Goal: Task Accomplishment & Management: Manage account settings

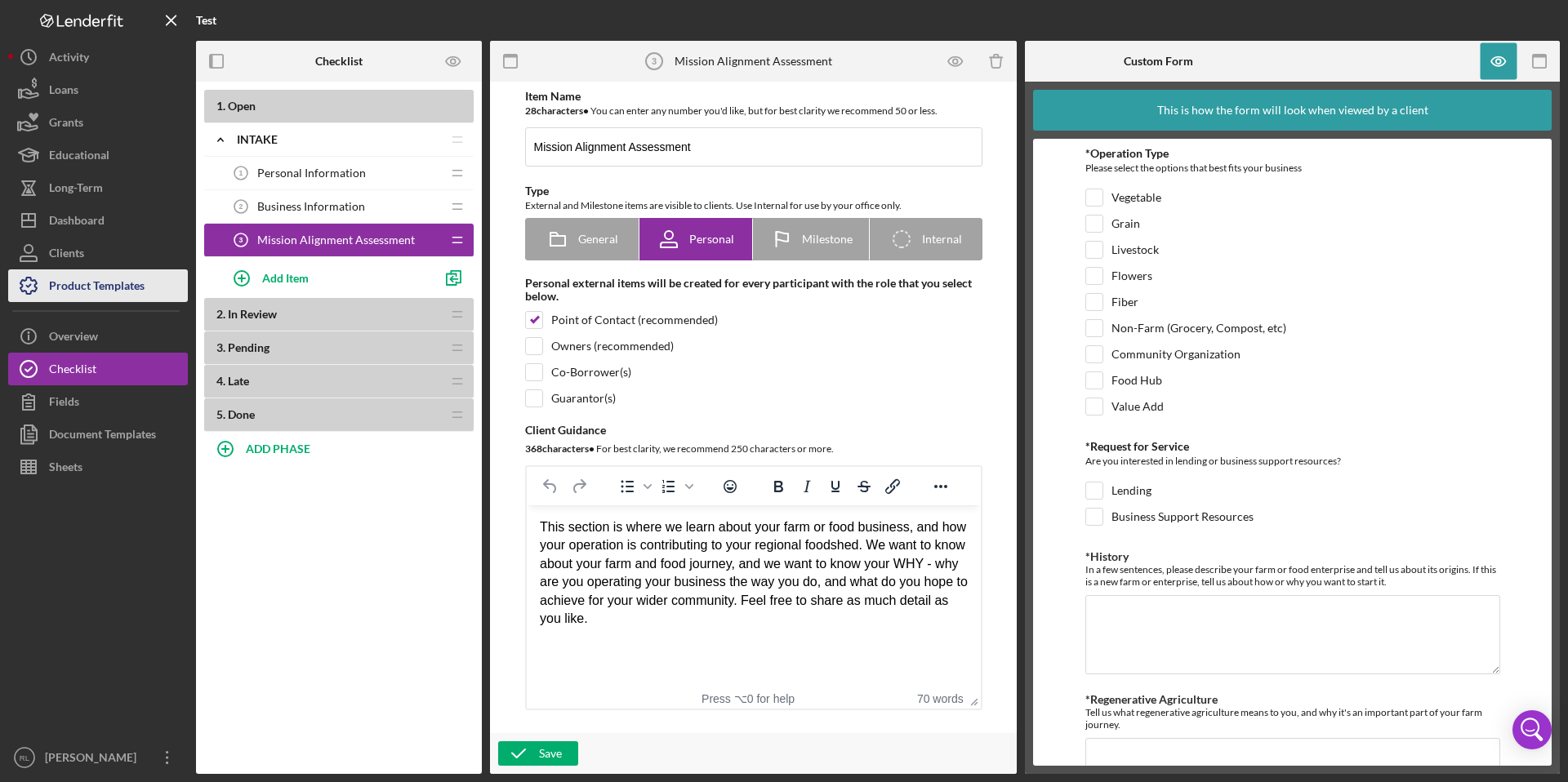
click at [113, 291] on div "Product Templates" at bounding box center [96, 288] width 95 height 37
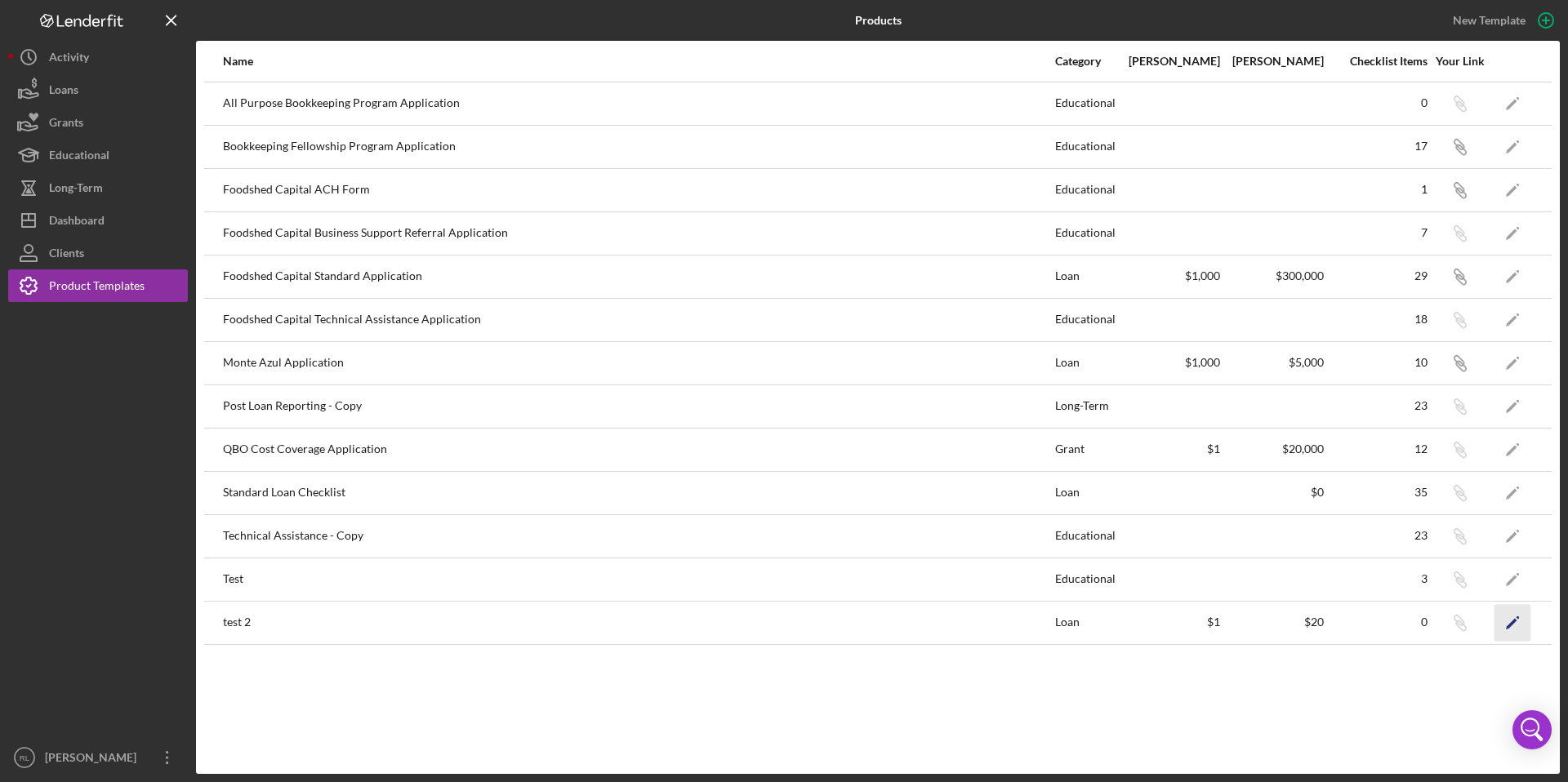
click at [1513, 624] on icon "Icon/Edit" at bounding box center [1513, 622] width 37 height 37
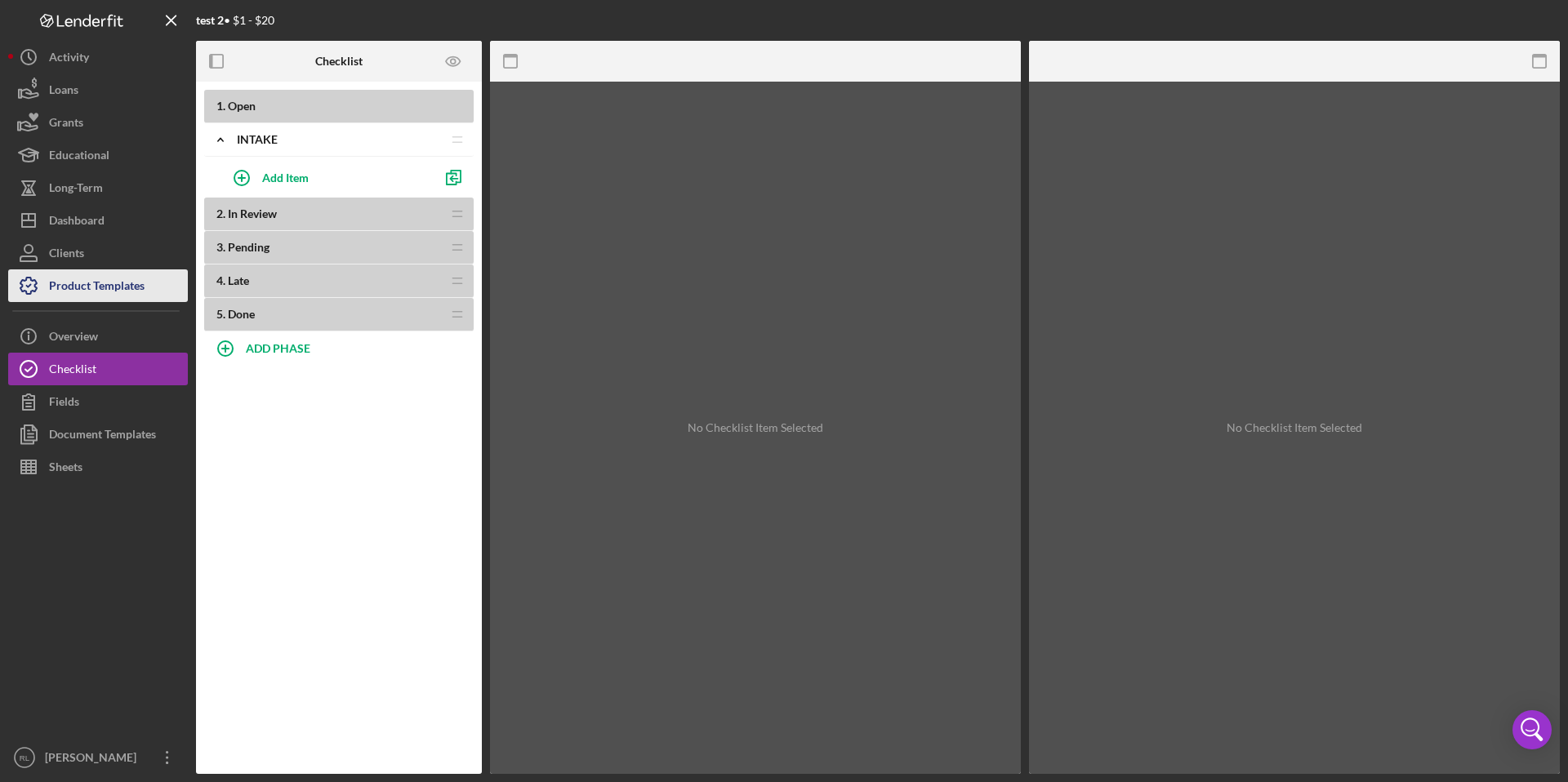
click at [134, 277] on div "Product Templates" at bounding box center [96, 288] width 95 height 37
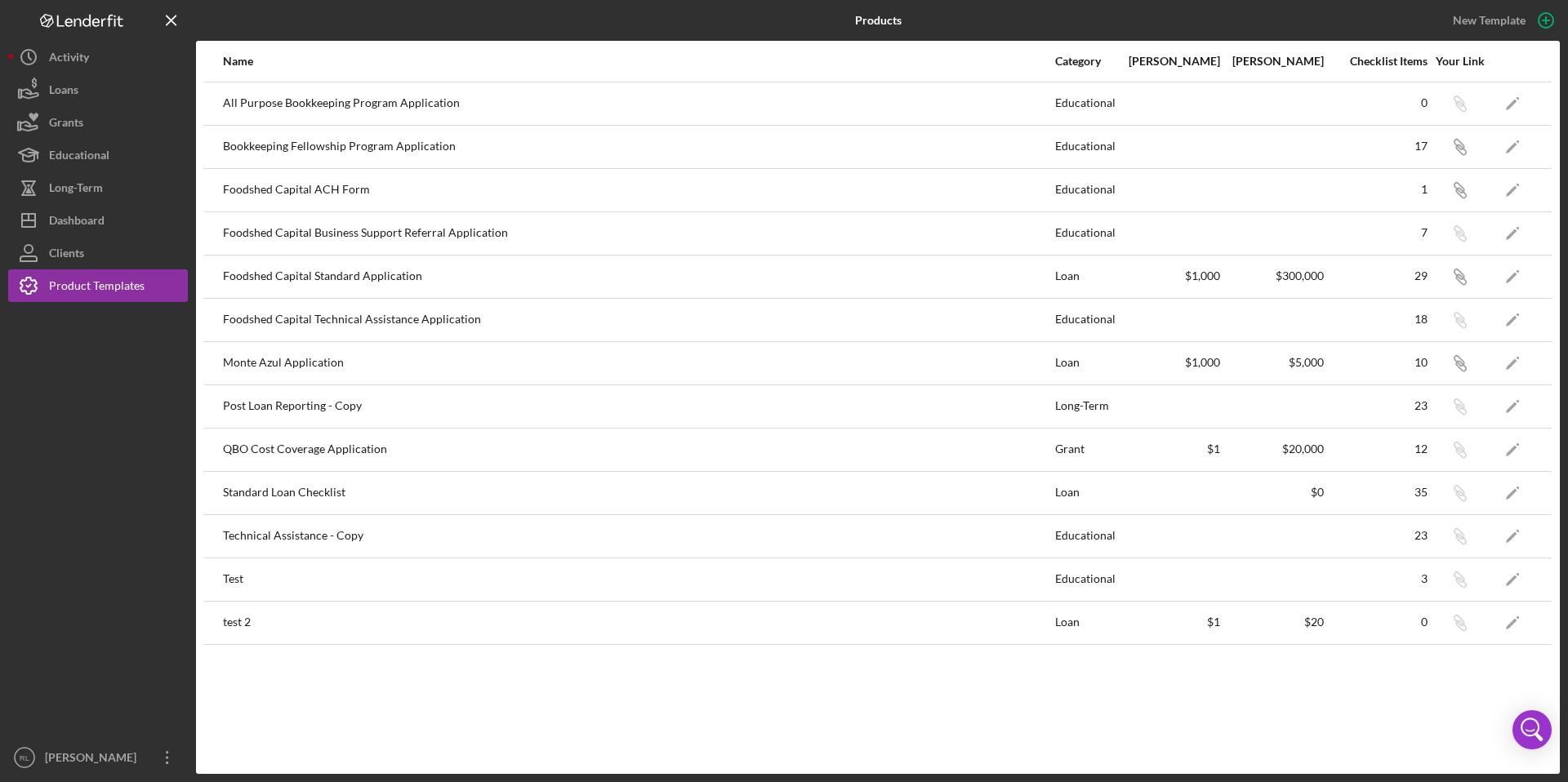
click at [862, 632] on div "test 2" at bounding box center [637, 622] width 830 height 41
click at [1510, 625] on polygon "button" at bounding box center [1511, 623] width 11 height 11
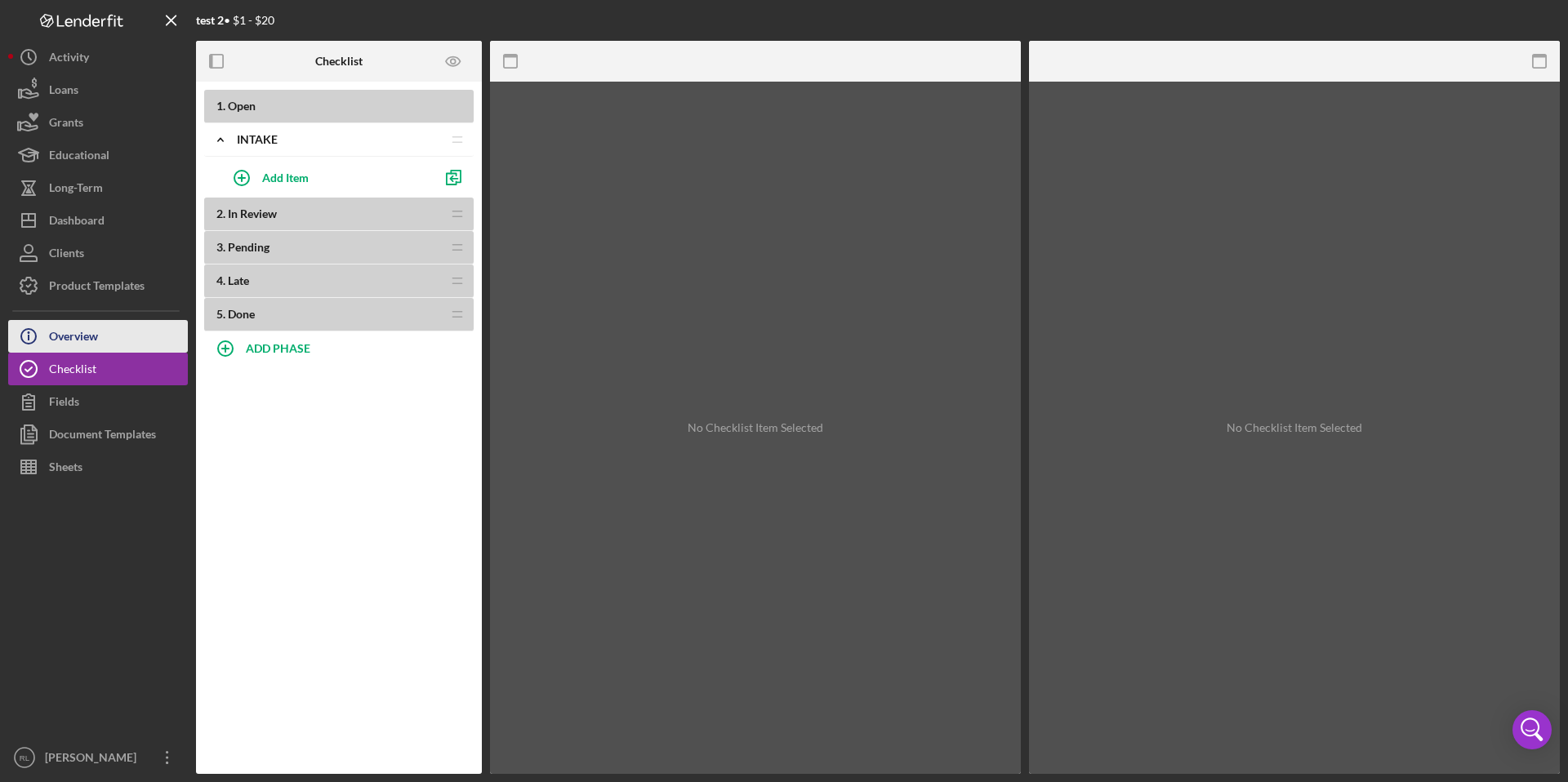
click at [120, 331] on button "Icon/Info Overview" at bounding box center [98, 336] width 180 height 32
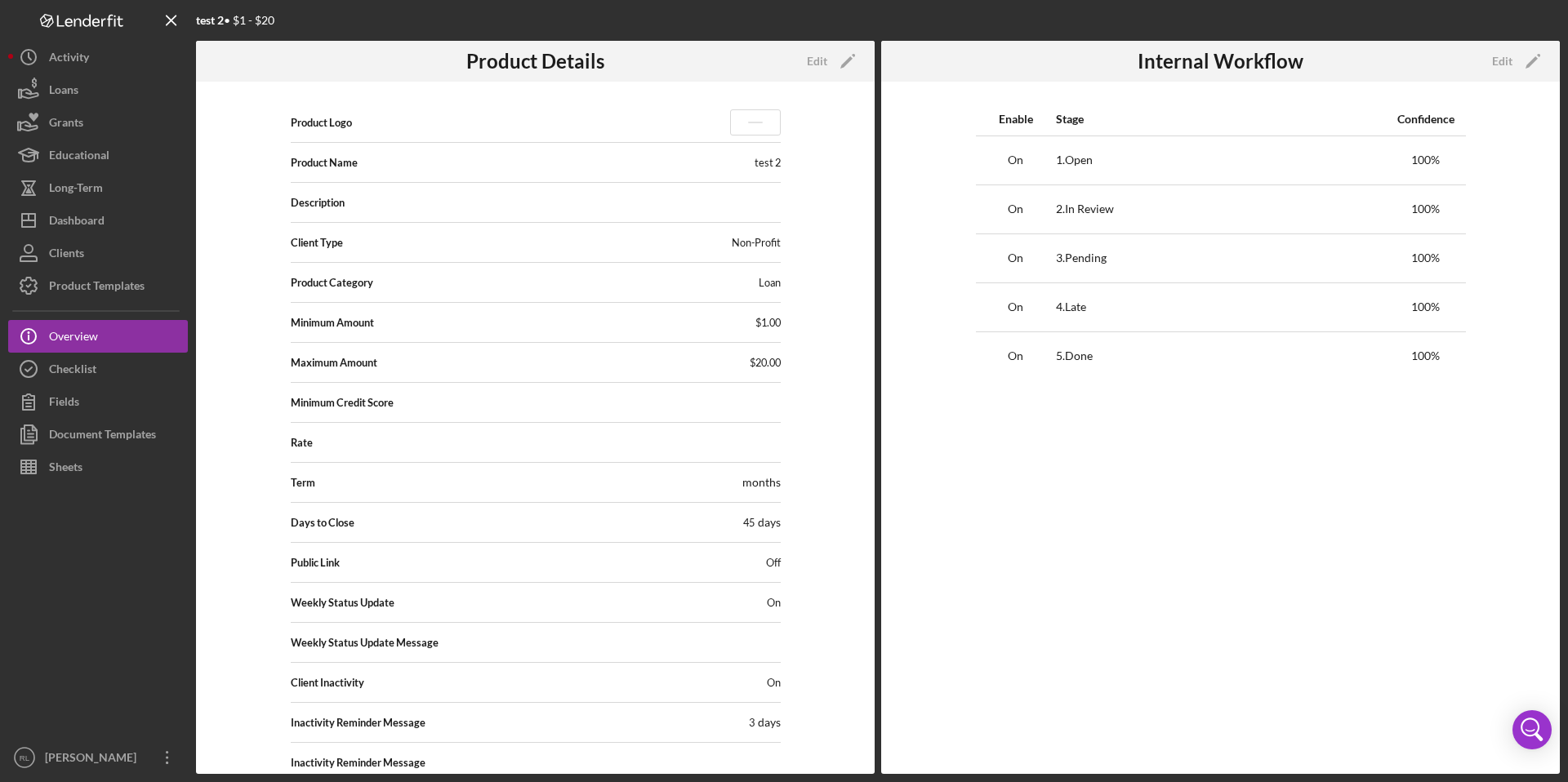
scroll to position [30, 0]
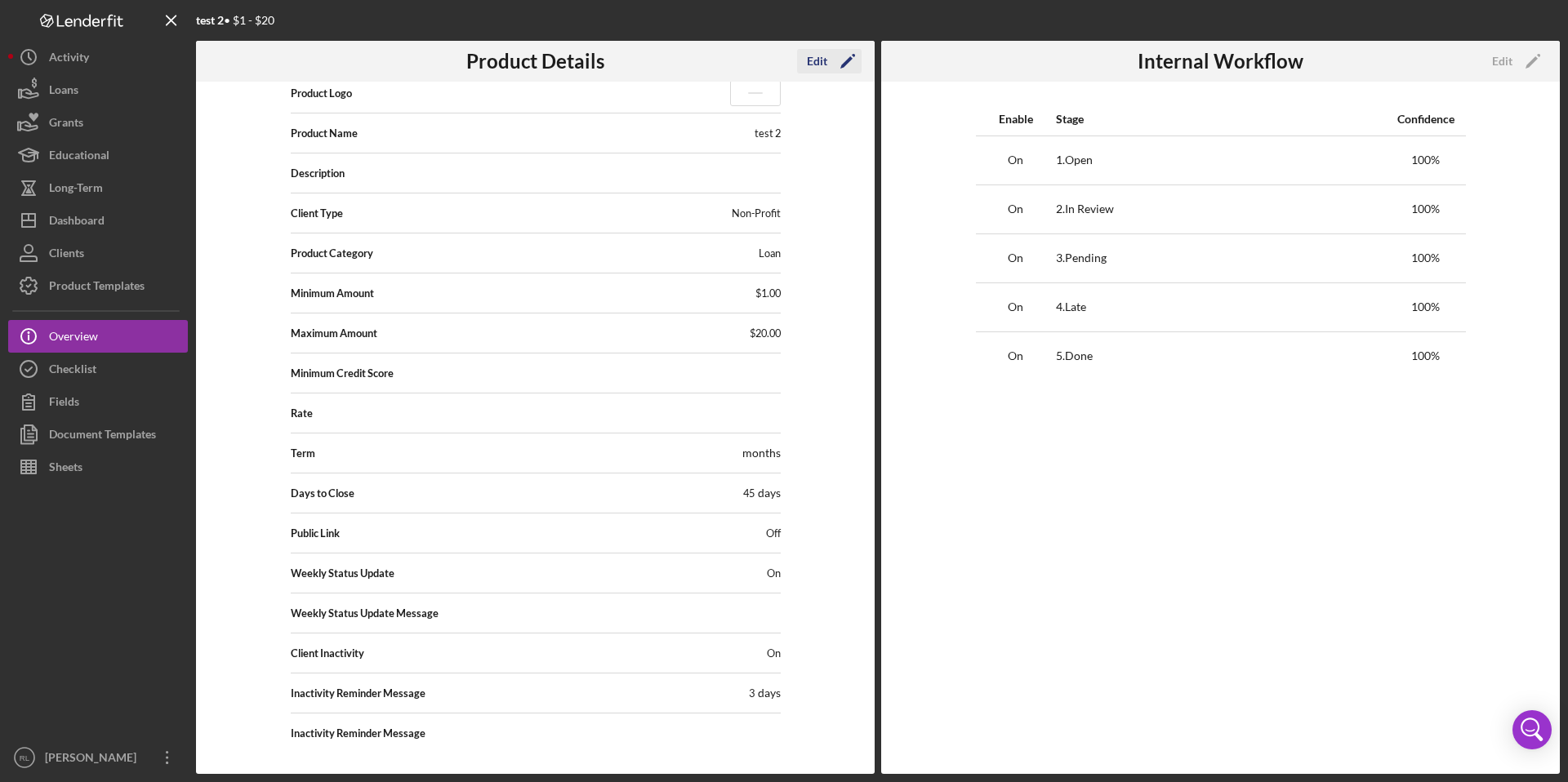
click at [811, 60] on div "Edit" at bounding box center [816, 61] width 20 height 24
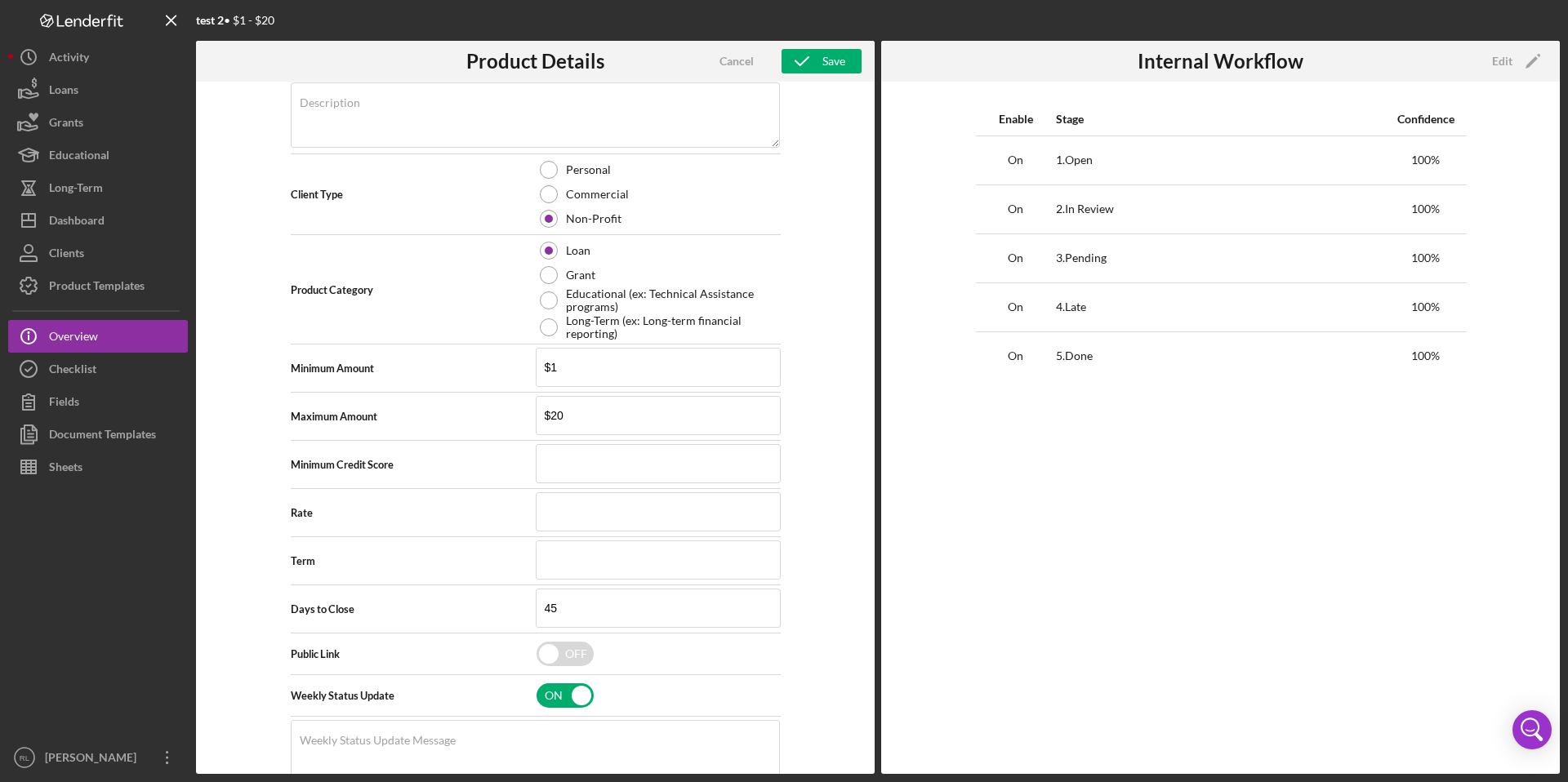
scroll to position [0, 0]
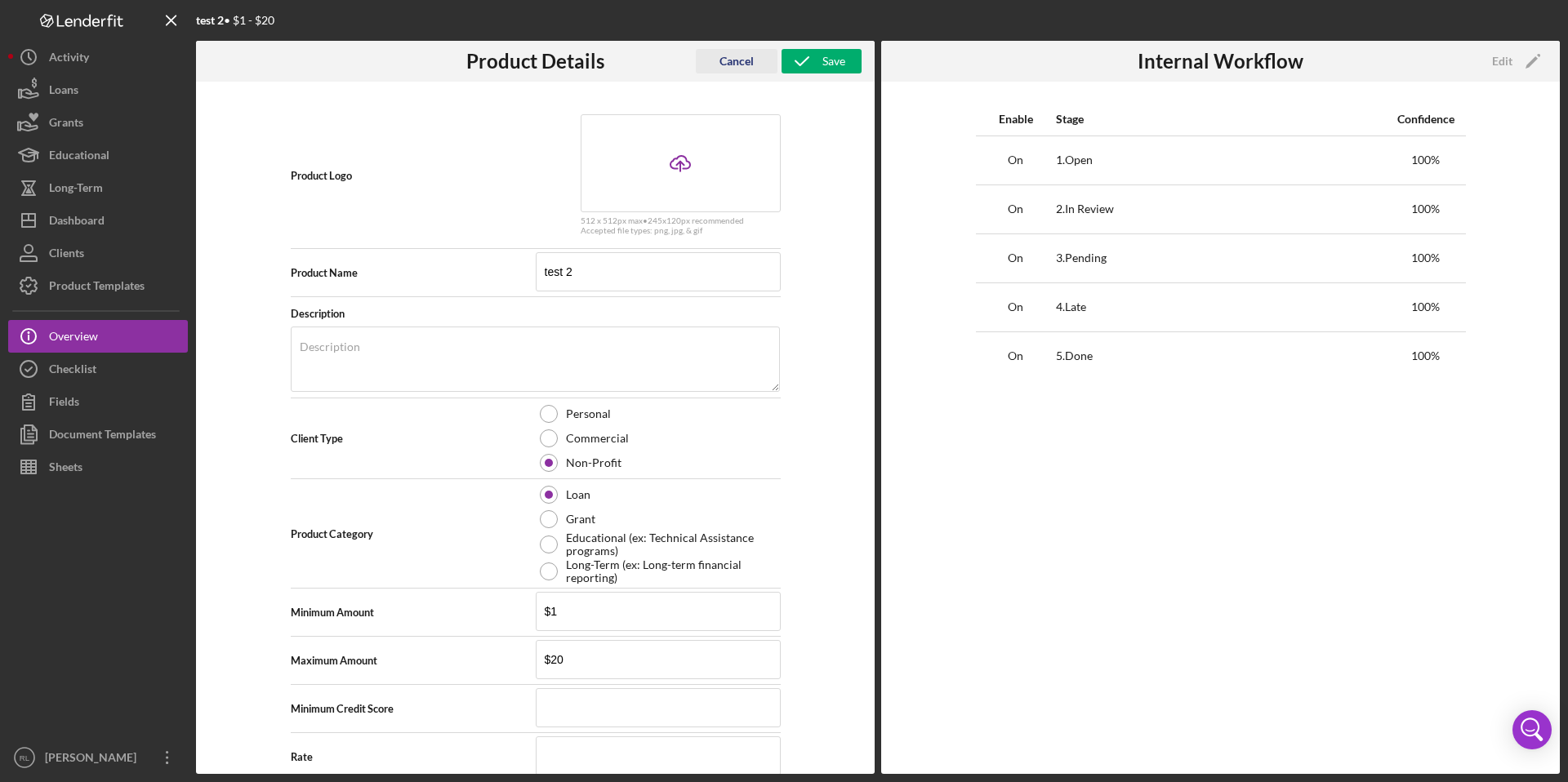
click at [739, 60] on div "Cancel" at bounding box center [736, 61] width 34 height 24
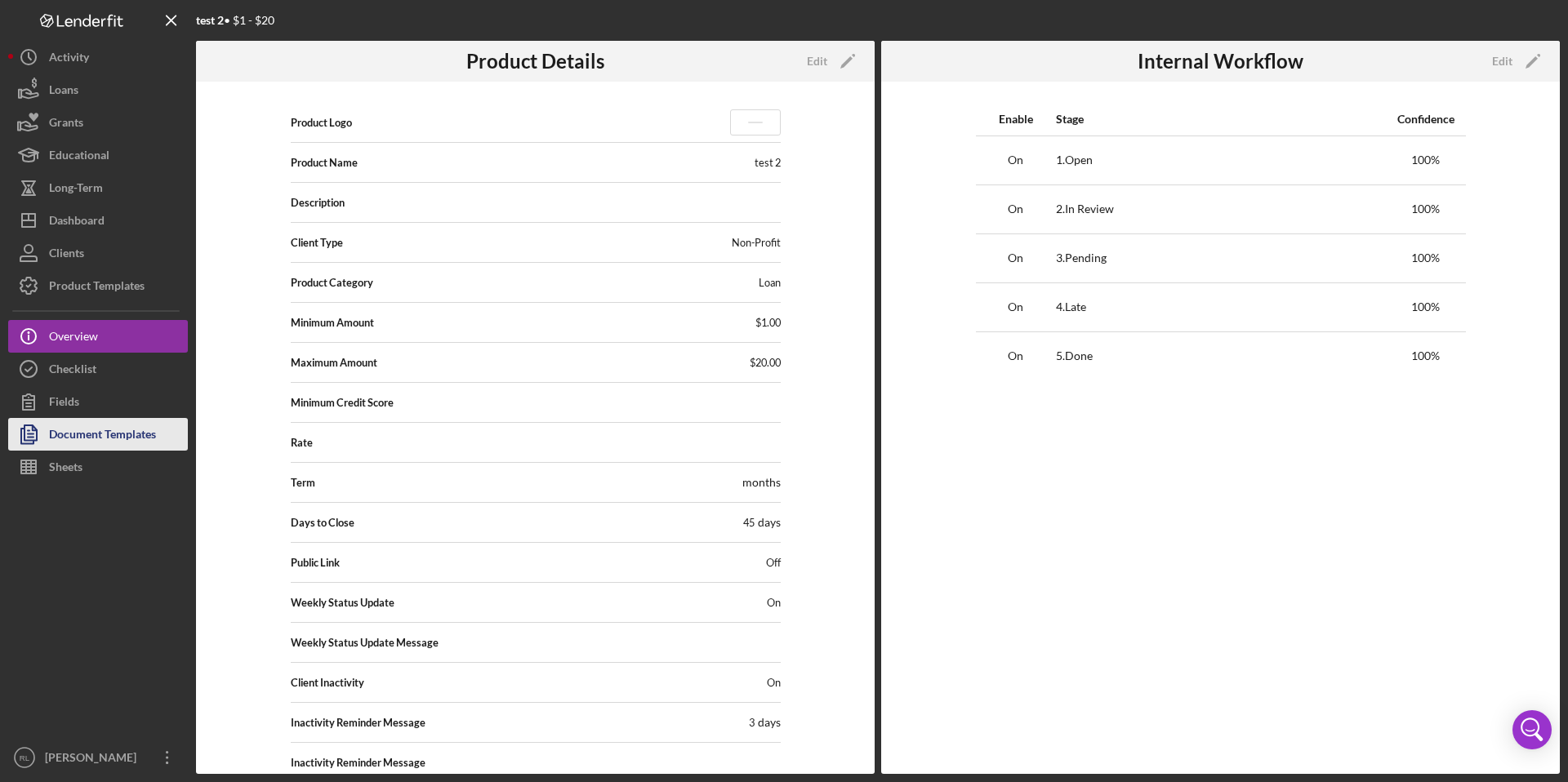
click at [131, 435] on div "Document Templates" at bounding box center [102, 436] width 107 height 37
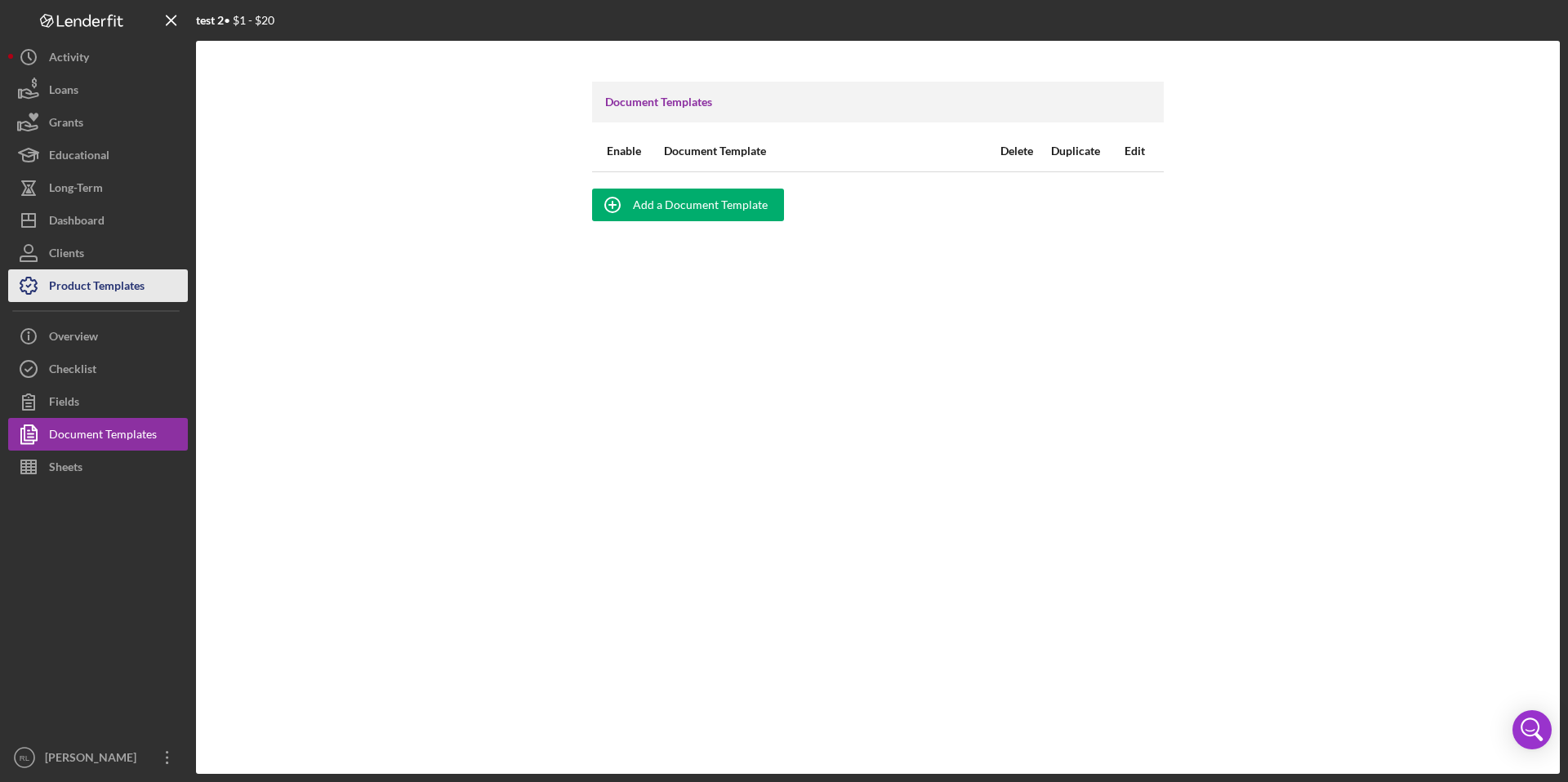
click at [158, 285] on button "Product Templates" at bounding box center [98, 285] width 180 height 32
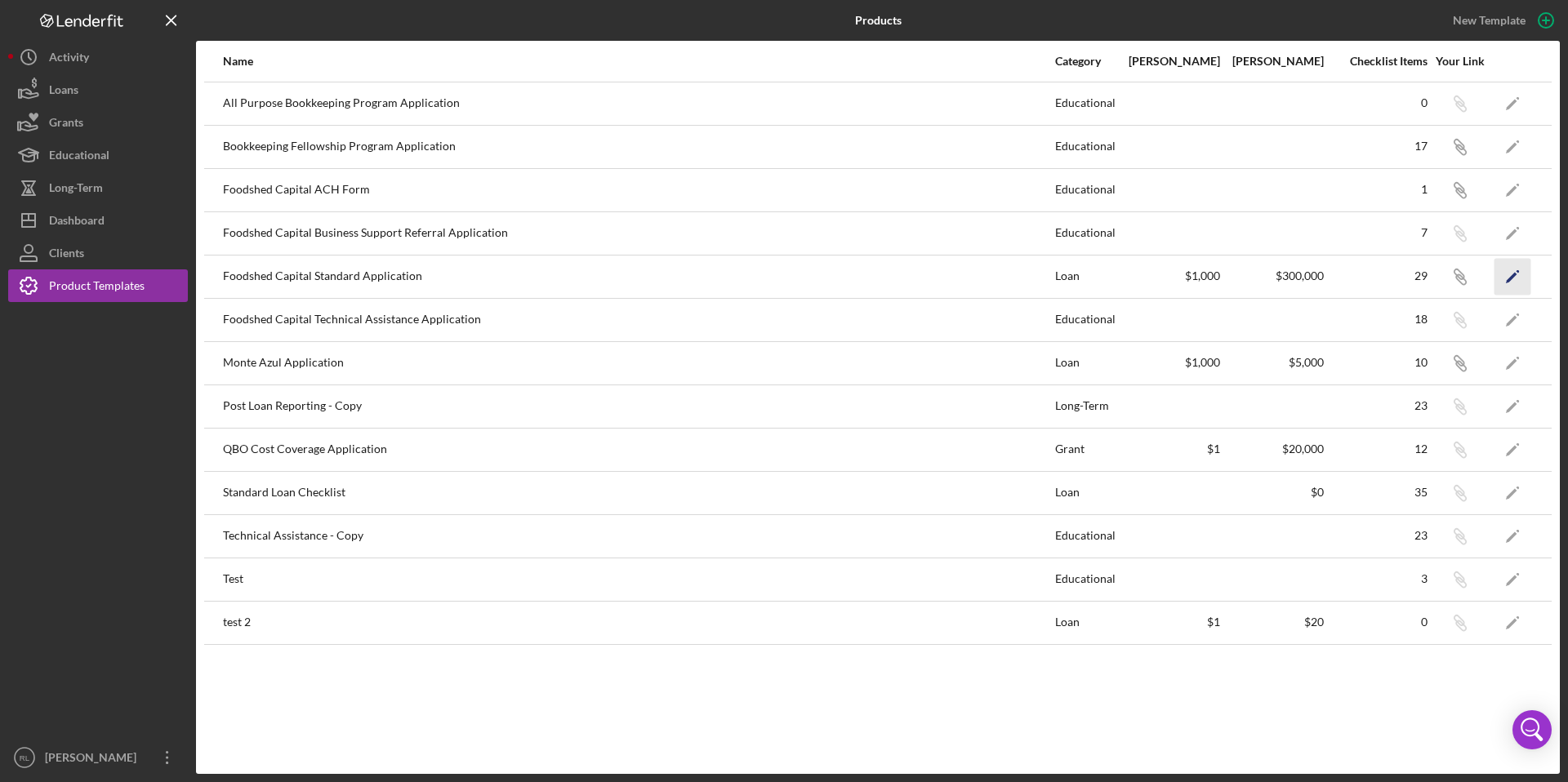
click at [1523, 279] on icon "Icon/Edit" at bounding box center [1513, 277] width 37 height 37
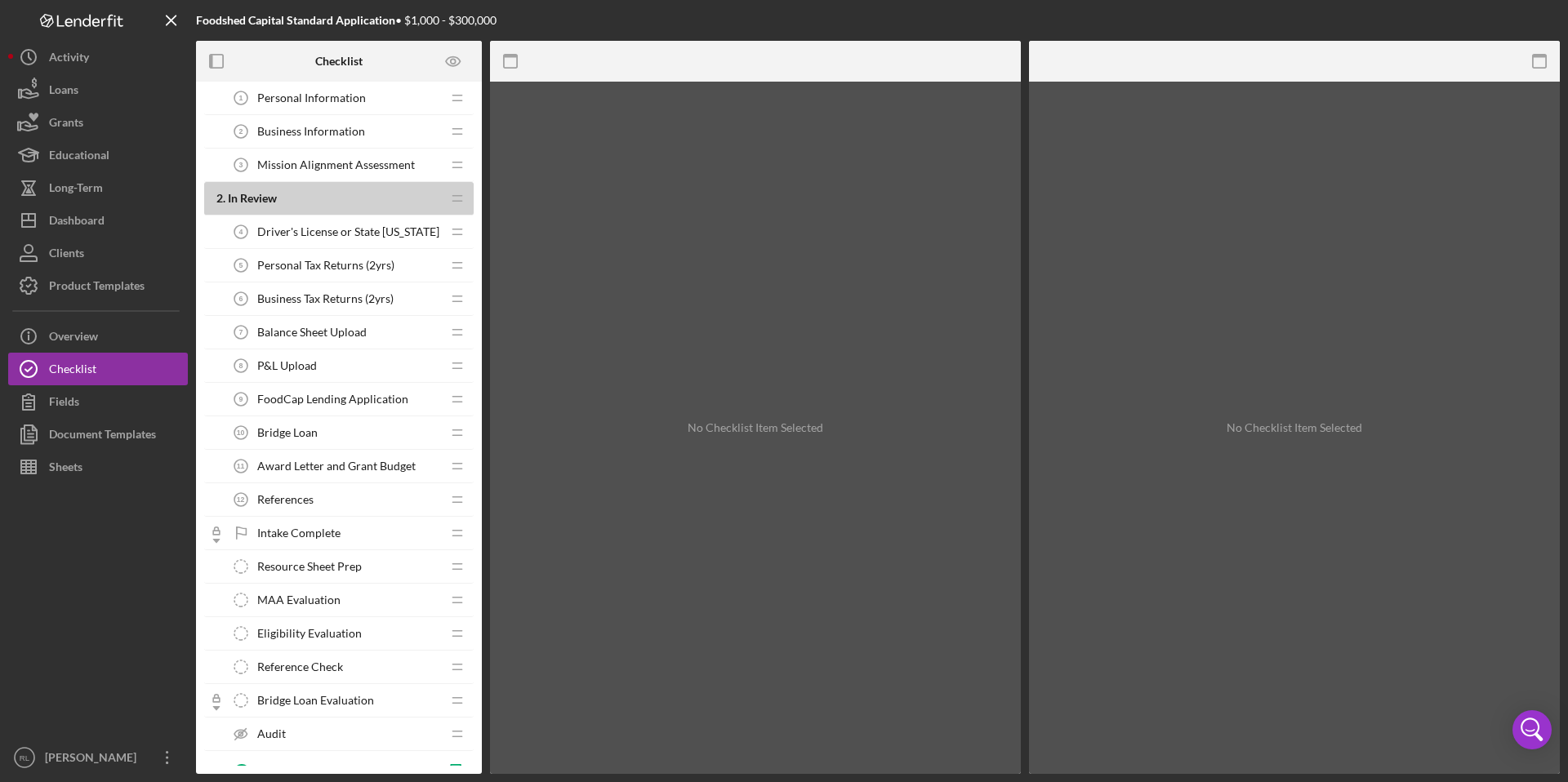
scroll to position [78, 0]
click at [344, 292] on span "Business Tax Returns (2yrs)" at bounding box center [326, 296] width 136 height 13
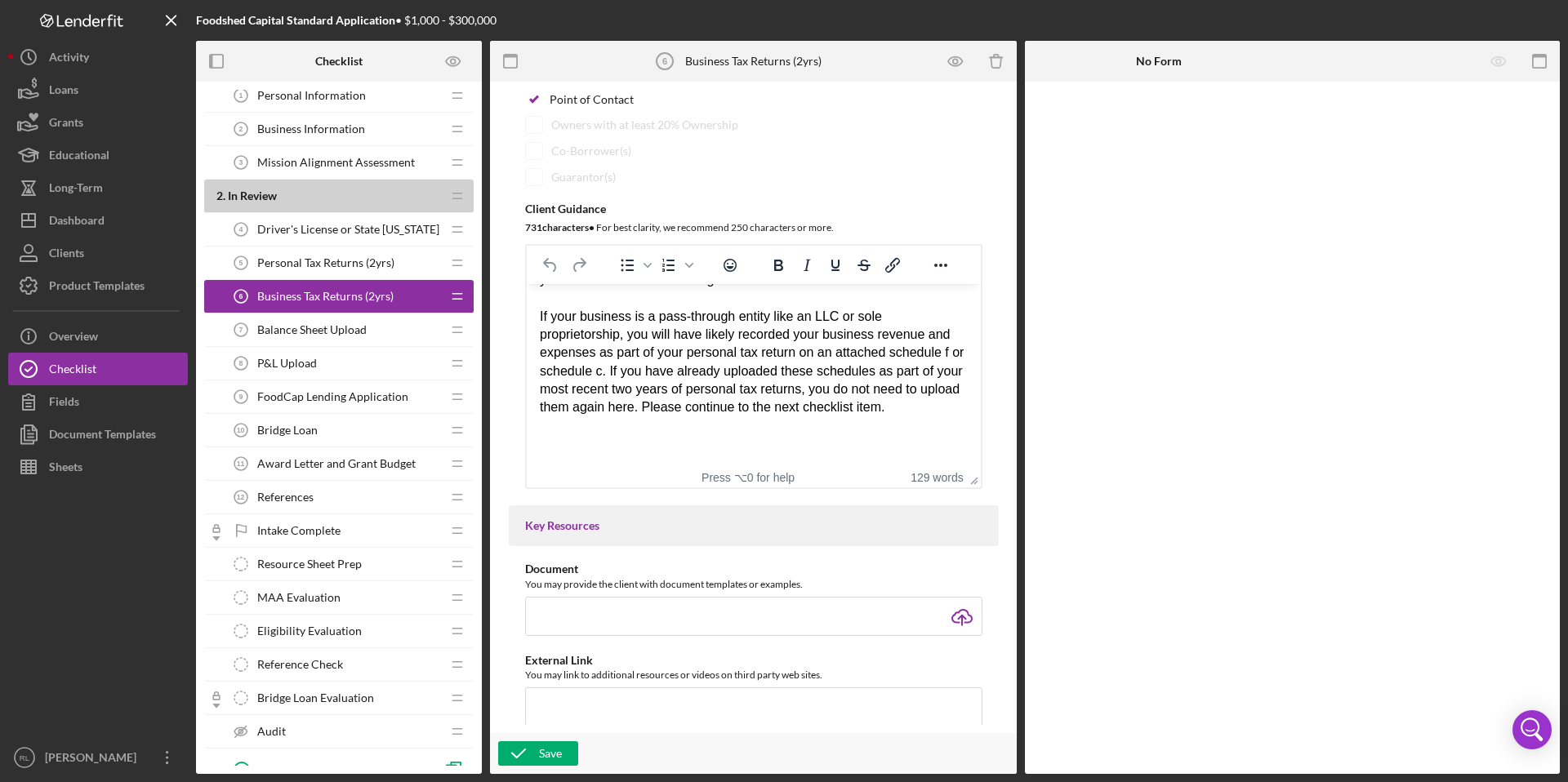
scroll to position [212, 0]
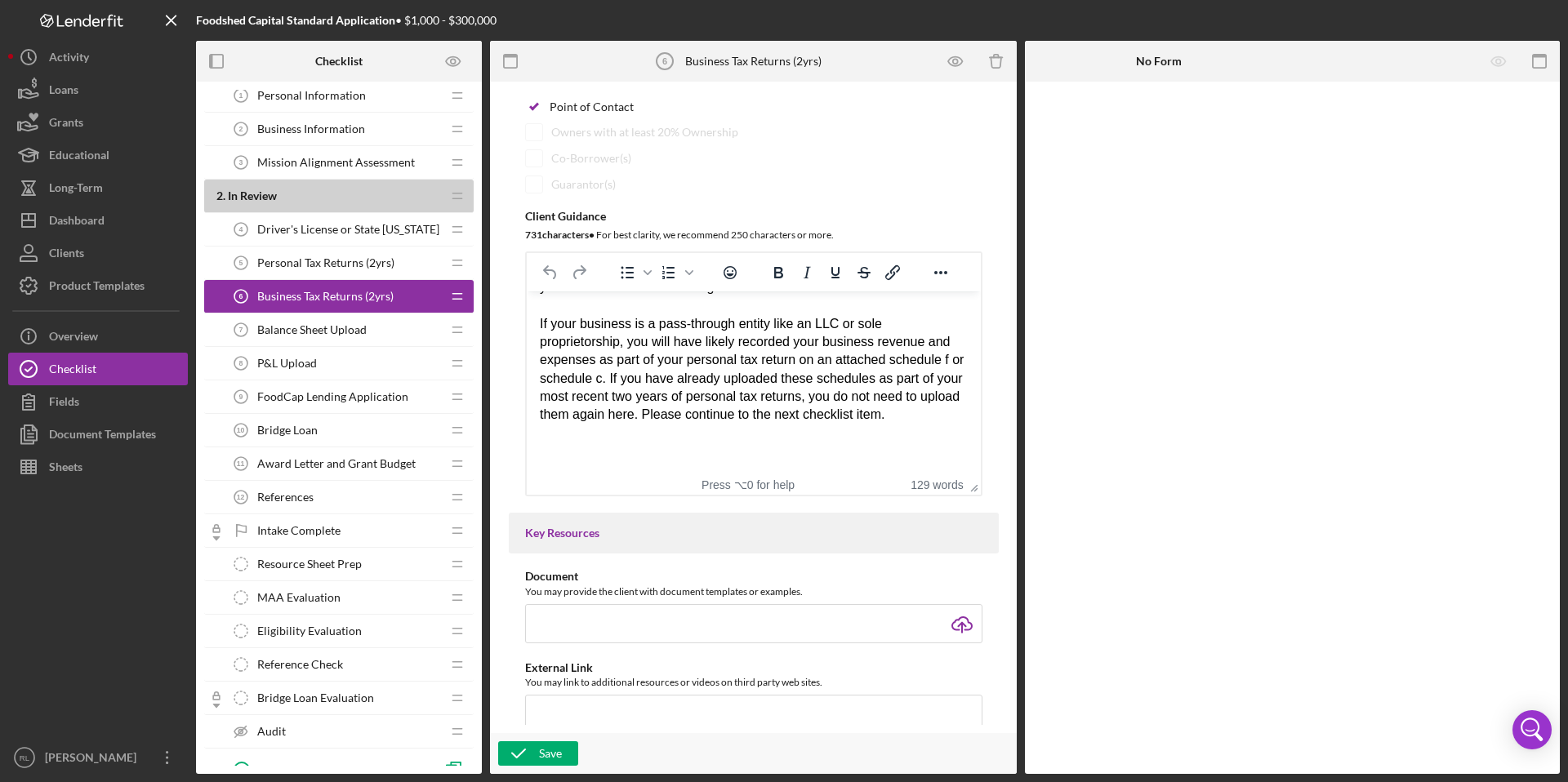
click at [355, 327] on span "Balance Sheet Upload" at bounding box center [312, 329] width 109 height 13
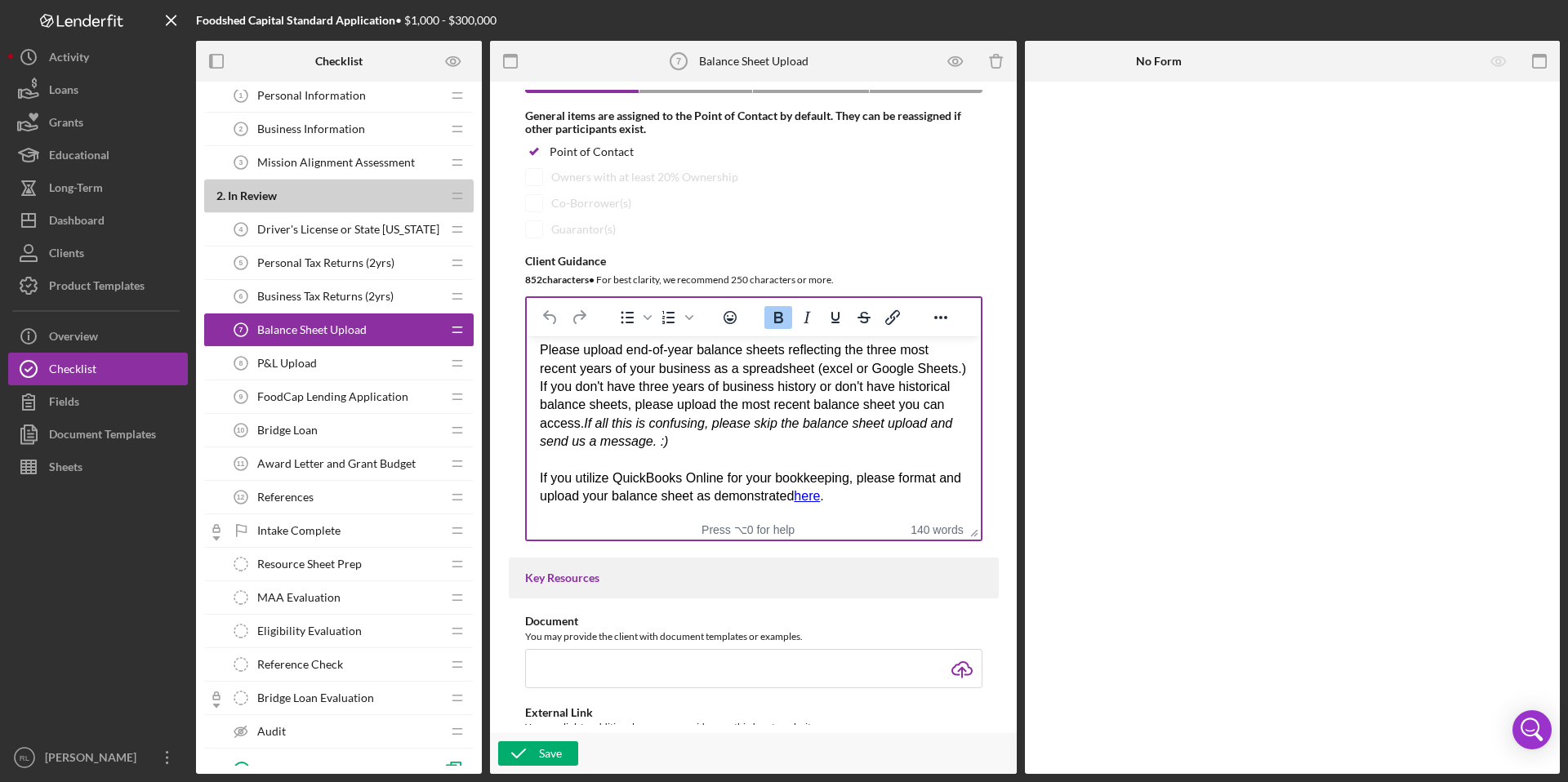
scroll to position [17, 0]
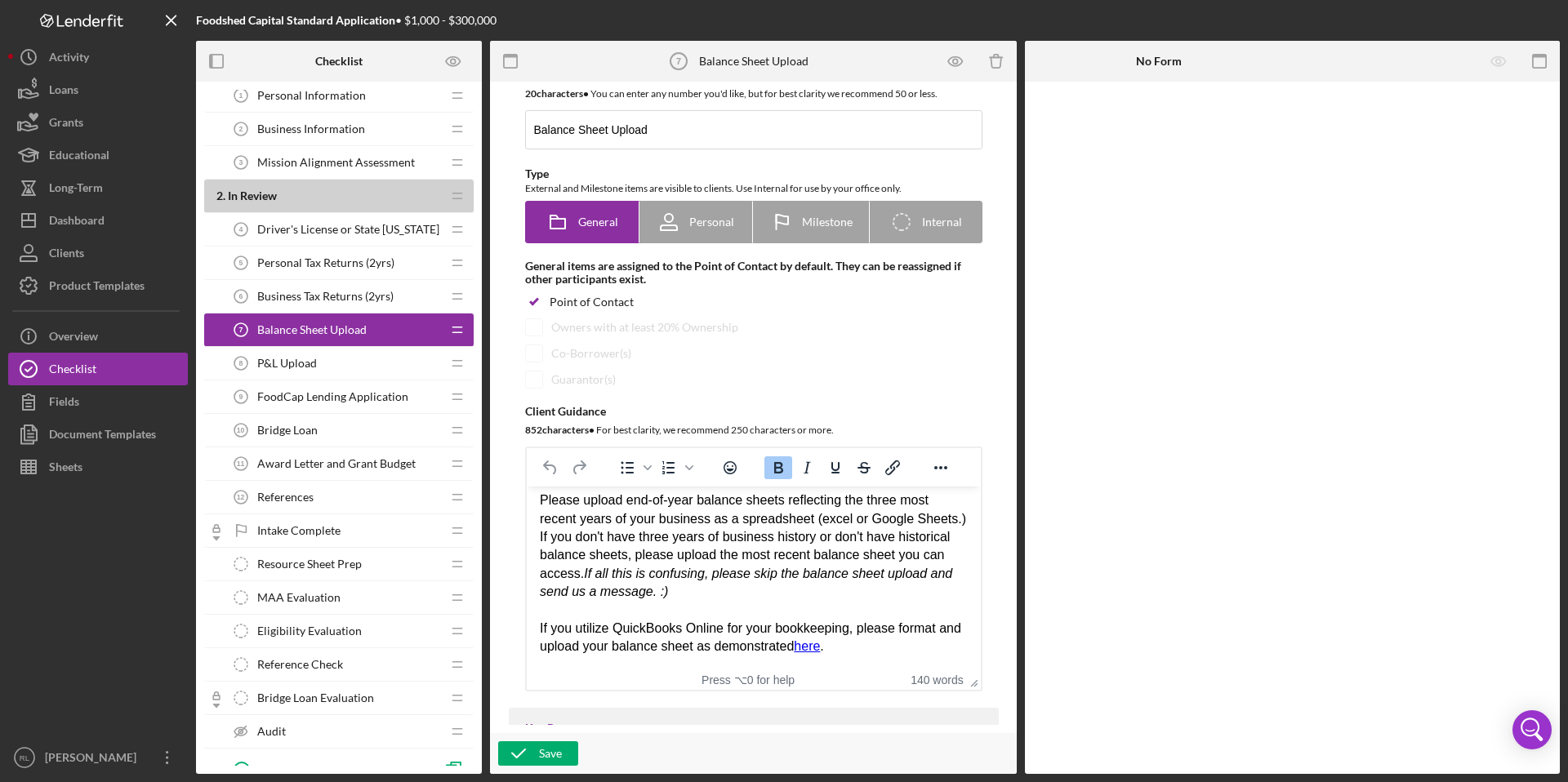
click at [320, 367] on div "P&L Upload 8 P&L Upload" at bounding box center [333, 363] width 217 height 32
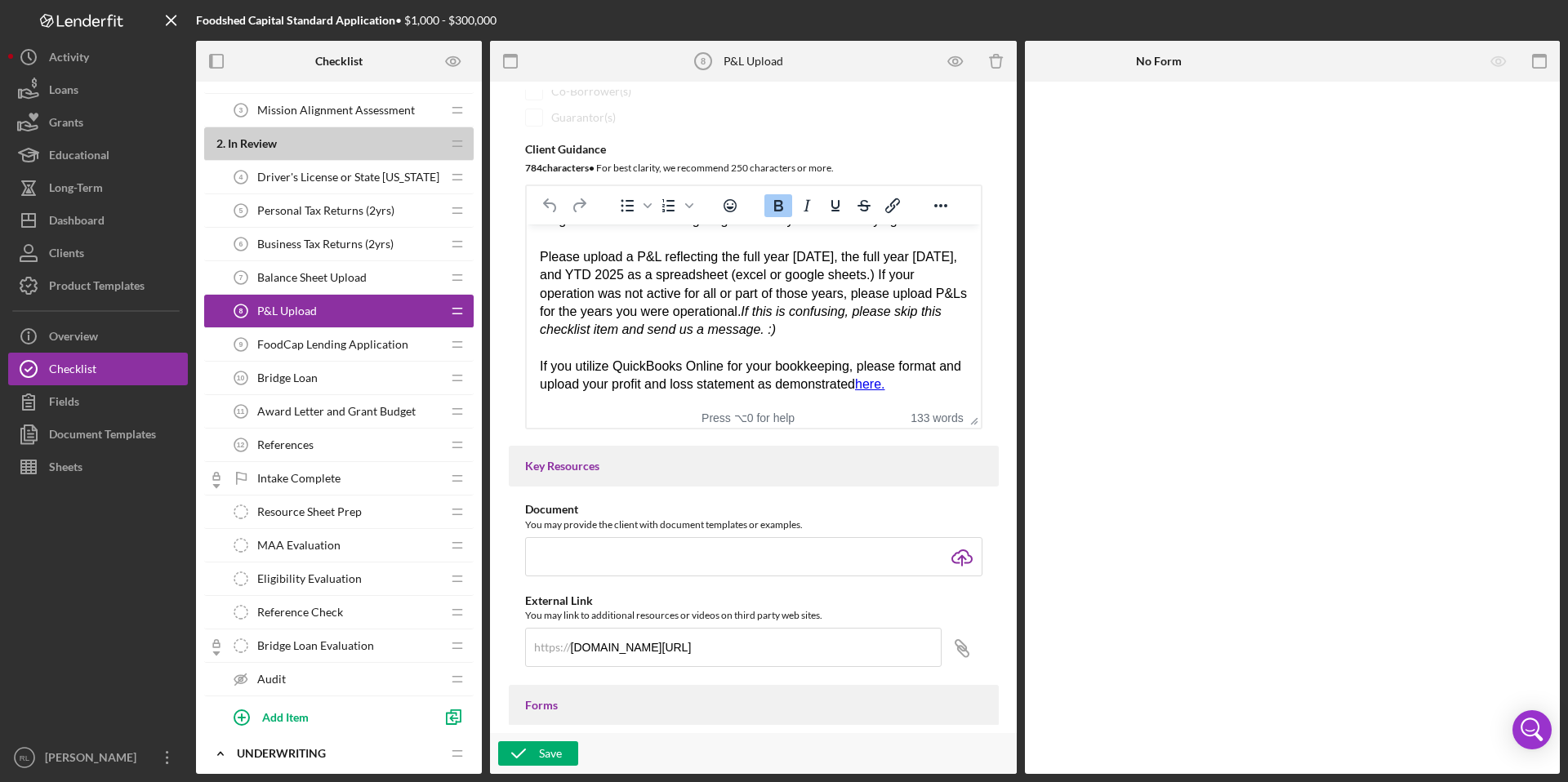
scroll to position [137, 0]
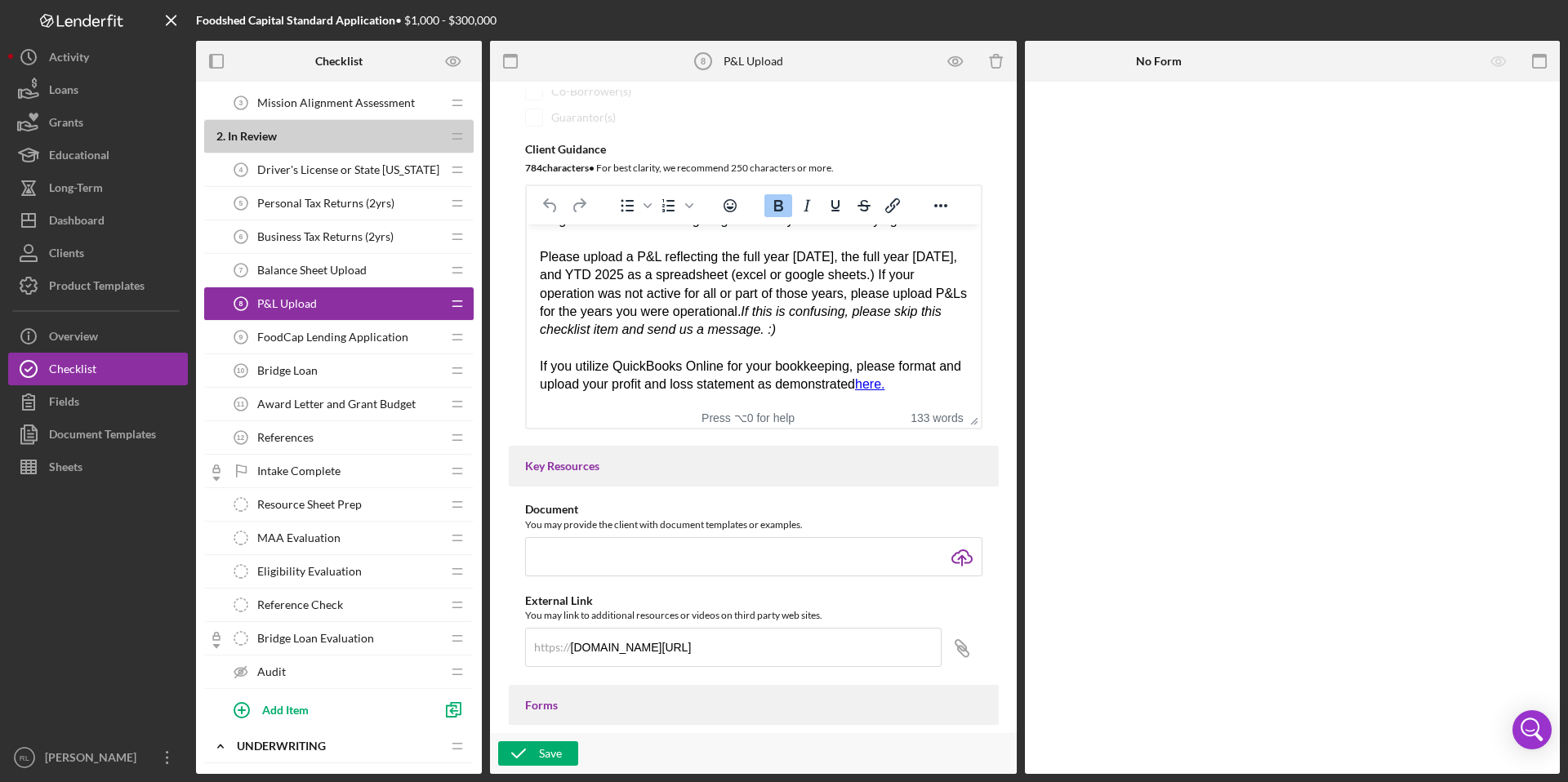
click at [368, 346] on div "FoodCap Lending Application 9 FoodCap Lending Application" at bounding box center [333, 337] width 217 height 32
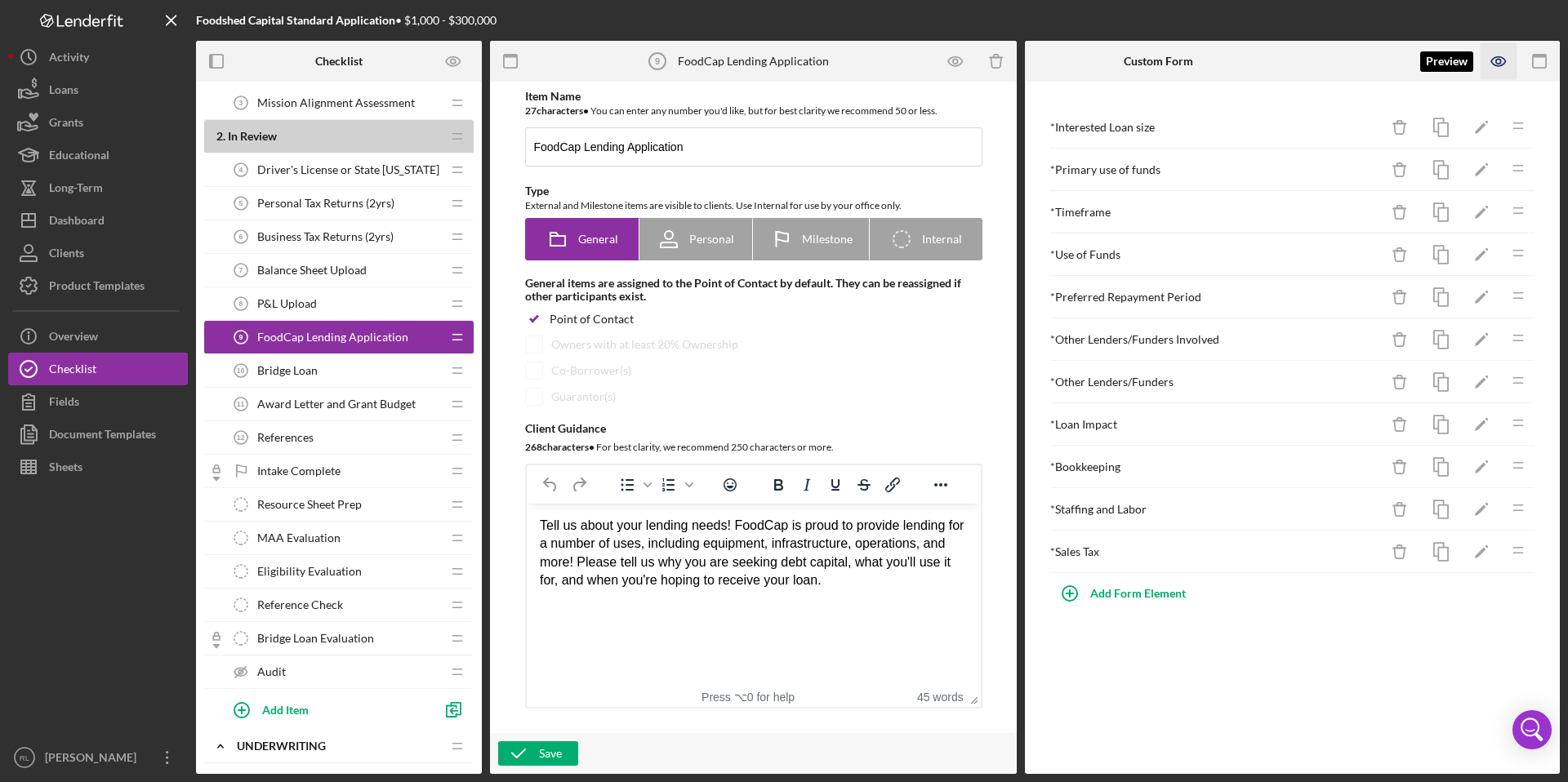
click at [1496, 63] on icon "button" at bounding box center [1499, 61] width 5 height 5
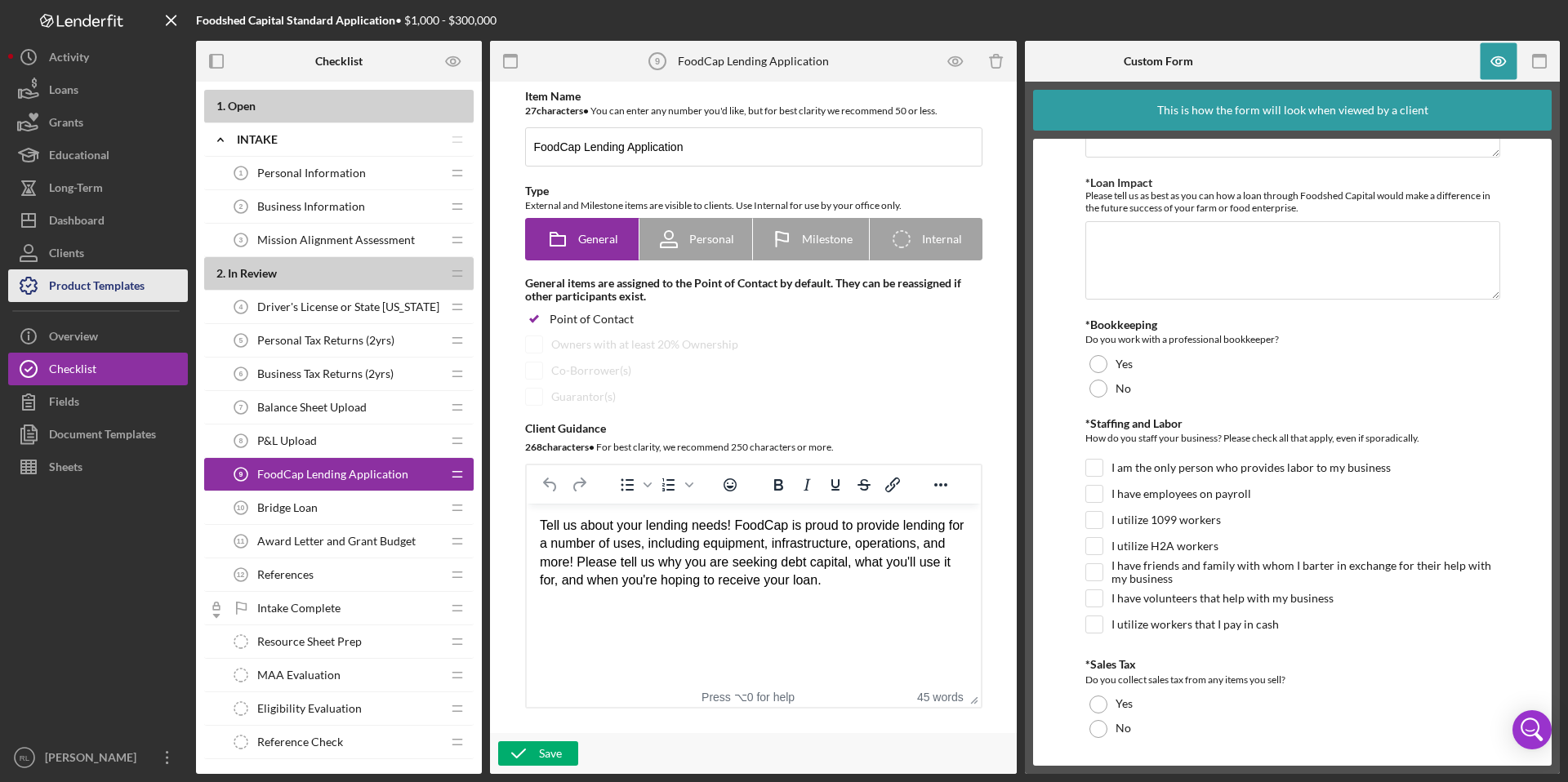
click at [117, 295] on div "Product Templates" at bounding box center [96, 288] width 95 height 37
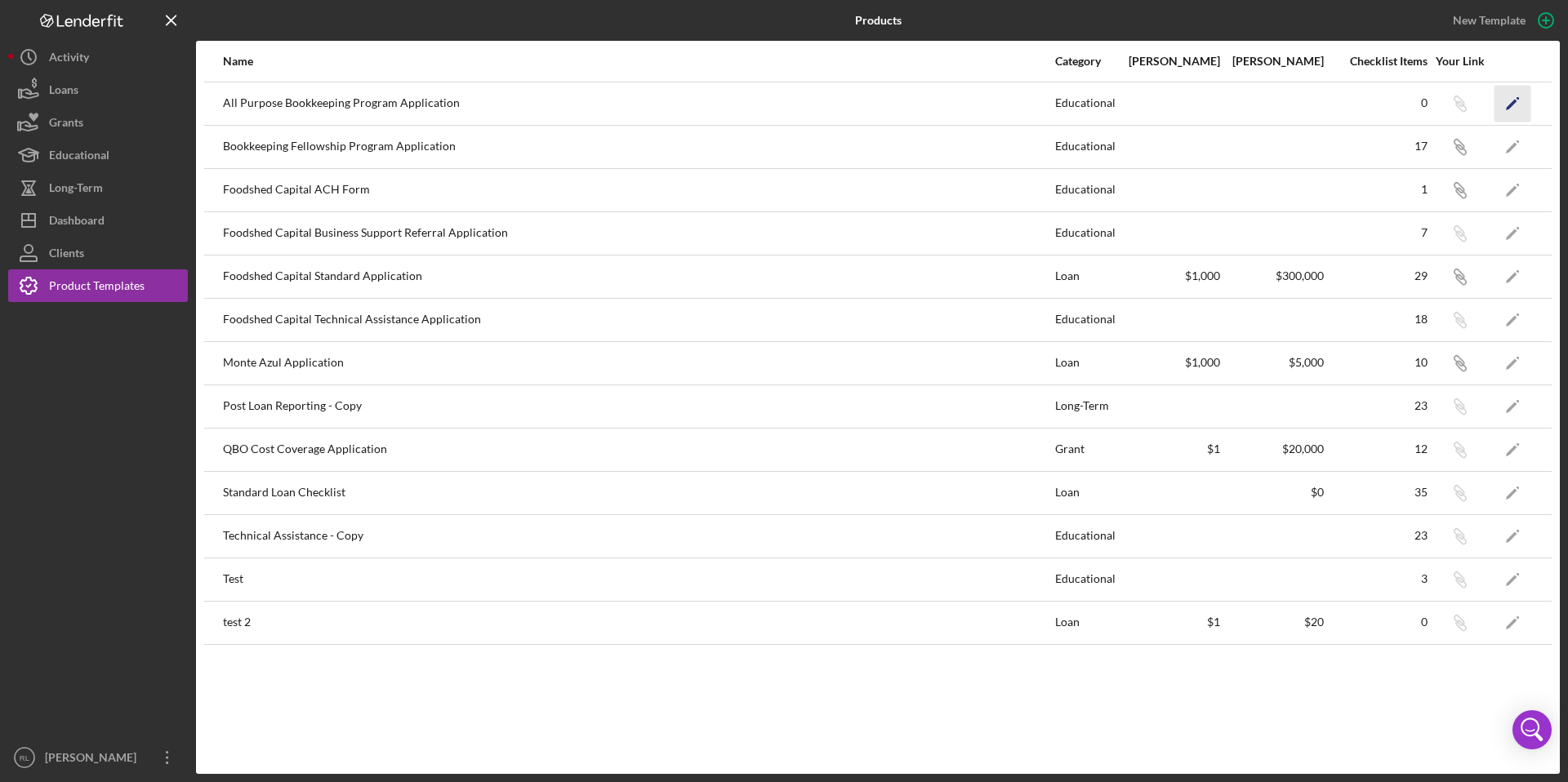
click at [1507, 107] on polygon "button" at bounding box center [1511, 104] width 11 height 11
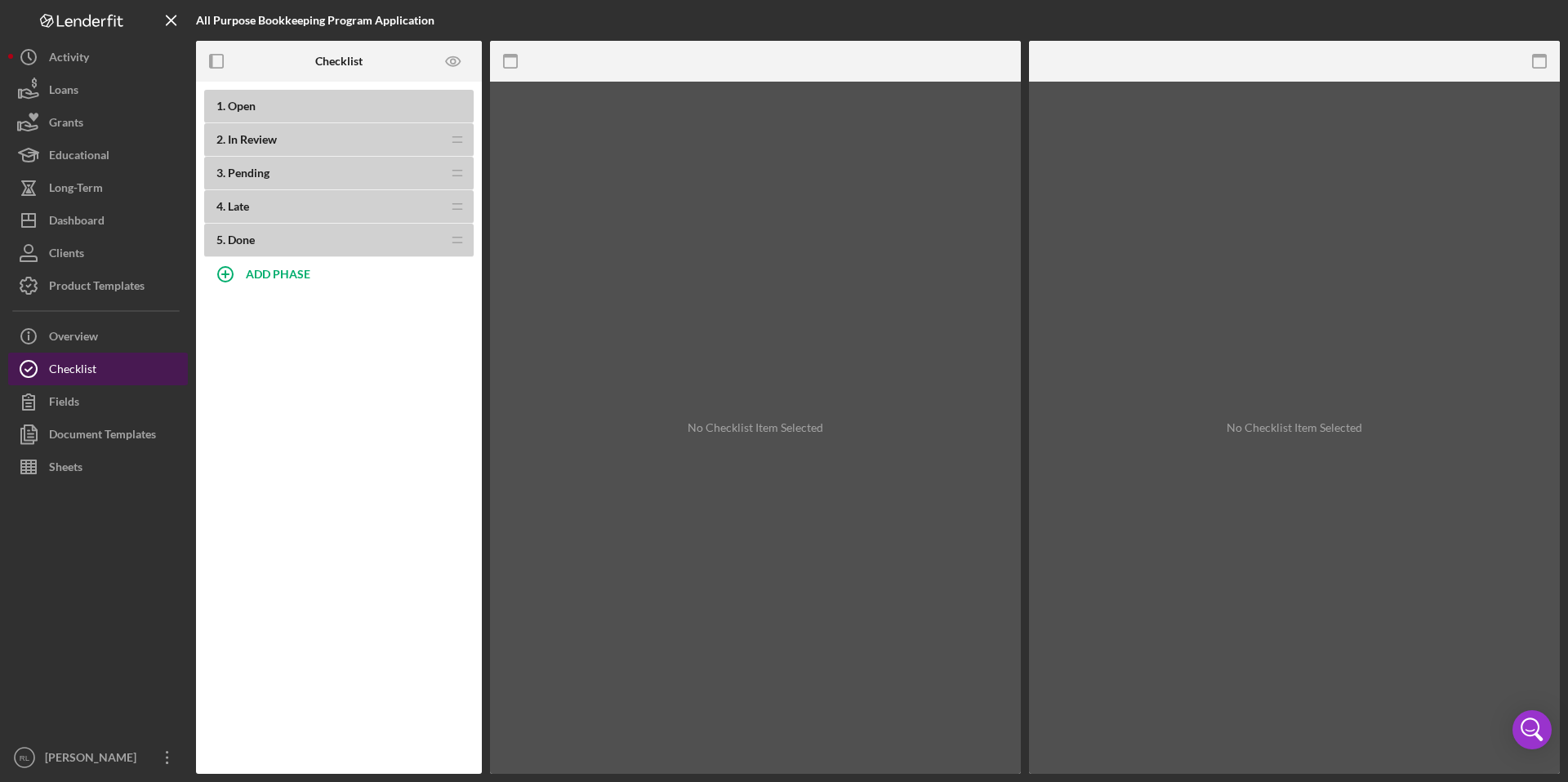
click at [86, 374] on div "Checklist" at bounding box center [72, 371] width 47 height 37
click at [213, 66] on icon "button" at bounding box center [217, 62] width 37 height 37
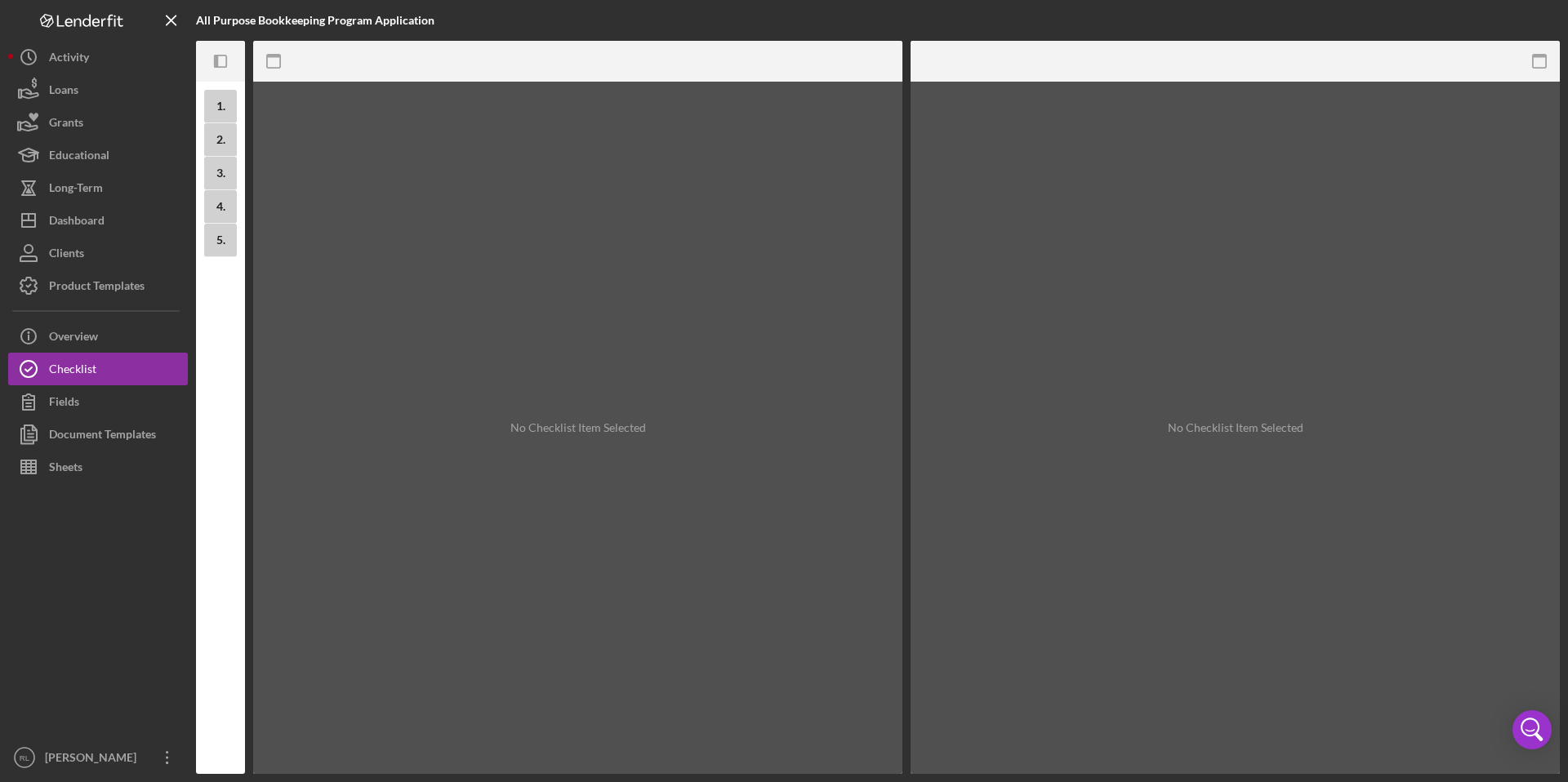
click at [213, 66] on icon "Icon/Panel Side Expand" at bounding box center [221, 62] width 37 height 37
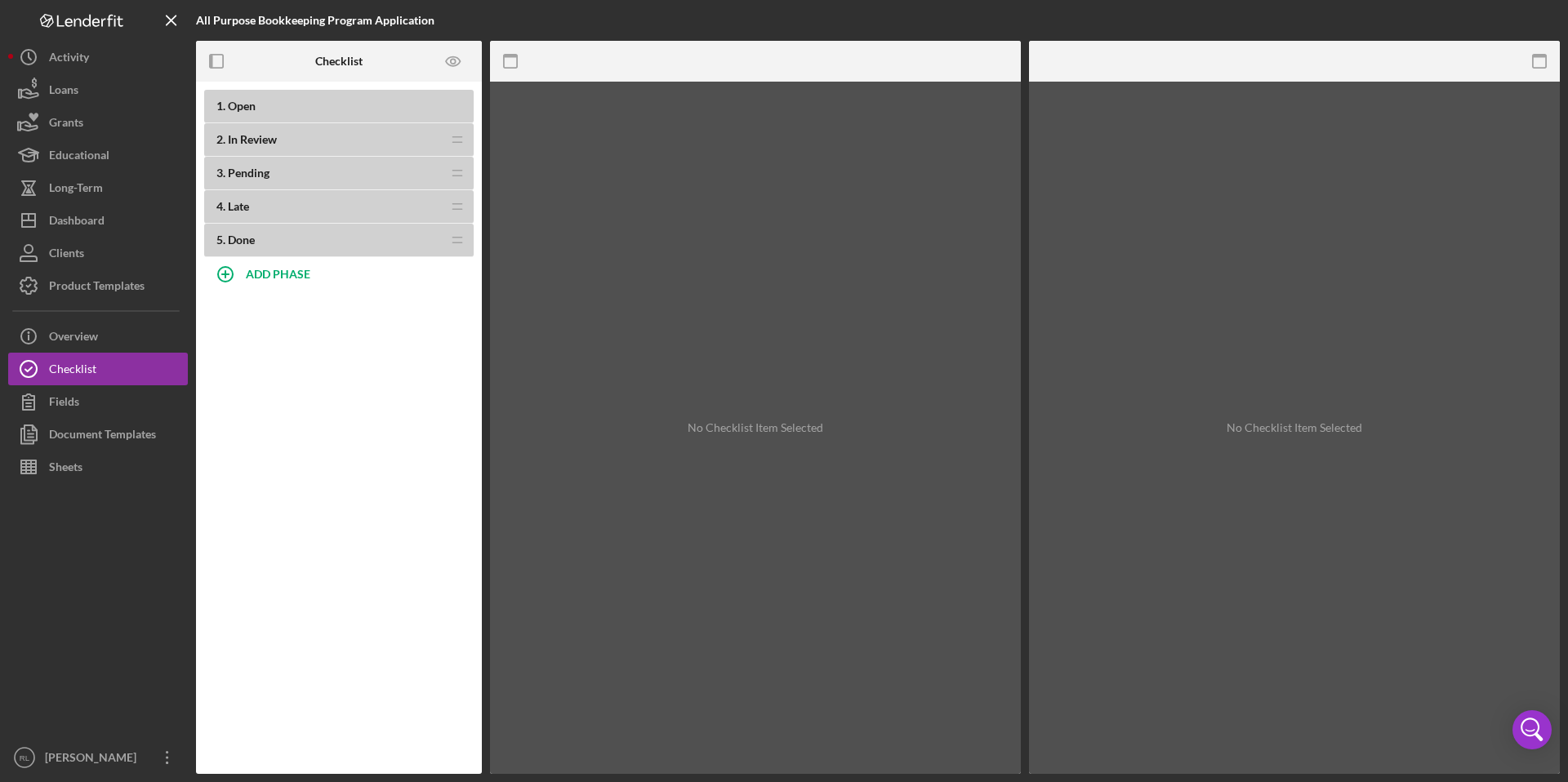
click at [407, 111] on b "1 . Open" at bounding box center [345, 106] width 258 height 13
click at [407, 145] on b "2 . In Review" at bounding box center [328, 139] width 224 height 13
click at [473, 145] on div "2 . In Review Icon/Drag" at bounding box center [339, 141] width 270 height 36
click at [85, 340] on div "Overview" at bounding box center [73, 339] width 49 height 37
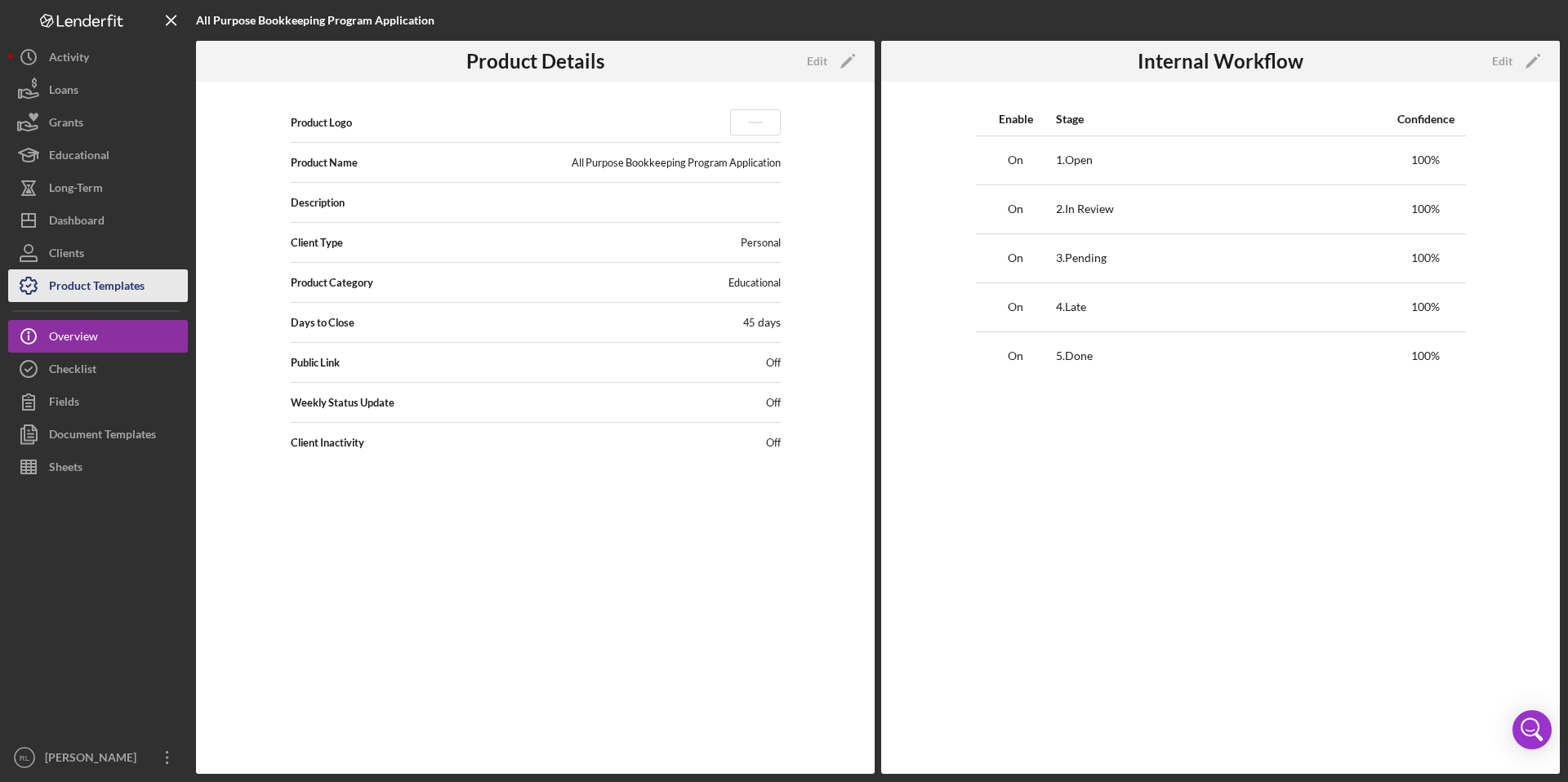
click at [82, 292] on div "Product Templates" at bounding box center [96, 288] width 95 height 37
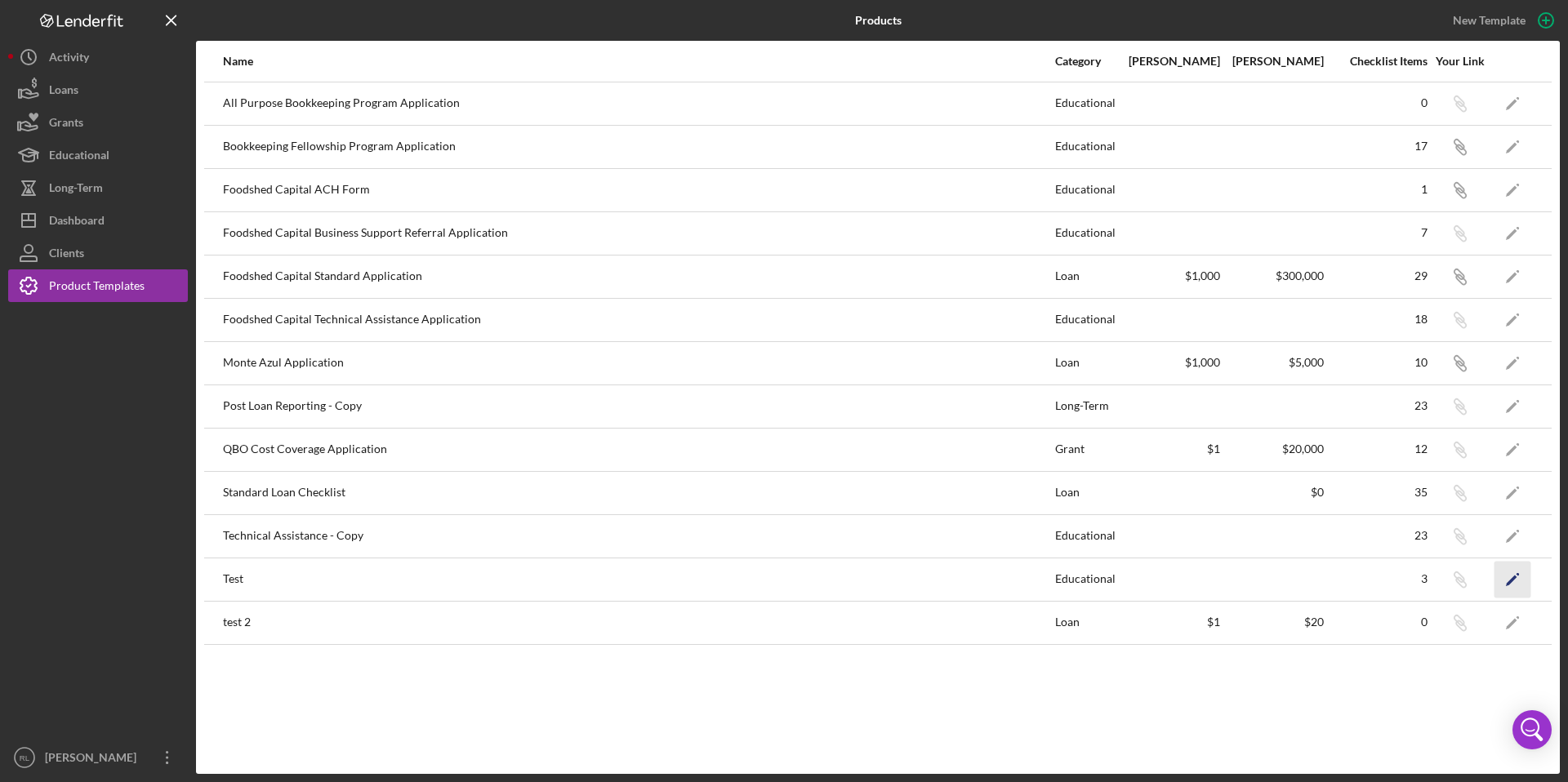
click at [1510, 581] on polygon "button" at bounding box center [1511, 580] width 11 height 11
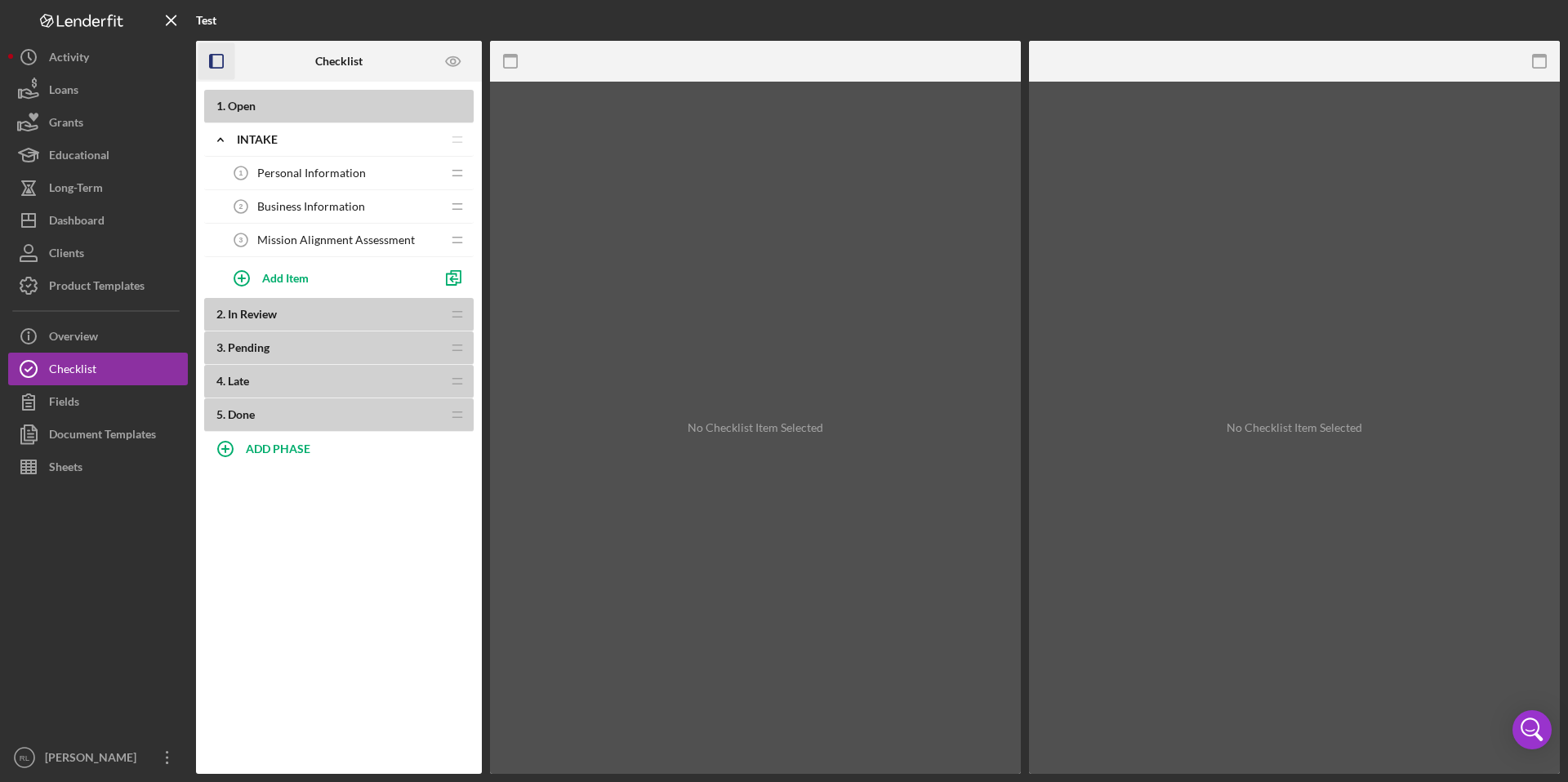
click at [217, 60] on icon "button" at bounding box center [217, 62] width 37 height 37
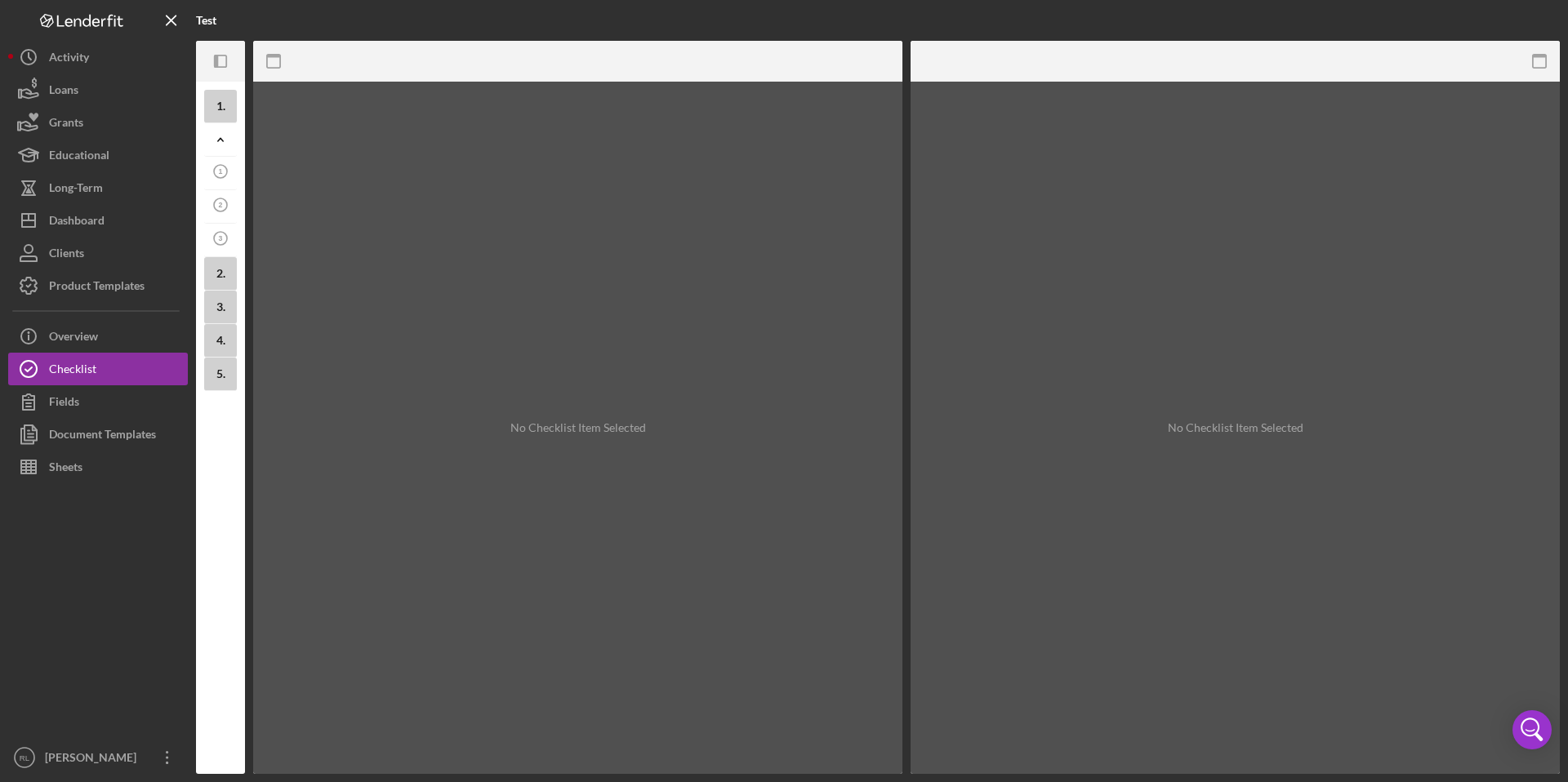
click at [217, 60] on icon "button" at bounding box center [216, 61] width 4 height 13
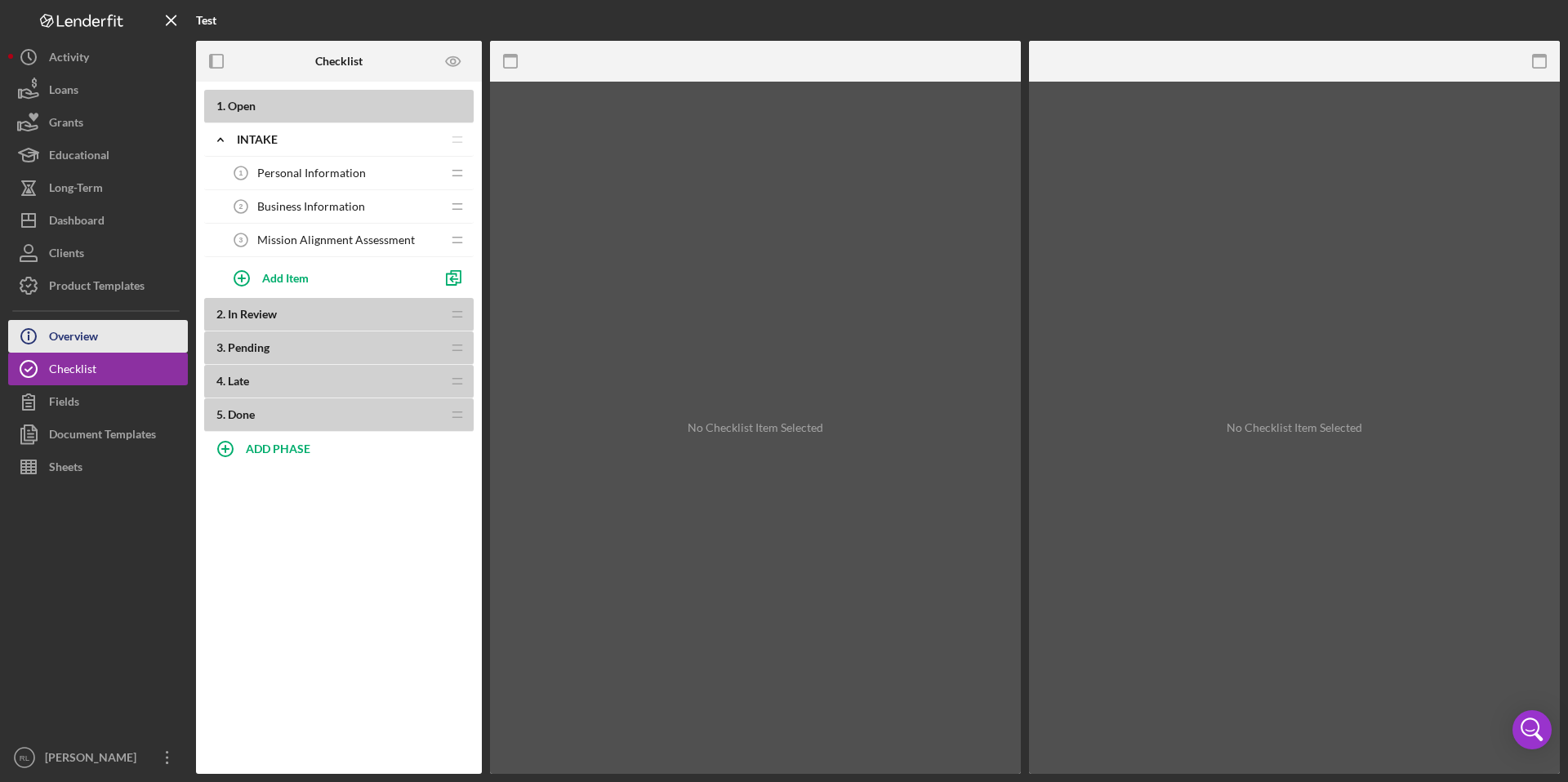
click at [102, 336] on button "Icon/Info Overview" at bounding box center [98, 336] width 180 height 32
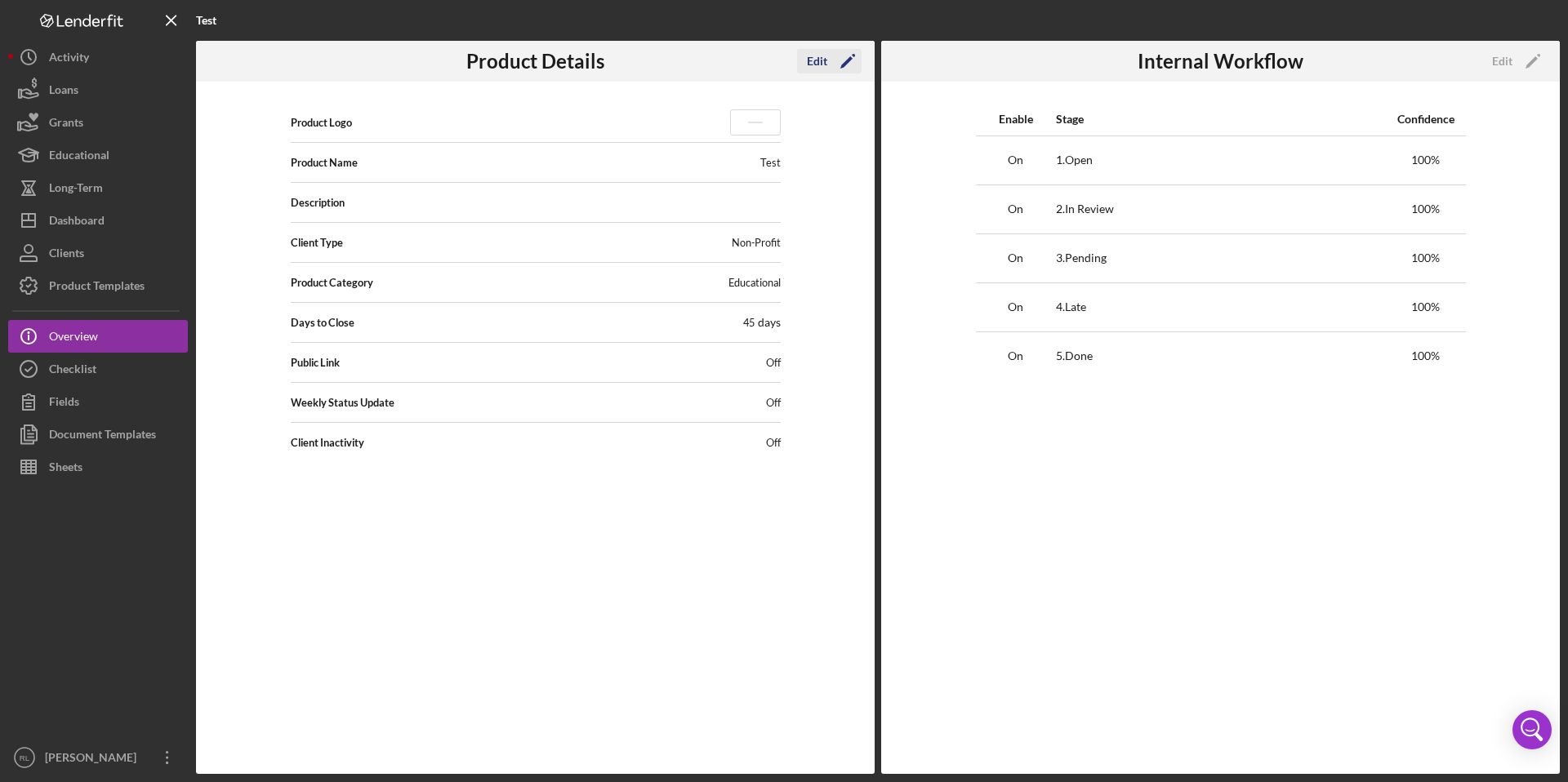
click at [849, 57] on icon "Icon/Edit" at bounding box center [848, 61] width 41 height 41
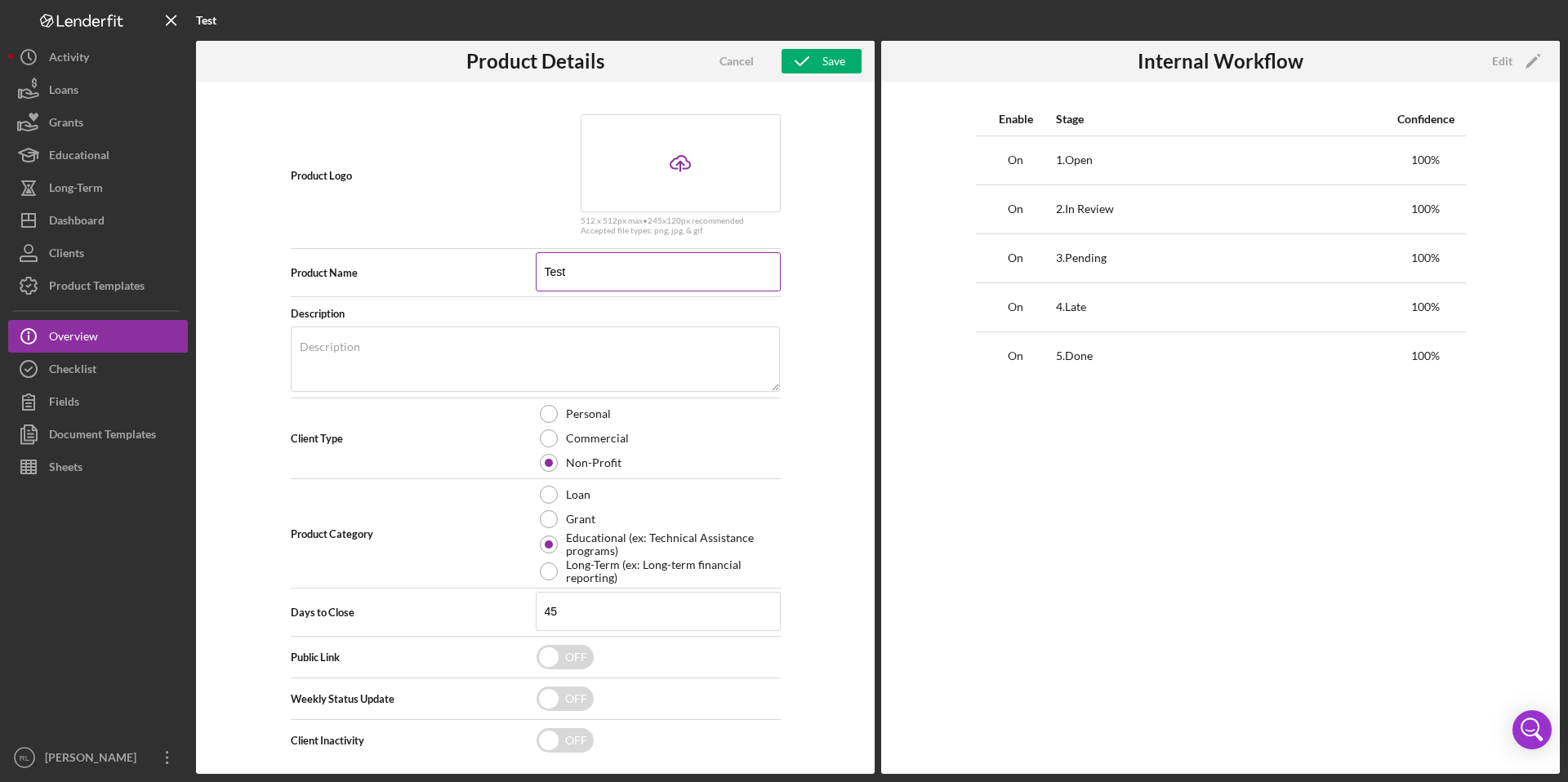
click at [636, 275] on input "Test" at bounding box center [658, 271] width 245 height 39
click at [755, 272] on input "All Purpose Bookkeeping Program Application – Partner Referals" at bounding box center [658, 271] width 245 height 39
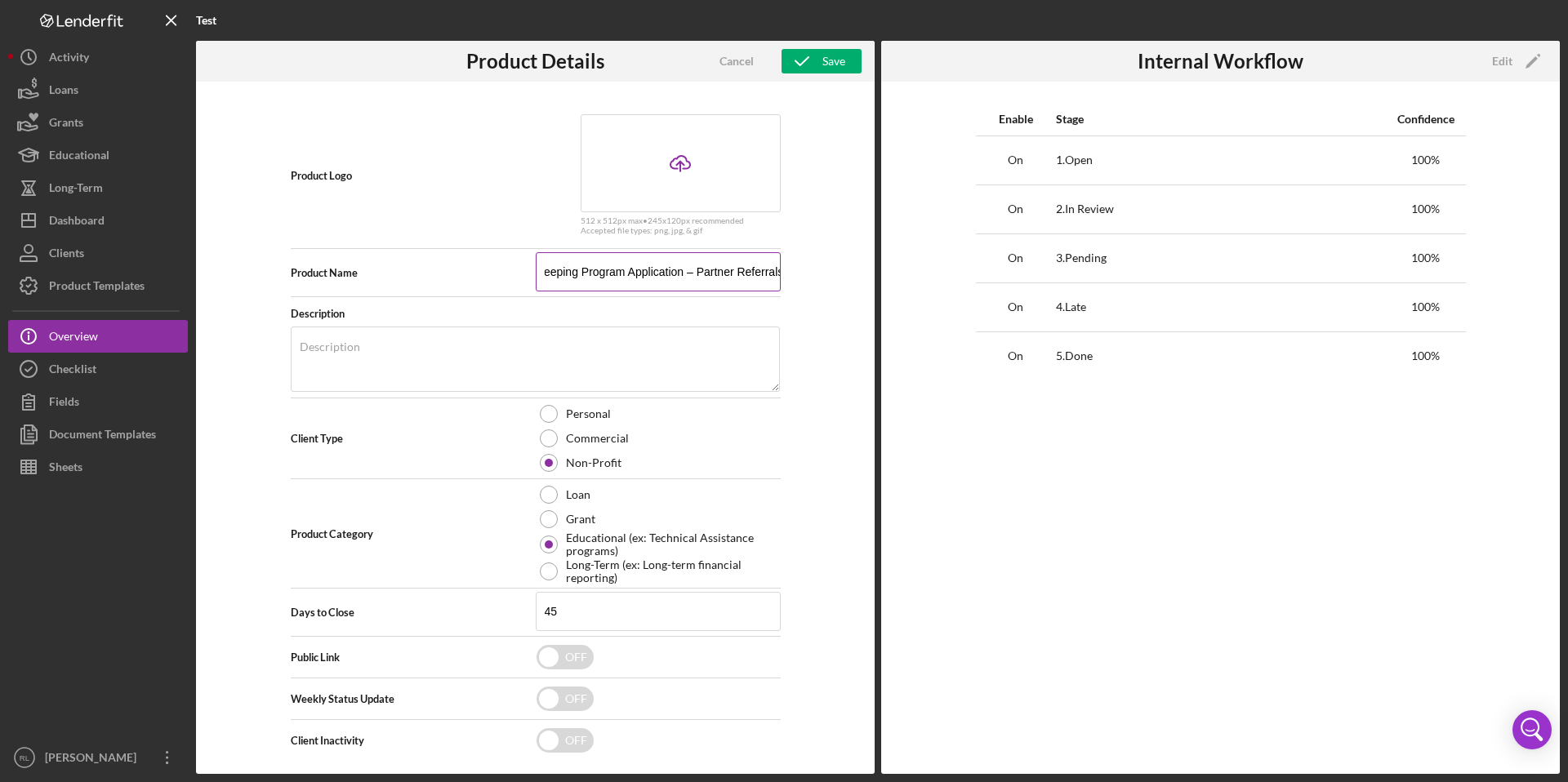
scroll to position [0, 98]
type input "All Purpose Bookkeeping Program Application – Partner Referrals"
click at [549, 434] on div at bounding box center [548, 438] width 18 height 18
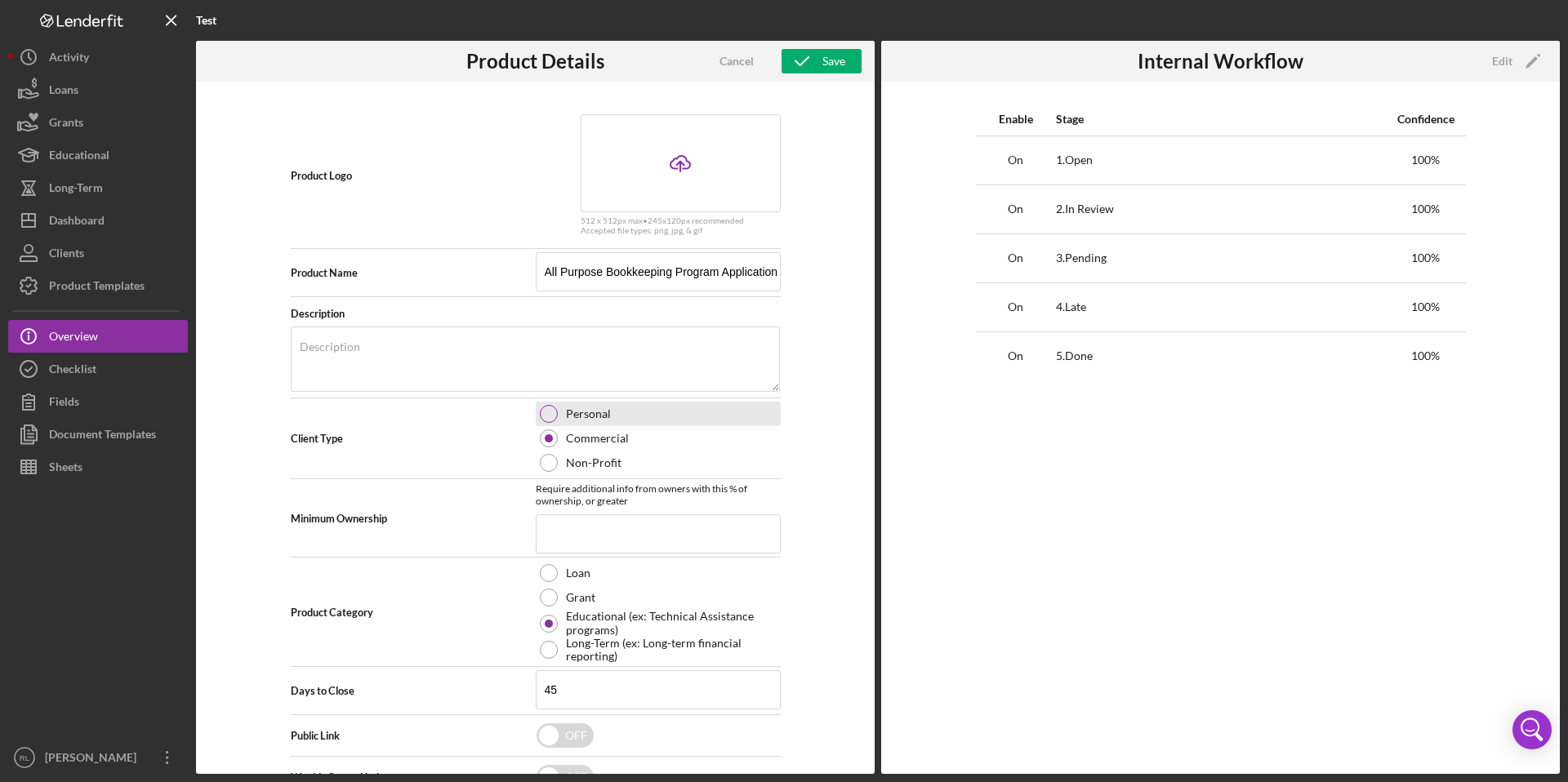
click at [544, 412] on div at bounding box center [548, 414] width 18 height 18
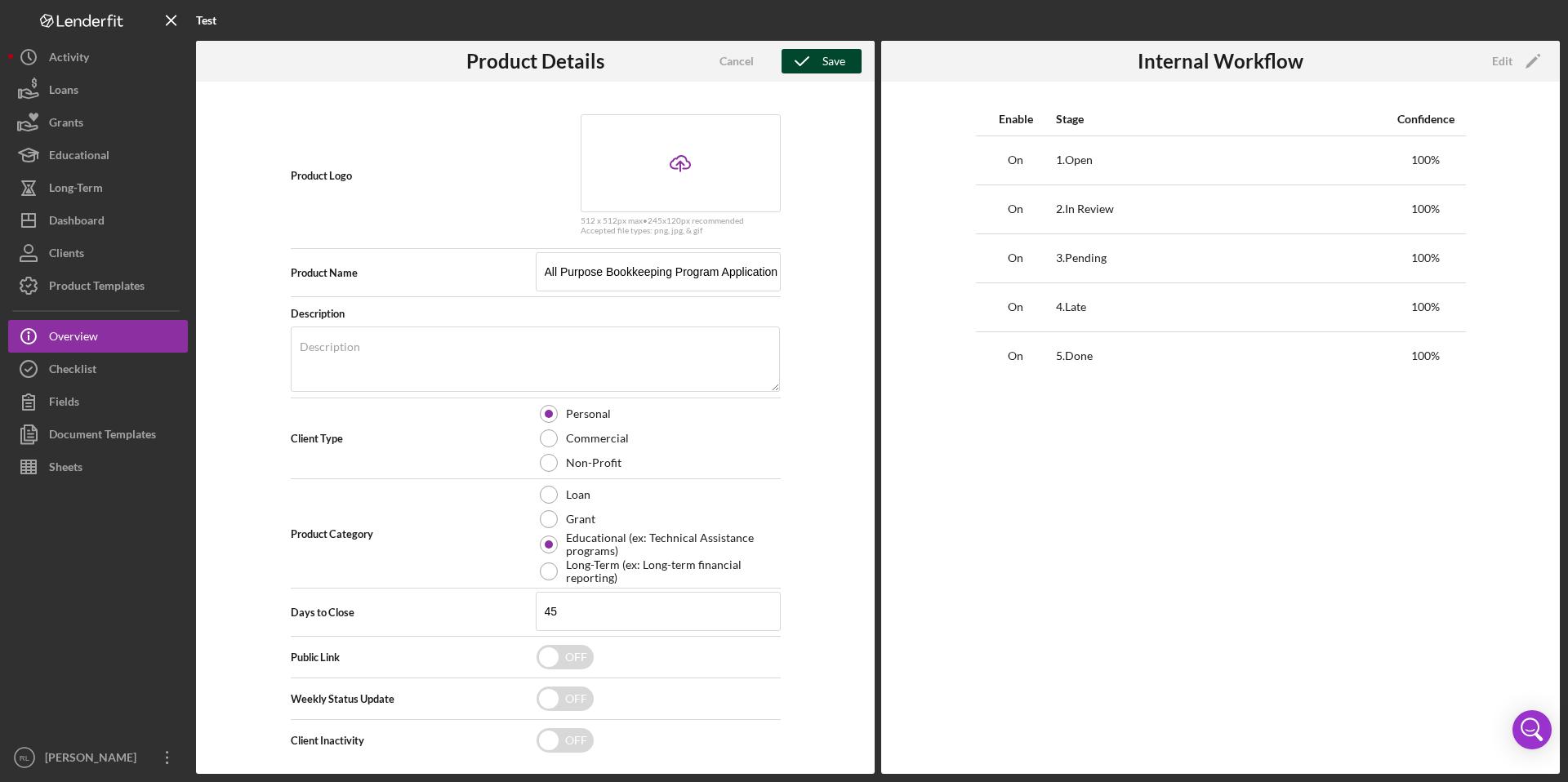
click at [822, 57] on div "Save" at bounding box center [834, 61] width 23 height 24
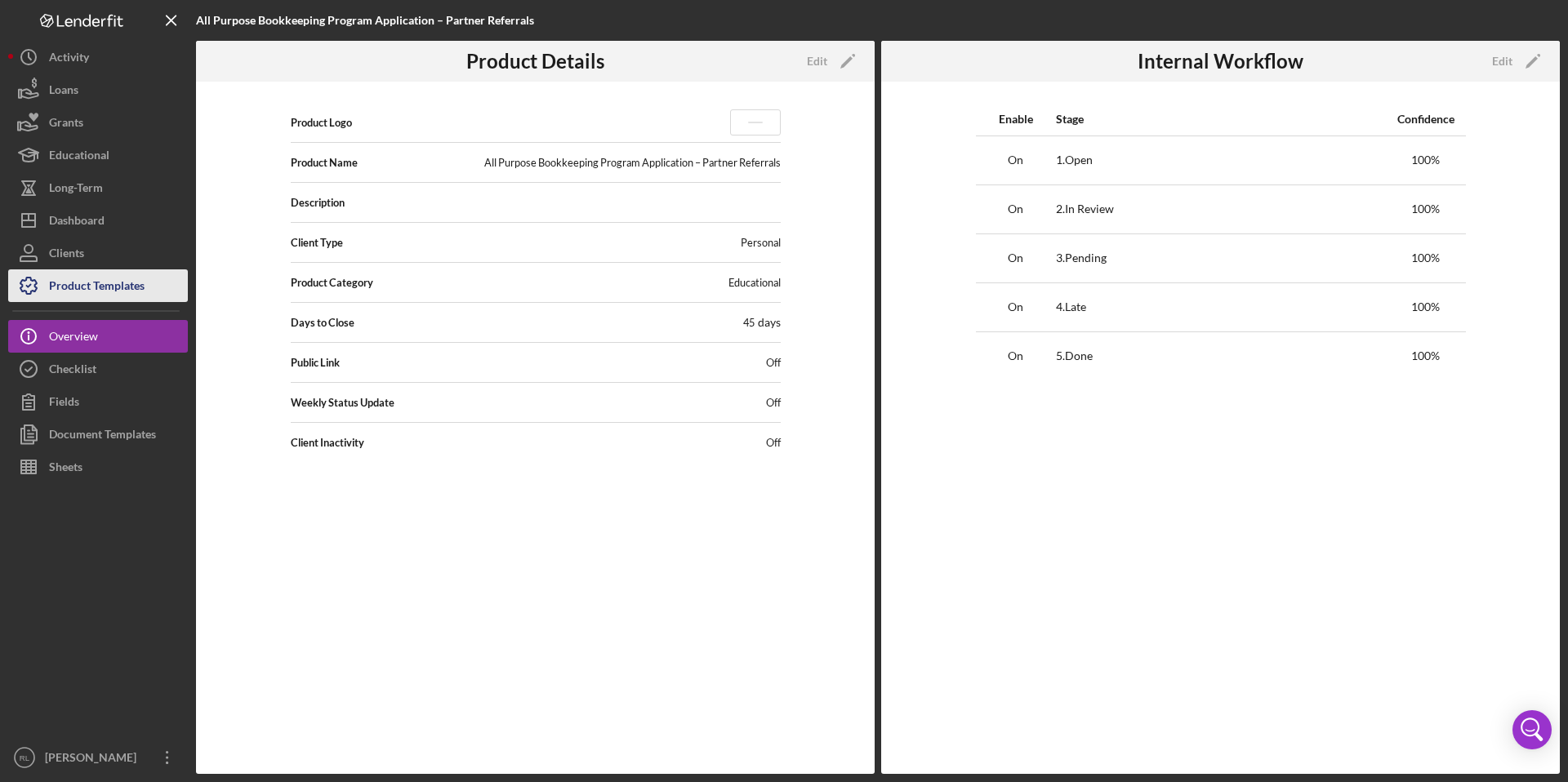
click at [141, 283] on div "Product Templates" at bounding box center [96, 288] width 95 height 37
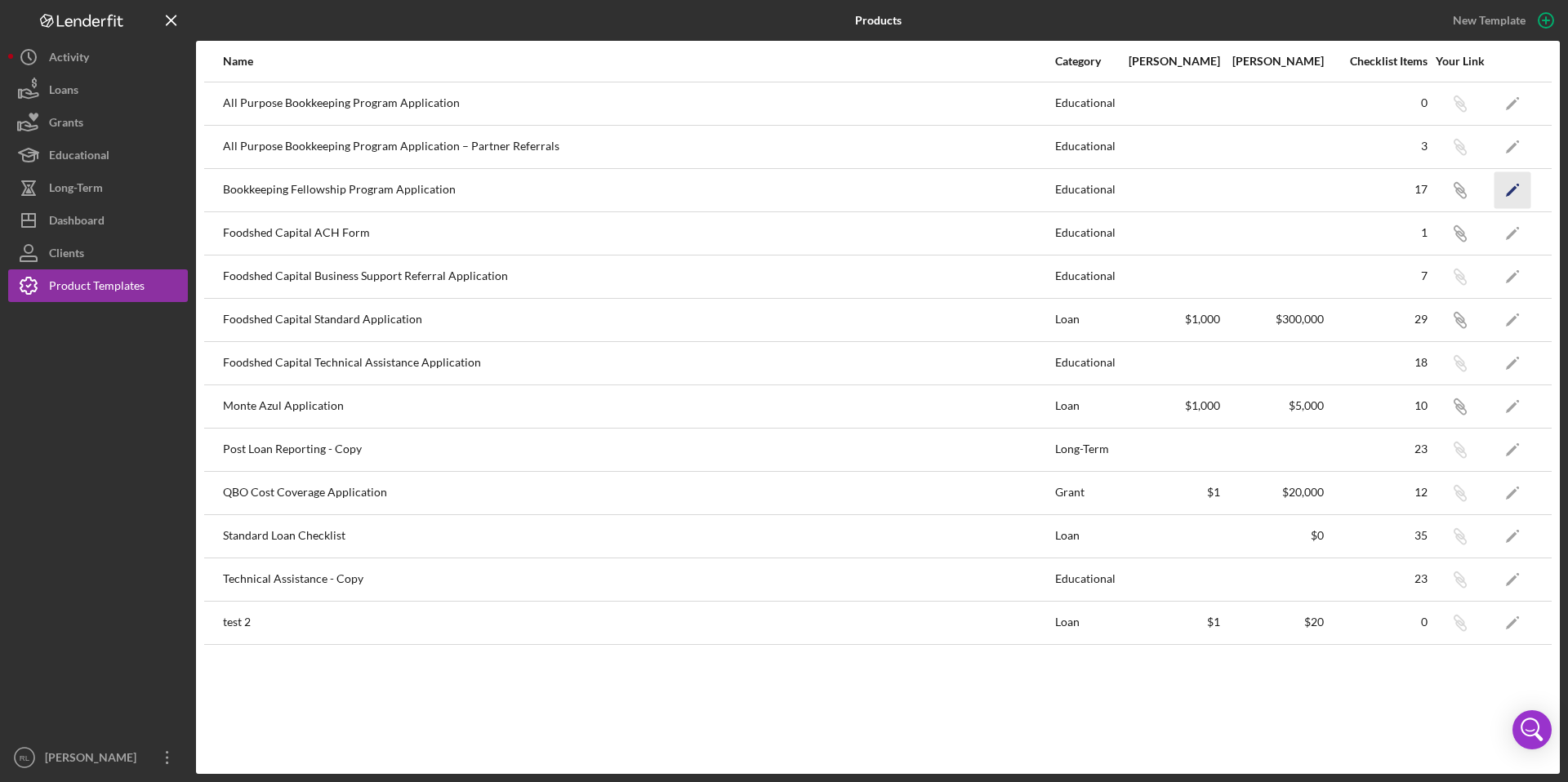
click at [1510, 195] on polygon "button" at bounding box center [1511, 190] width 11 height 11
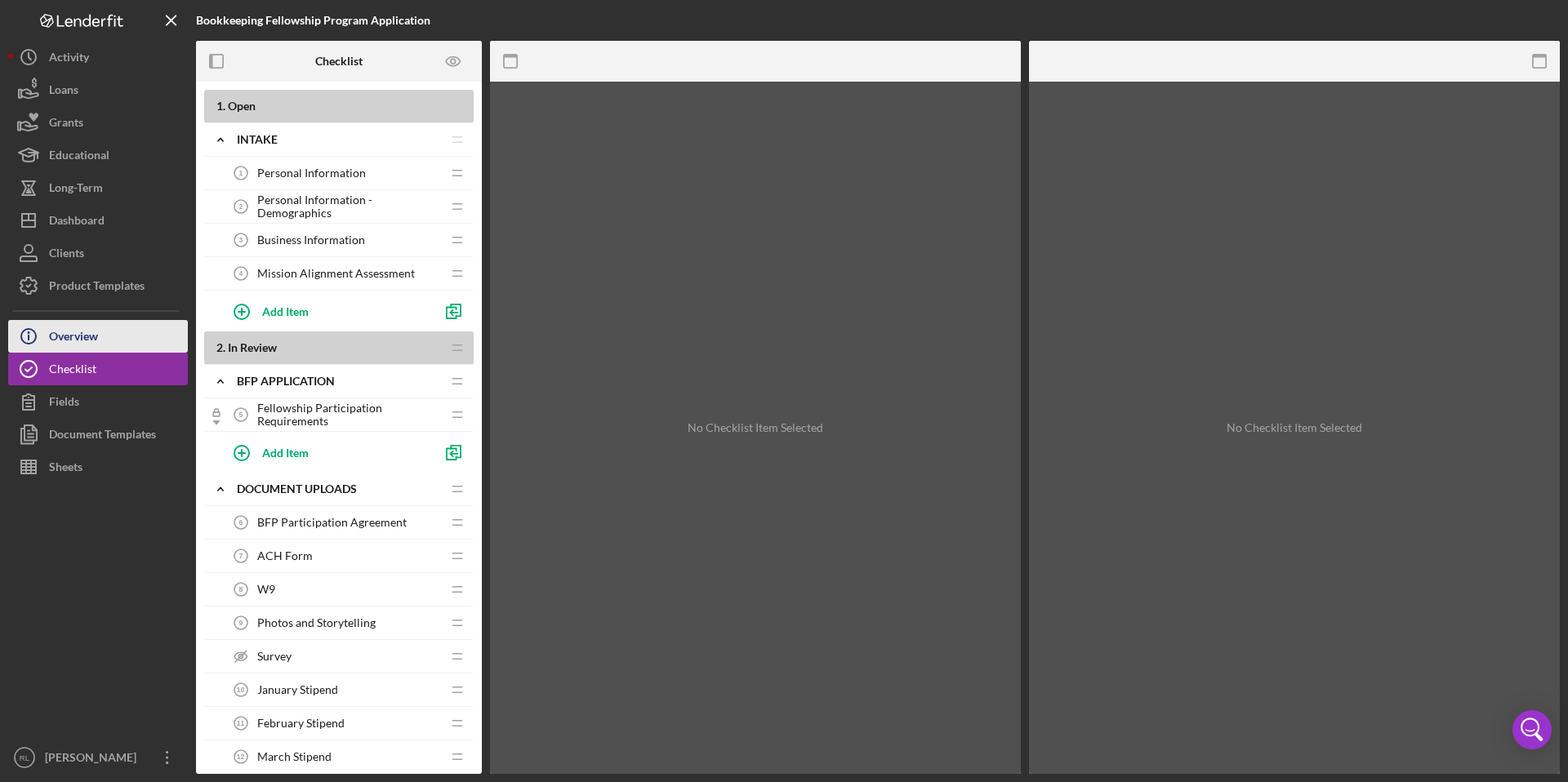
click at [124, 333] on button "Icon/Info Overview" at bounding box center [98, 336] width 180 height 32
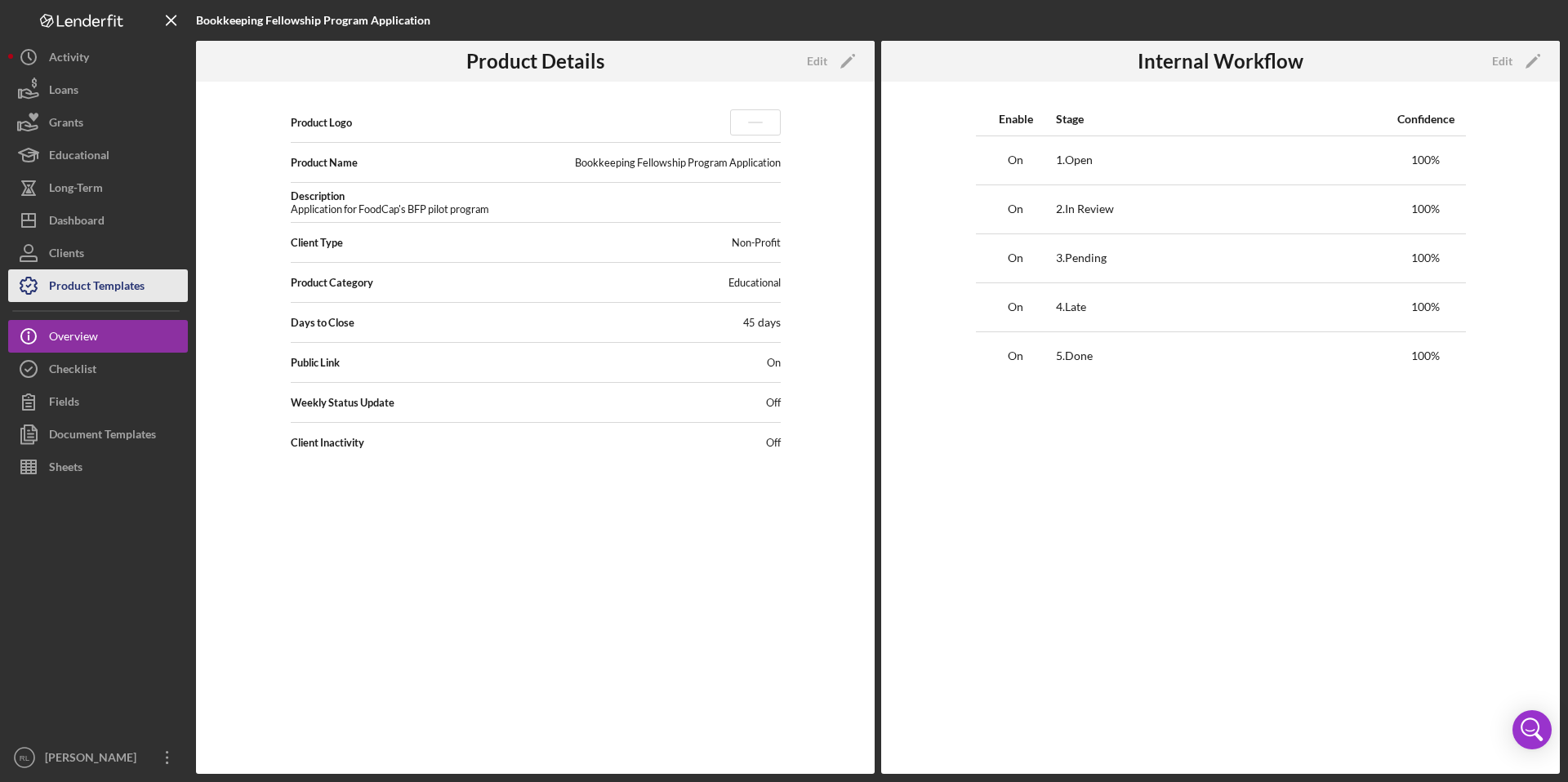
click at [134, 299] on div "Product Templates" at bounding box center [96, 288] width 95 height 37
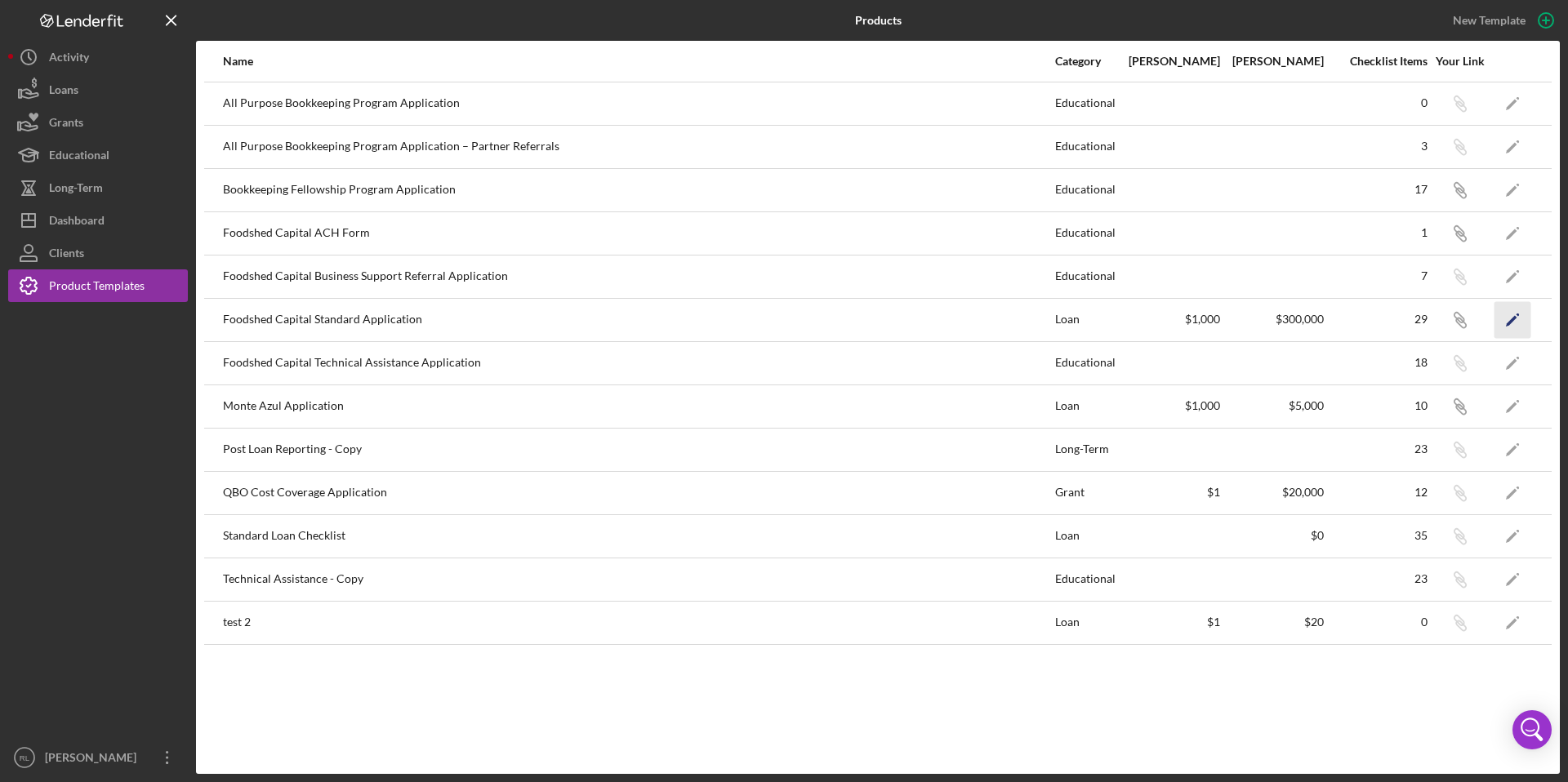
click at [1510, 329] on icon "Icon/Edit" at bounding box center [1513, 319] width 37 height 37
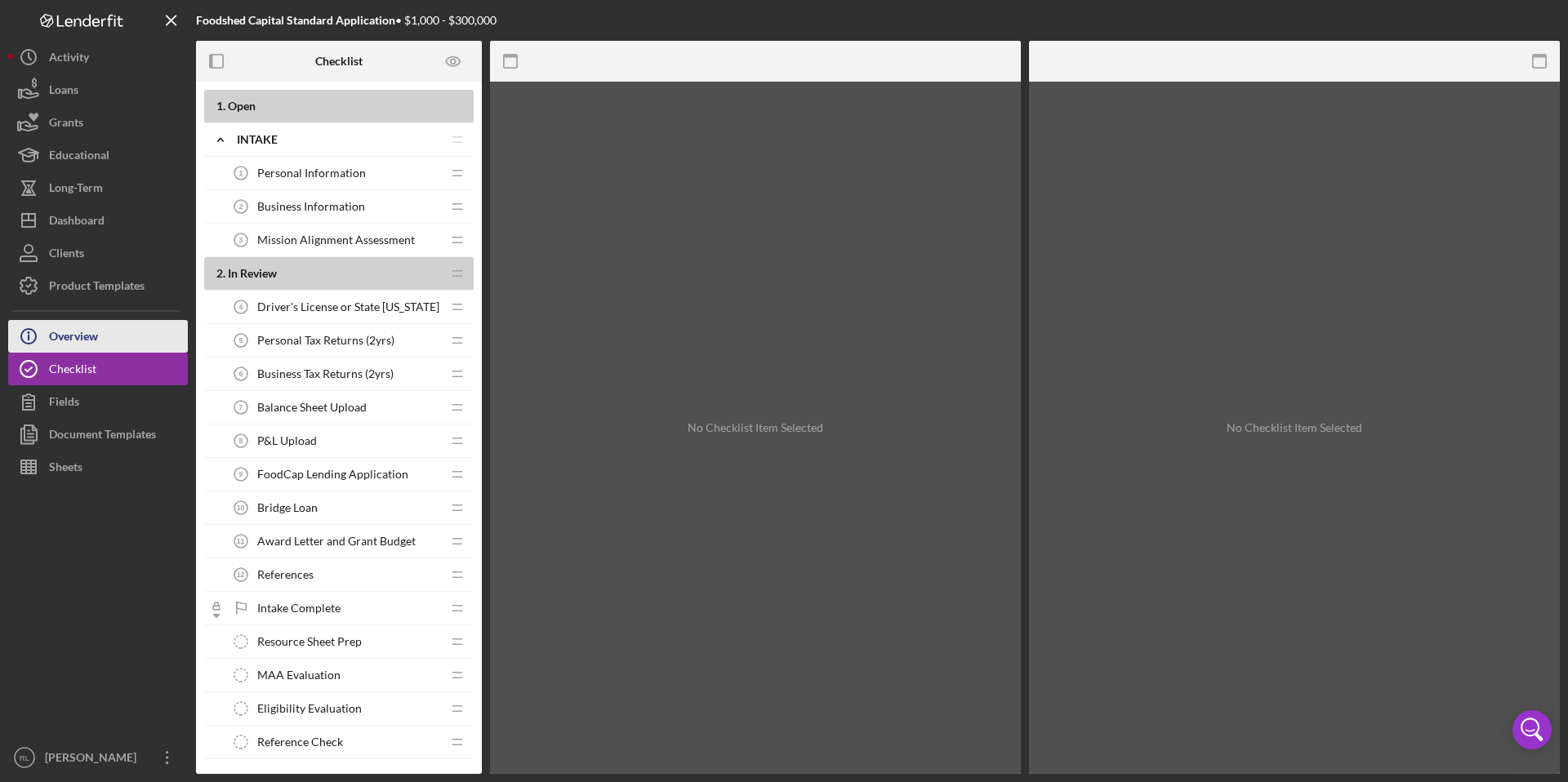
click at [131, 349] on button "Icon/Info Overview" at bounding box center [98, 336] width 180 height 32
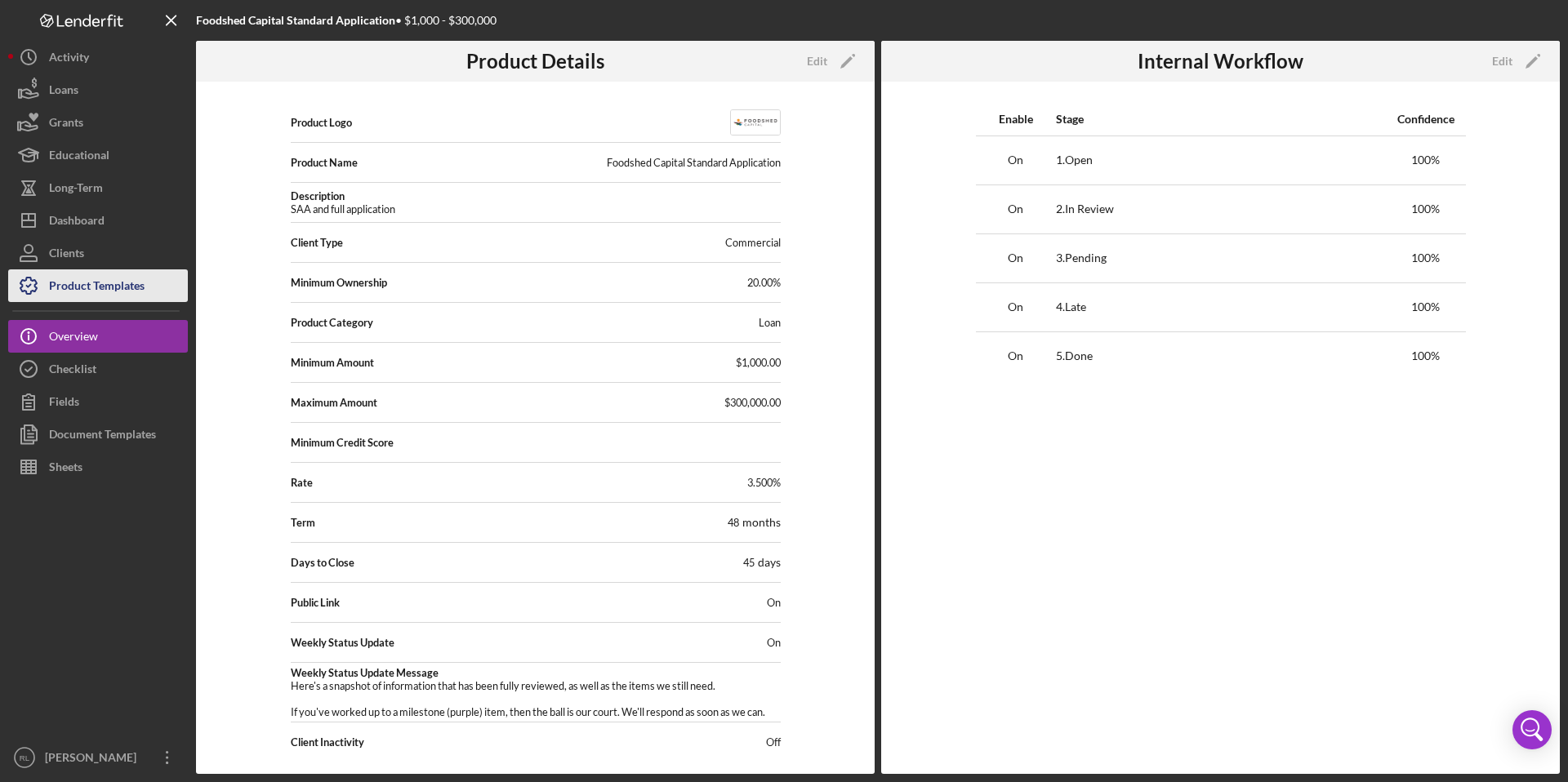
click at [119, 295] on div "Product Templates" at bounding box center [96, 288] width 95 height 37
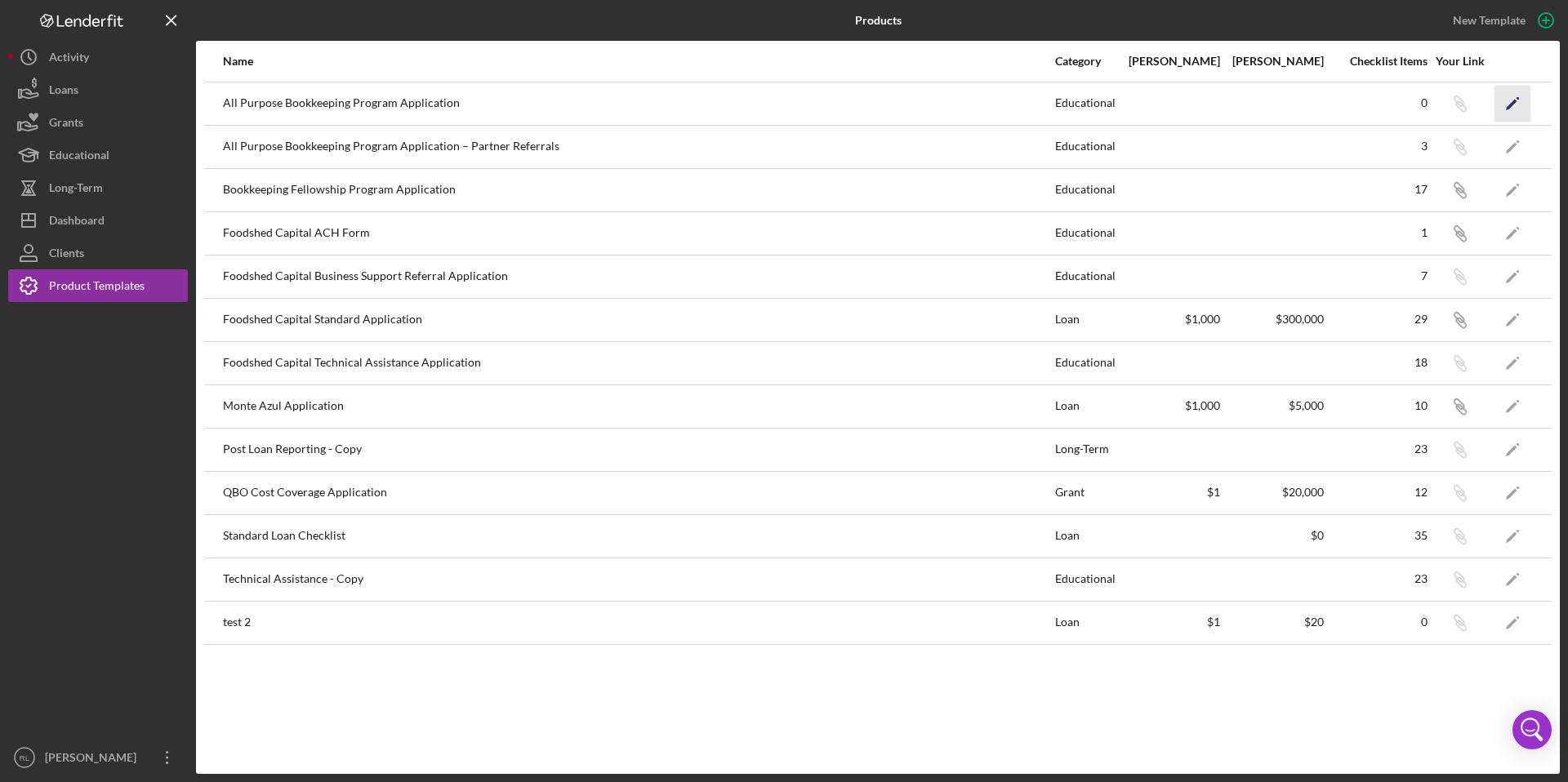
click at [1515, 101] on polygon "button" at bounding box center [1511, 104] width 11 height 11
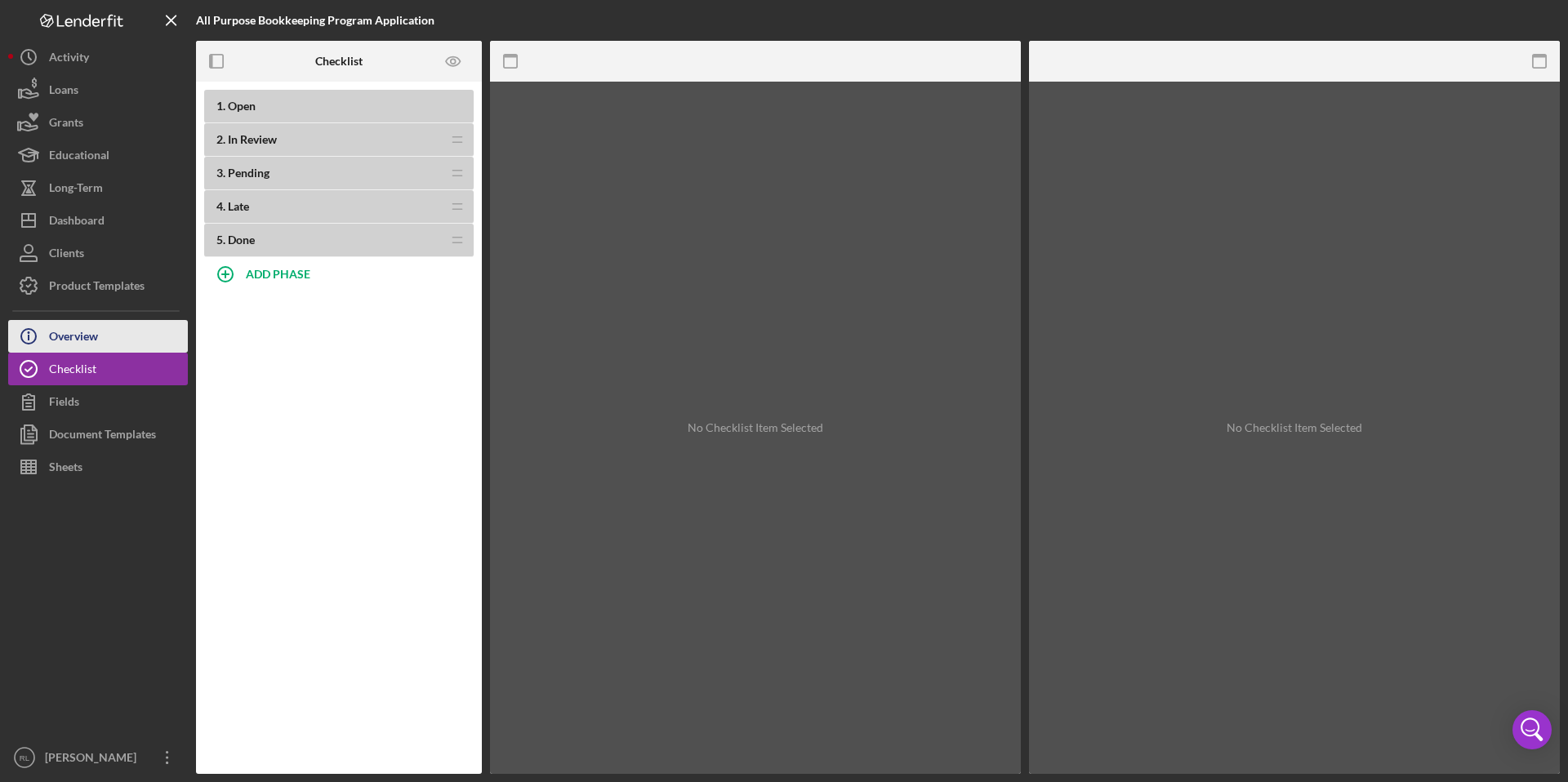
click at [113, 336] on button "Icon/Info Overview" at bounding box center [98, 336] width 180 height 32
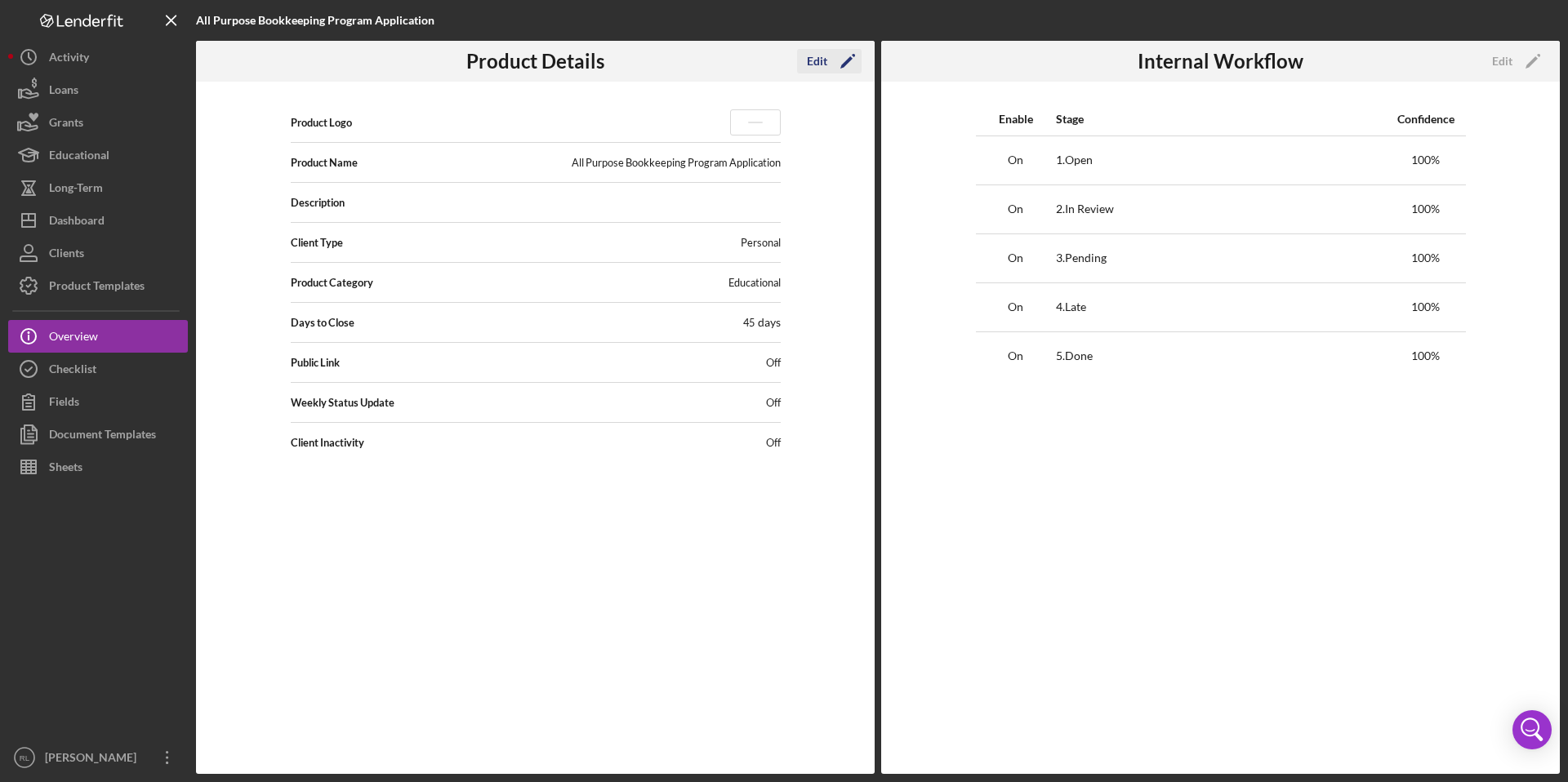
click at [838, 64] on icon "Icon/Edit" at bounding box center [848, 61] width 41 height 41
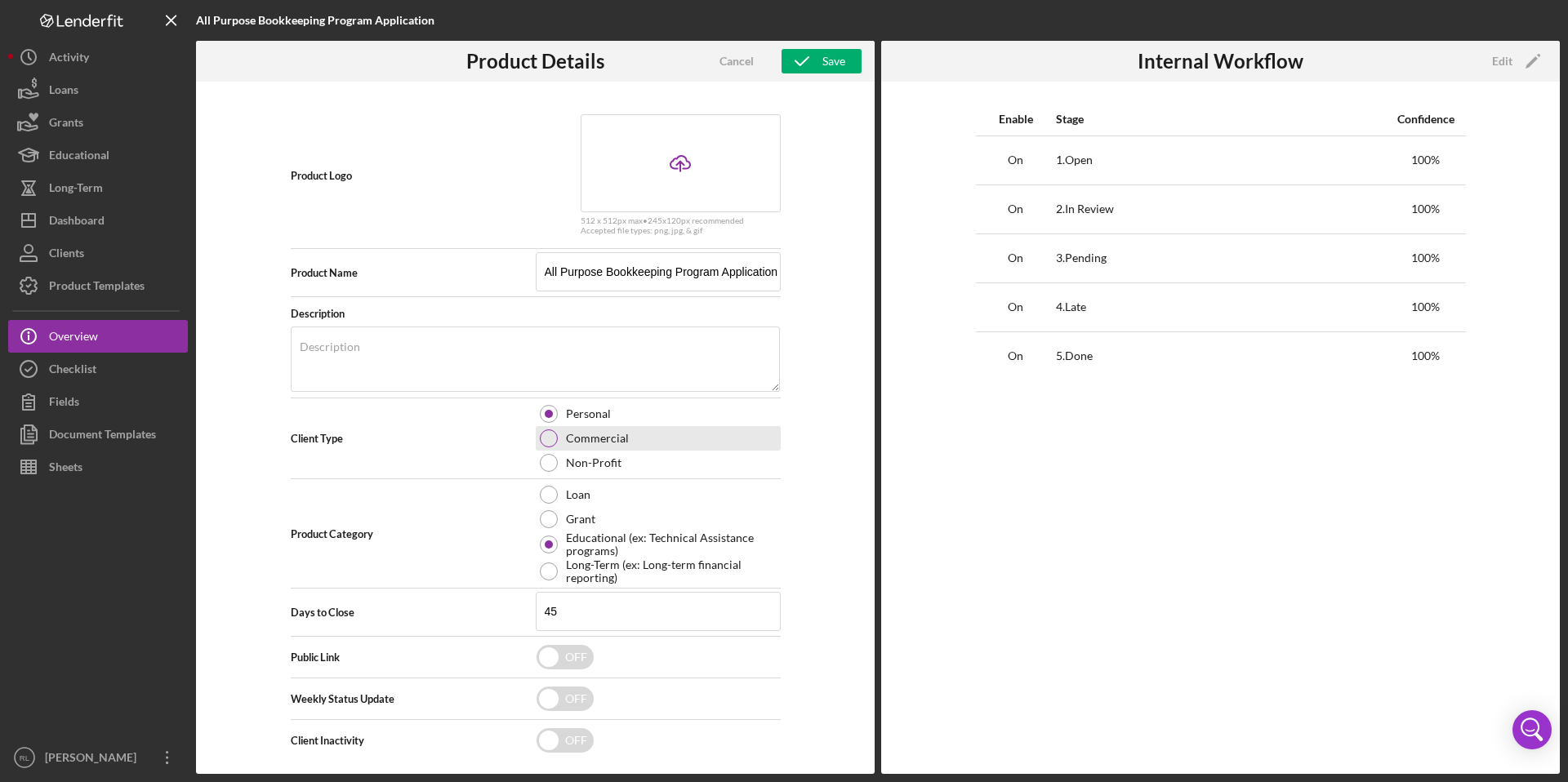
click at [548, 442] on div at bounding box center [548, 438] width 18 height 18
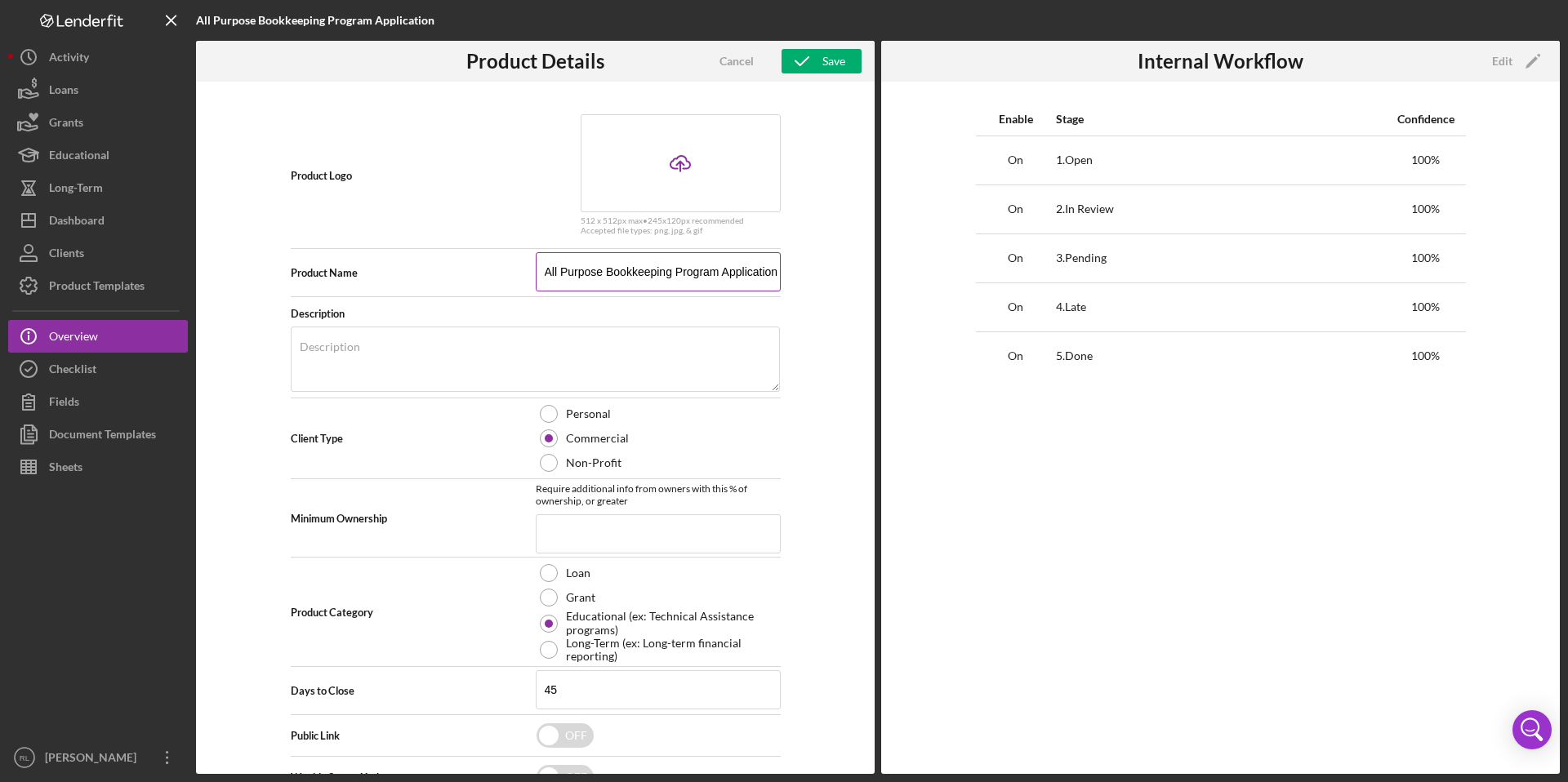
click at [729, 268] on input "All Purpose Bookkeeping Program Application" at bounding box center [658, 271] width 245 height 39
type input "All Purpose Bookkeeping Program Application – Portfolio Borrowers"
click at [826, 58] on div "Save" at bounding box center [834, 61] width 23 height 24
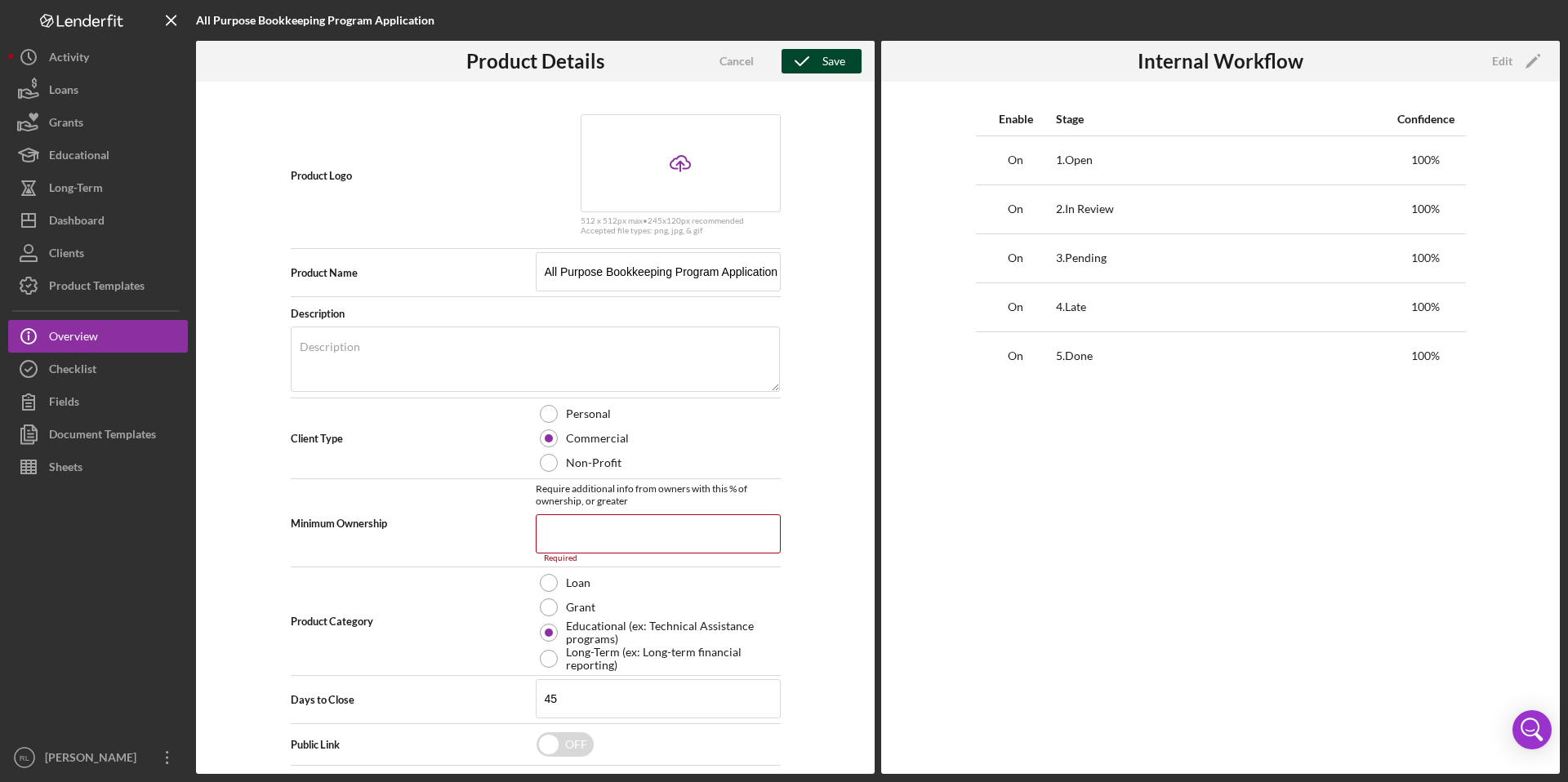
scroll to position [95, 0]
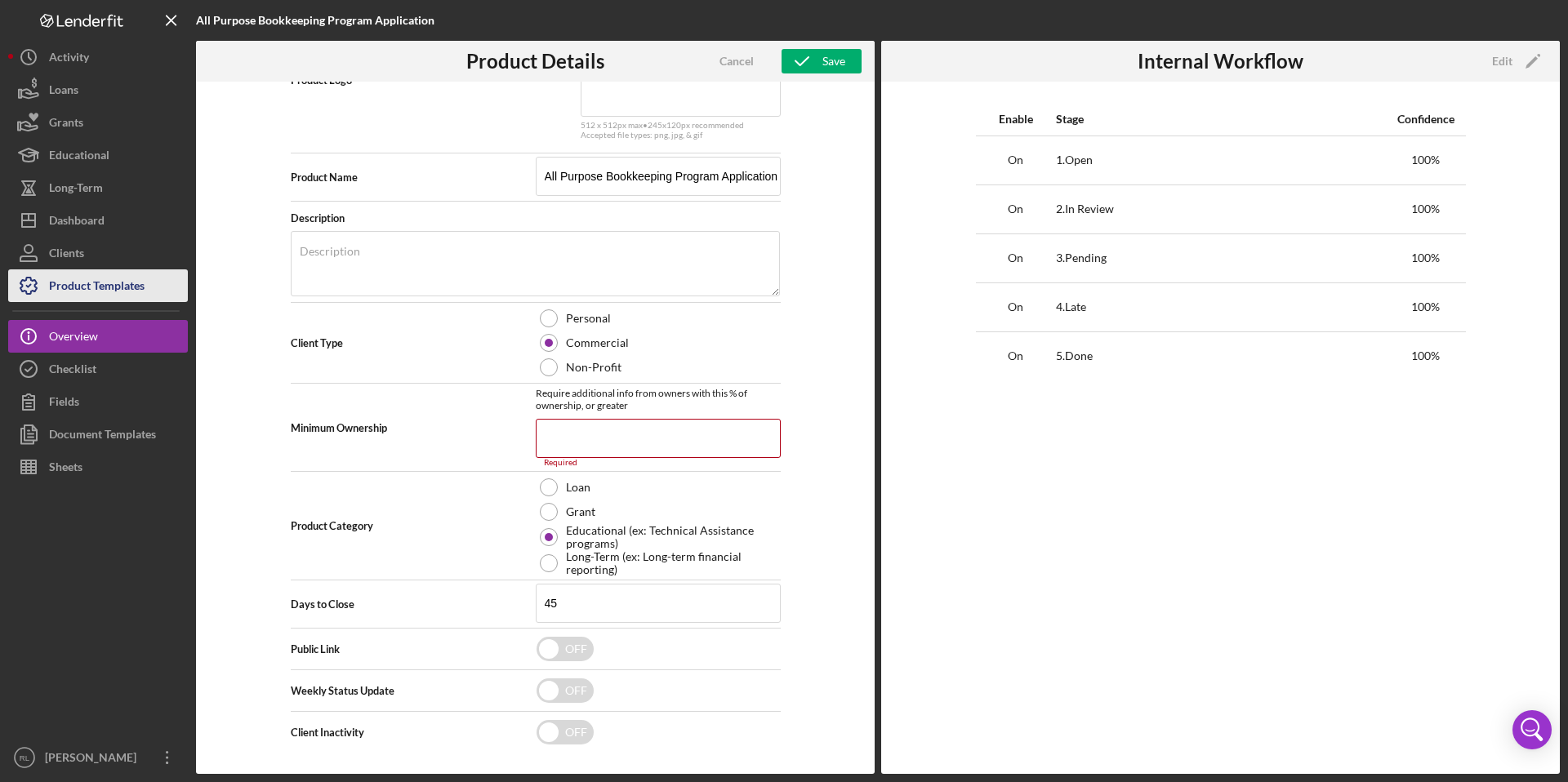
click at [107, 285] on div "Product Templates" at bounding box center [96, 288] width 95 height 37
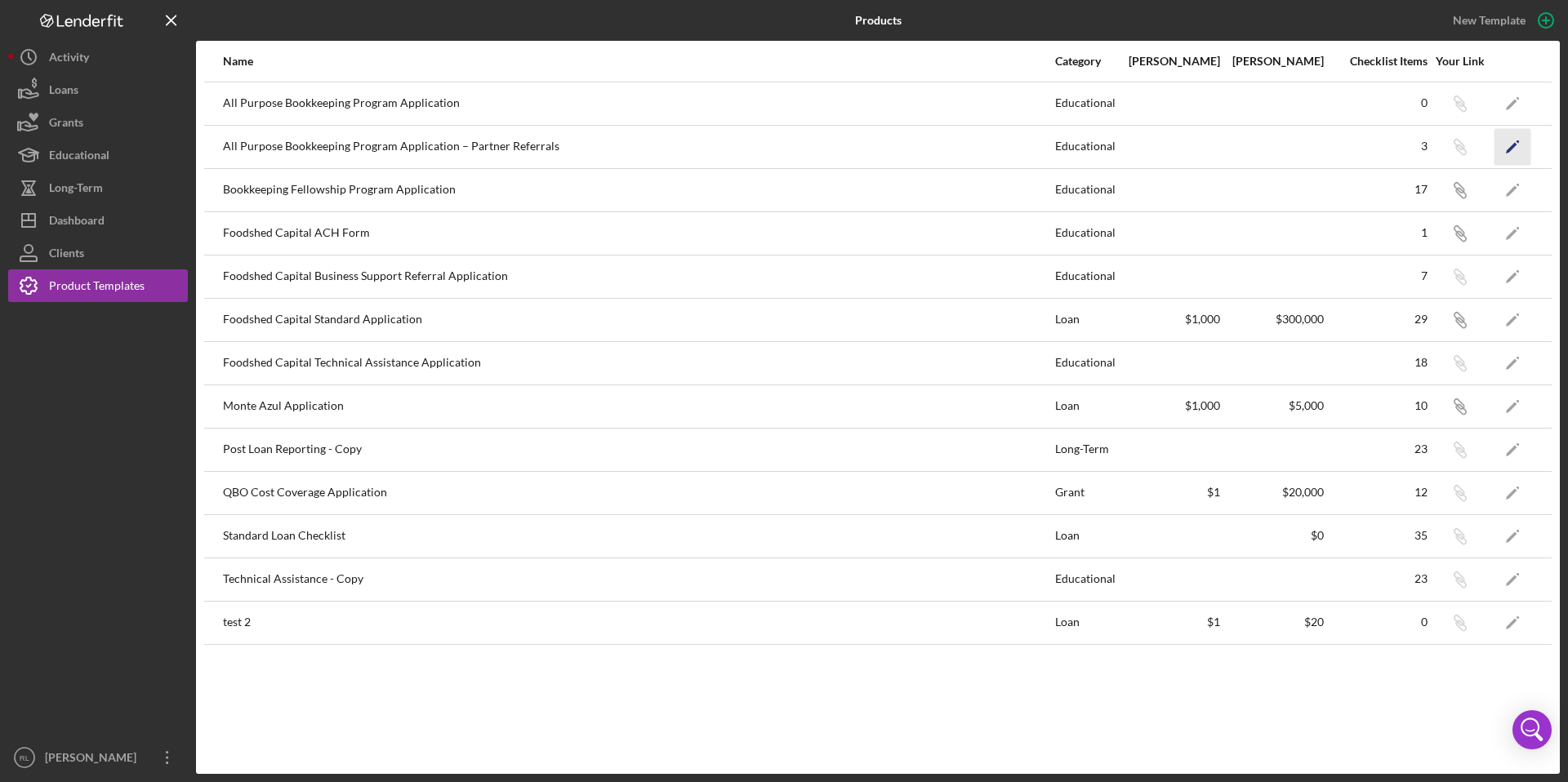
click at [1514, 146] on polygon "button" at bounding box center [1511, 147] width 11 height 11
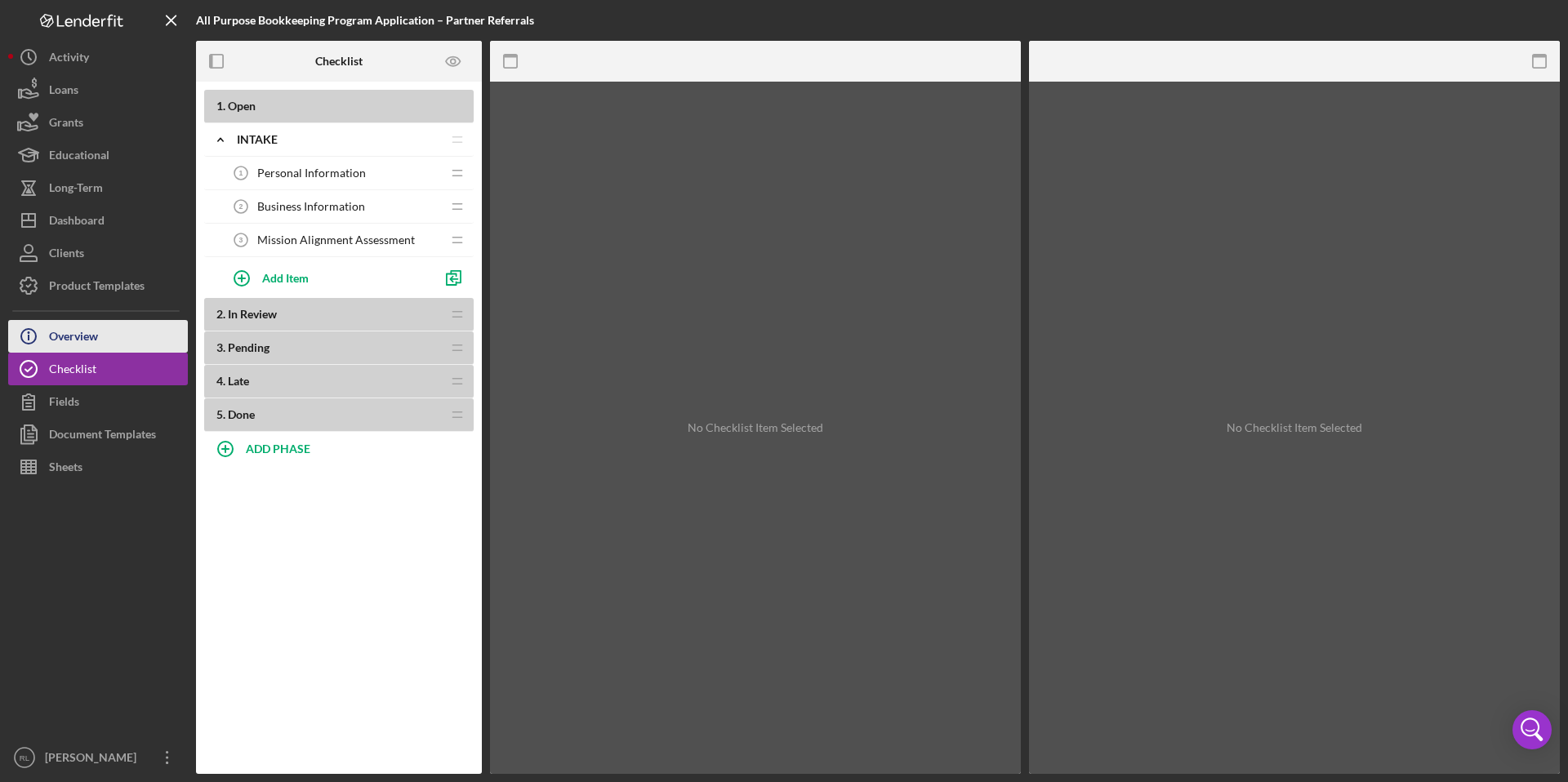
click at [100, 328] on button "Icon/Info Overview" at bounding box center [98, 336] width 180 height 32
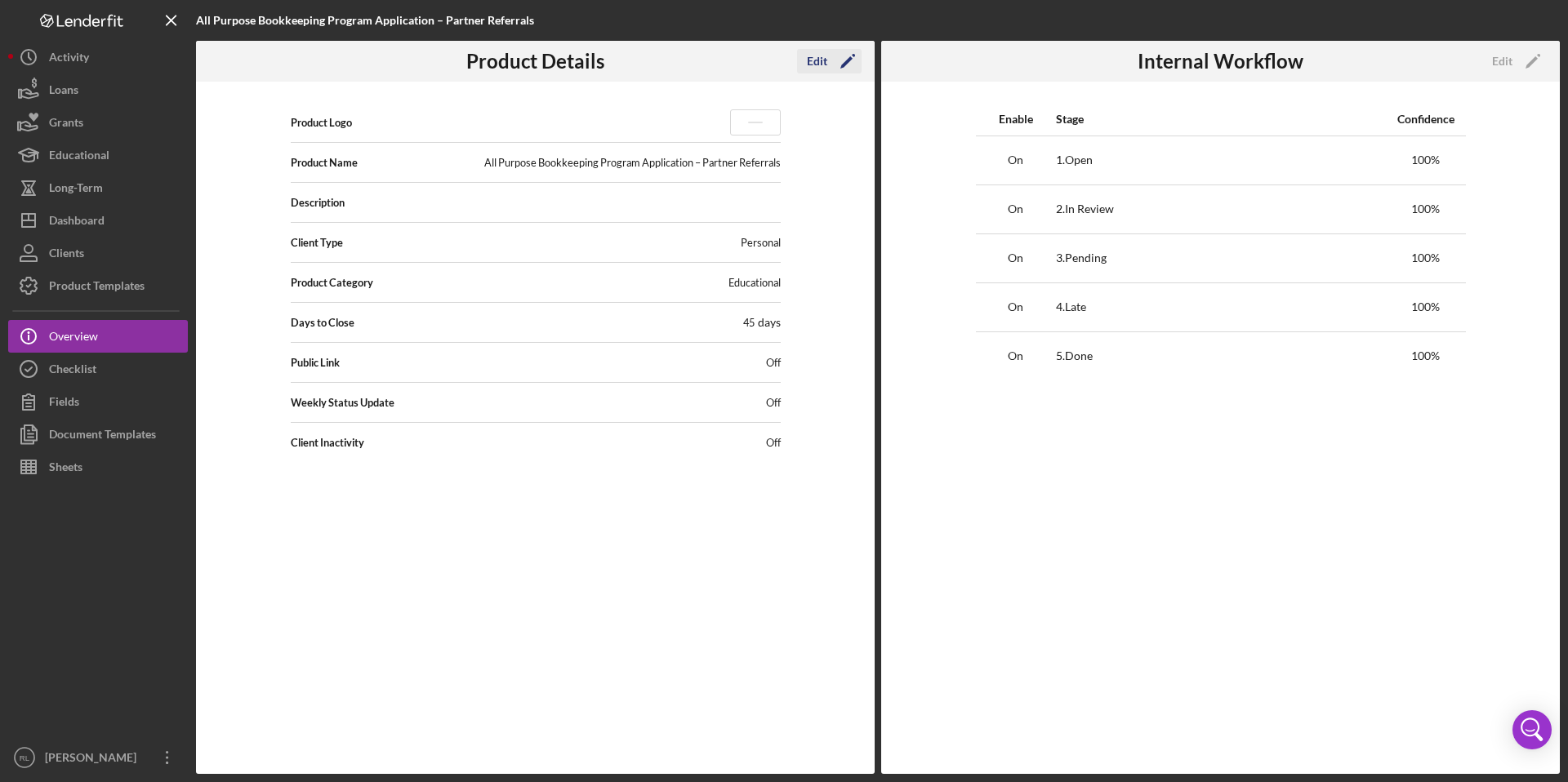
click at [845, 54] on icon "Icon/Edit" at bounding box center [848, 61] width 41 height 41
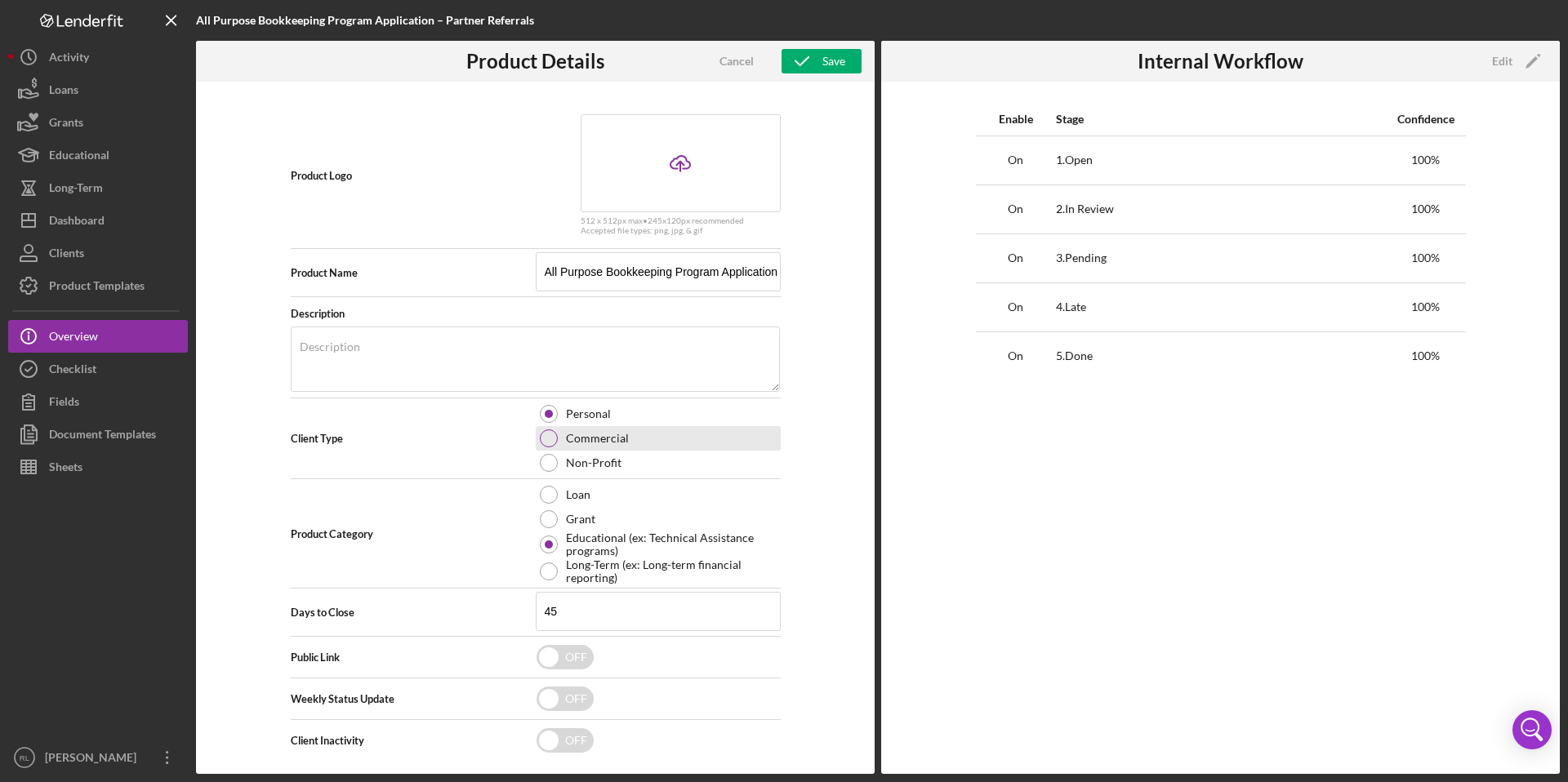
click at [547, 438] on div at bounding box center [548, 438] width 18 height 18
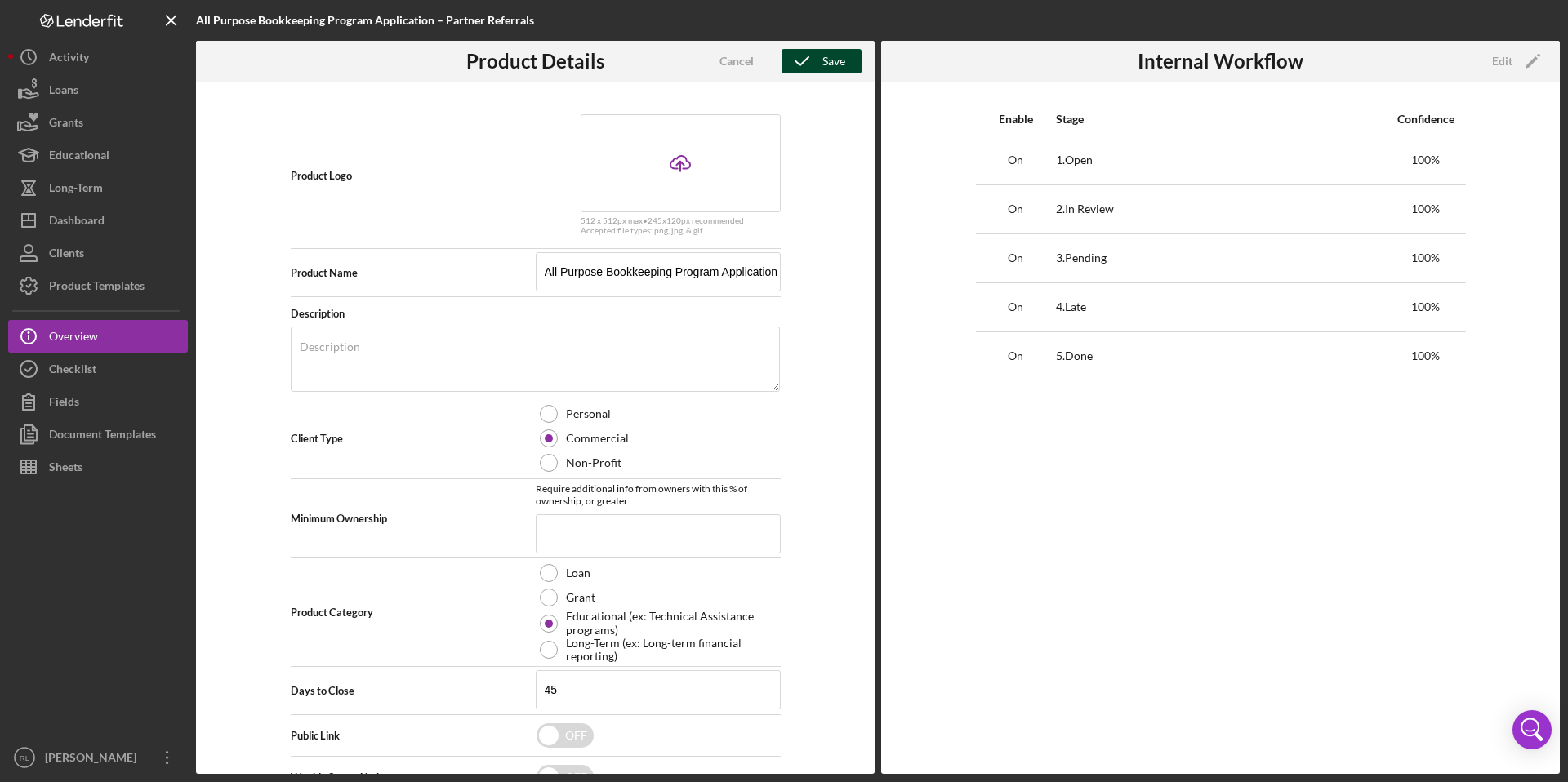
click at [835, 65] on div "Save" at bounding box center [834, 61] width 23 height 24
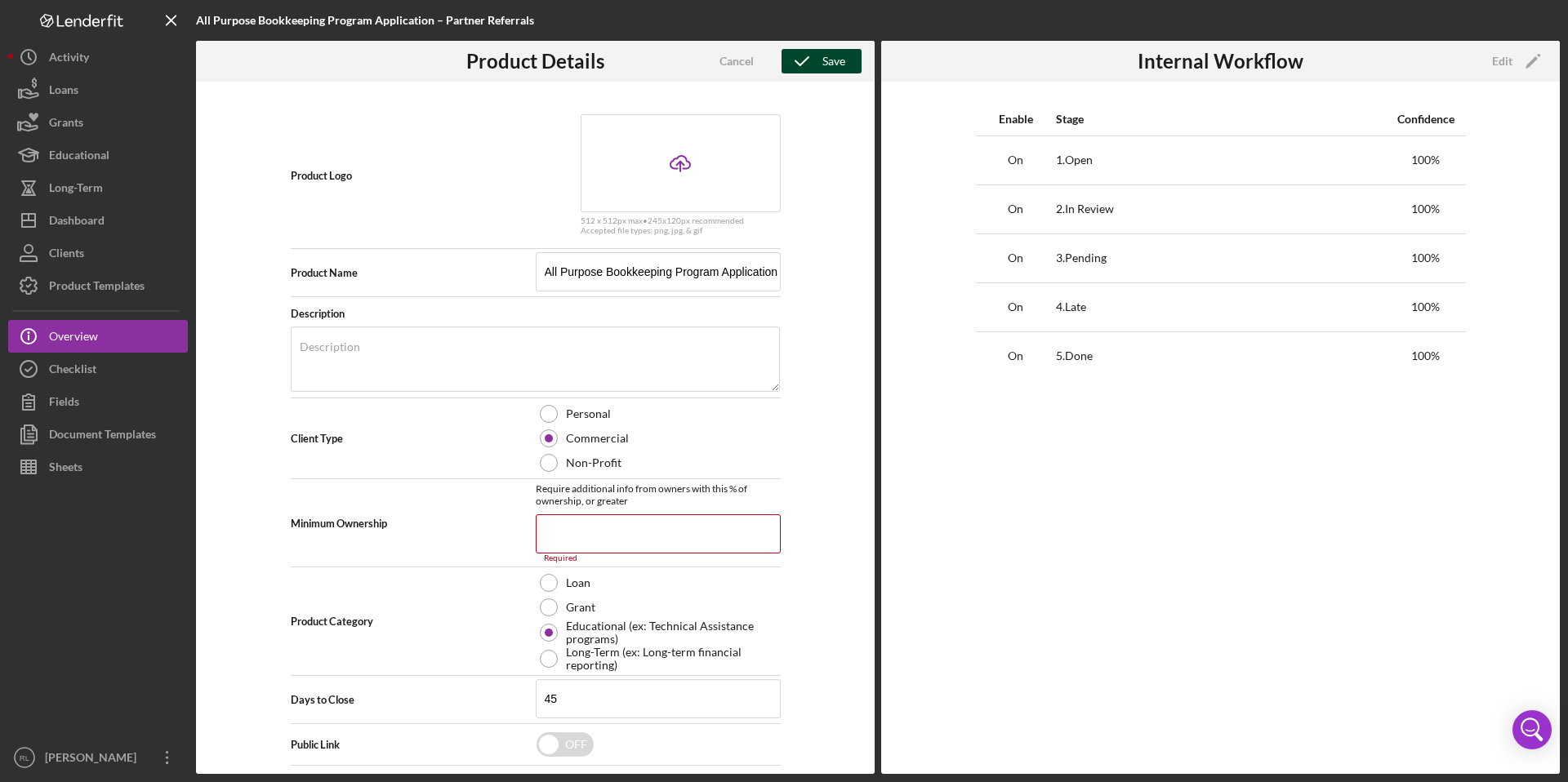
scroll to position [95, 0]
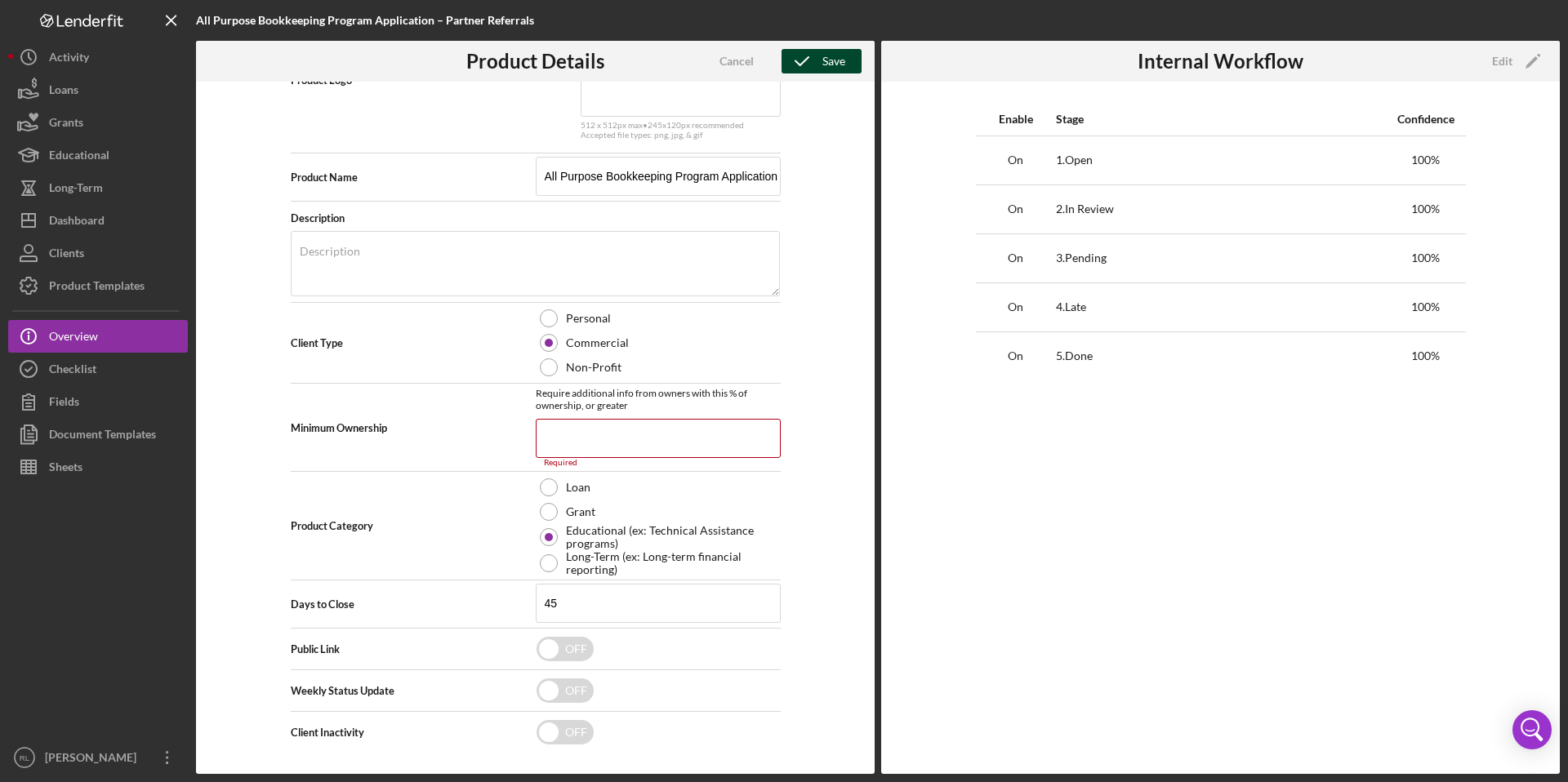
click at [834, 58] on div "Save" at bounding box center [834, 61] width 23 height 24
click at [629, 435] on input at bounding box center [658, 438] width 245 height 39
click at [83, 280] on div "Product Templates" at bounding box center [96, 288] width 95 height 37
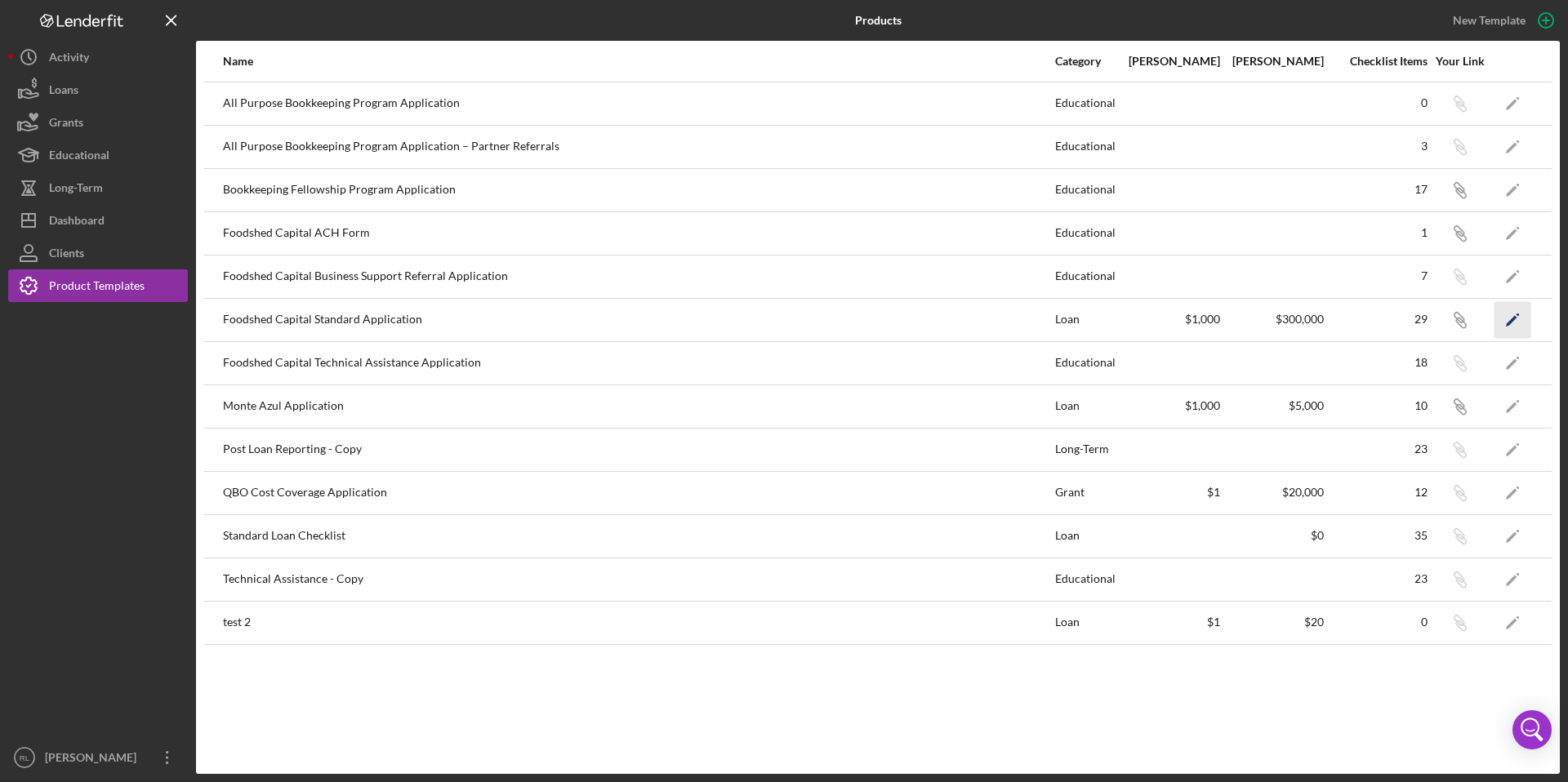
click at [1512, 321] on polygon "button" at bounding box center [1511, 320] width 11 height 11
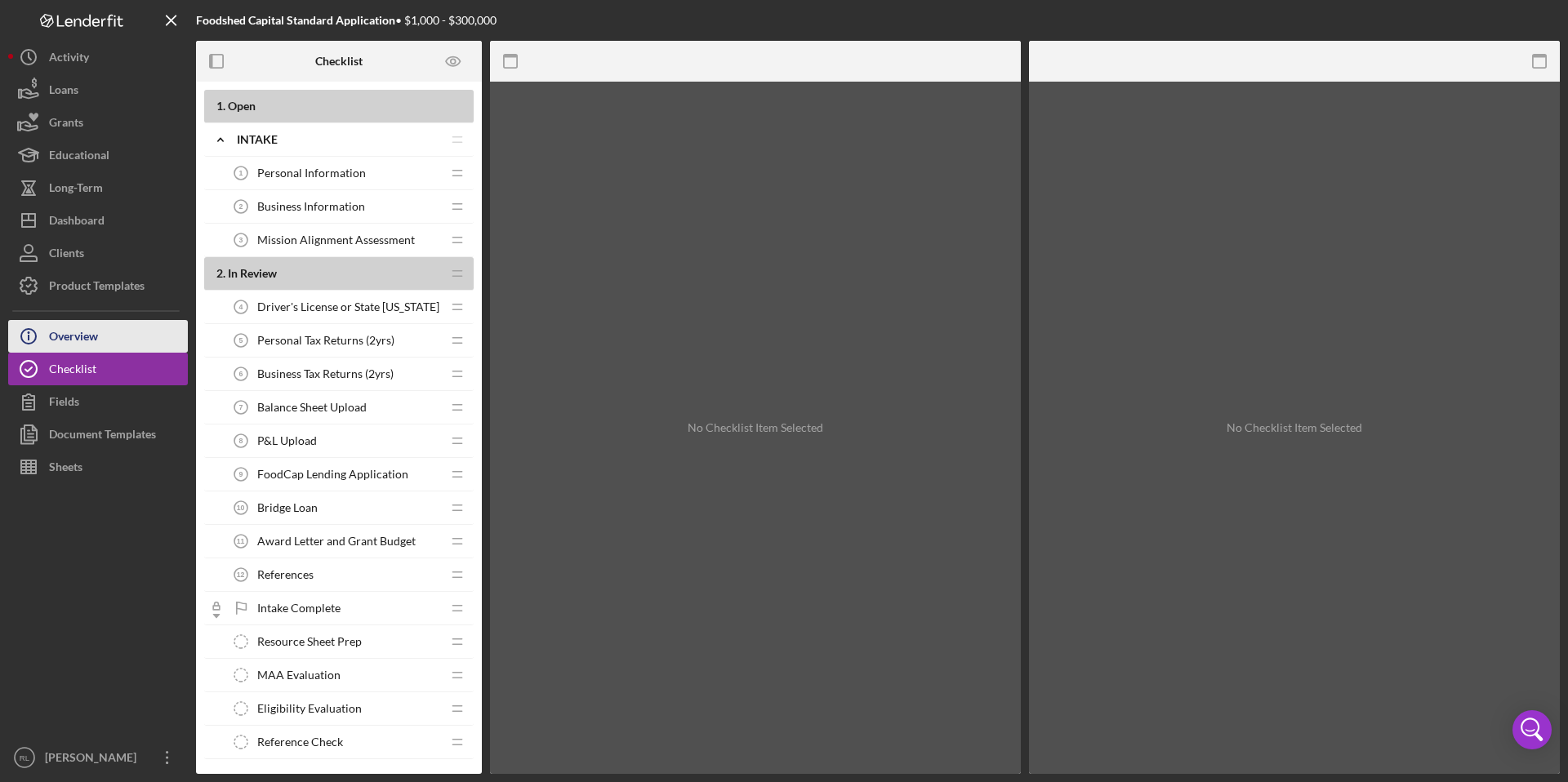
click at [115, 339] on button "Icon/Info Overview" at bounding box center [98, 336] width 180 height 32
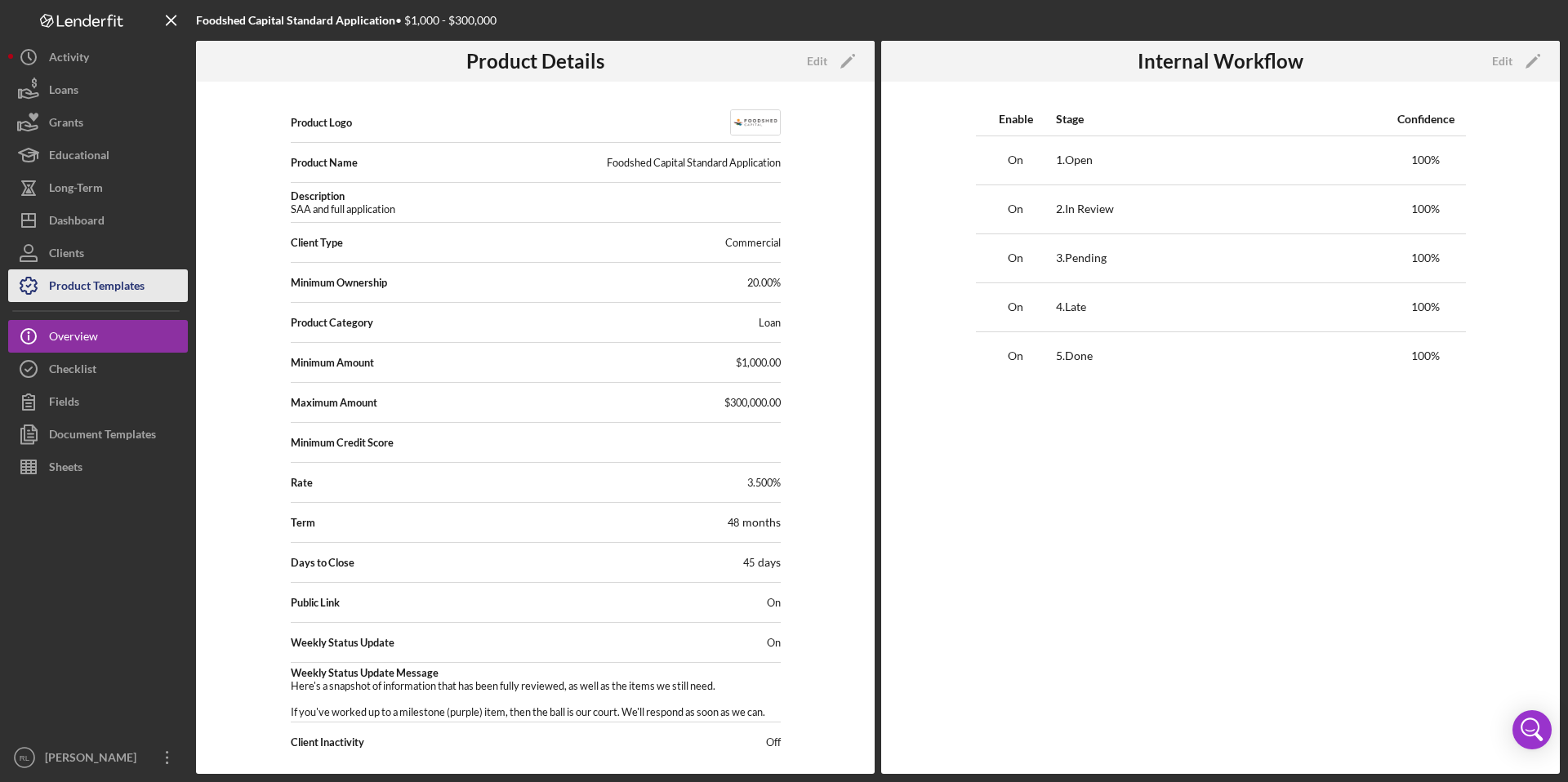
click at [106, 281] on div "Product Templates" at bounding box center [96, 288] width 95 height 37
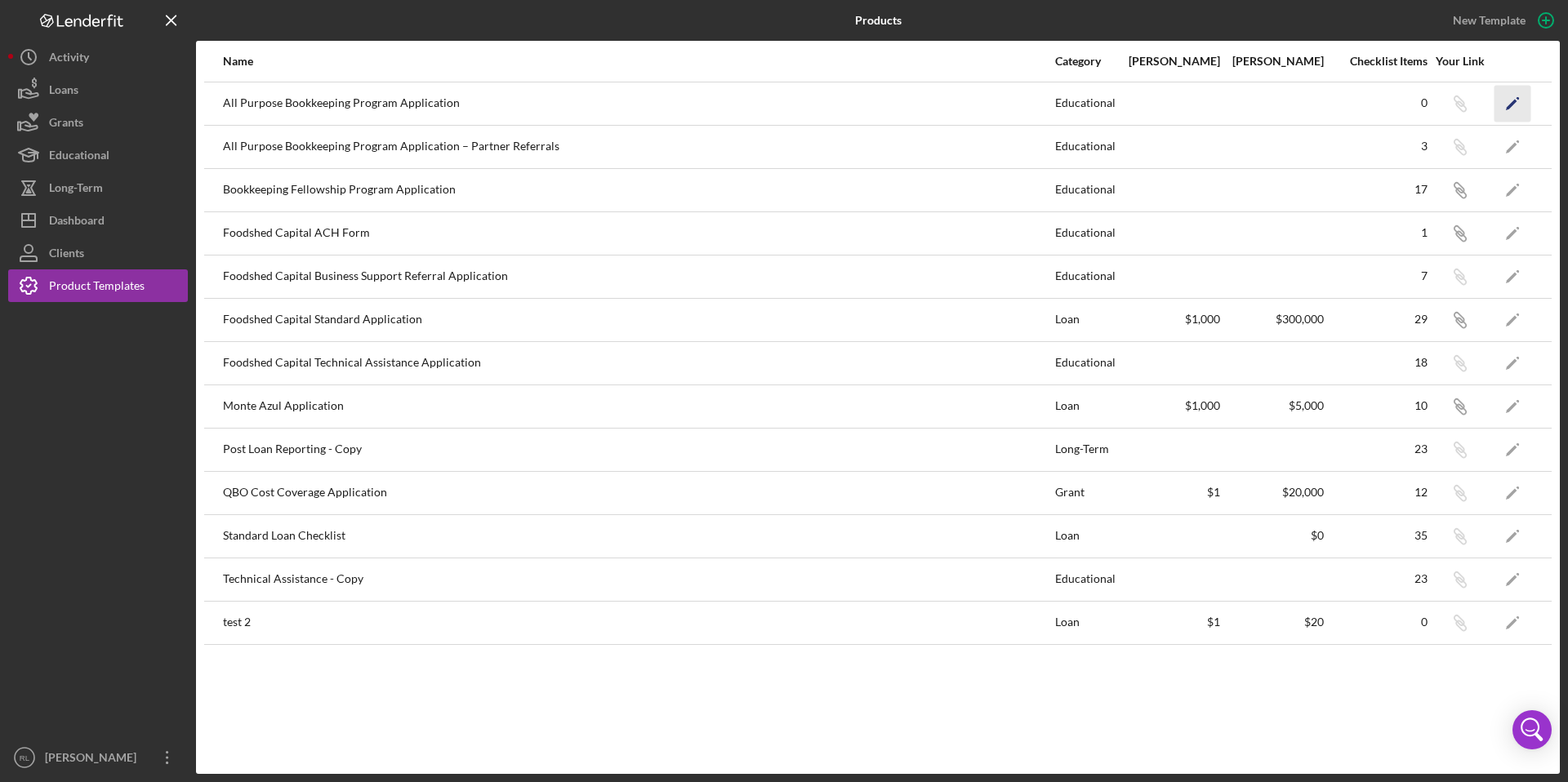
click at [1510, 103] on icon "Icon/Edit" at bounding box center [1513, 103] width 37 height 37
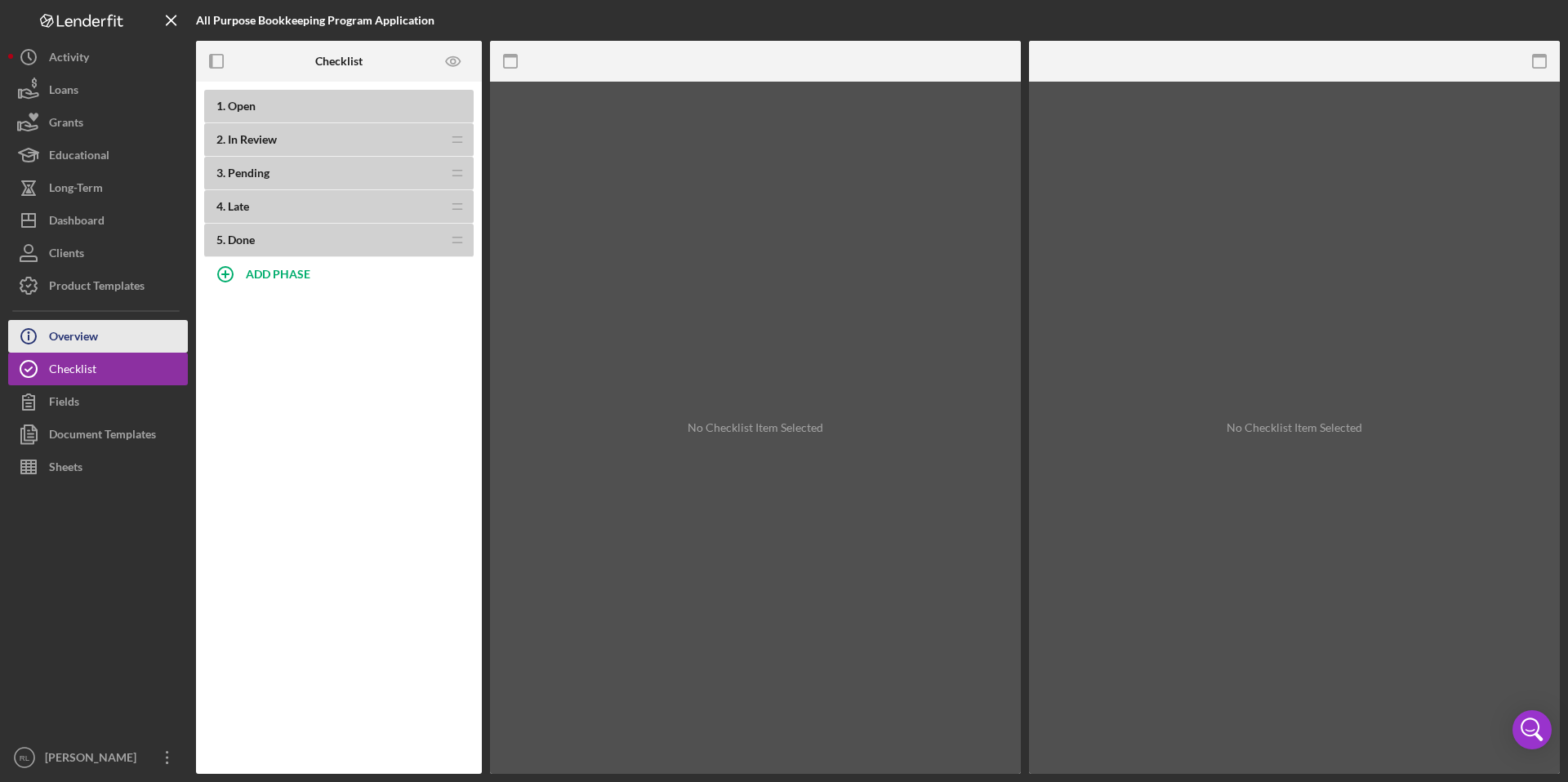
click at [127, 327] on button "Icon/Info Overview" at bounding box center [98, 336] width 180 height 32
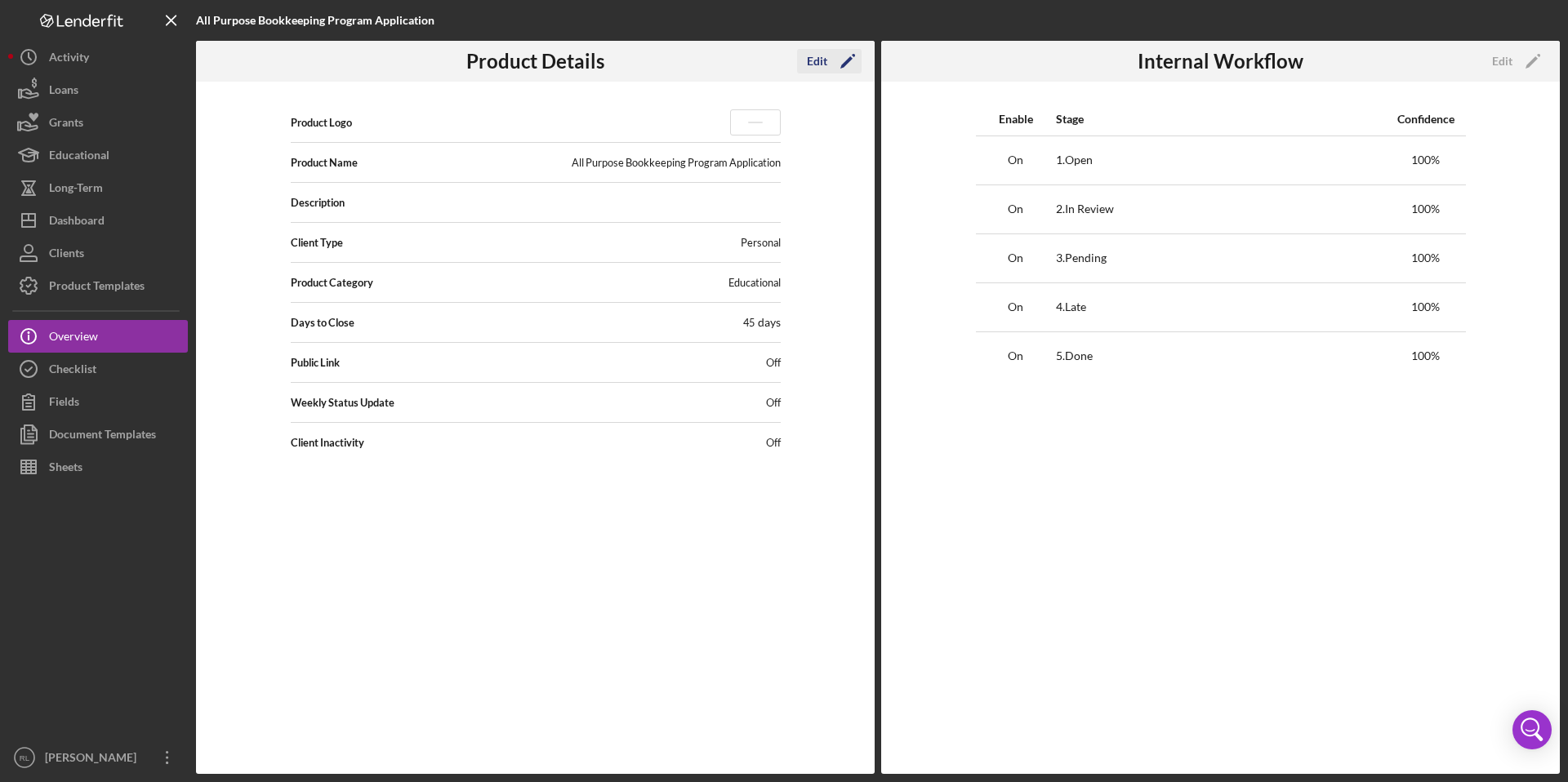
click at [847, 52] on icon "Icon/Edit" at bounding box center [848, 61] width 41 height 41
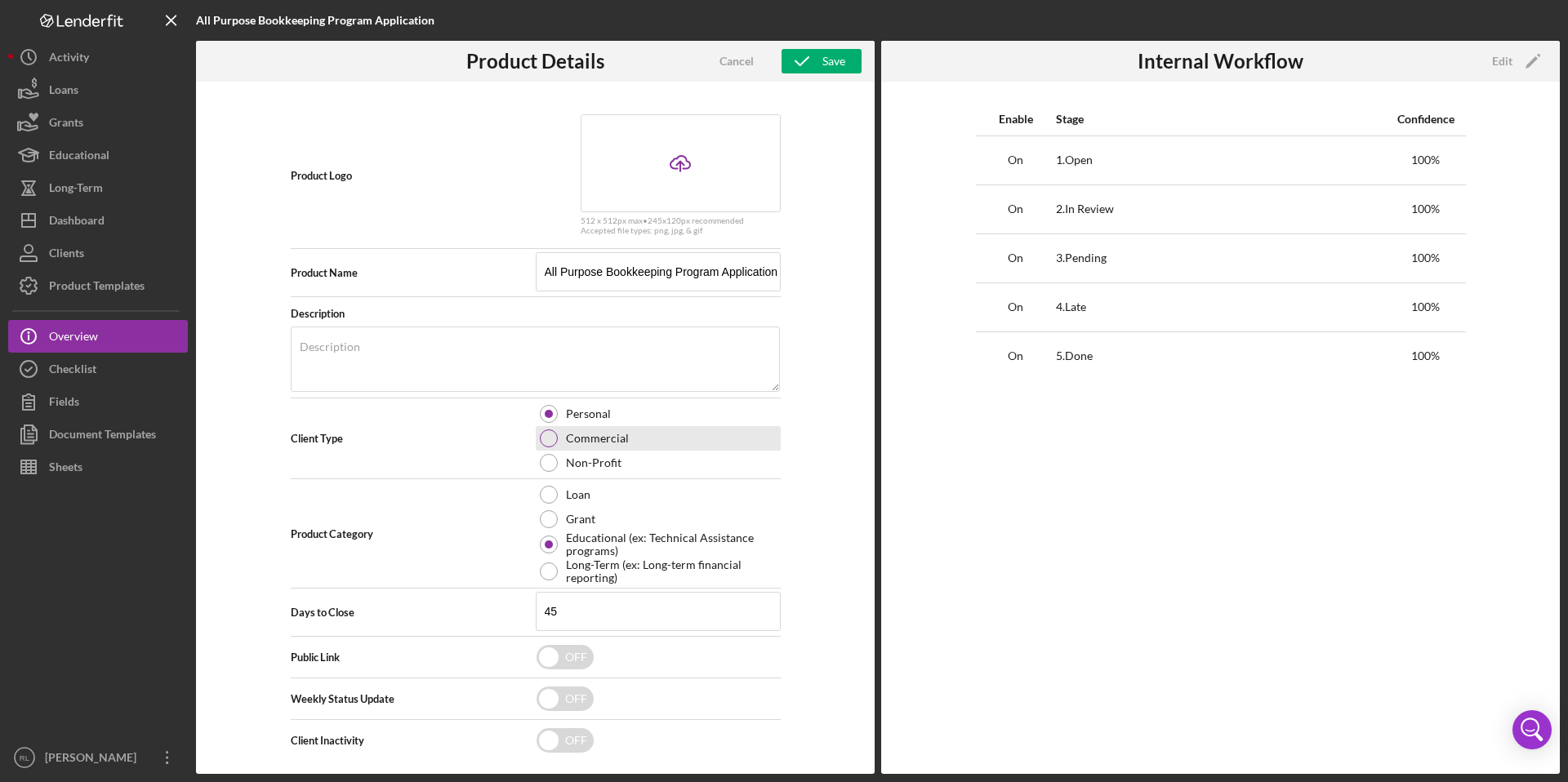
click at [540, 441] on div at bounding box center [548, 438] width 18 height 18
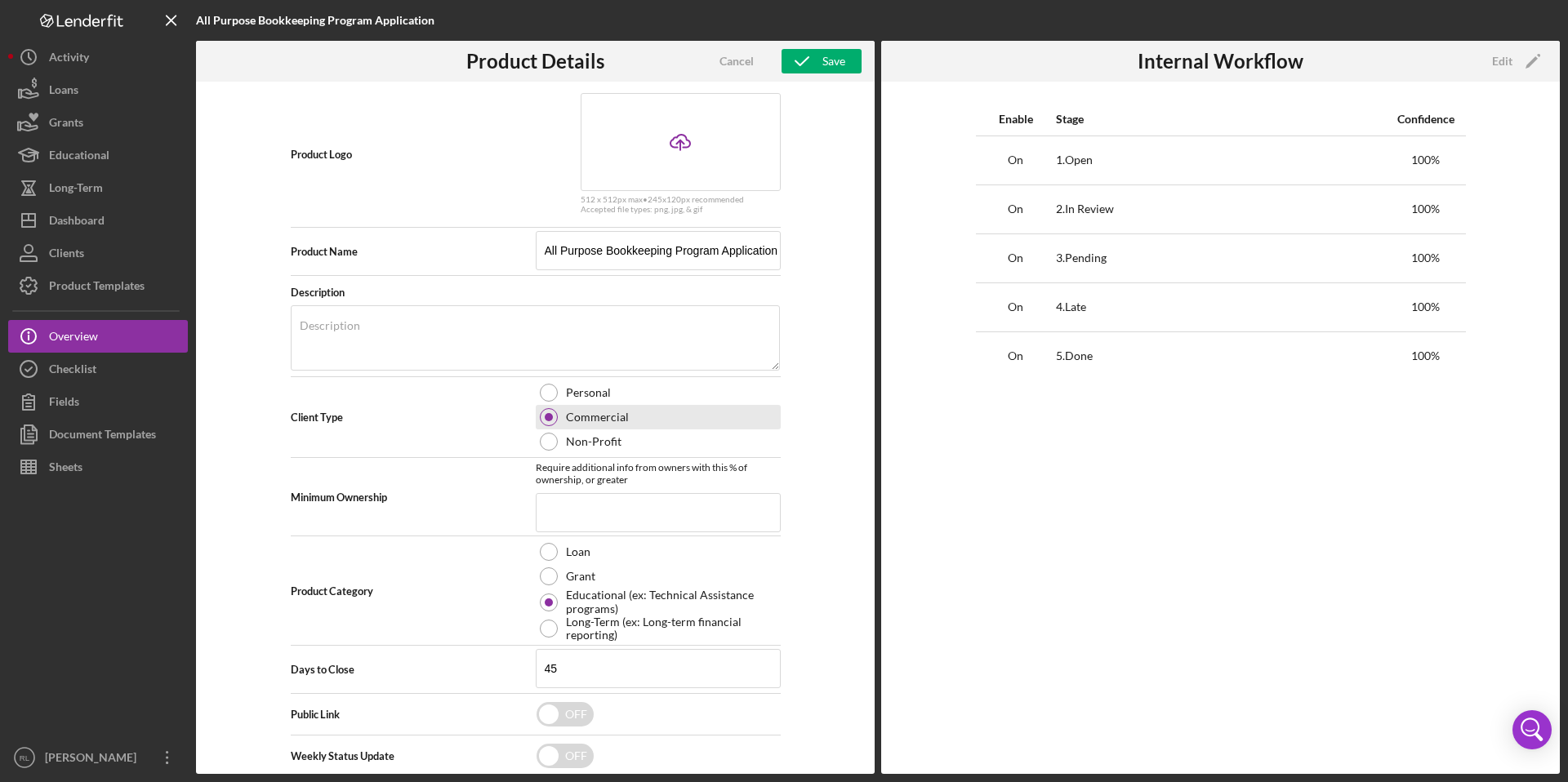
scroll to position [23, 0]
click at [549, 522] on input at bounding box center [658, 511] width 245 height 39
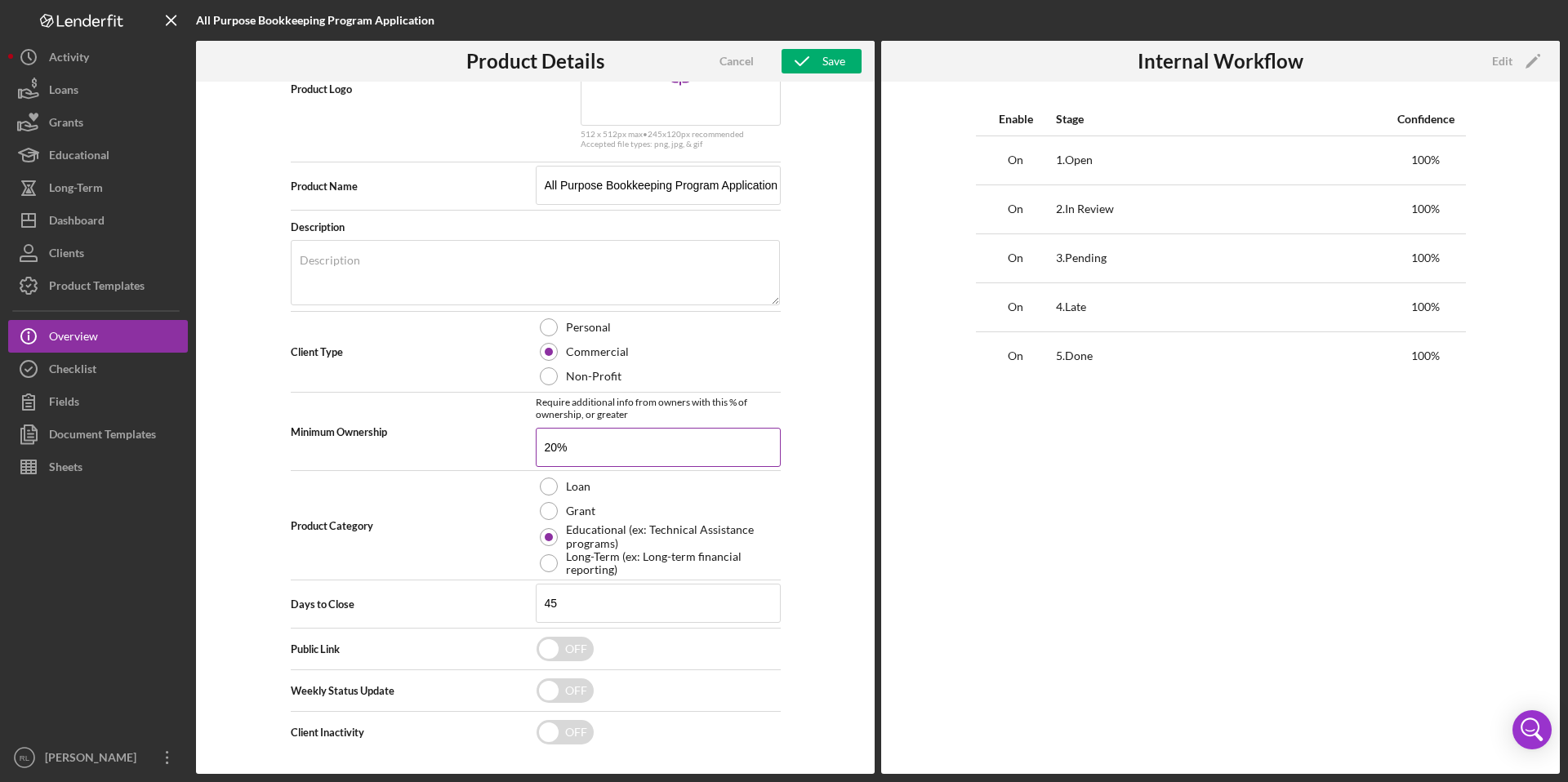
scroll to position [0, 0]
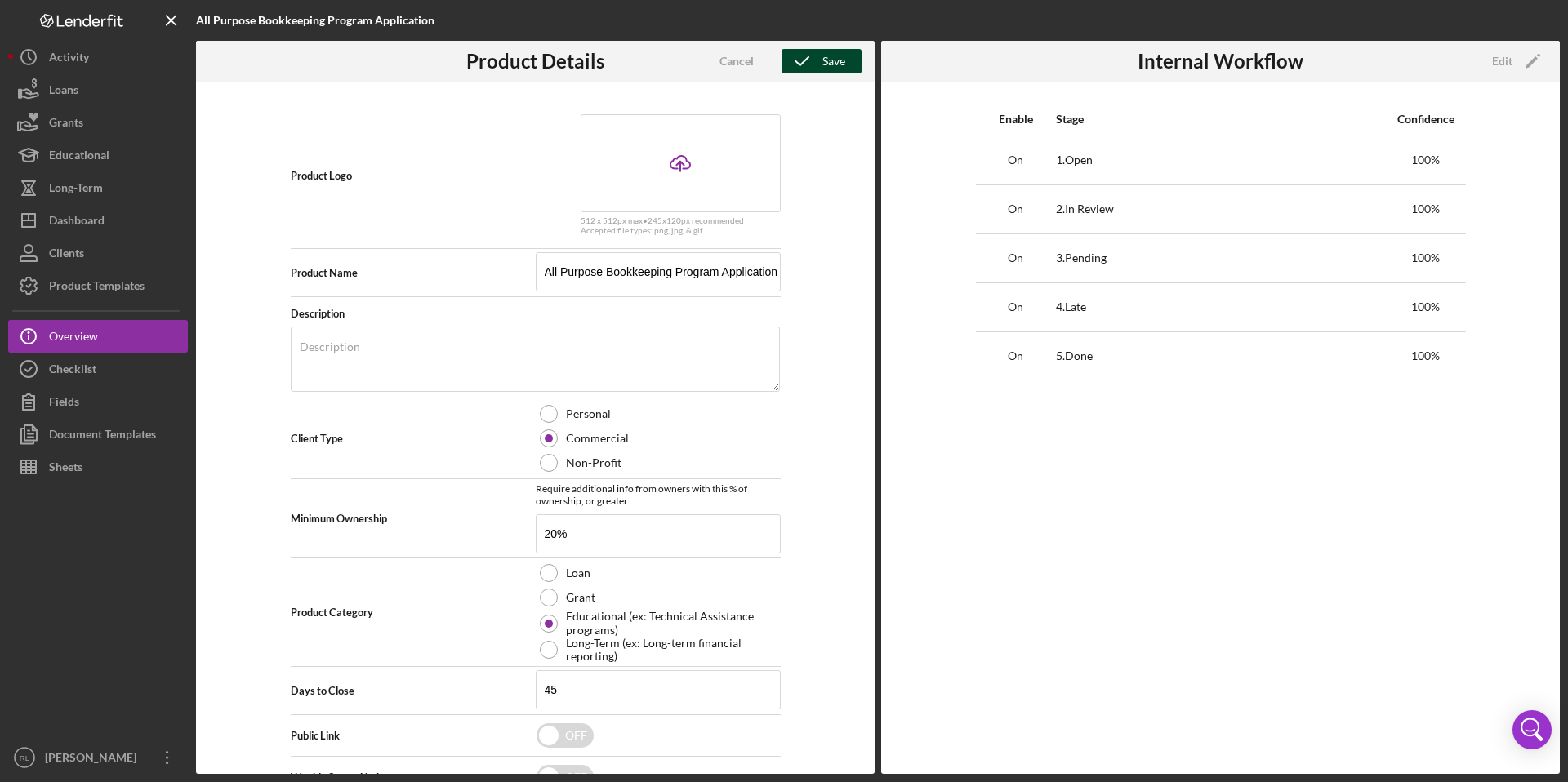
type input "20.00%"
click at [831, 57] on div "Save" at bounding box center [834, 61] width 23 height 24
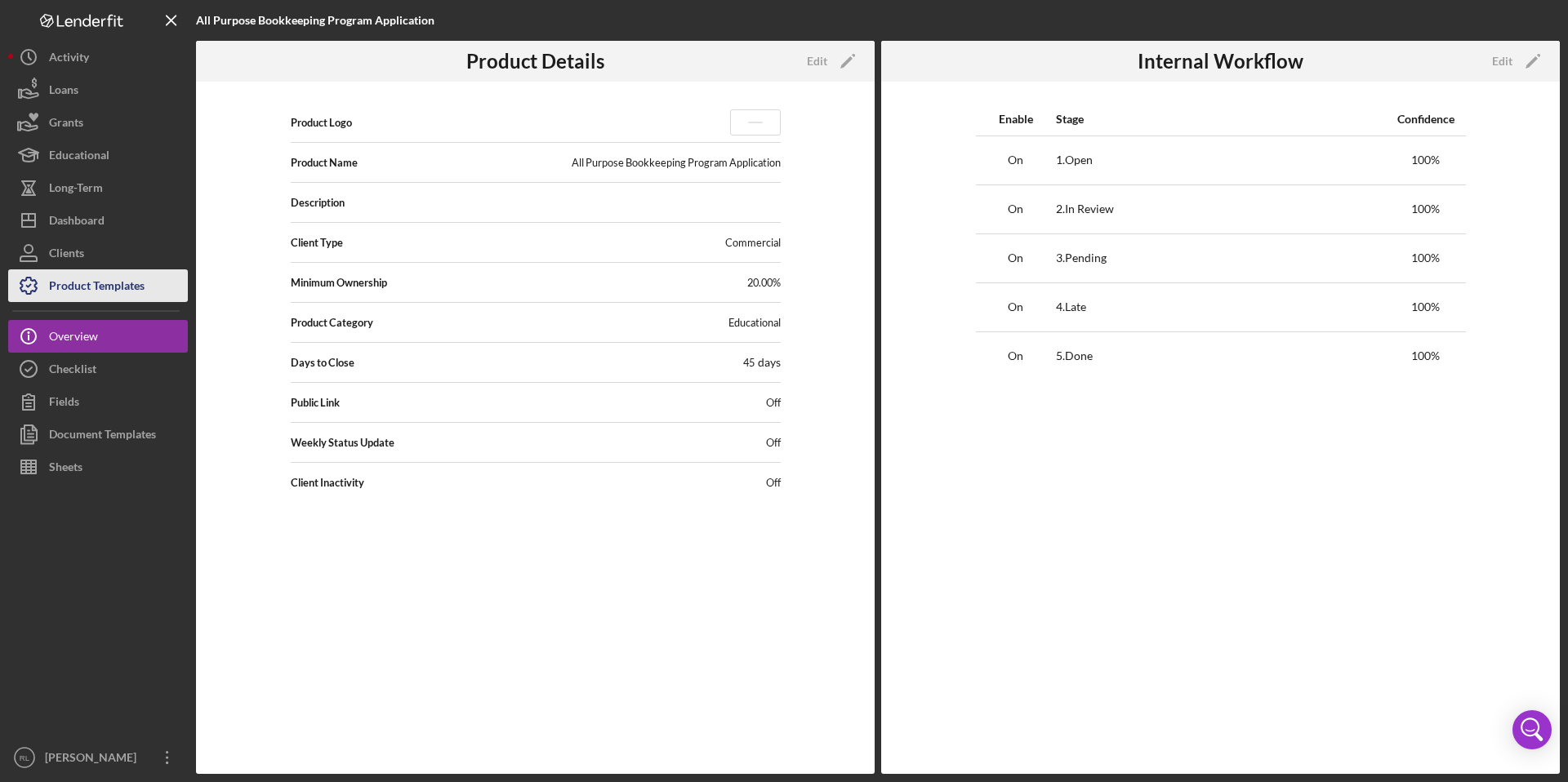
click at [119, 272] on div "Product Templates" at bounding box center [96, 288] width 95 height 37
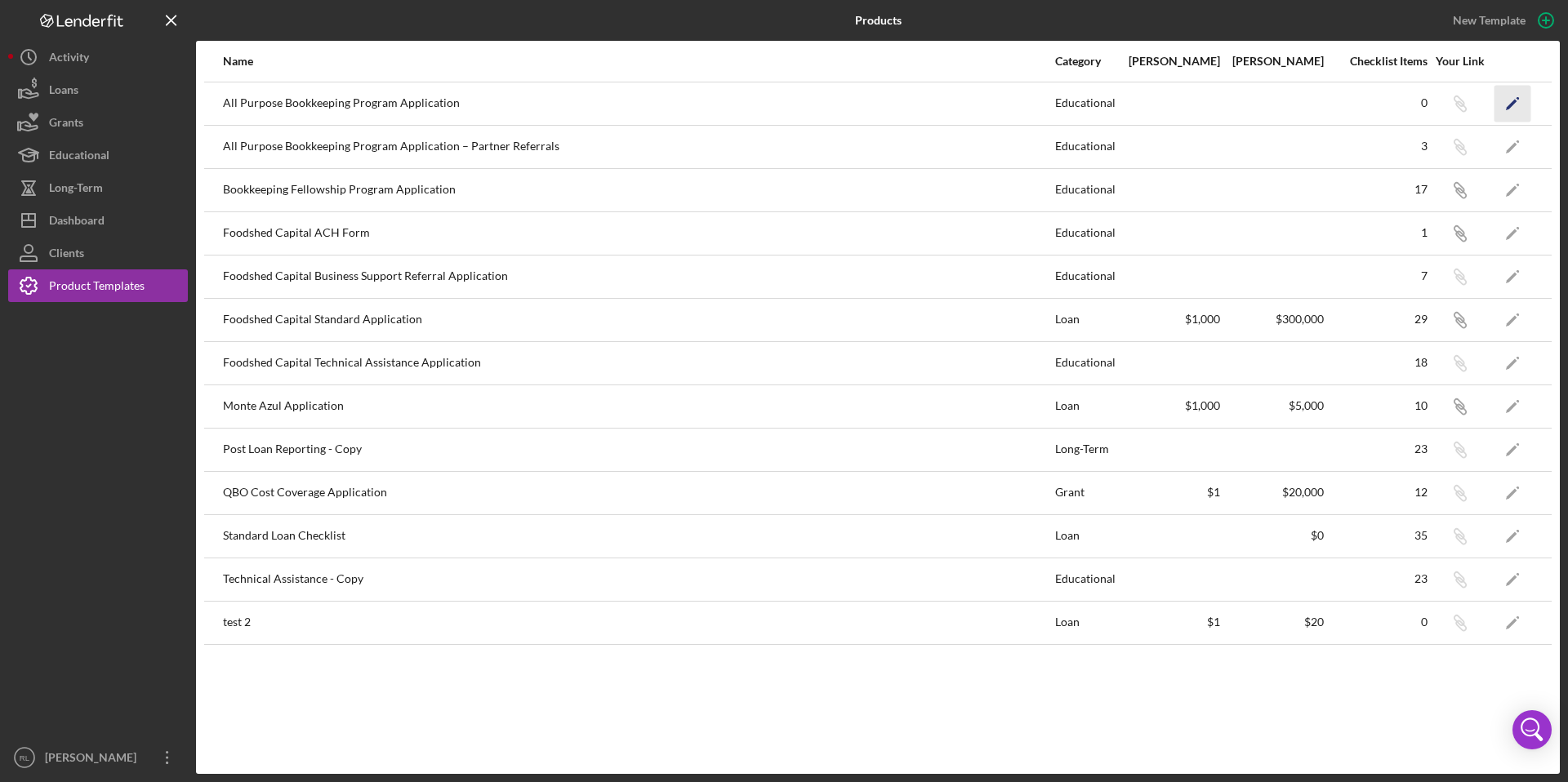
click at [1508, 111] on icon "Icon/Edit" at bounding box center [1513, 103] width 37 height 37
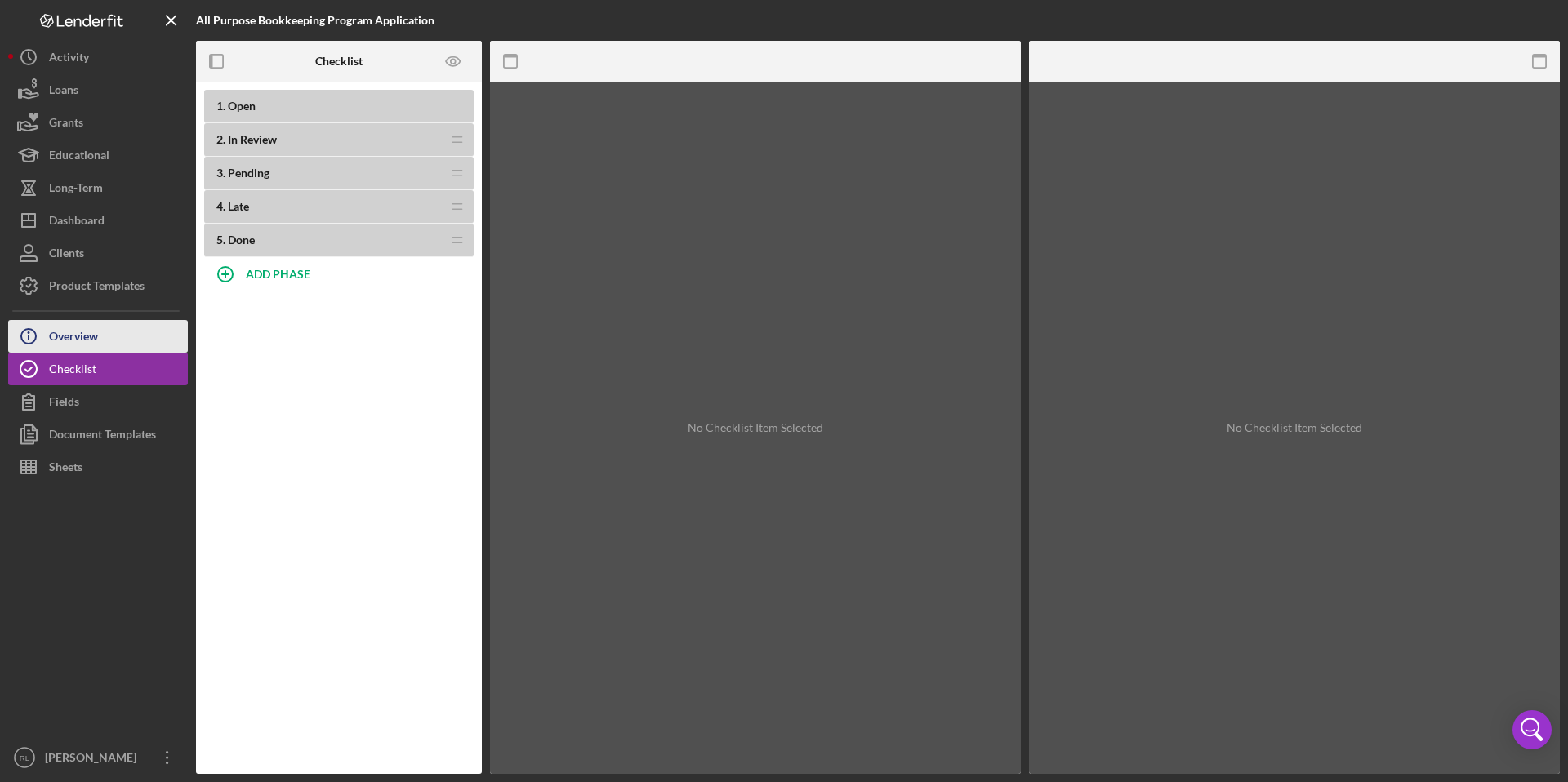
click at [114, 333] on button "Icon/Info Overview" at bounding box center [98, 336] width 180 height 32
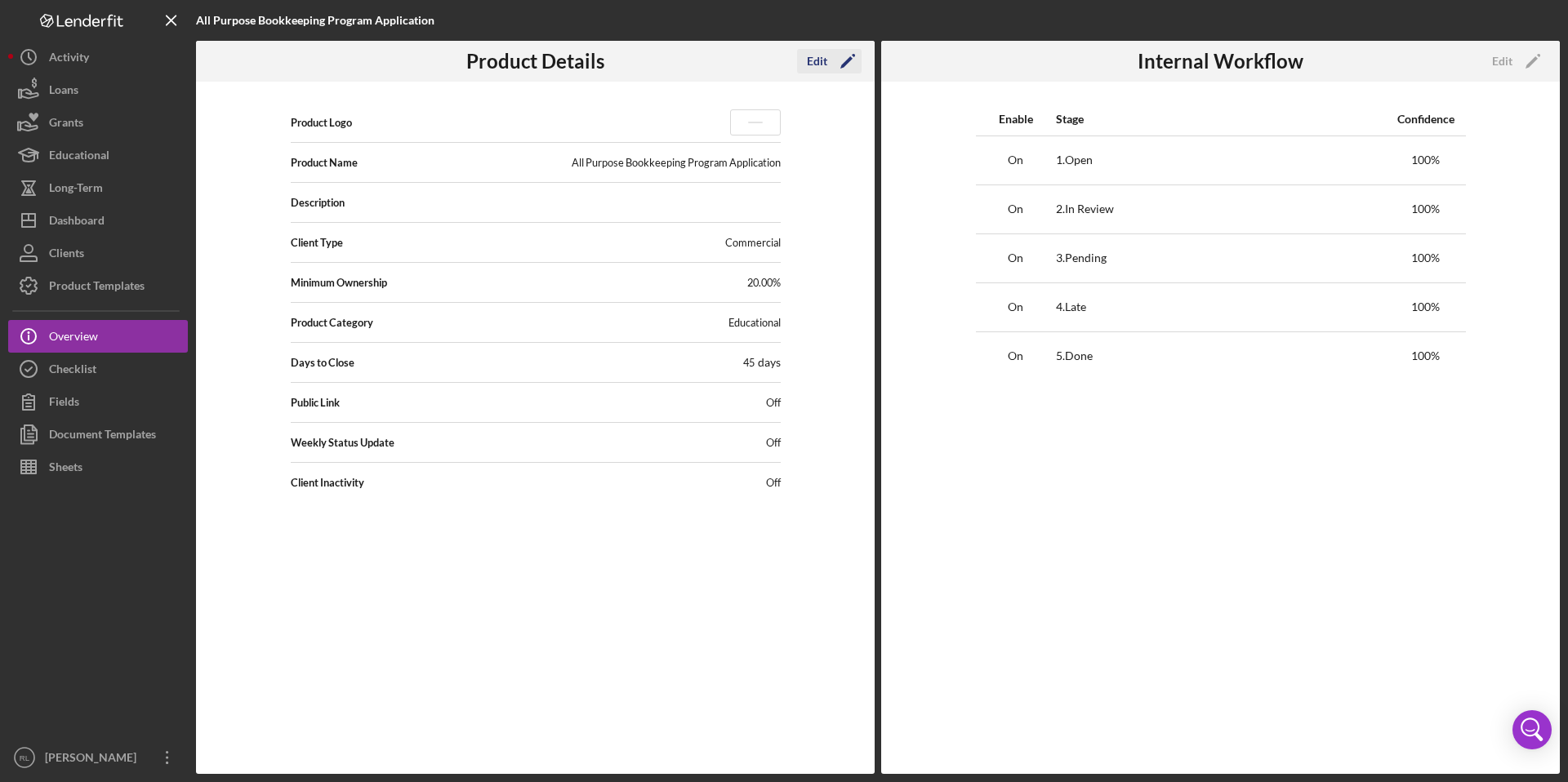
click at [844, 60] on icon "Icon/Edit" at bounding box center [848, 61] width 41 height 41
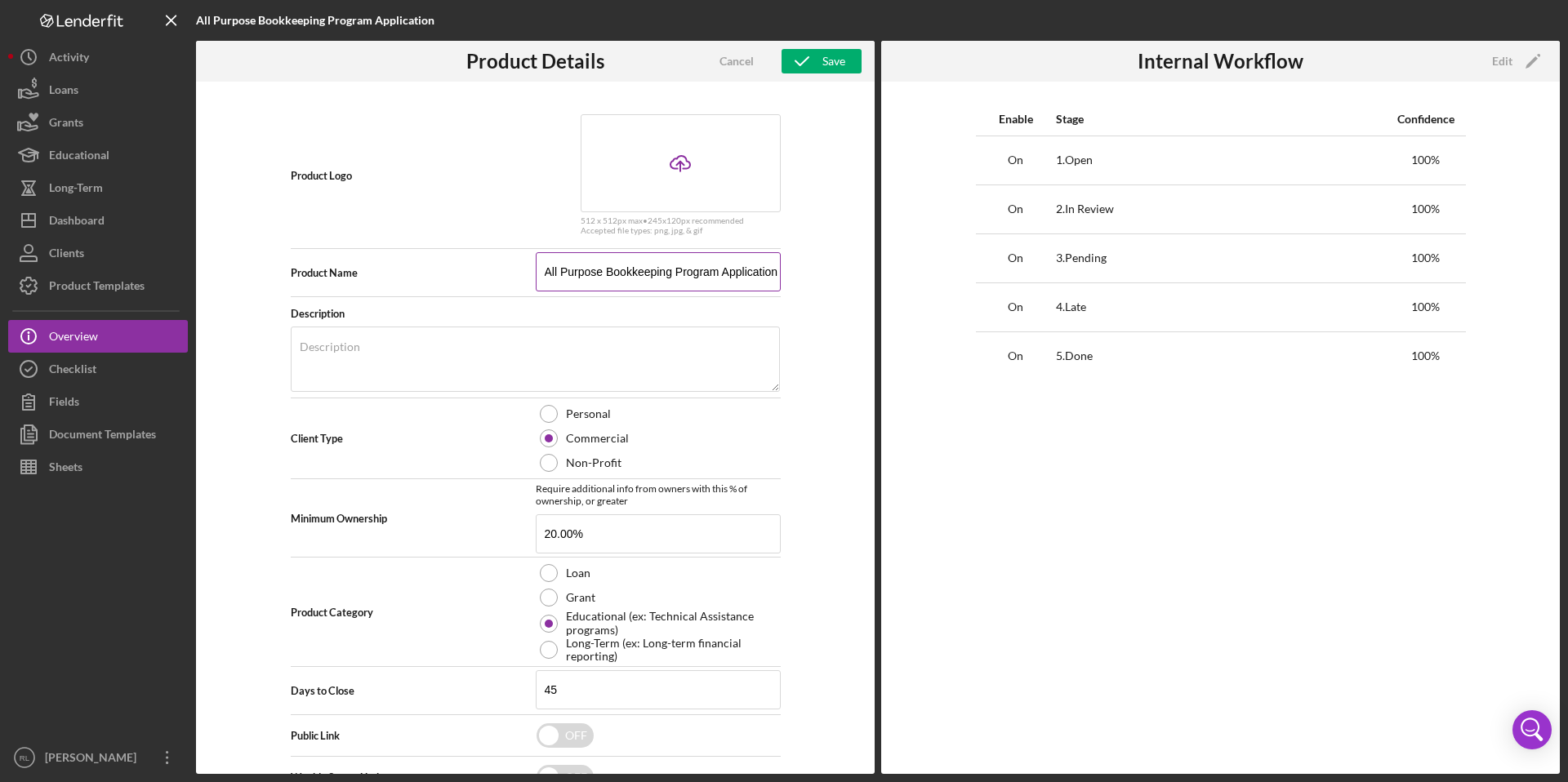
click at [751, 269] on input "All Purpose Bookkeeping Program Application" at bounding box center [658, 271] width 245 height 39
click at [773, 276] on input "All Purpose Bookkeeping Program Application" at bounding box center [658, 271] width 245 height 39
type input "All Purpose Bookkeeping Program Application - Portfolio Borrowers"
click at [635, 362] on textarea "Description" at bounding box center [535, 359] width 489 height 65
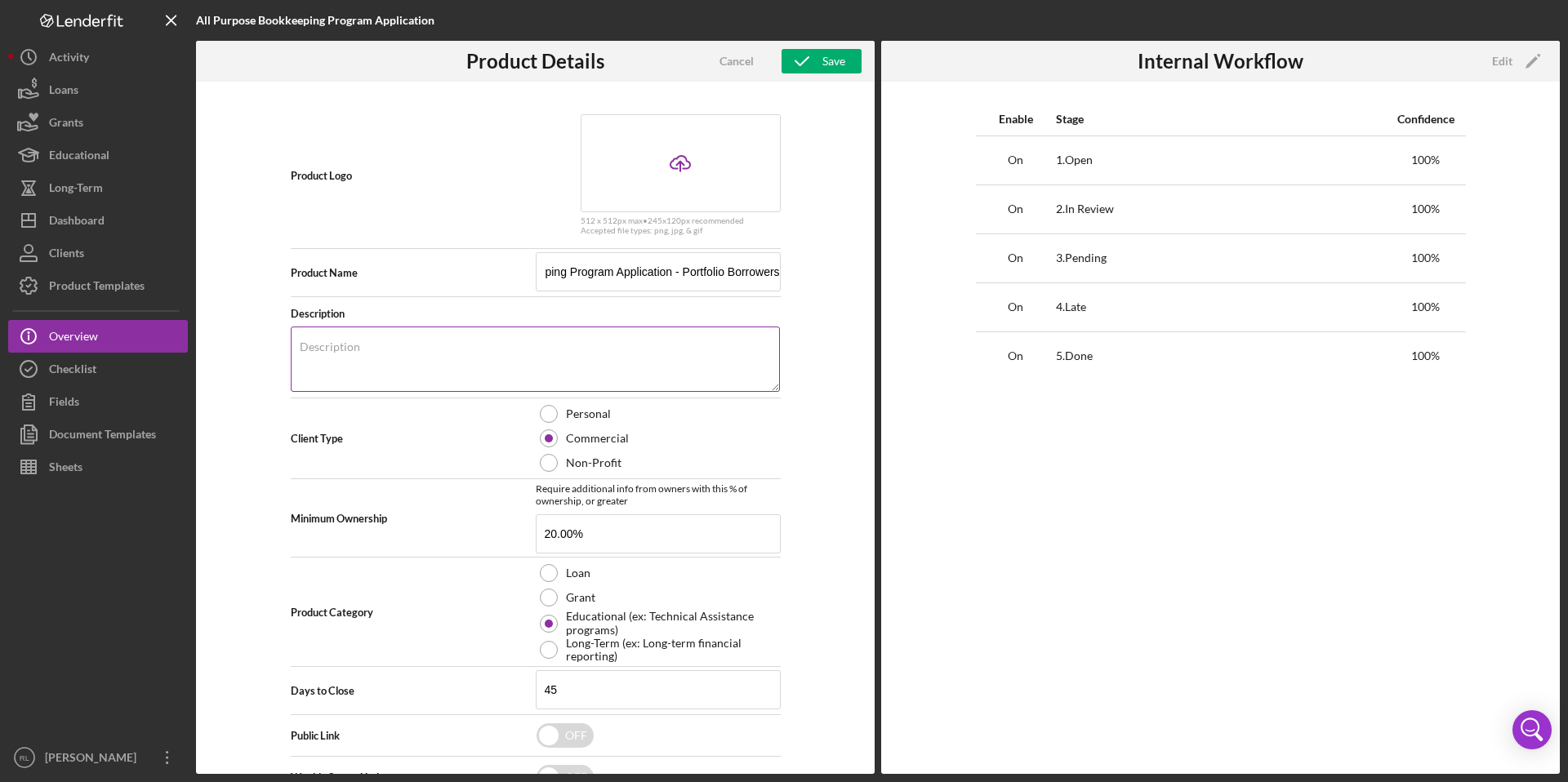
scroll to position [0, 0]
type textarea "C"
click at [354, 359] on textarea "Application to participate in FoodCap's 2026" at bounding box center [535, 359] width 489 height 65
click at [349, 355] on textarea "Application to participate in FoodCap's 2026" at bounding box center [535, 359] width 489 height 65
drag, startPoint x: 697, startPoint y: 353, endPoint x: 642, endPoint y: 354, distance: 55.0
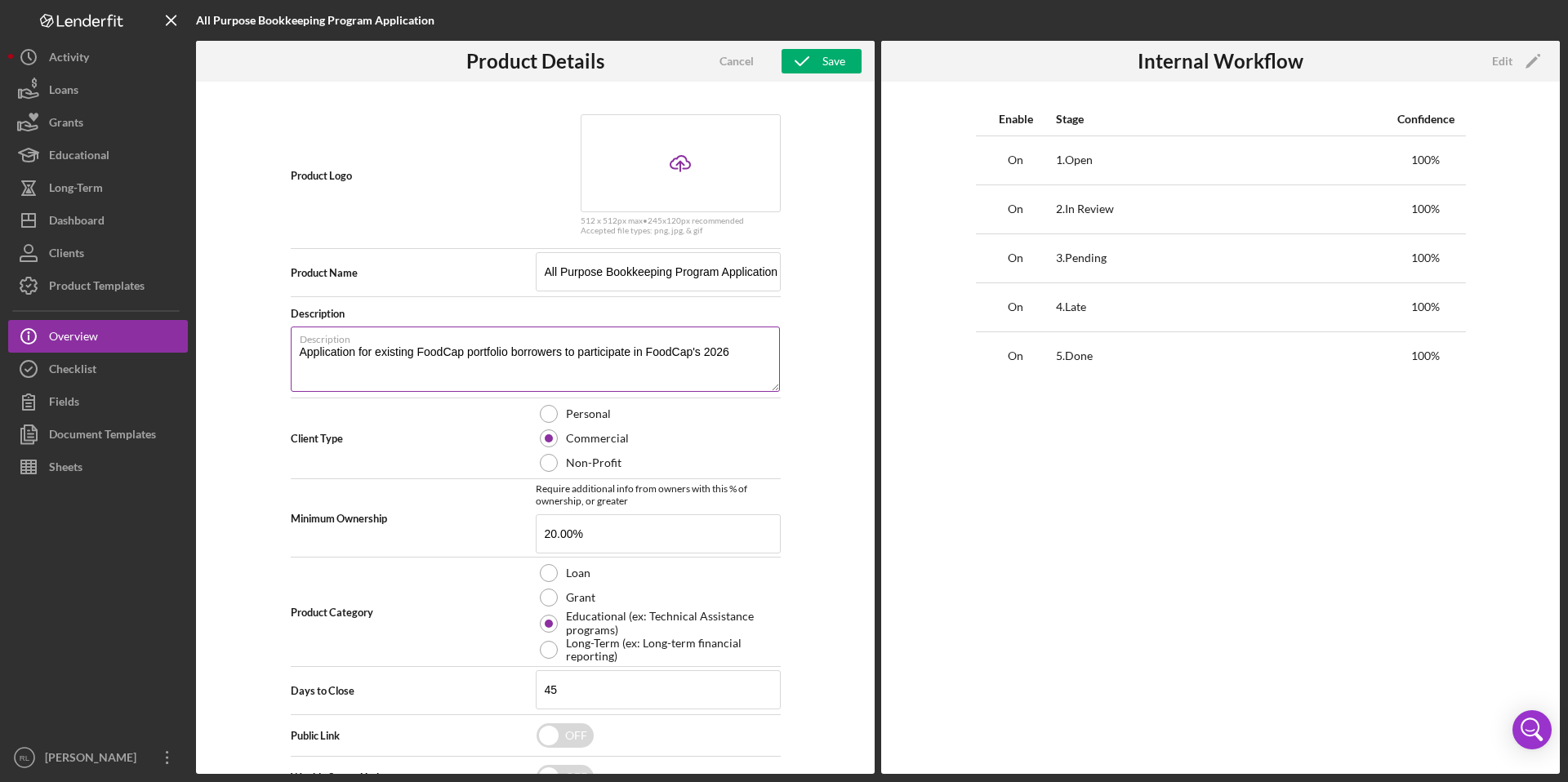
click at [642, 354] on textarea "Application for existing FoodCap portfolio borrowers to participate in FoodCap'…" at bounding box center [535, 359] width 489 height 65
click at [717, 353] on textarea "Application for existing FoodCap portfolio borrowers to participate in our 2026" at bounding box center [535, 359] width 489 height 65
drag, startPoint x: 662, startPoint y: 354, endPoint x: 646, endPoint y: 354, distance: 16.0
click at [646, 354] on textarea "Application for existing FoodCap portfolio borrowers to participate in our 2026" at bounding box center [535, 359] width 489 height 65
click at [765, 351] on textarea "Application for existing FoodCap portfolio borrowers to receive bookkeeping ser…" at bounding box center [535, 359] width 489 height 65
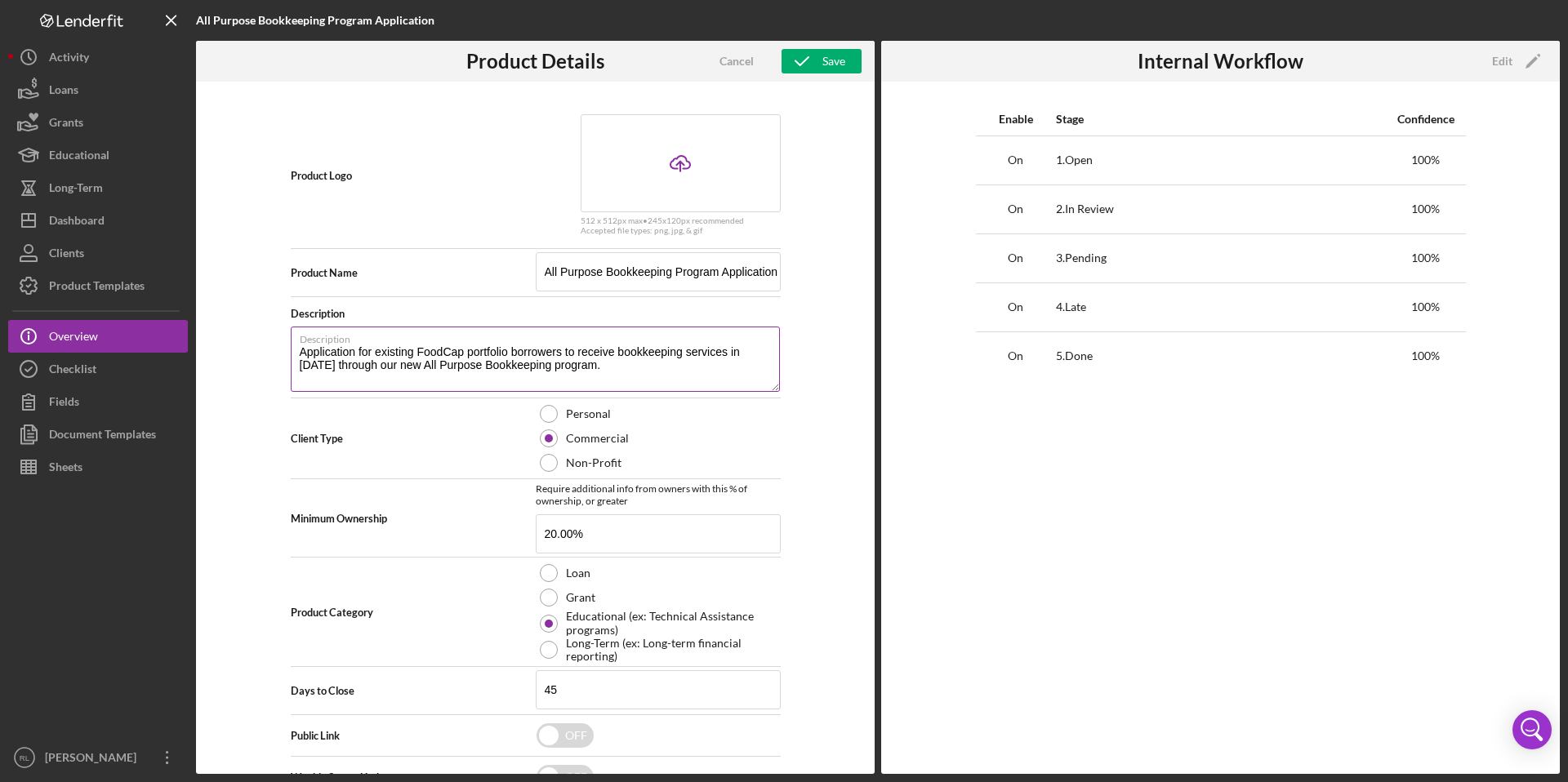
click at [361, 360] on textarea "Application for existing FoodCap portfolio borrowers to receive bookkeeping ser…" at bounding box center [535, 359] width 489 height 65
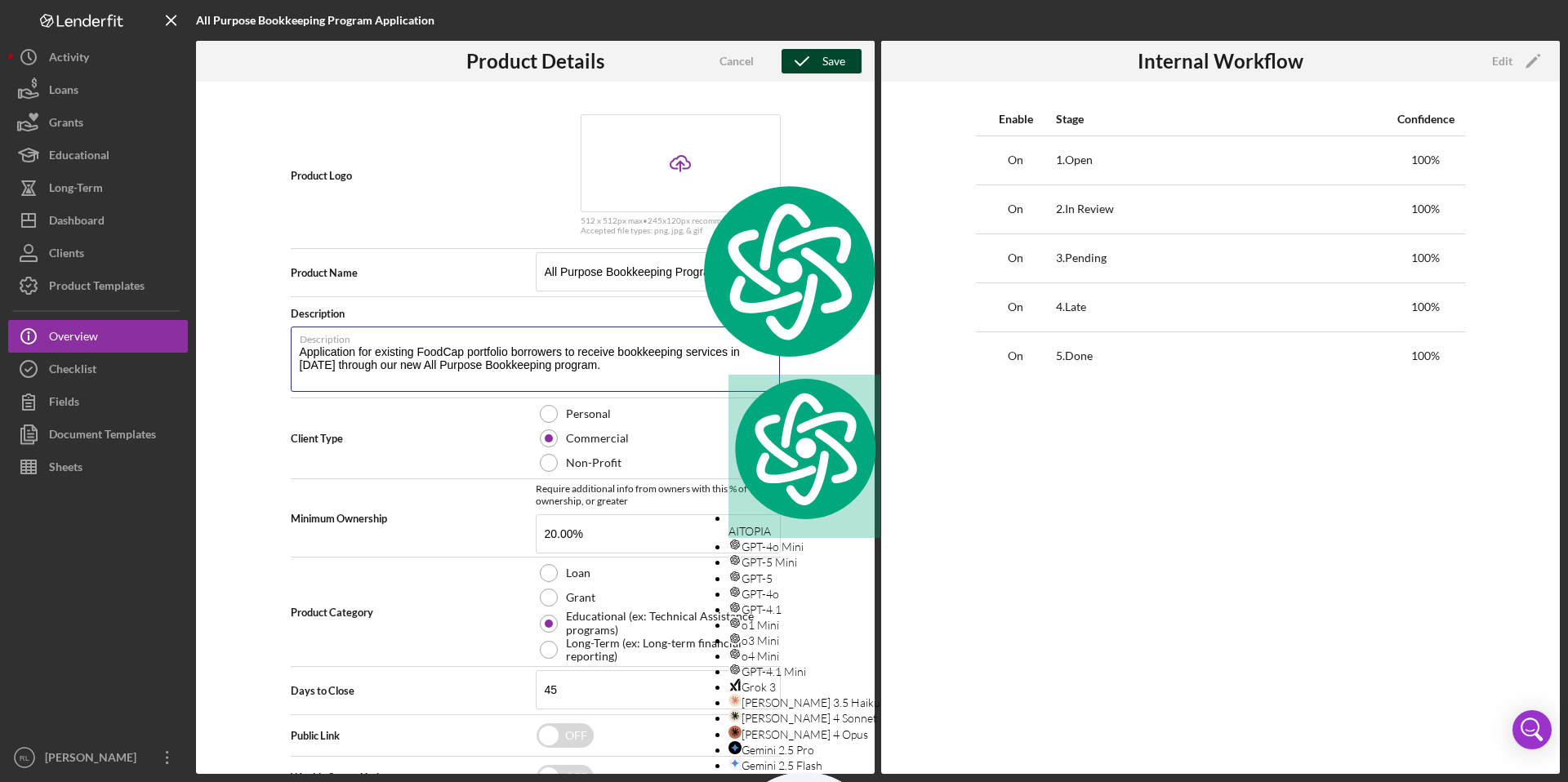
type textarea "Application for existing FoodCap portfolio borrowers to receive bookkeeping ser…"
click at [806, 65] on icon "button" at bounding box center [801, 61] width 41 height 41
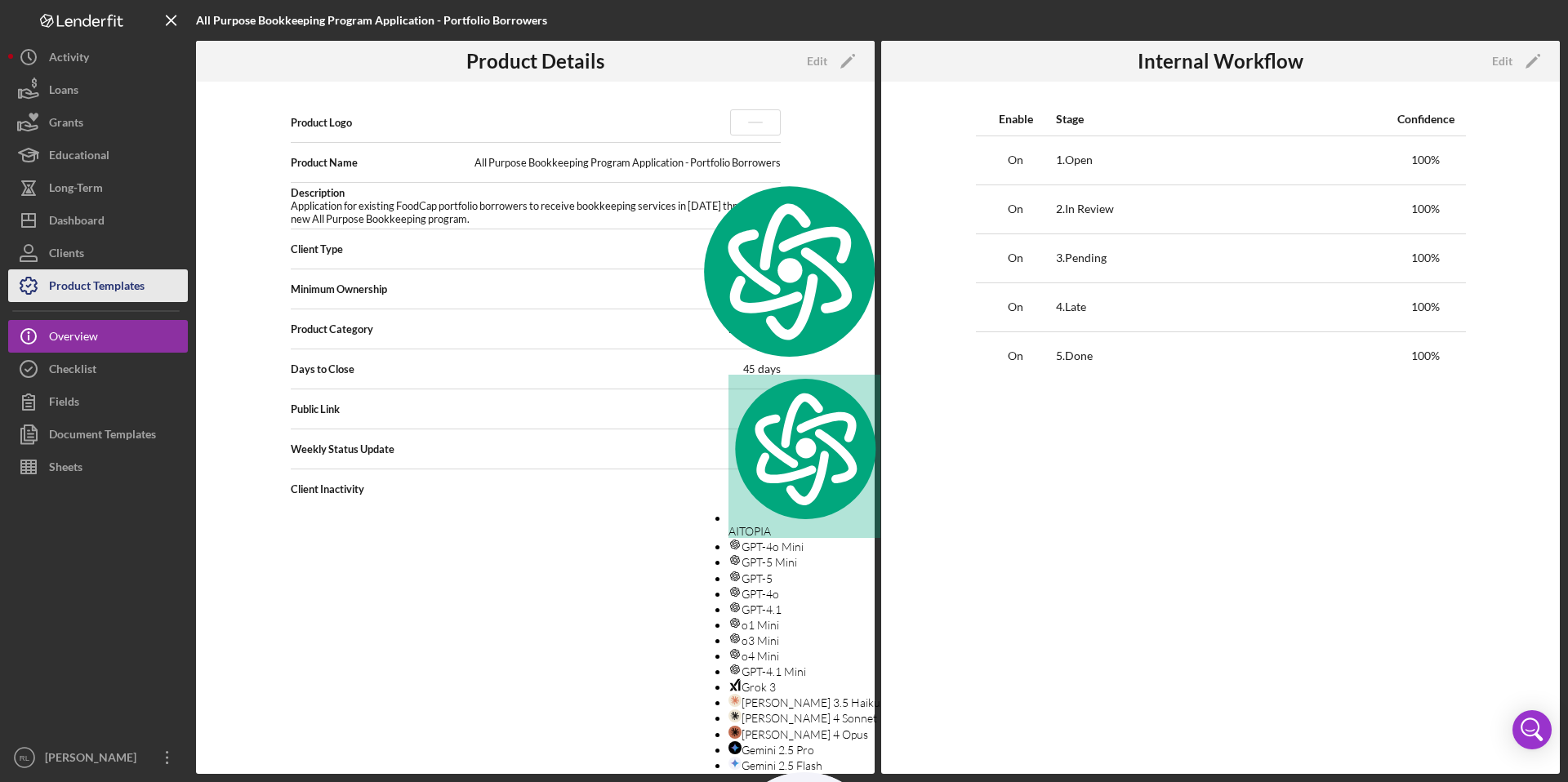
click at [132, 286] on div "Product Templates" at bounding box center [96, 288] width 95 height 37
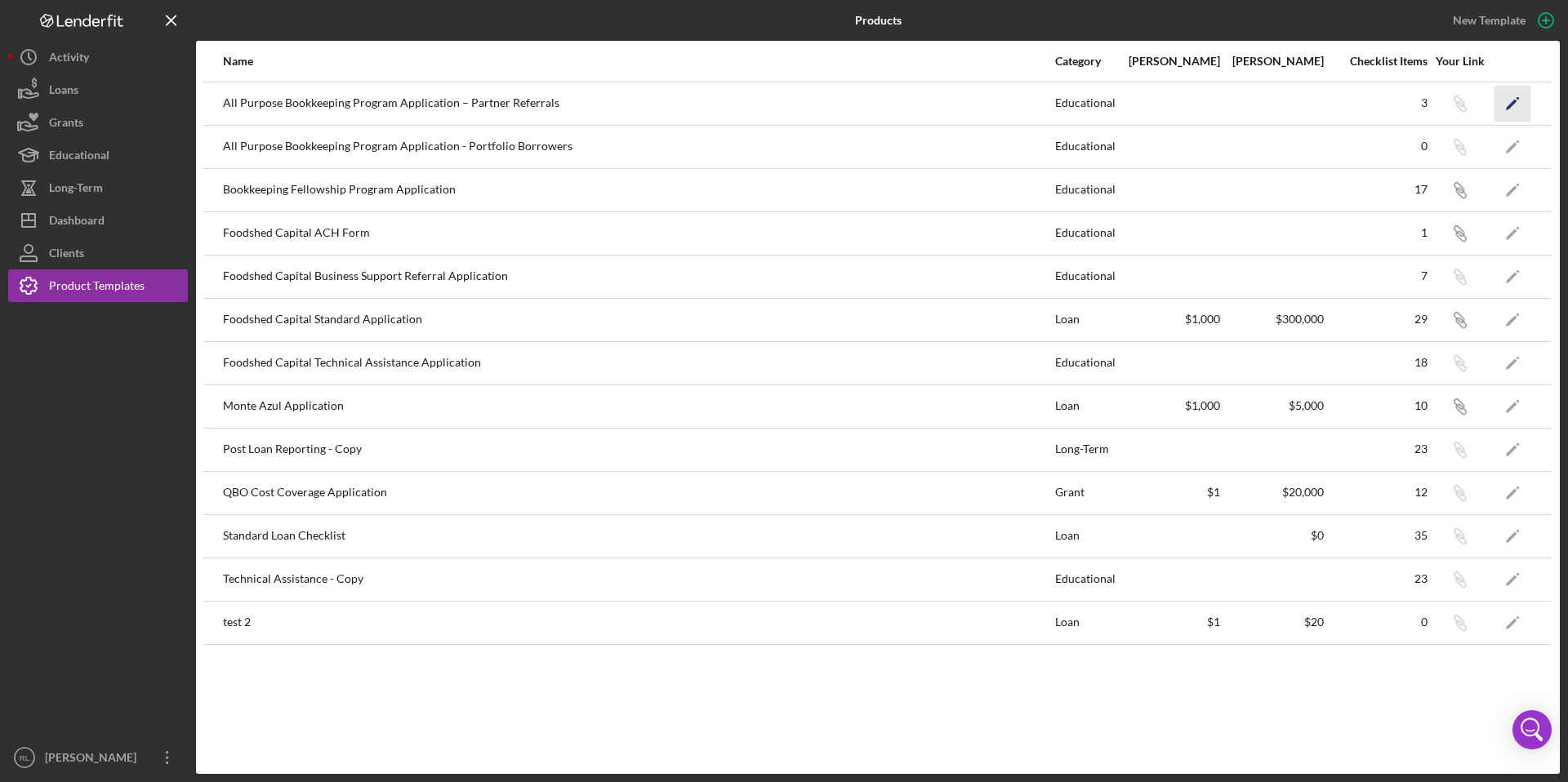
click at [1520, 99] on icon "Icon/Edit" at bounding box center [1513, 103] width 37 height 37
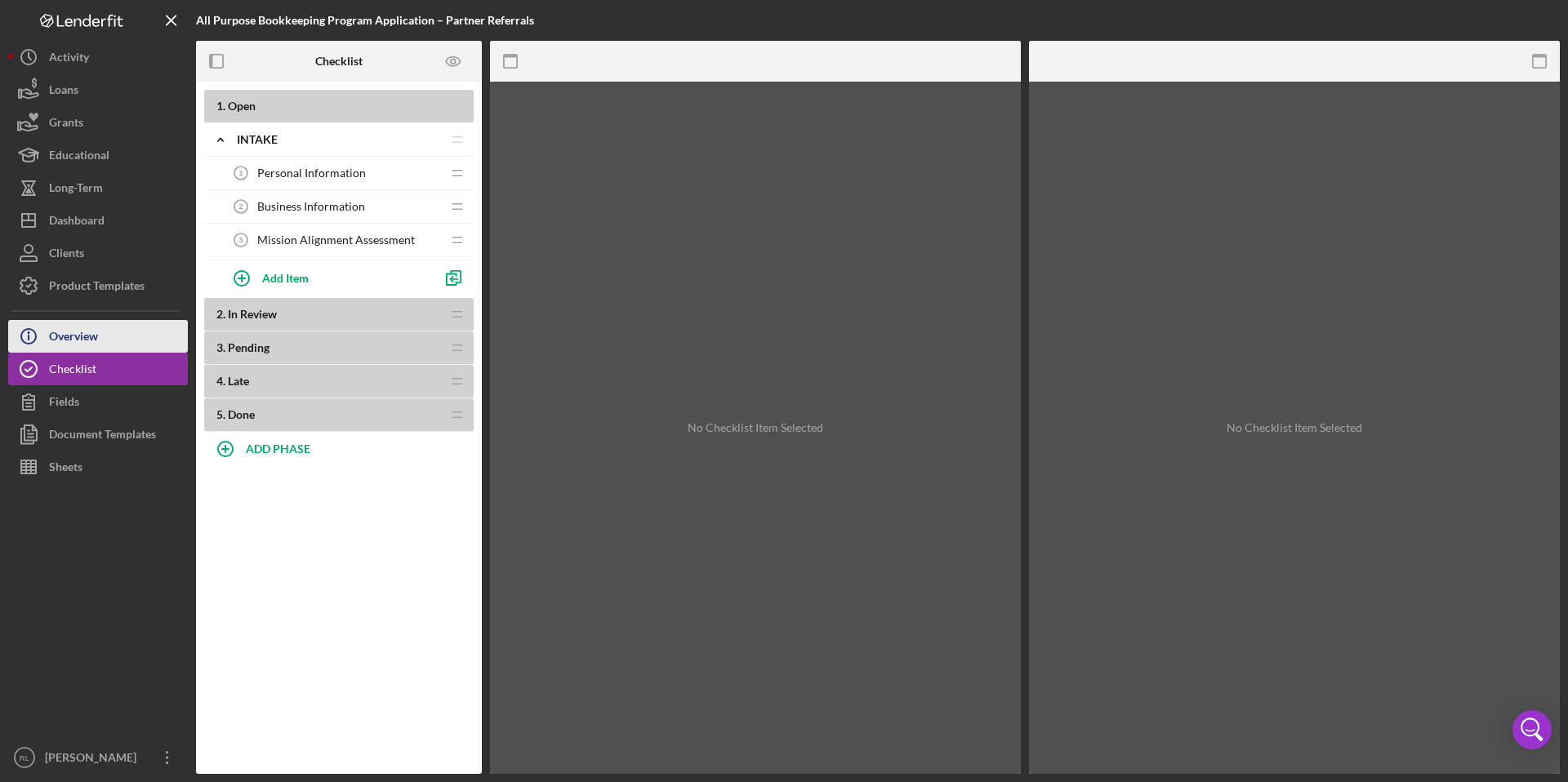
click at [114, 345] on button "Icon/Info Overview" at bounding box center [98, 336] width 180 height 32
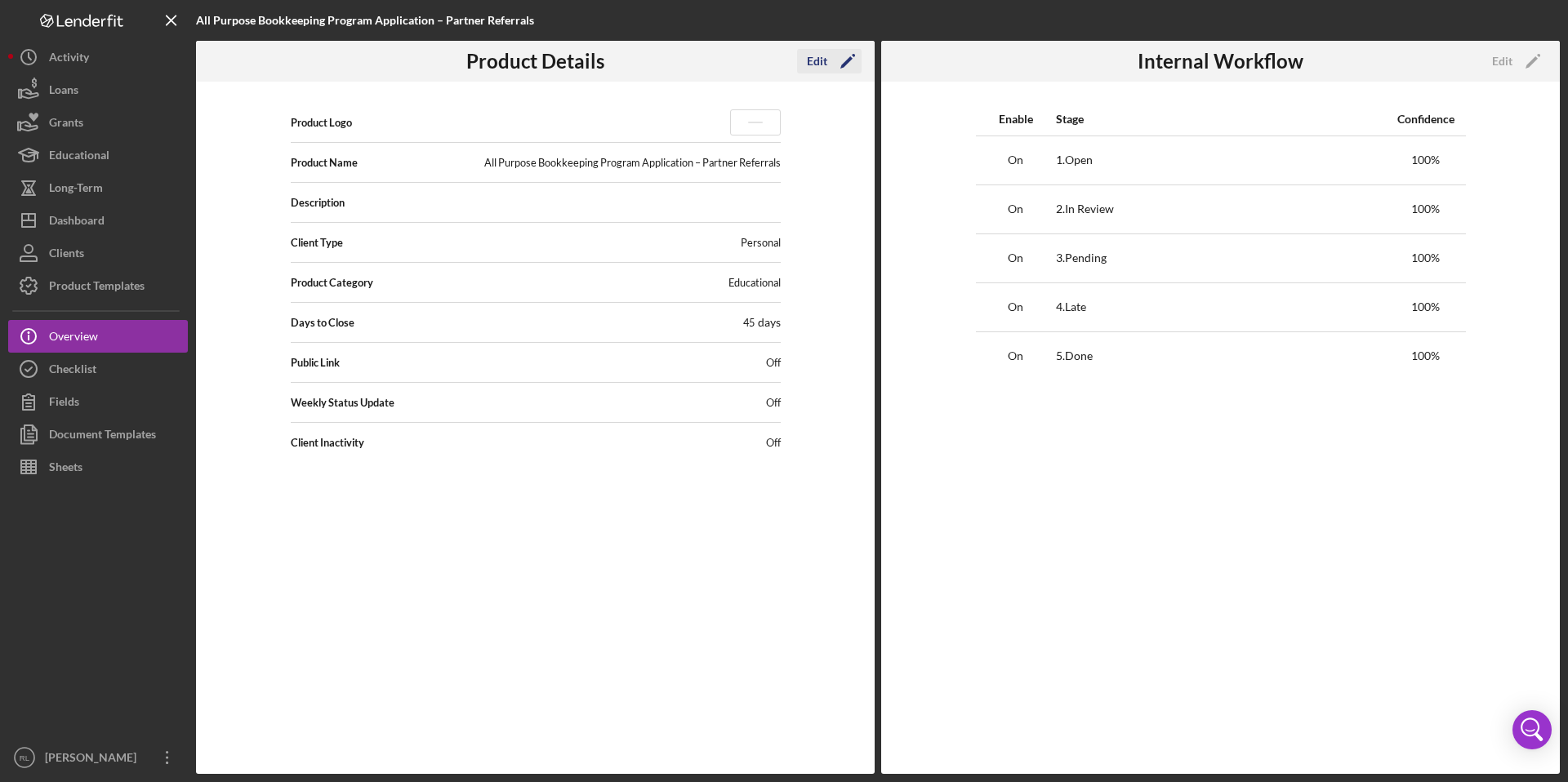
click at [843, 58] on icon "Icon/Edit" at bounding box center [848, 61] width 41 height 41
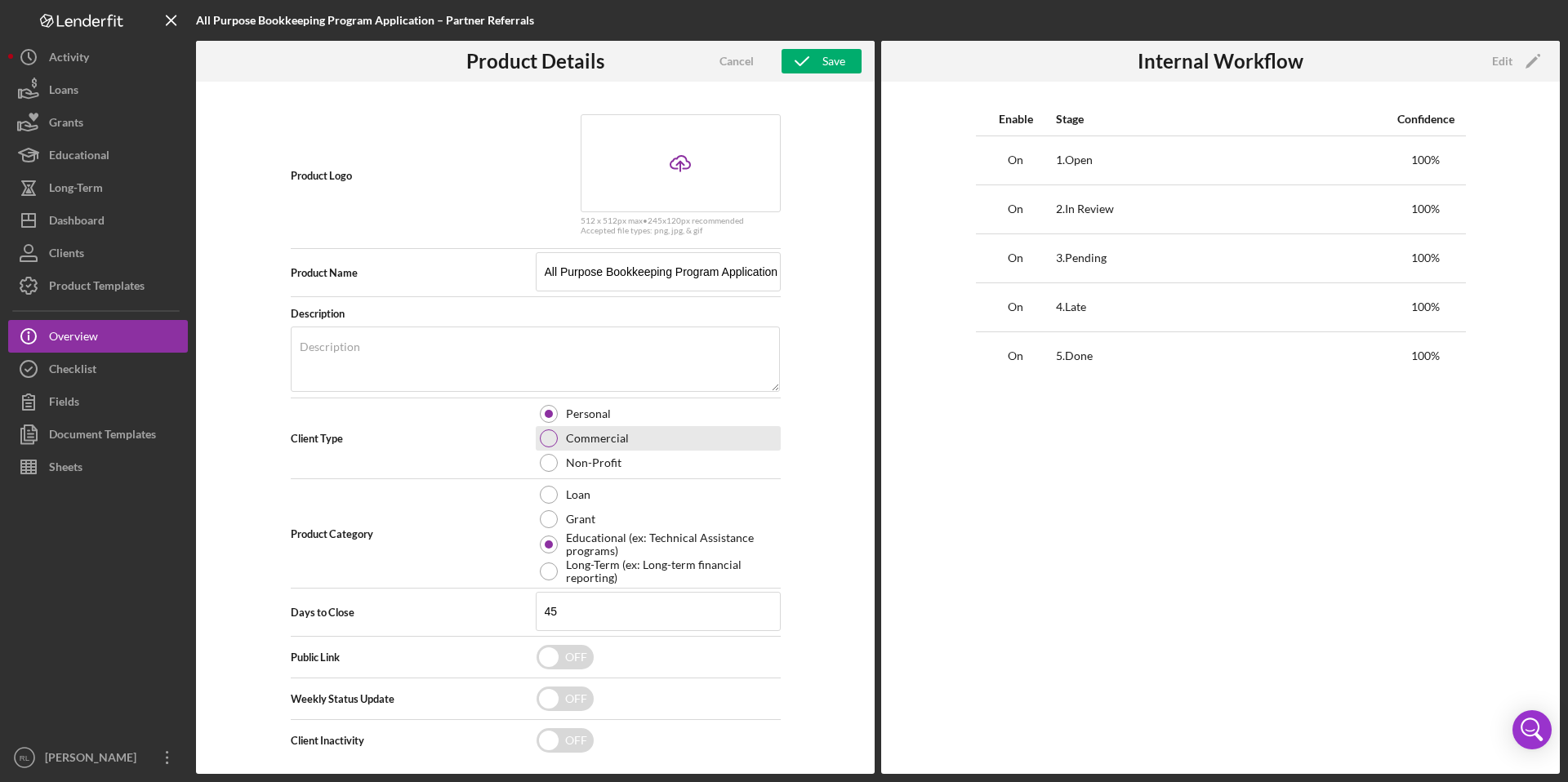
click at [551, 432] on div at bounding box center [548, 438] width 18 height 18
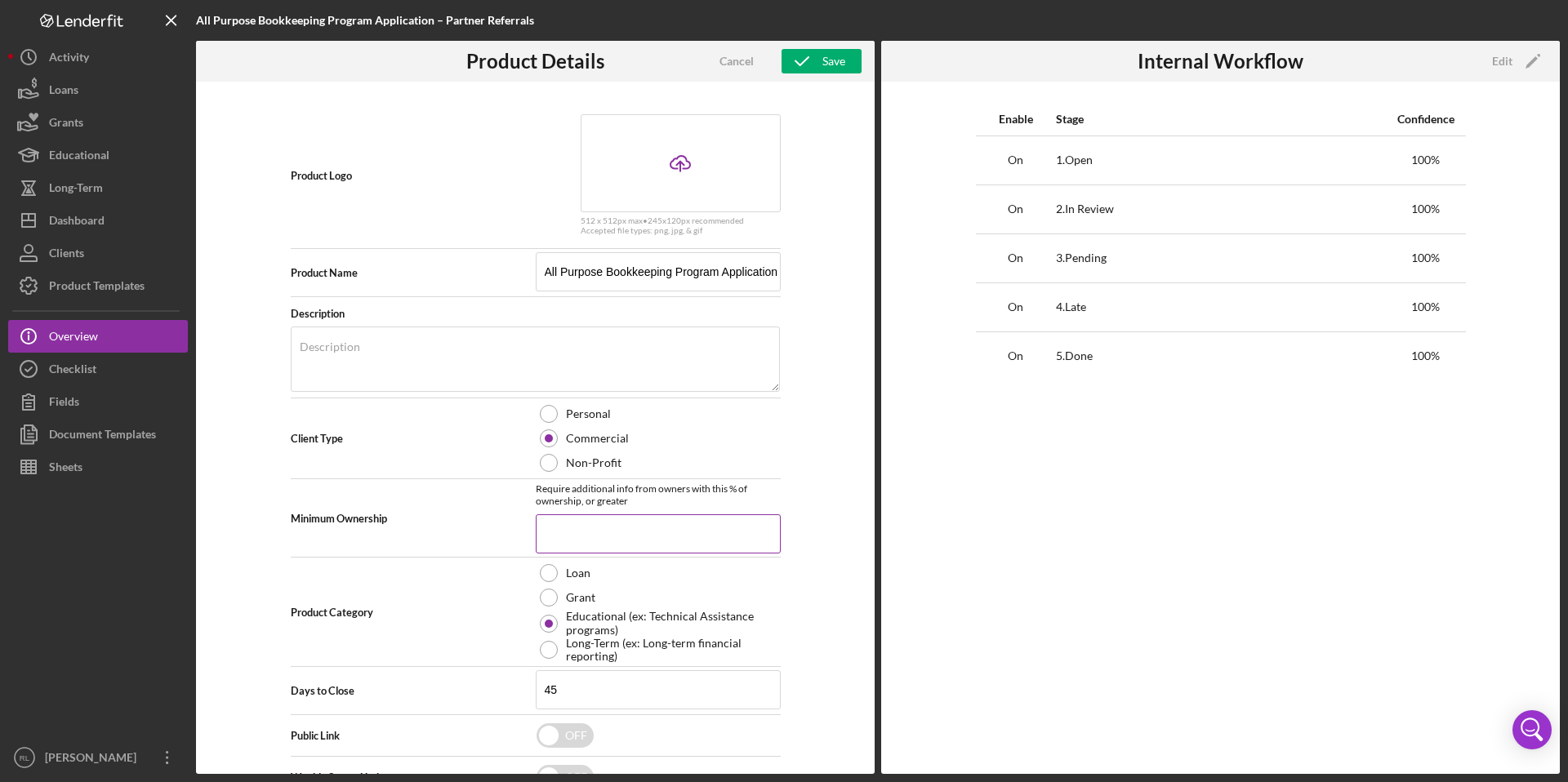
click at [559, 514] on input at bounding box center [658, 533] width 245 height 39
type input "20.00%"
click at [483, 371] on textarea "Description" at bounding box center [535, 359] width 489 height 65
paste textarea "Application for existing FoodCap portfolio borrowers to receive bookkeeping ser…"
drag, startPoint x: 557, startPoint y: 353, endPoint x: 373, endPoint y: 353, distance: 184.0
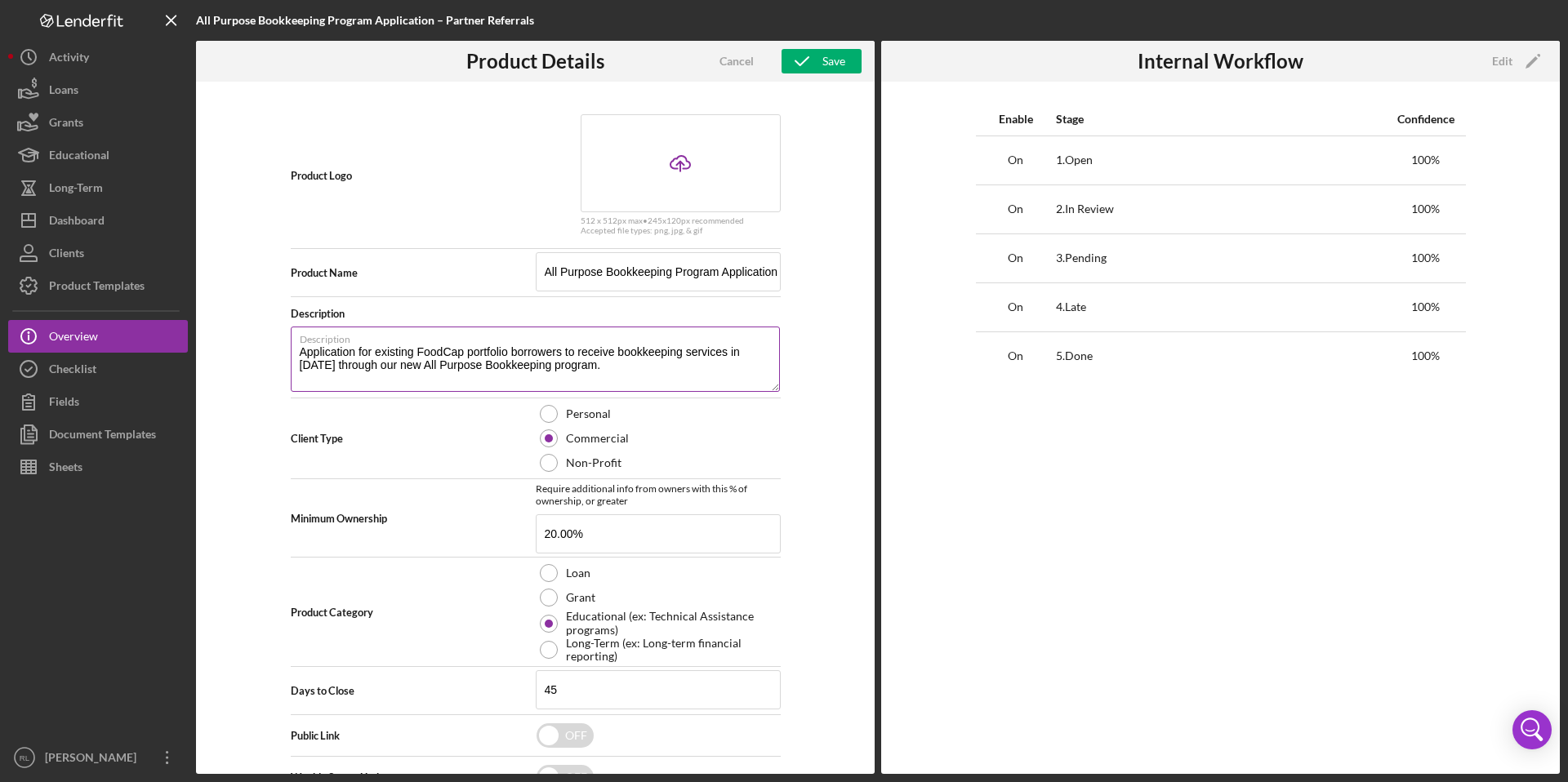
click at [373, 353] on textarea "Application for existing FoodCap portfolio borrowers to receive bookkeeping ser…" at bounding box center [535, 359] width 489 height 65
click at [374, 362] on textarea "Application to receive bookkeeping services in [DATE] through our new All Purpo…" at bounding box center [535, 359] width 489 height 65
drag, startPoint x: 566, startPoint y: 367, endPoint x: 500, endPoint y: 365, distance: 66.0
click at [500, 365] on textarea "Application to receive bookkeeping services in [DATE] through our new All Purpo…" at bounding box center [535, 359] width 489 height 65
drag, startPoint x: 655, startPoint y: 367, endPoint x: 607, endPoint y: 367, distance: 48.0
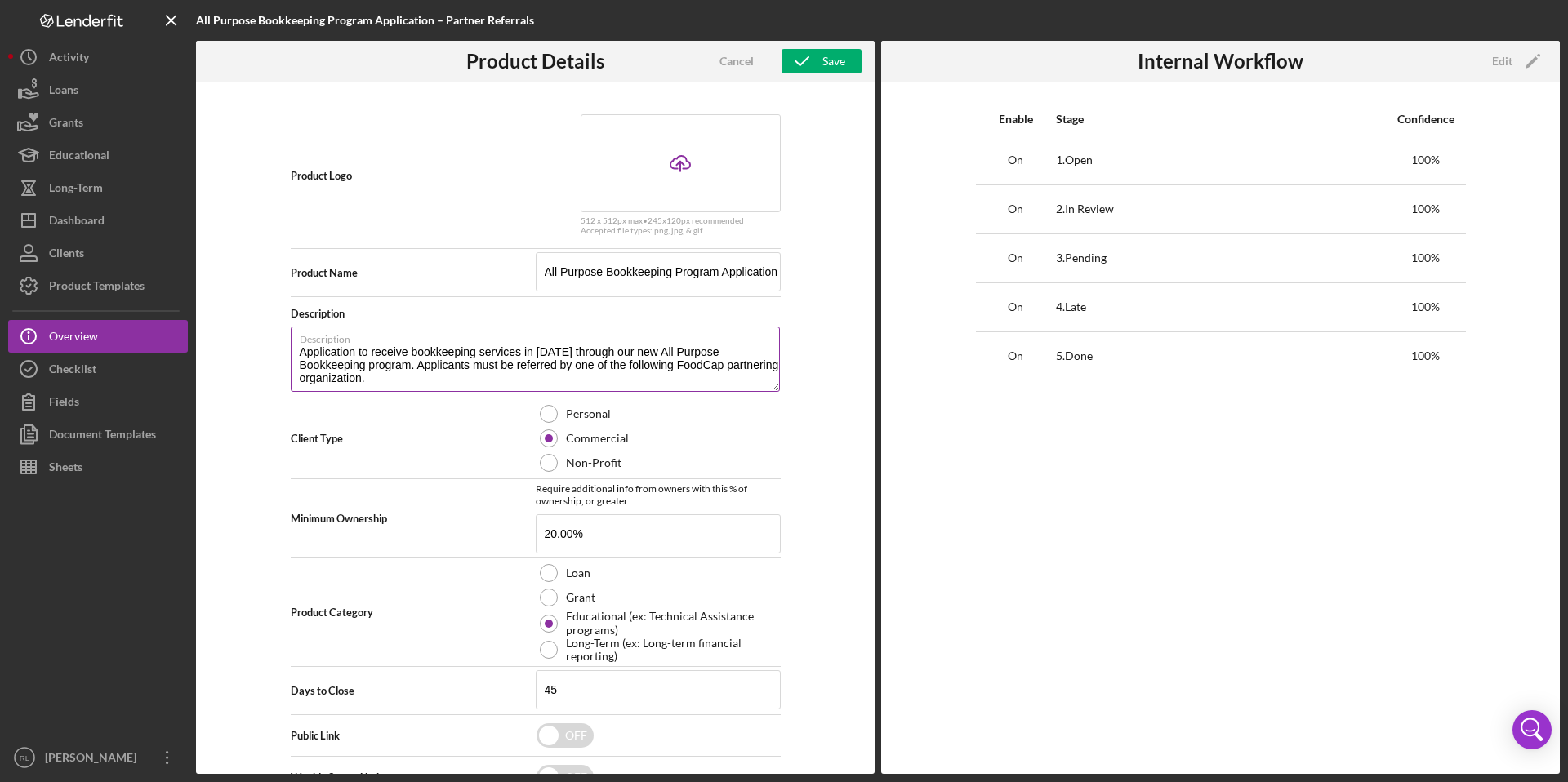
click at [607, 367] on textarea "Application to receive bookkeeping services in [DATE] through our new All Purpo…" at bounding box center [535, 359] width 489 height 65
click at [722, 366] on textarea "Application to receive bookkeeping services in [DATE] through our new All Purpo…" at bounding box center [535, 359] width 489 height 65
type textarea "Application to receive bookkeeping services in [DATE] through our new All Purpo…"
click at [823, 66] on div "Save" at bounding box center [834, 61] width 23 height 24
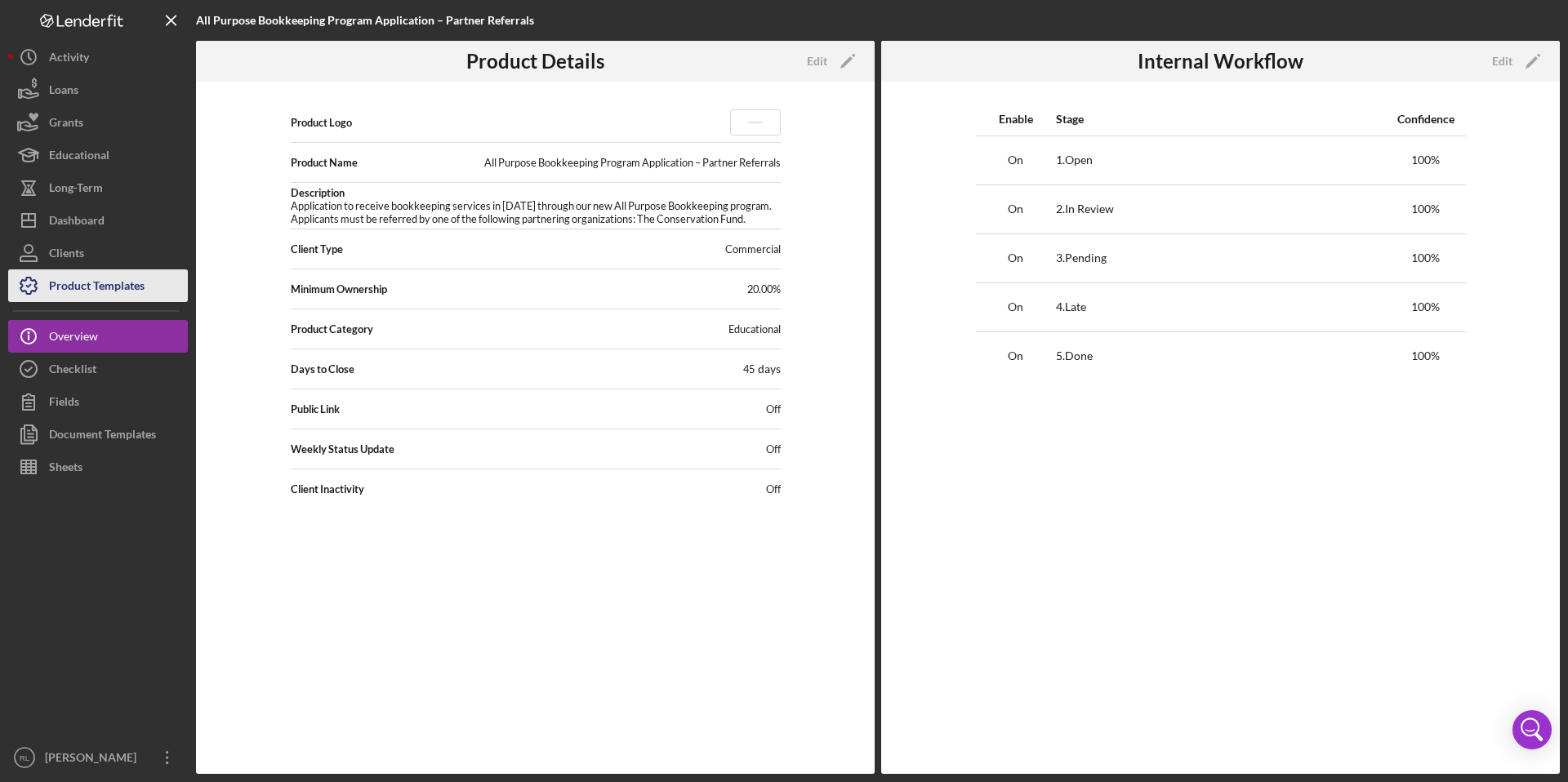
click at [77, 290] on div "Product Templates" at bounding box center [96, 288] width 95 height 37
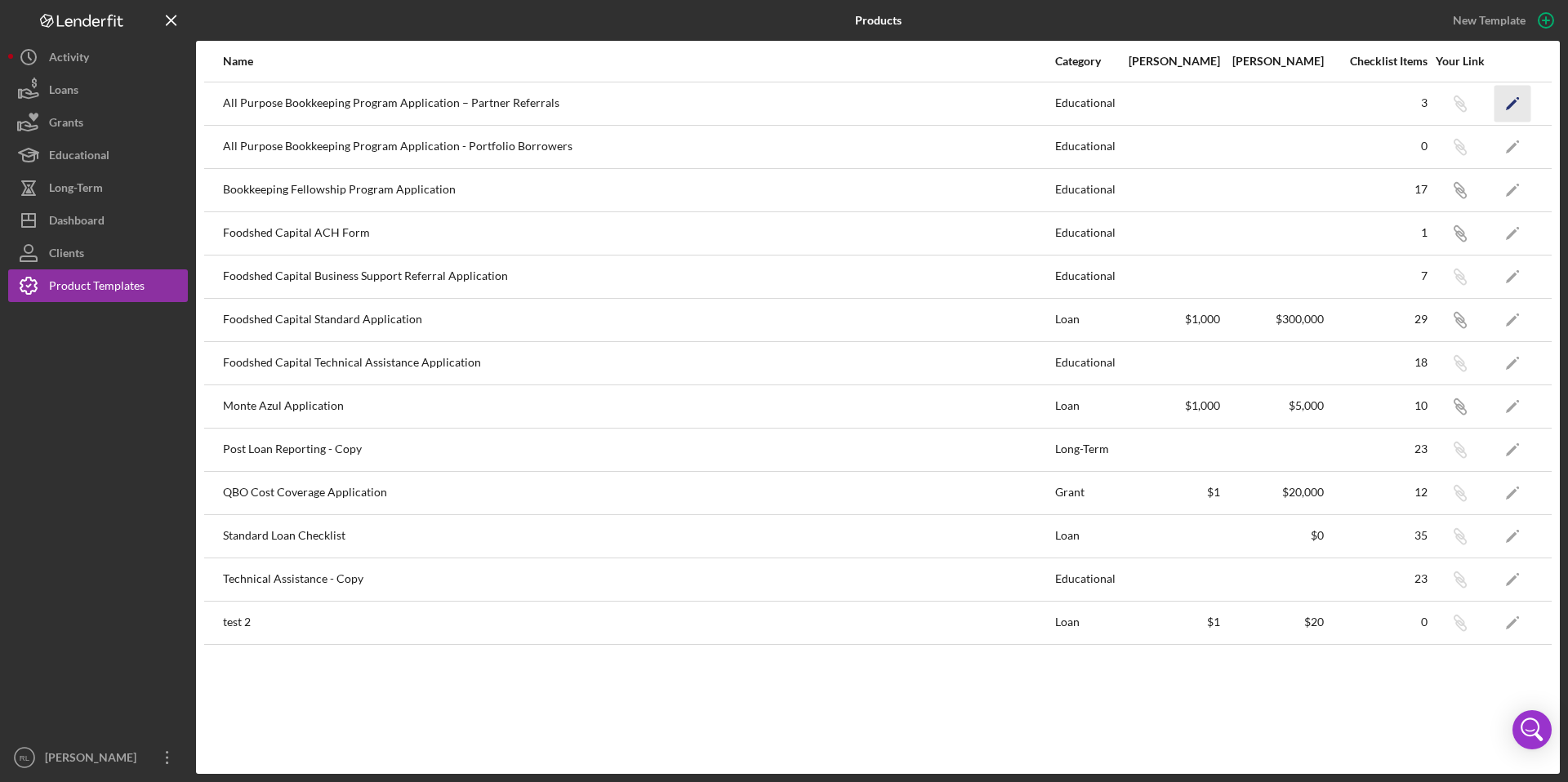
click at [1511, 113] on icon "Icon/Edit" at bounding box center [1513, 103] width 37 height 37
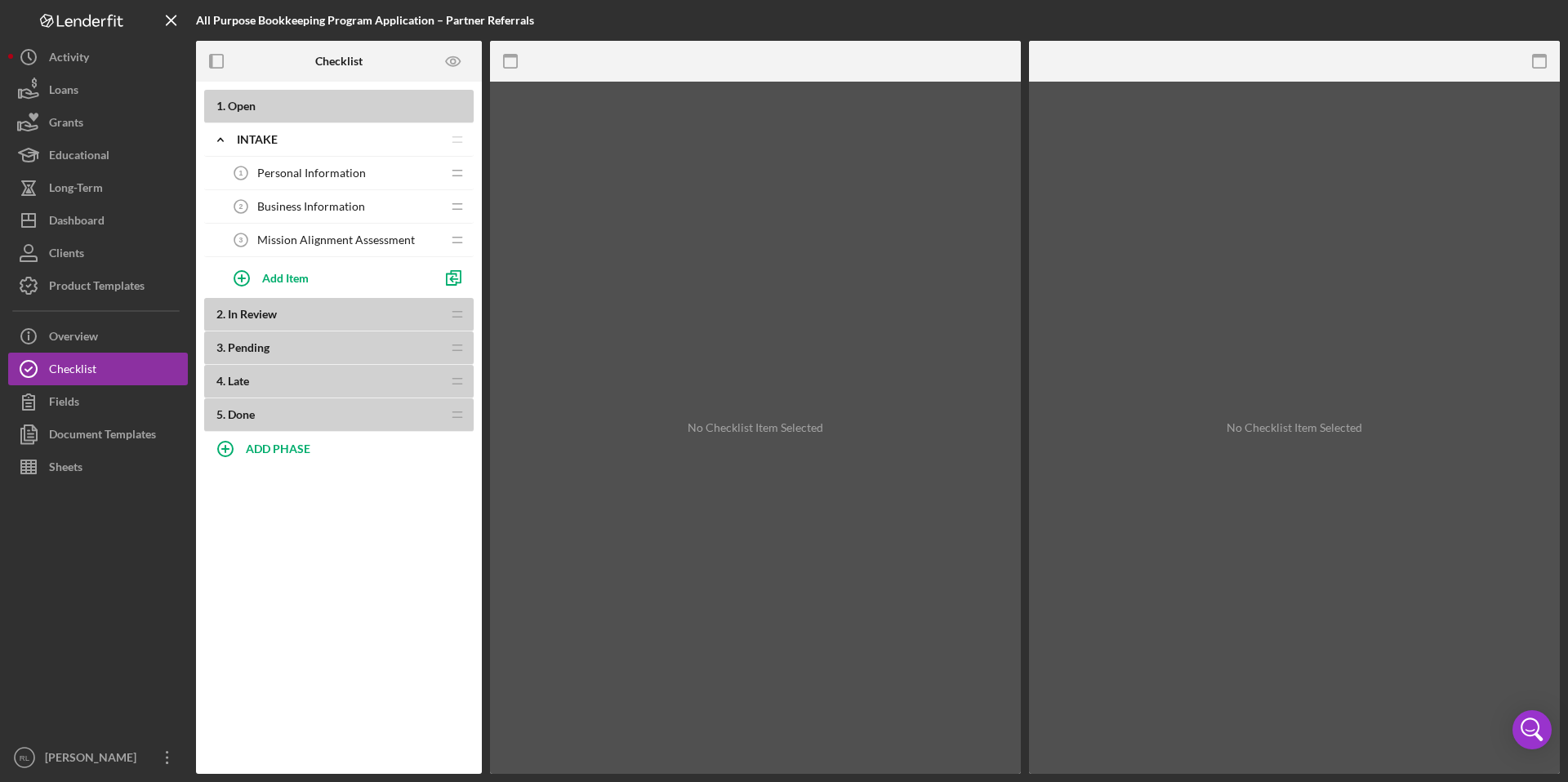
click at [354, 240] on span "Mission Alignment Assessment" at bounding box center [336, 240] width 158 height 13
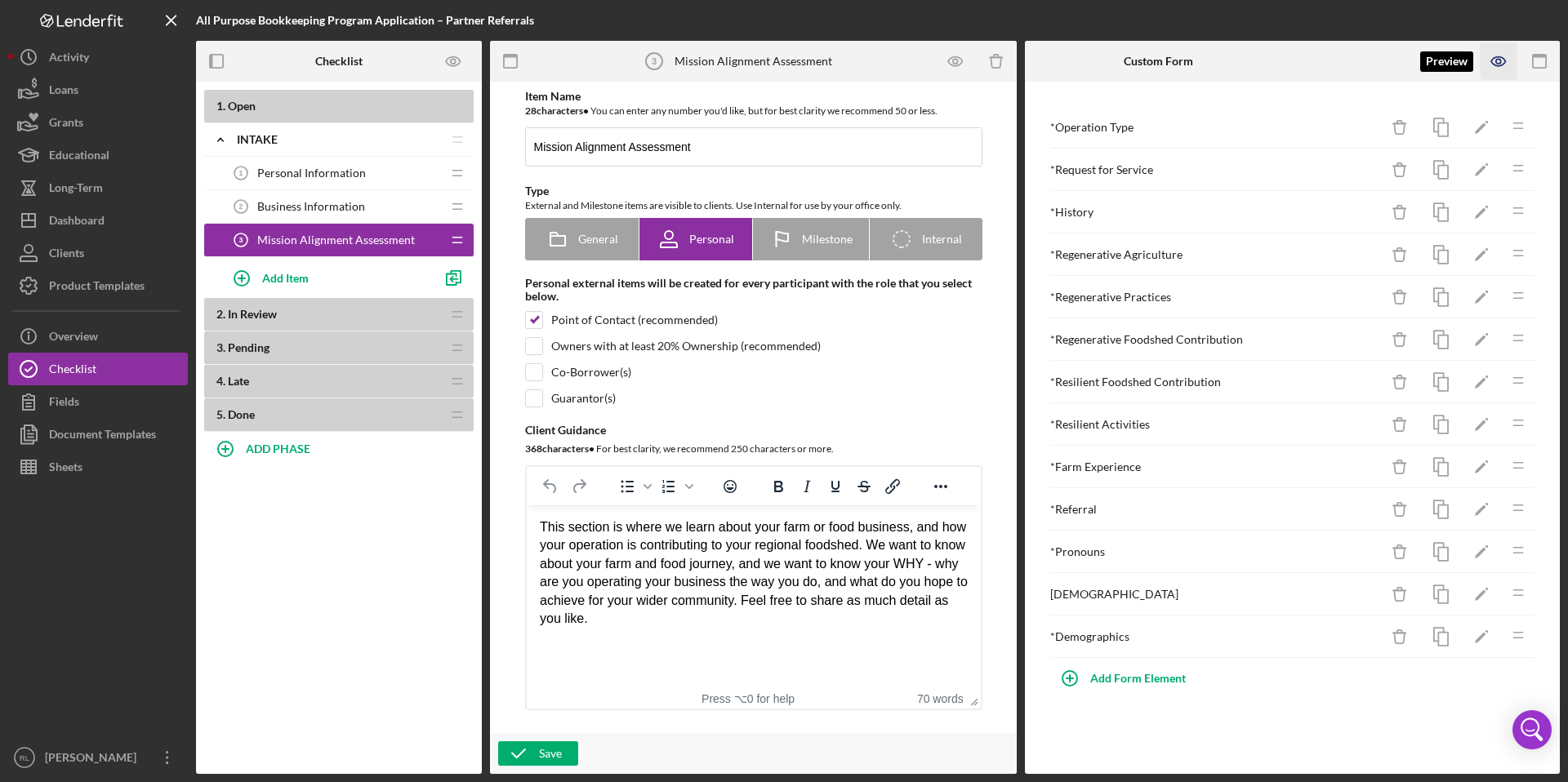
click at [1499, 72] on icon "button" at bounding box center [1499, 62] width 37 height 37
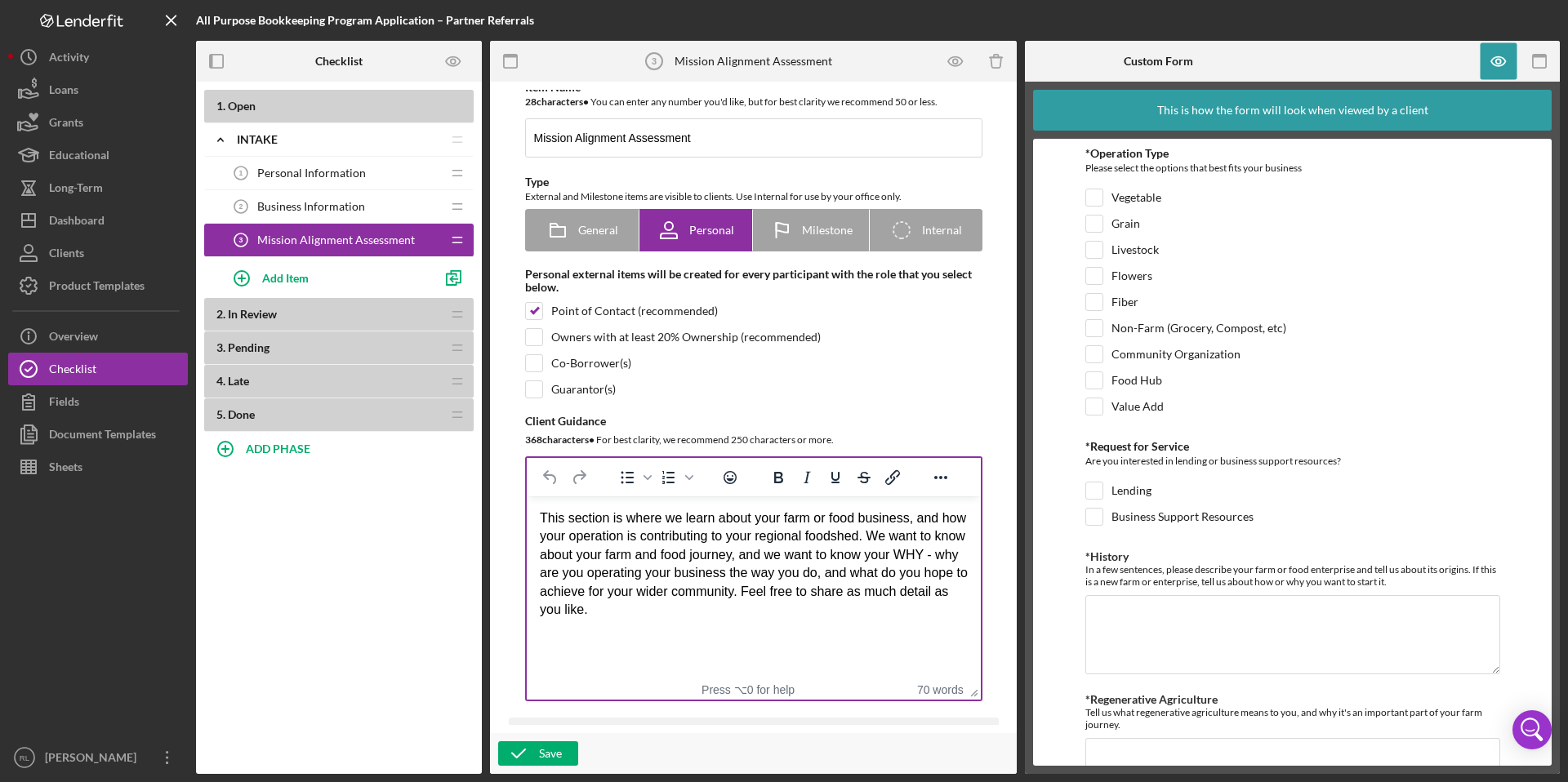
scroll to position [10, 0]
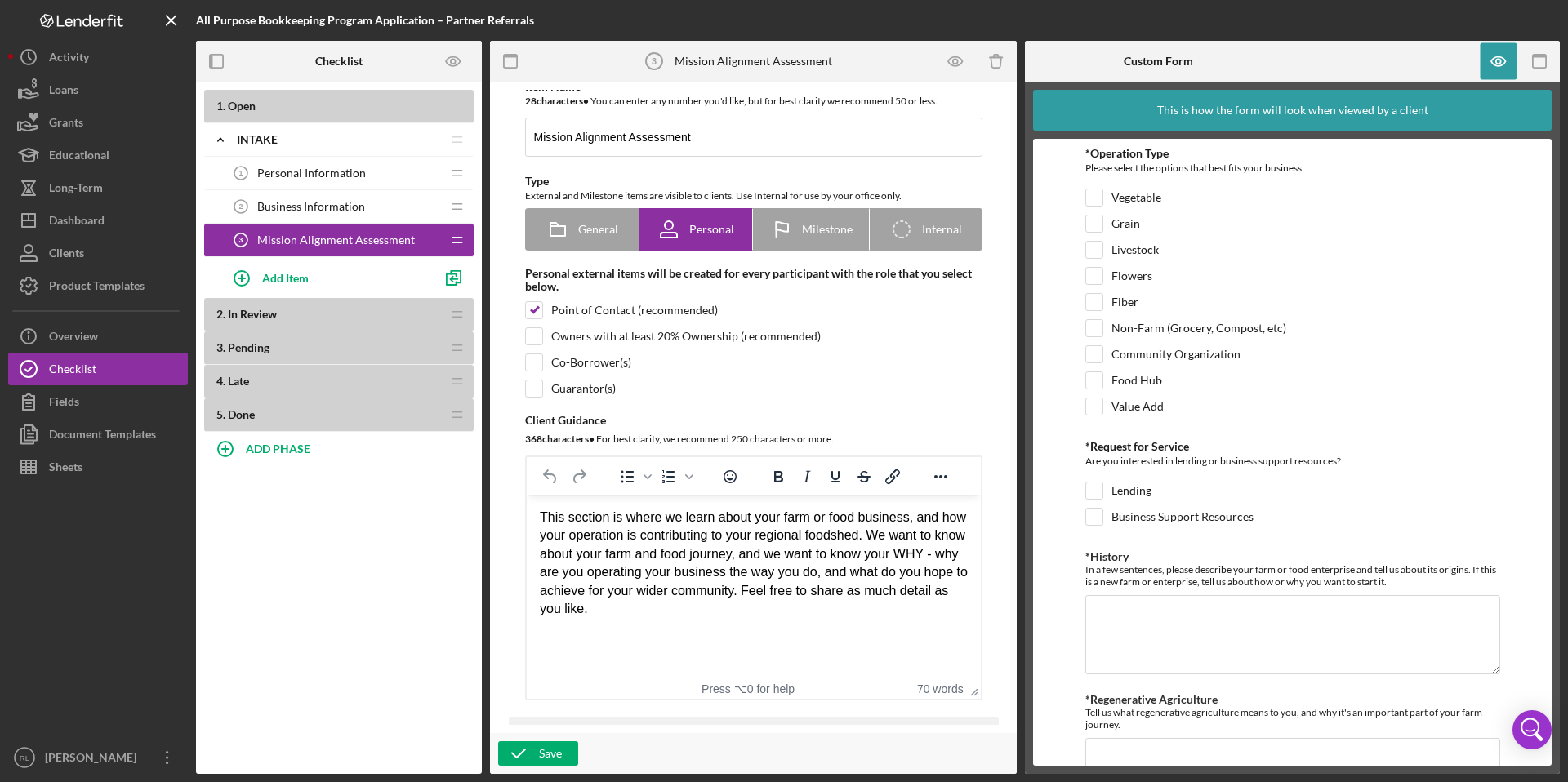
click at [580, 573] on div "This section is where we learn about your farm or food business, and how your o…" at bounding box center [753, 563] width 428 height 109
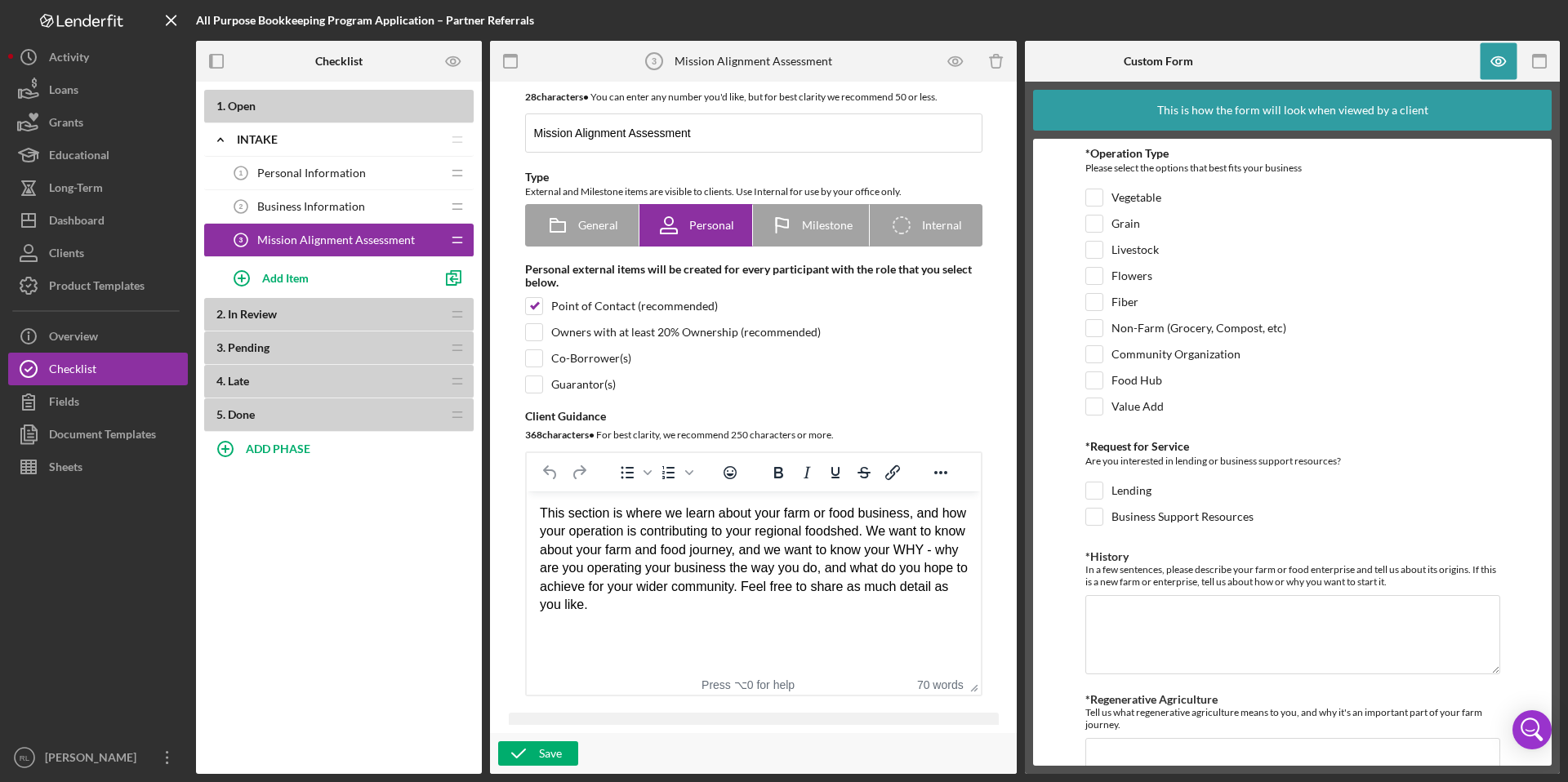
scroll to position [15, 0]
click at [917, 551] on div "This section is where we learn about your farm or food business, and how your o…" at bounding box center [753, 558] width 428 height 109
click at [609, 565] on div "This section is where we learn about your farm or food business, and how your o…" at bounding box center [753, 558] width 428 height 109
click at [925, 571] on div "This section is where we learn about your farm or food business, and how your o…" at bounding box center [753, 558] width 428 height 109
click at [840, 591] on div "This section is where we learn about your farm or food business, and how your o…" at bounding box center [753, 558] width 428 height 109
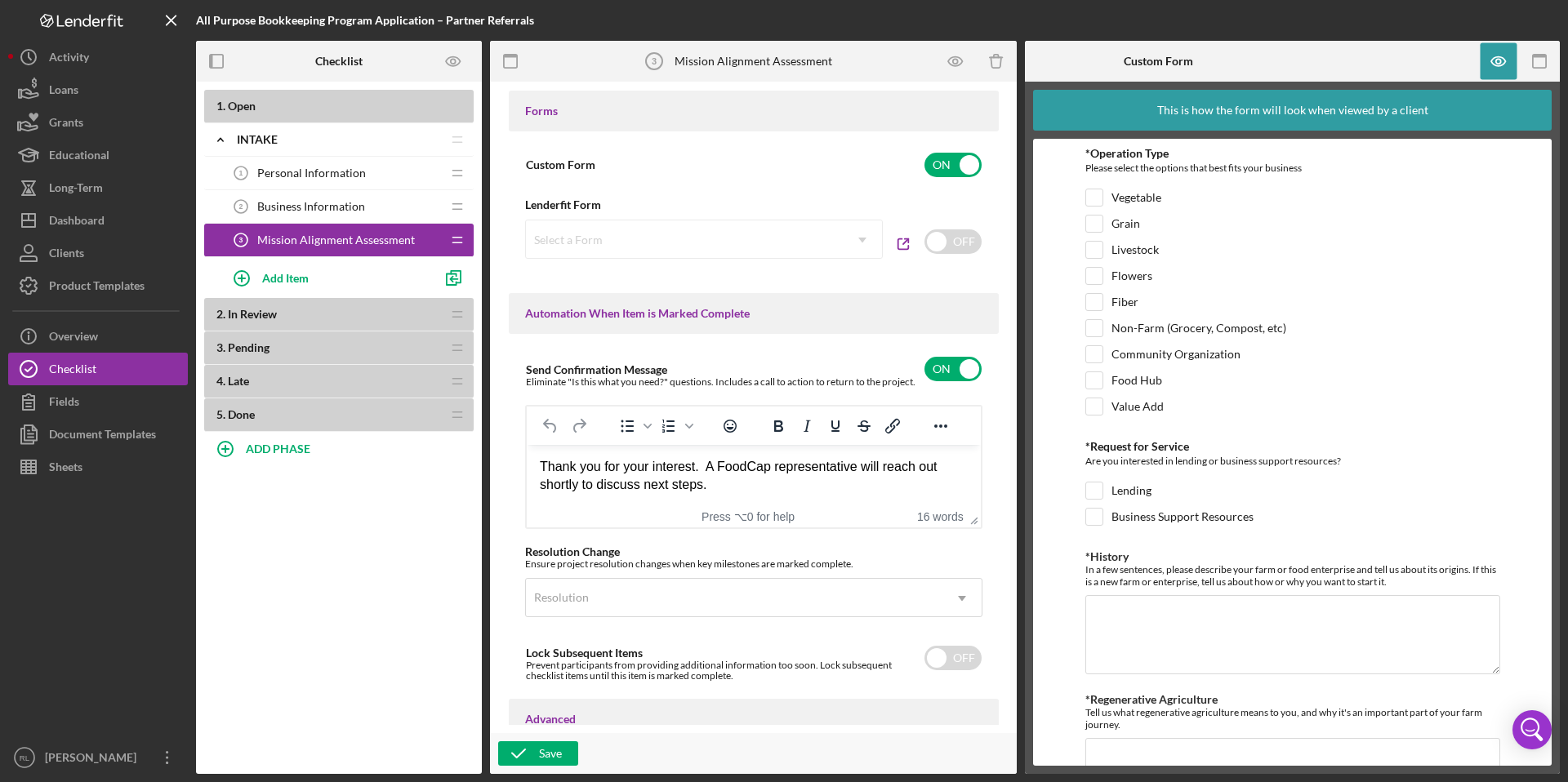
scroll to position [1017, 0]
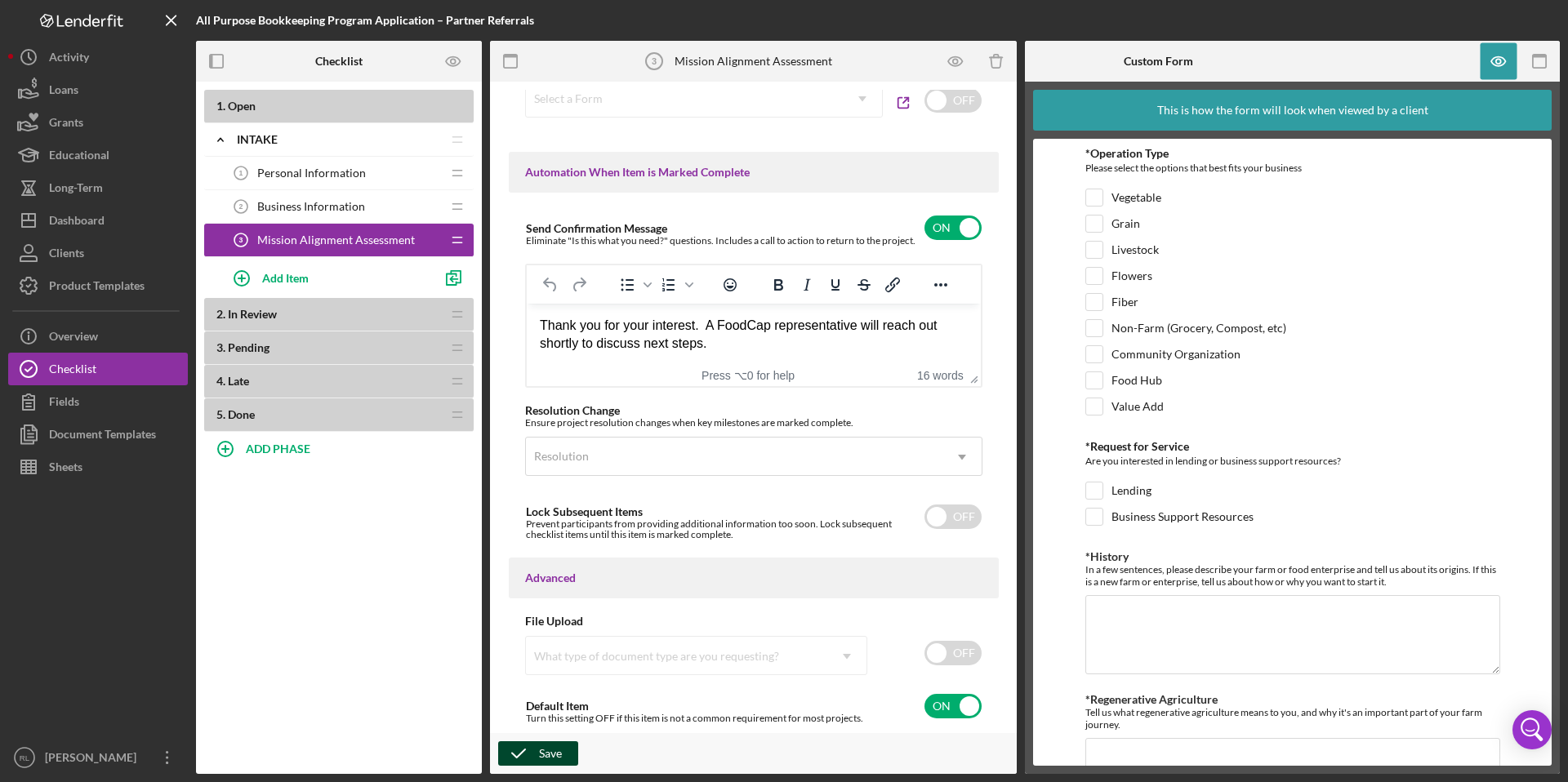
click at [549, 756] on div "Save" at bounding box center [550, 753] width 23 height 24
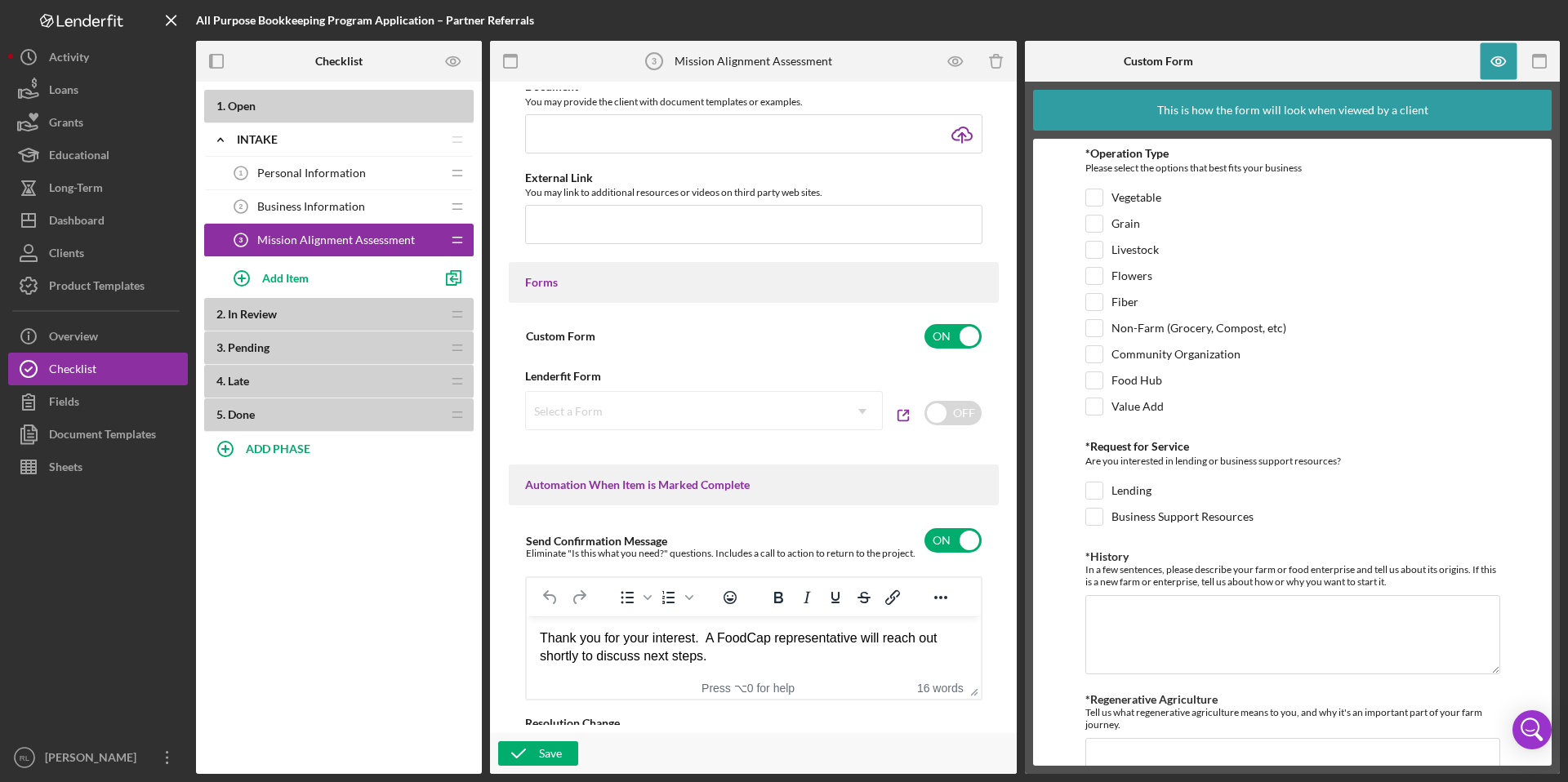
scroll to position [0, 0]
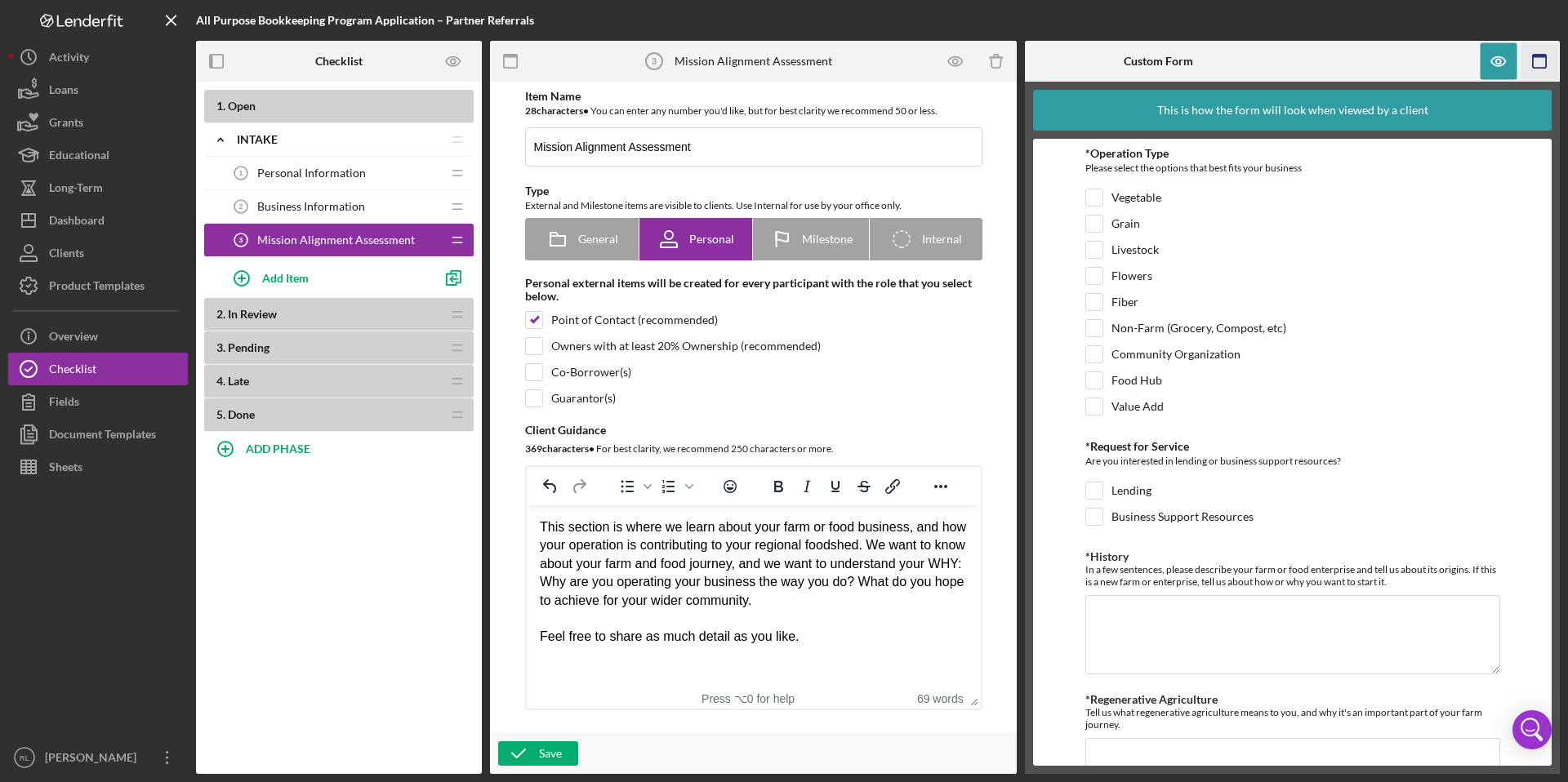
click at [1539, 63] on icon "button" at bounding box center [1540, 62] width 37 height 37
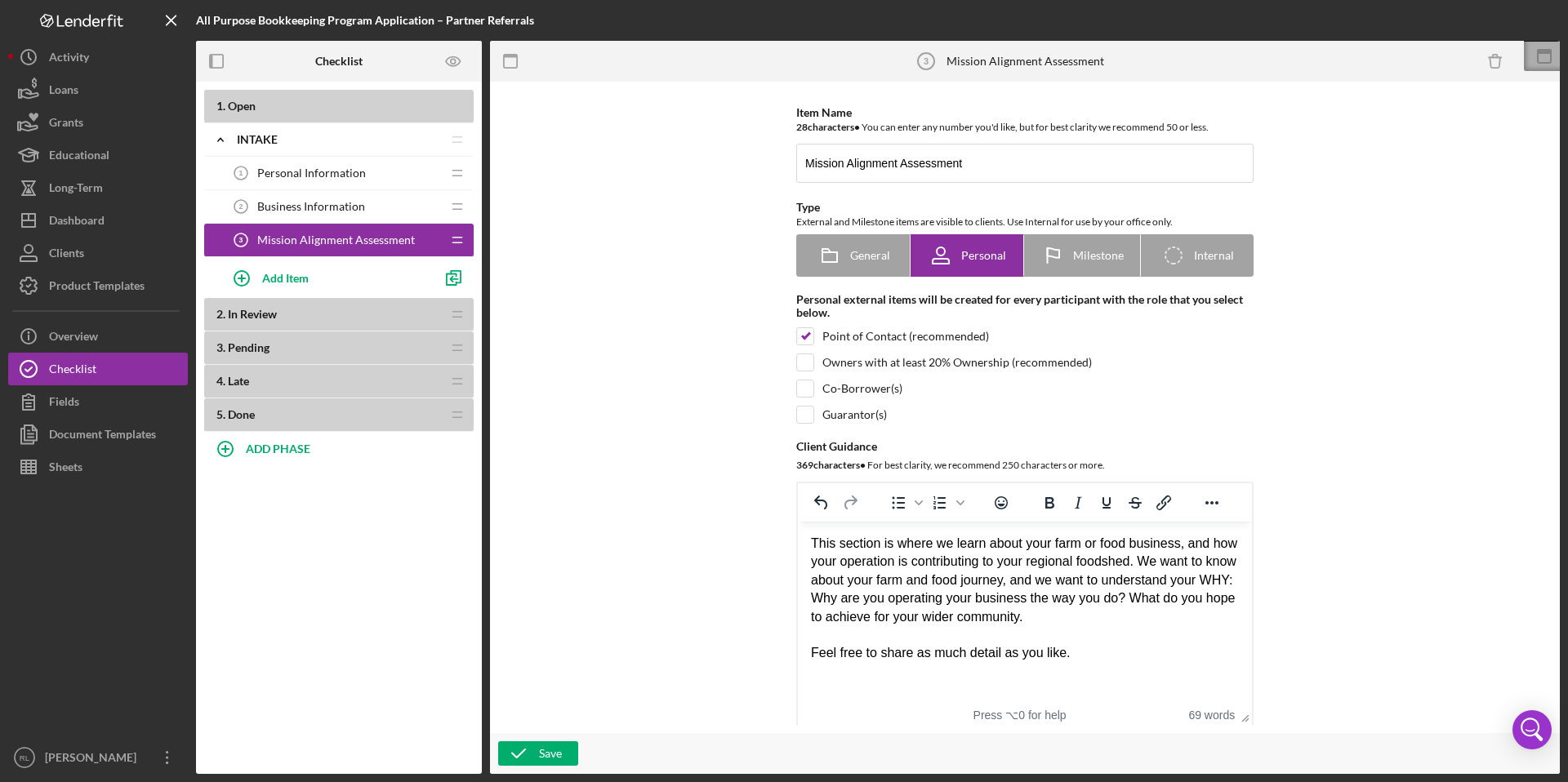
click at [1541, 60] on icon at bounding box center [1544, 56] width 41 height 41
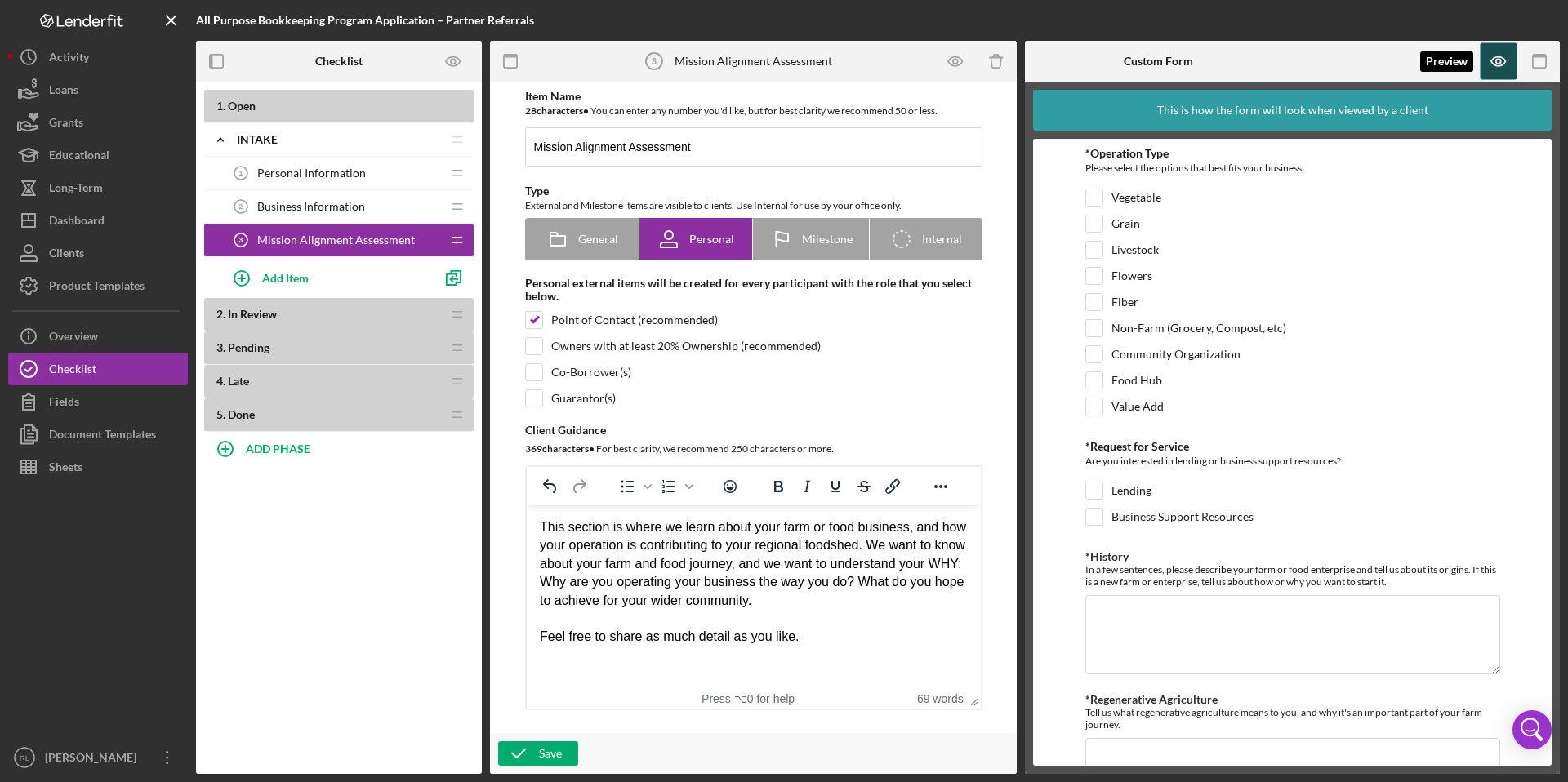
click at [1493, 64] on icon "button" at bounding box center [1498, 61] width 14 height 9
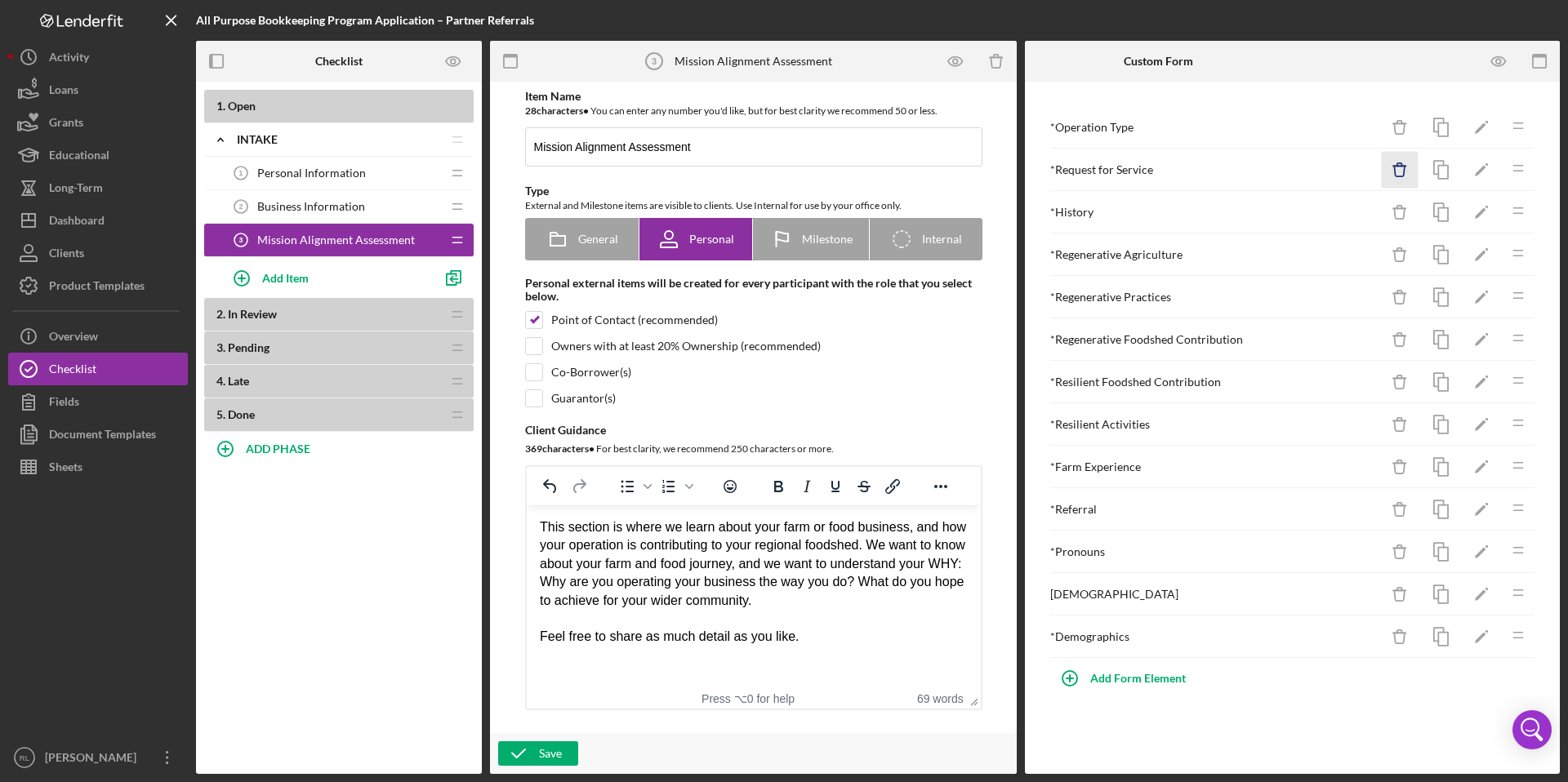
click at [1393, 172] on icon "Icon/Delete" at bounding box center [1400, 170] width 37 height 37
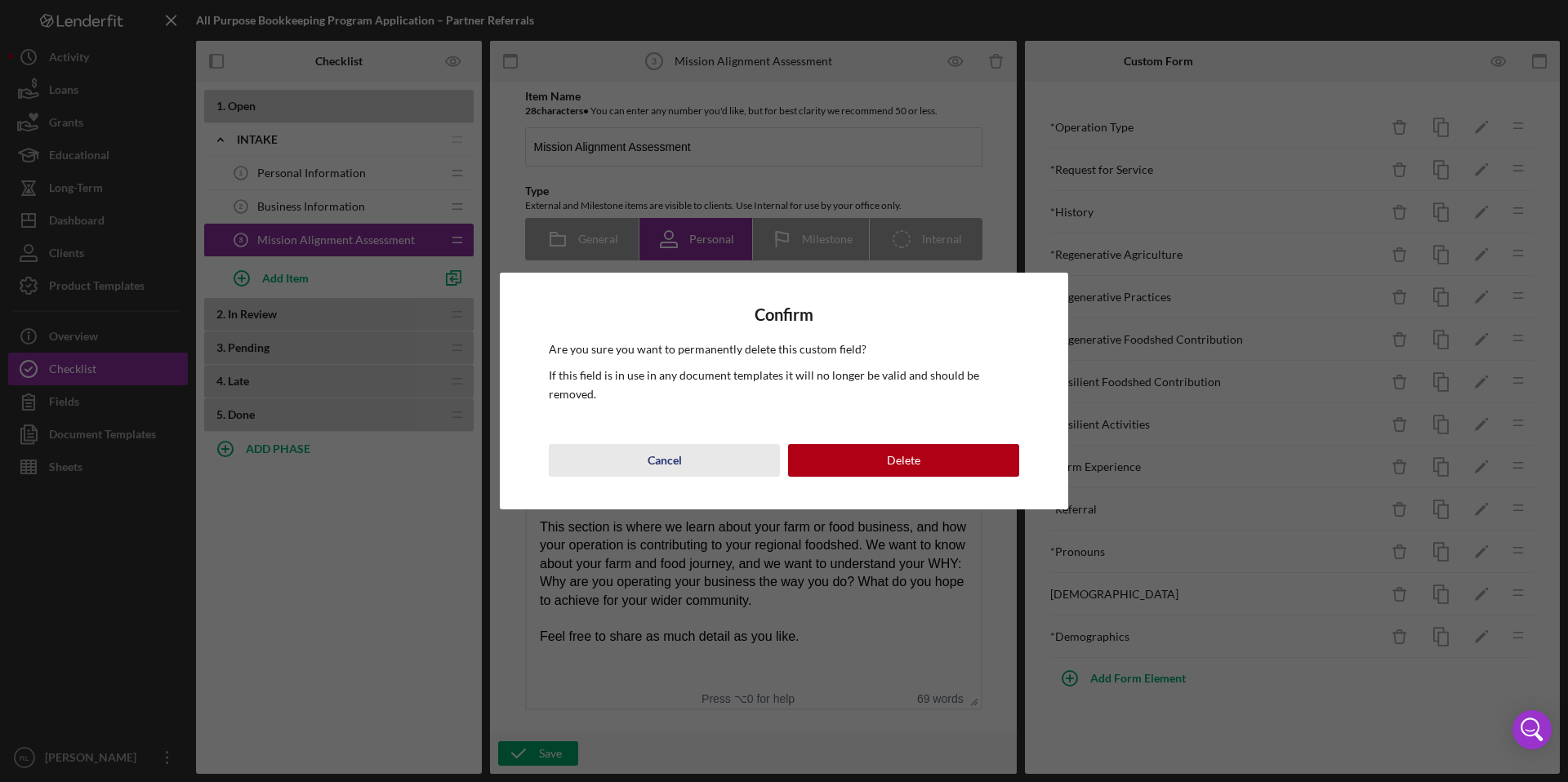
click at [664, 452] on div "Cancel" at bounding box center [664, 460] width 34 height 32
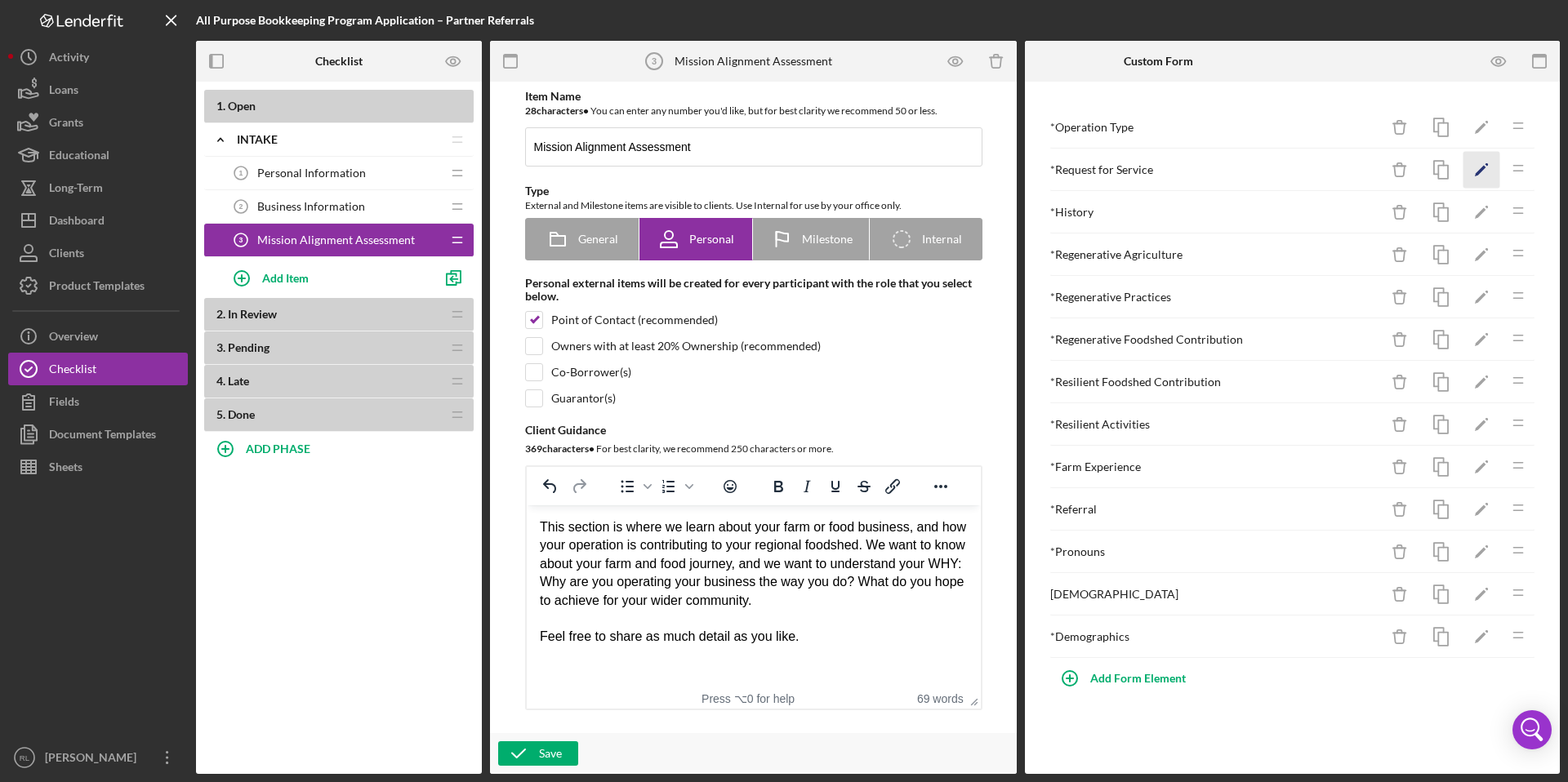
click at [1484, 172] on icon "Icon/Edit" at bounding box center [1482, 170] width 37 height 37
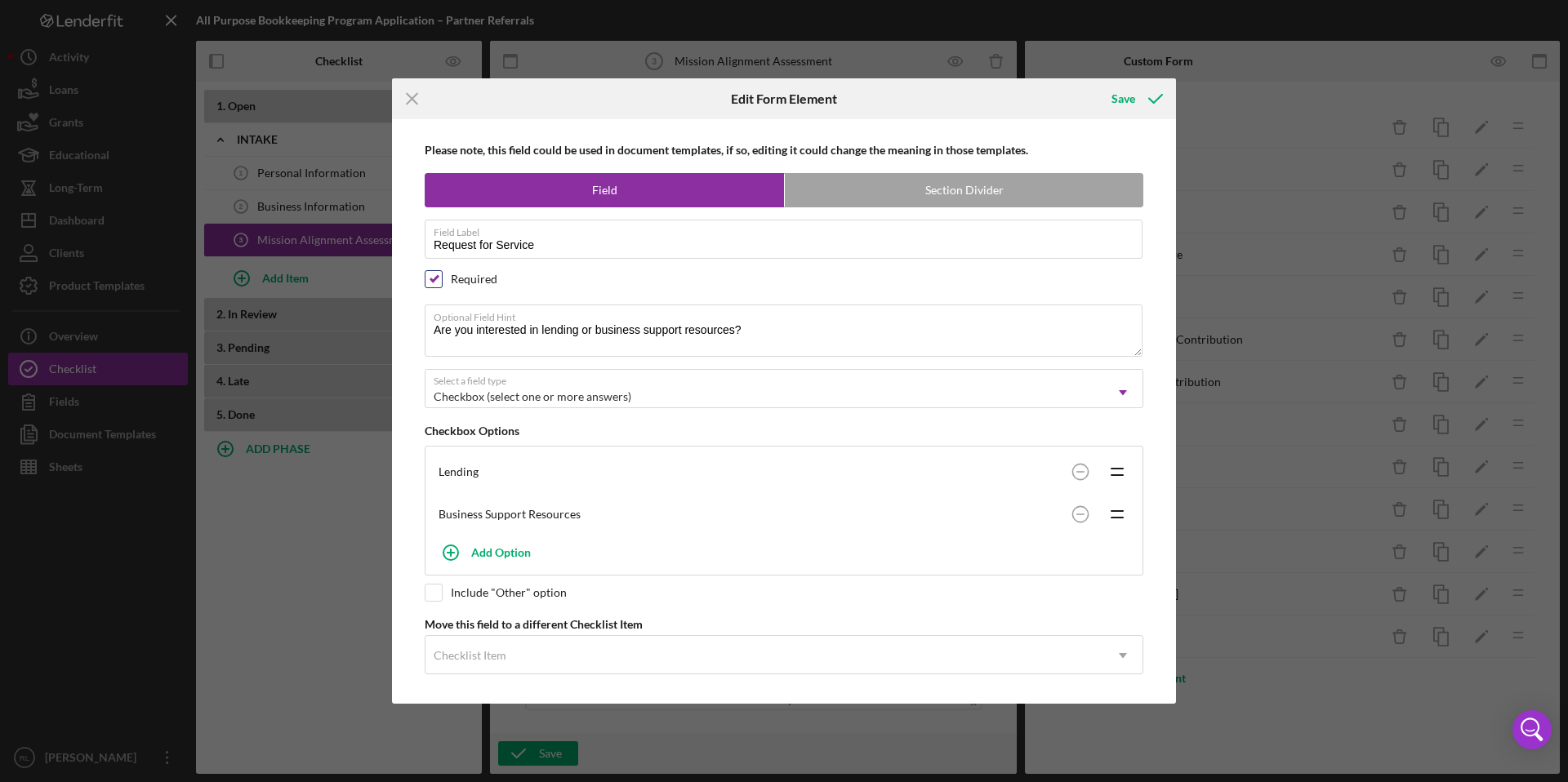
click at [436, 281] on input "checkbox" at bounding box center [433, 279] width 17 height 17
checkbox input "false"
click at [1132, 95] on div "Save" at bounding box center [1123, 98] width 24 height 32
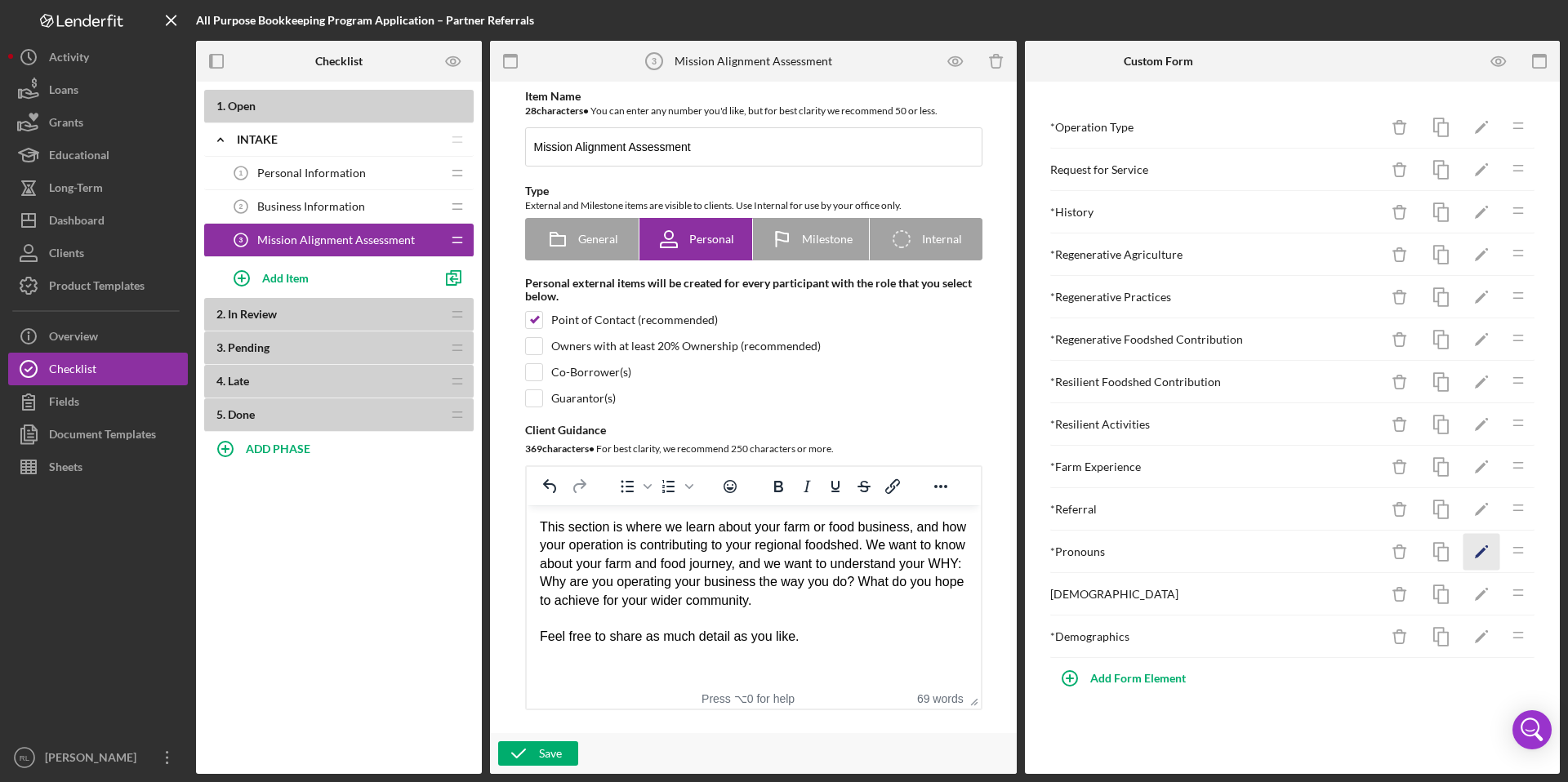
click at [1475, 566] on icon "Icon/Edit" at bounding box center [1482, 552] width 37 height 37
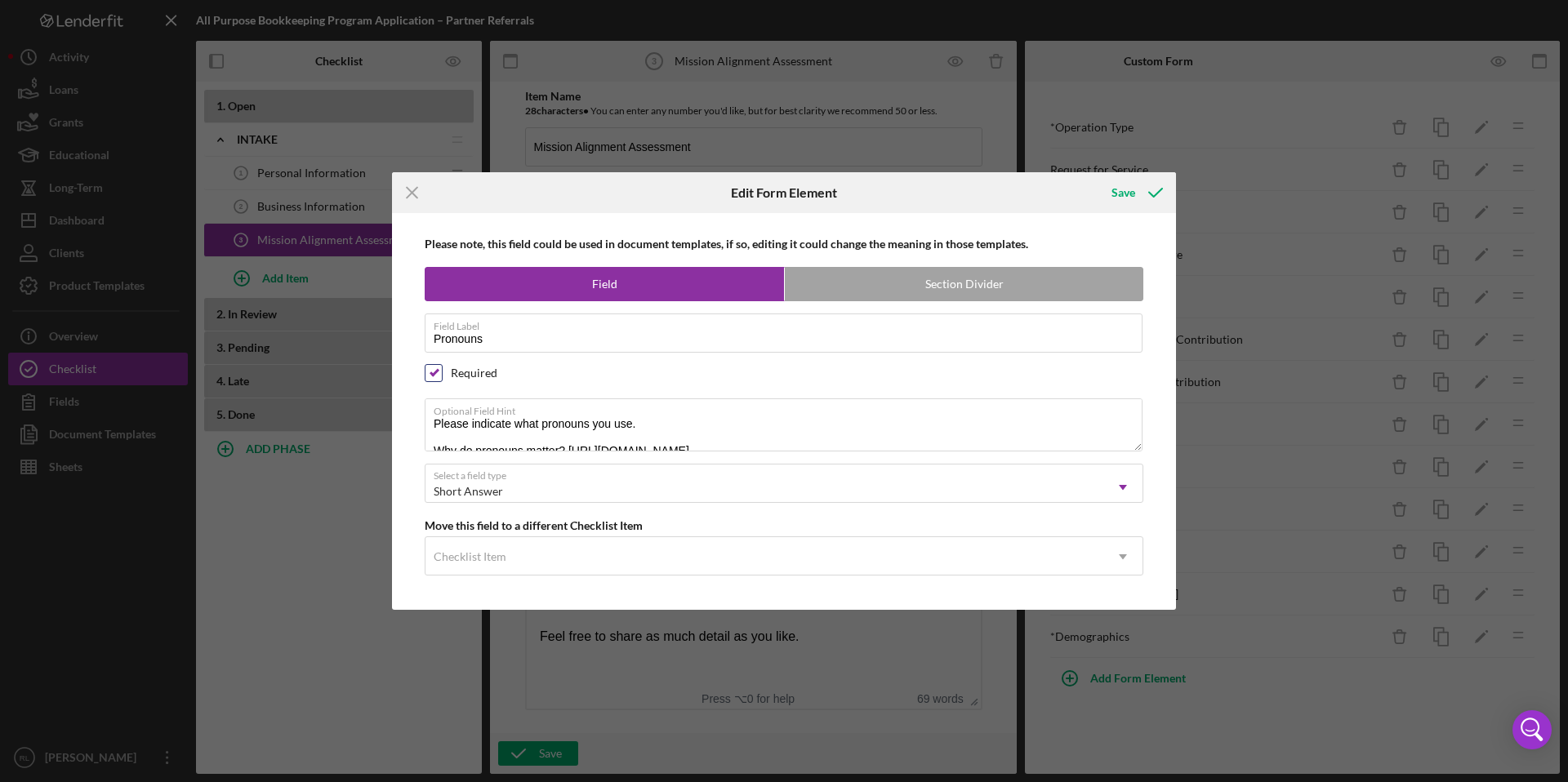
click at [438, 373] on input "checkbox" at bounding box center [433, 373] width 17 height 17
checkbox input "false"
click at [1123, 189] on div "Save" at bounding box center [1123, 192] width 24 height 32
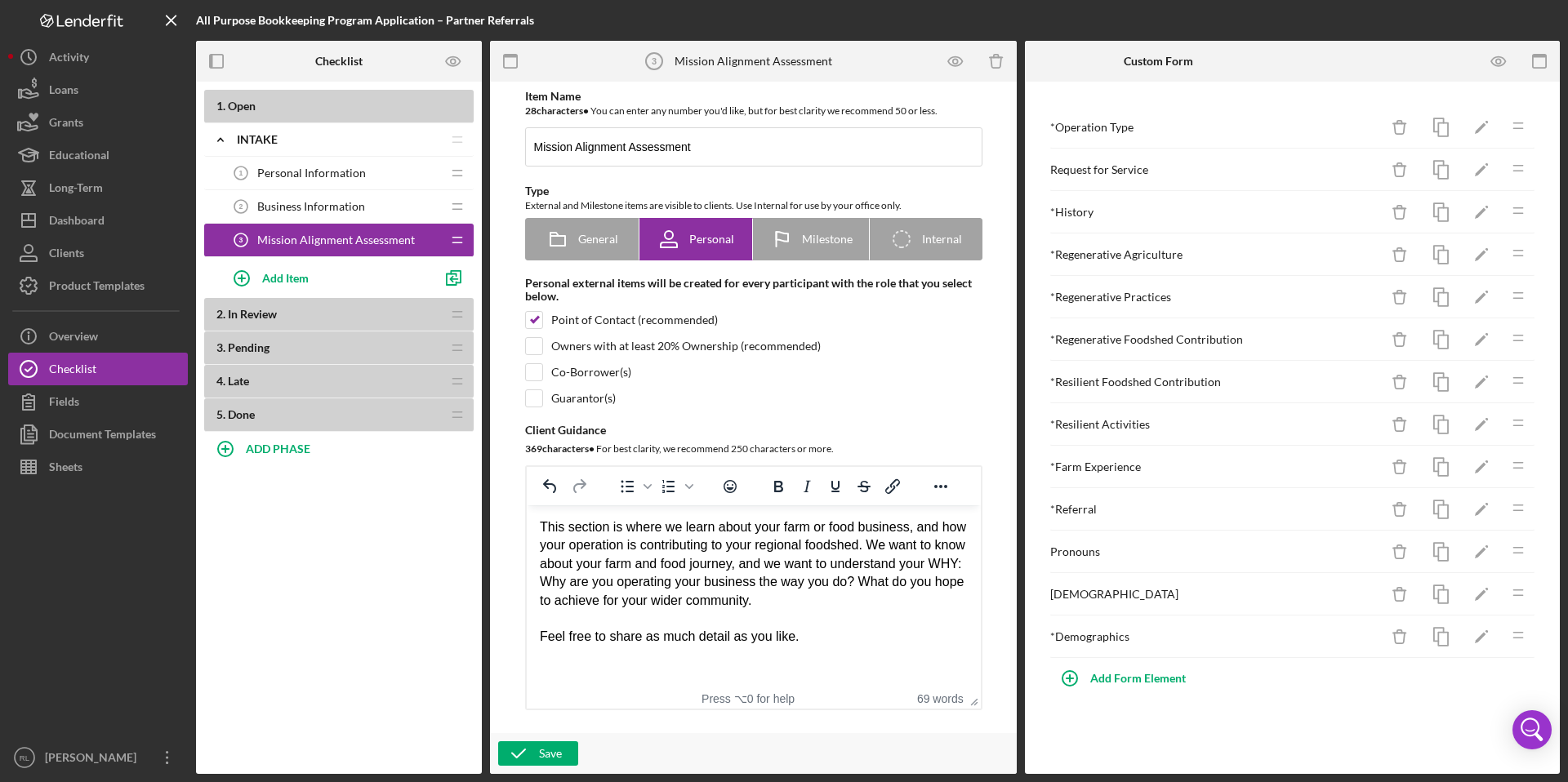
click at [285, 314] on b "2 . In Review" at bounding box center [328, 314] width 224 height 13
click at [276, 283] on div "Add Item" at bounding box center [285, 278] width 46 height 31
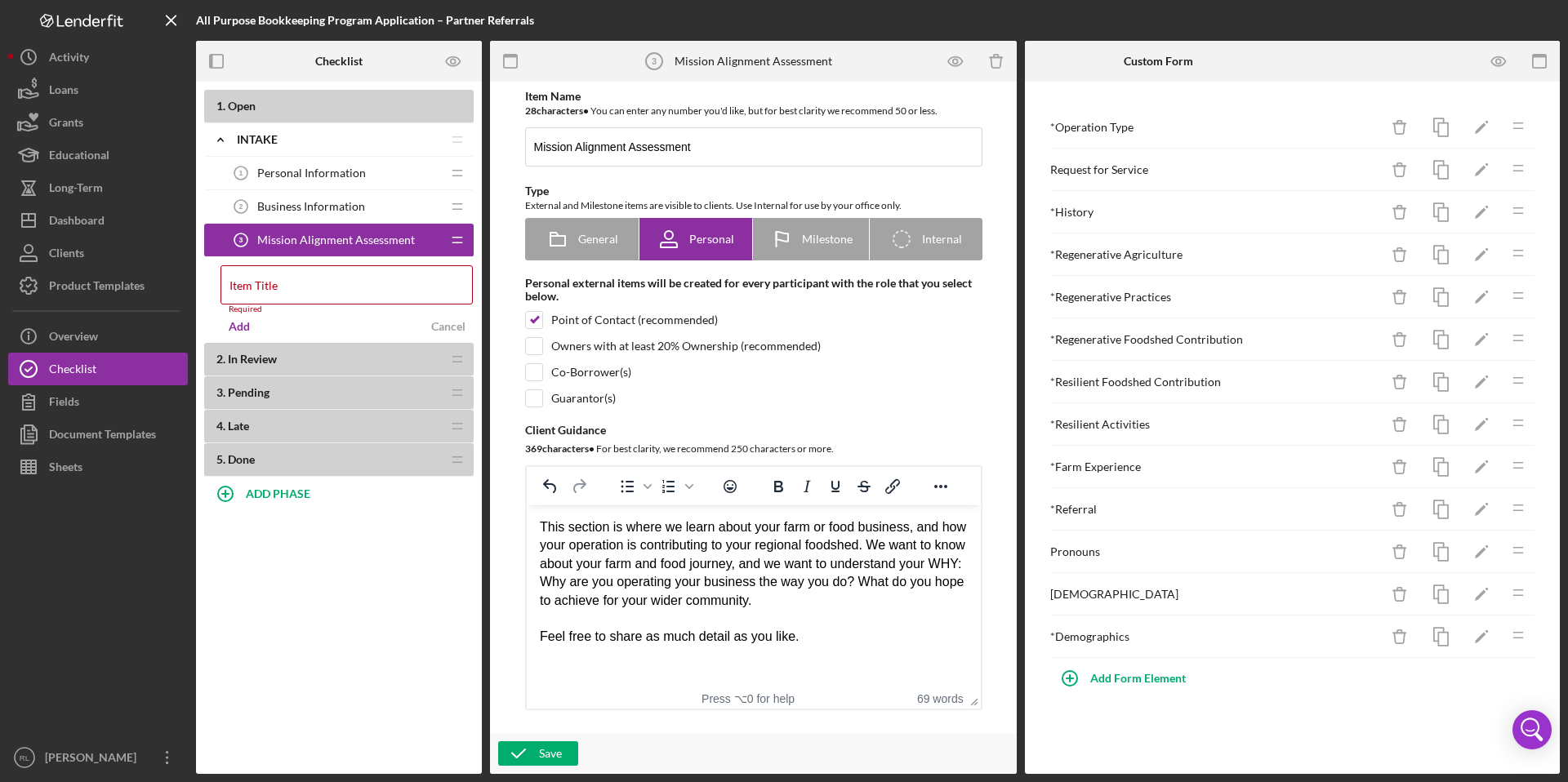
click at [288, 324] on div "Add Cancel" at bounding box center [347, 326] width 253 height 24
click at [434, 325] on div "Cancel" at bounding box center [448, 326] width 34 height 24
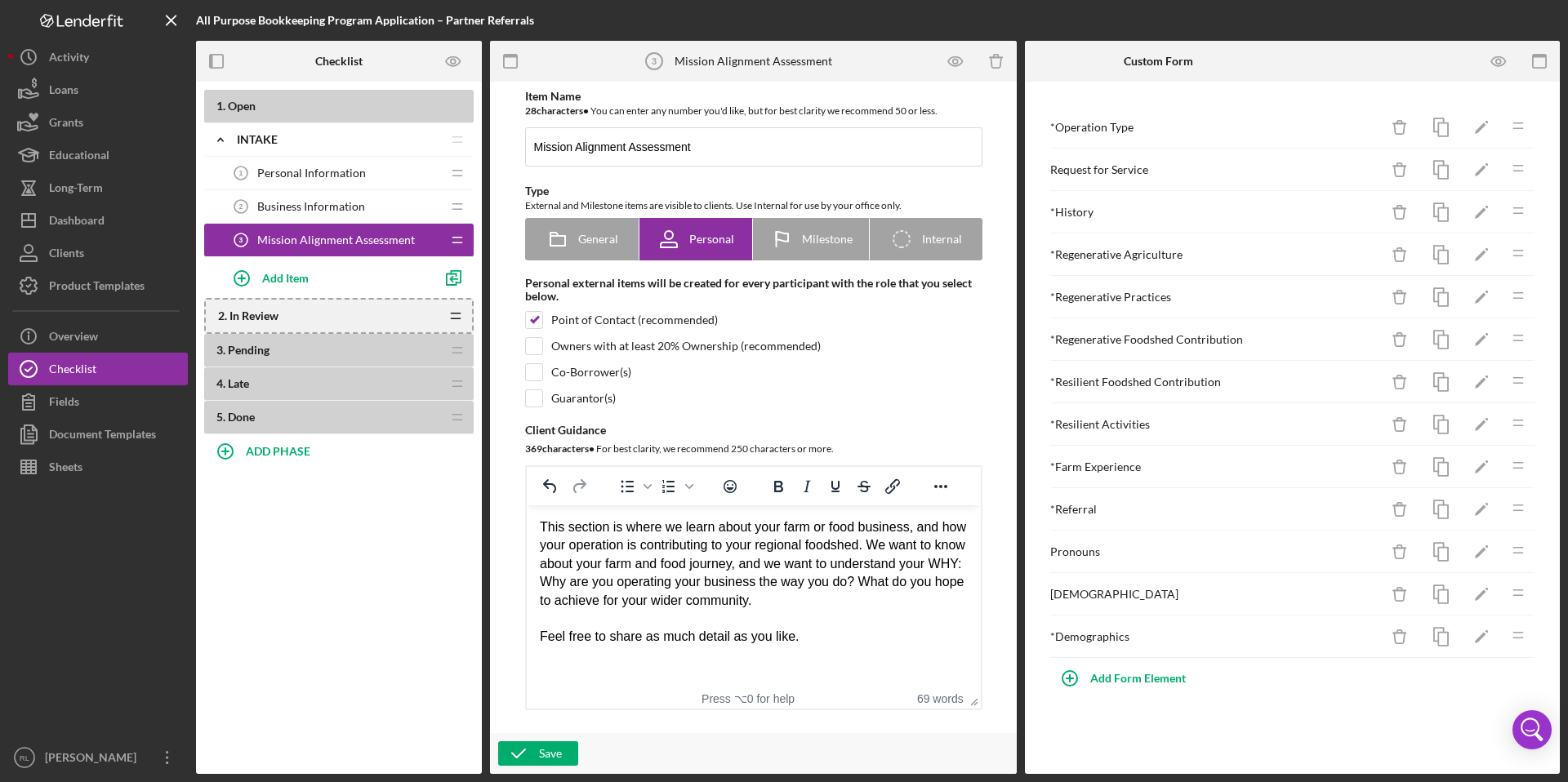
click at [451, 314] on icon "Icon/Drag" at bounding box center [455, 315] width 32 height 32
click at [206, 320] on div "2 . In Review Icon/Drag" at bounding box center [339, 314] width 270 height 33
click at [237, 319] on span "In Review" at bounding box center [252, 314] width 49 height 14
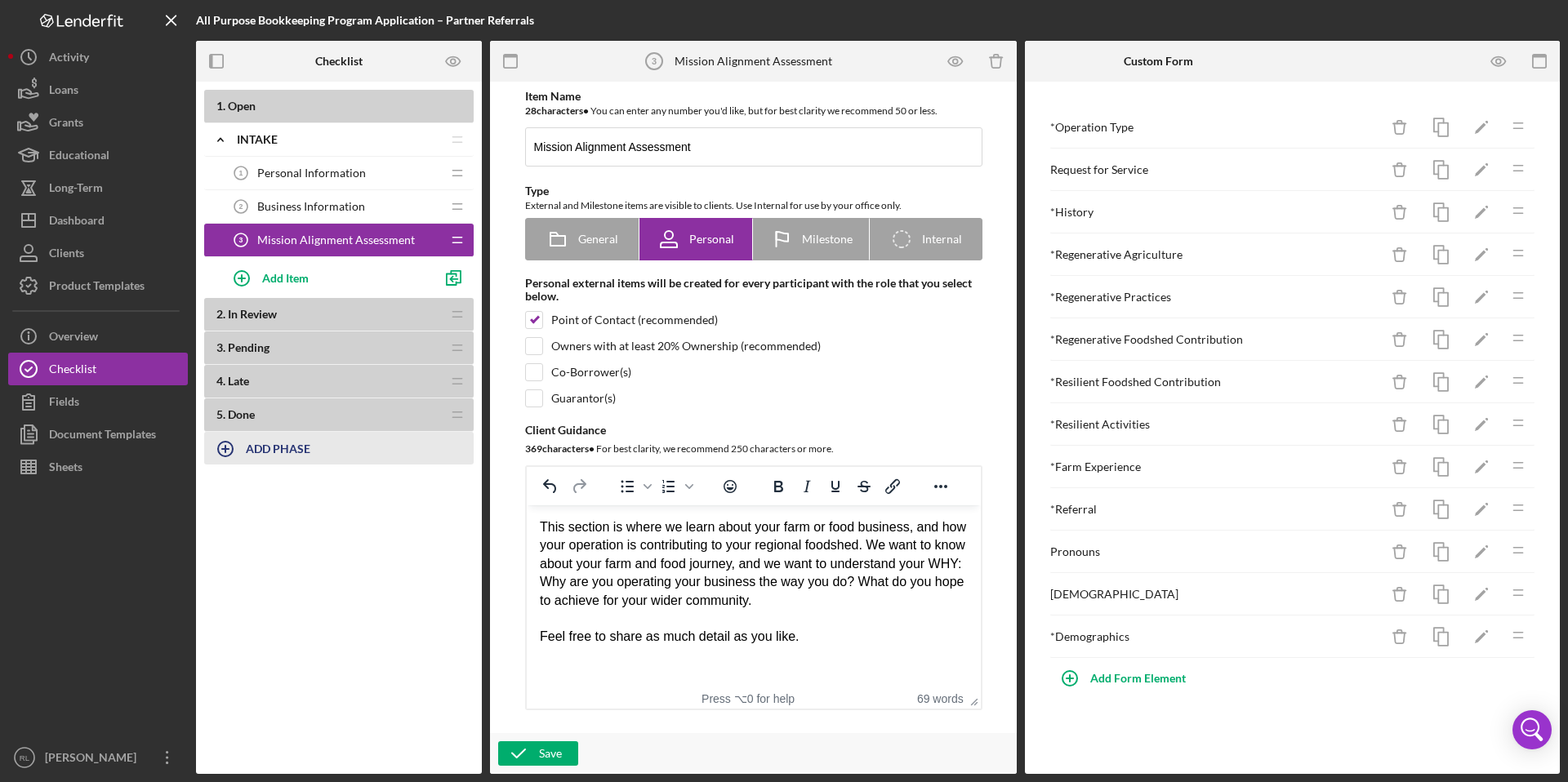
click at [264, 438] on div "ADD PHASE" at bounding box center [279, 449] width 65 height 31
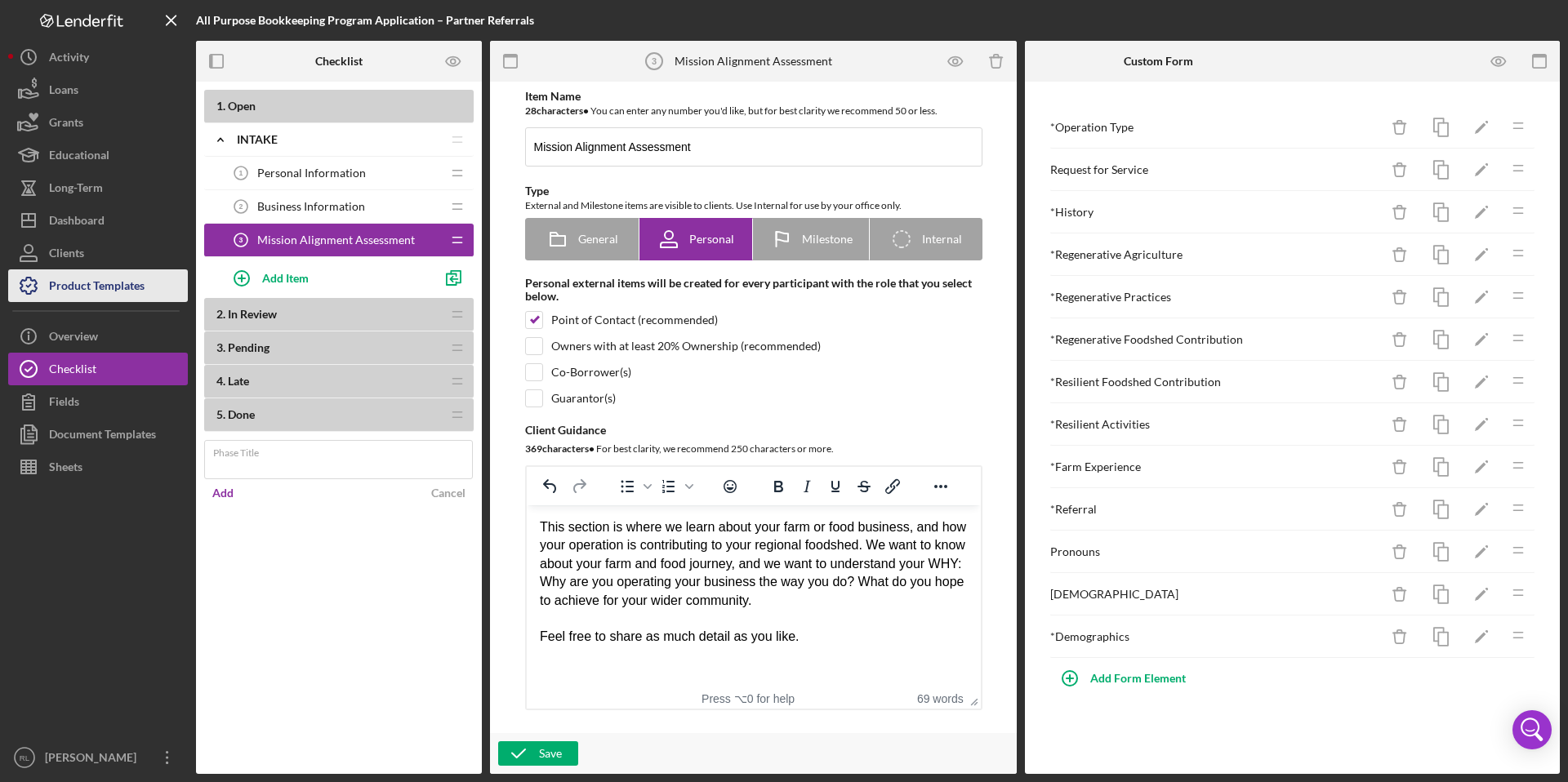
click at [98, 281] on div "Product Templates" at bounding box center [96, 288] width 95 height 37
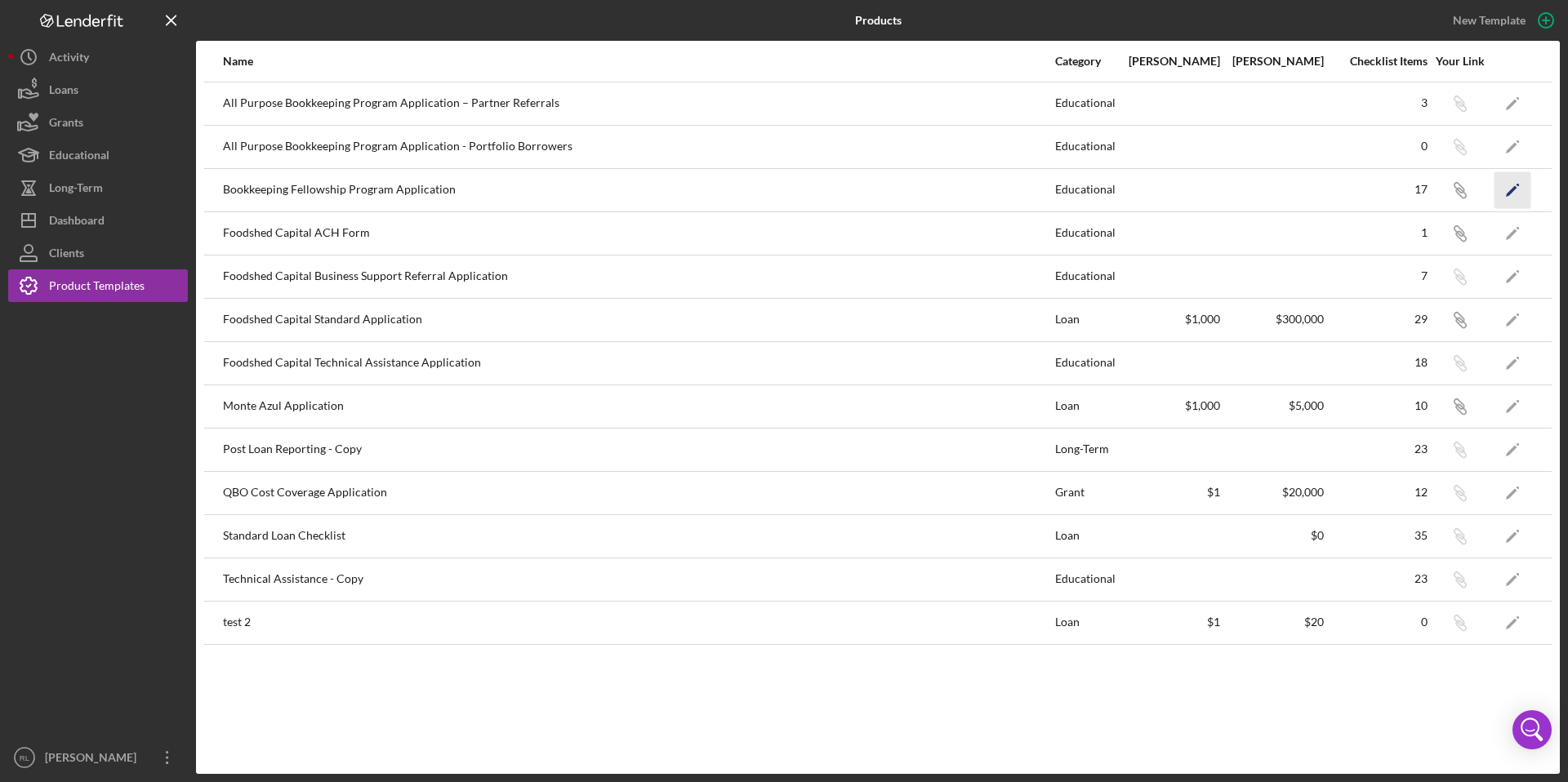
click at [1523, 196] on icon "Icon/Edit" at bounding box center [1513, 189] width 37 height 37
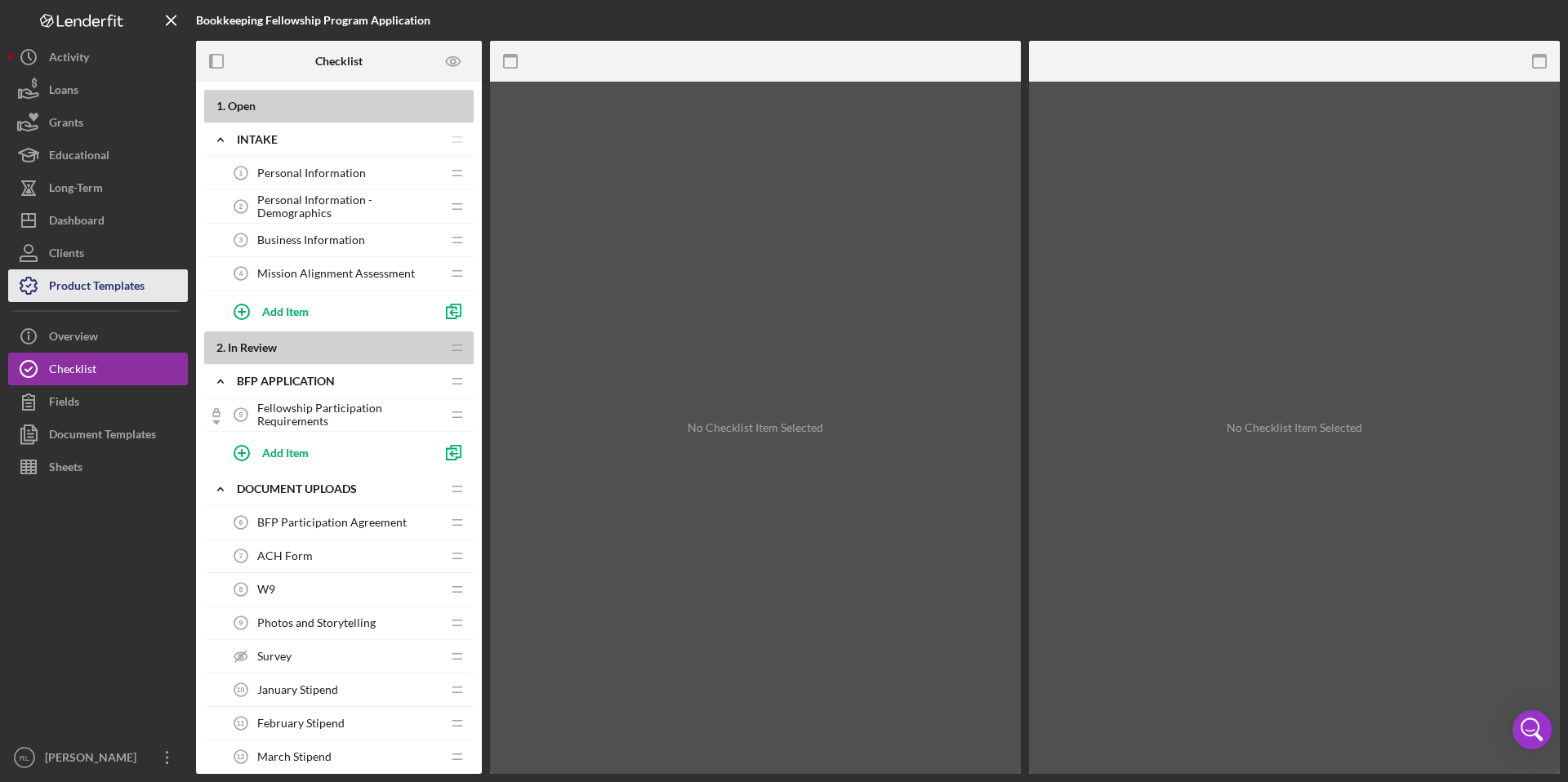
click at [93, 279] on div "Product Templates" at bounding box center [96, 288] width 95 height 37
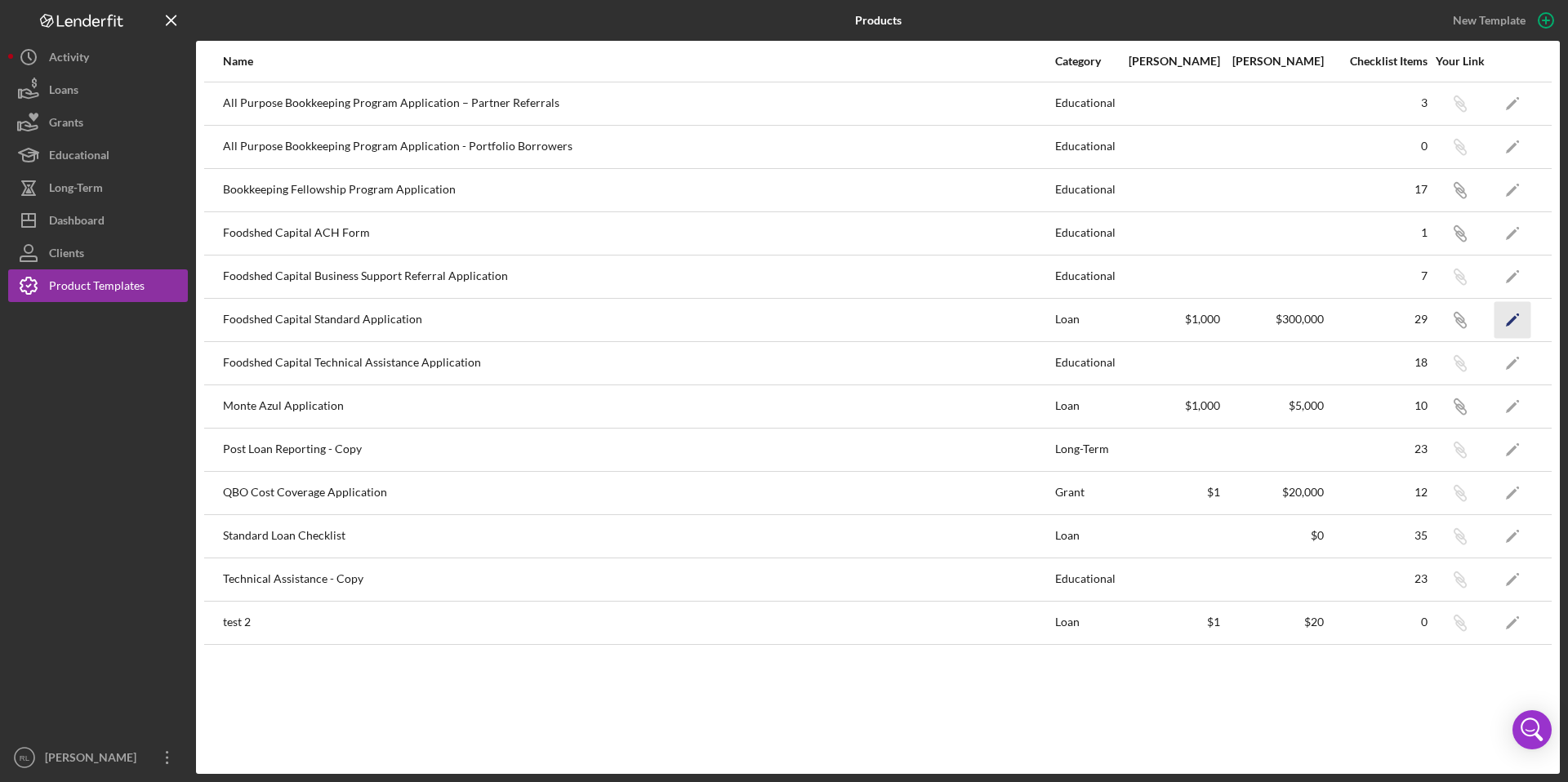
click at [1514, 319] on polygon "button" at bounding box center [1511, 320] width 11 height 11
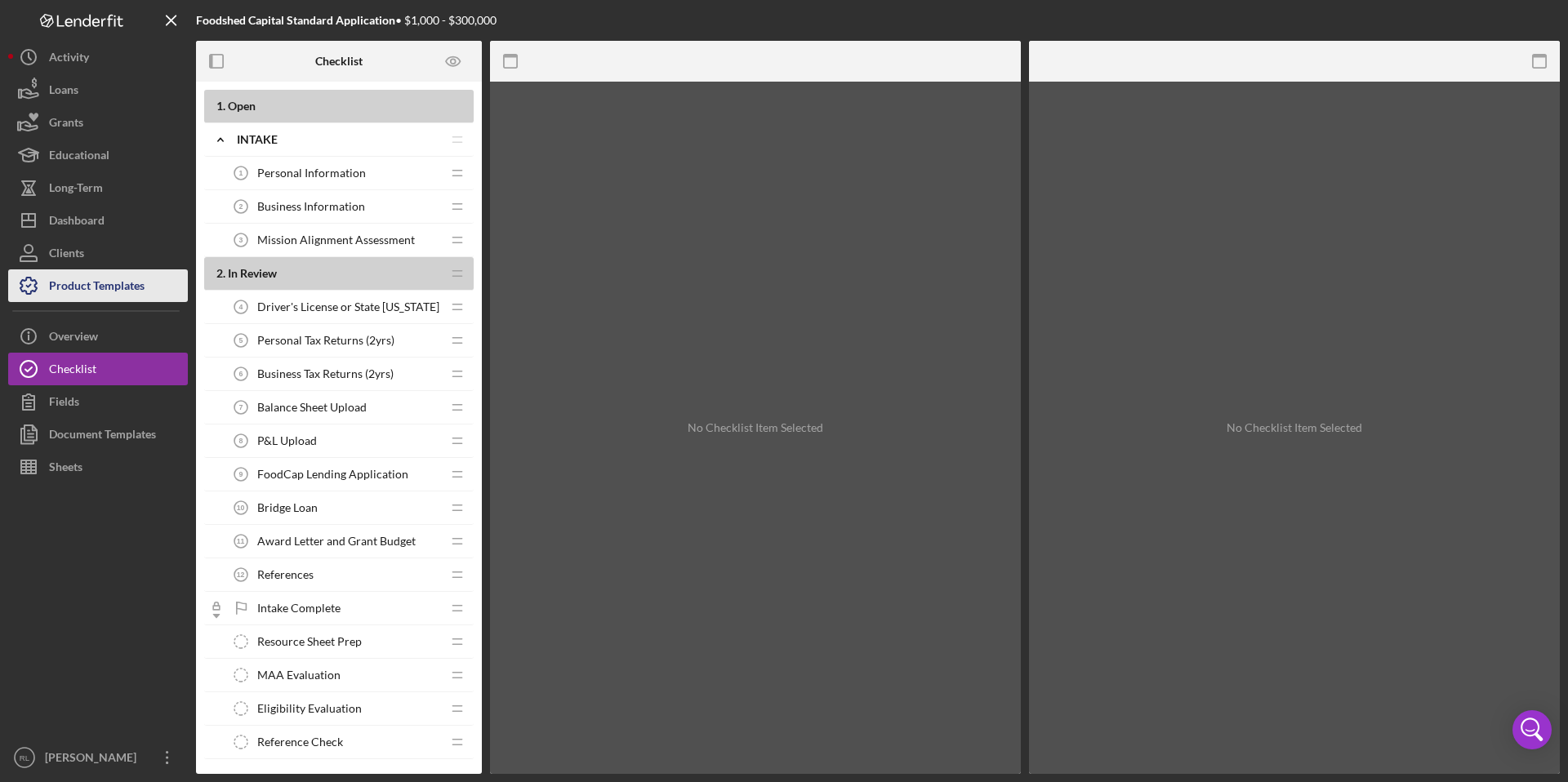
click at [62, 284] on div "Product Templates" at bounding box center [96, 288] width 95 height 37
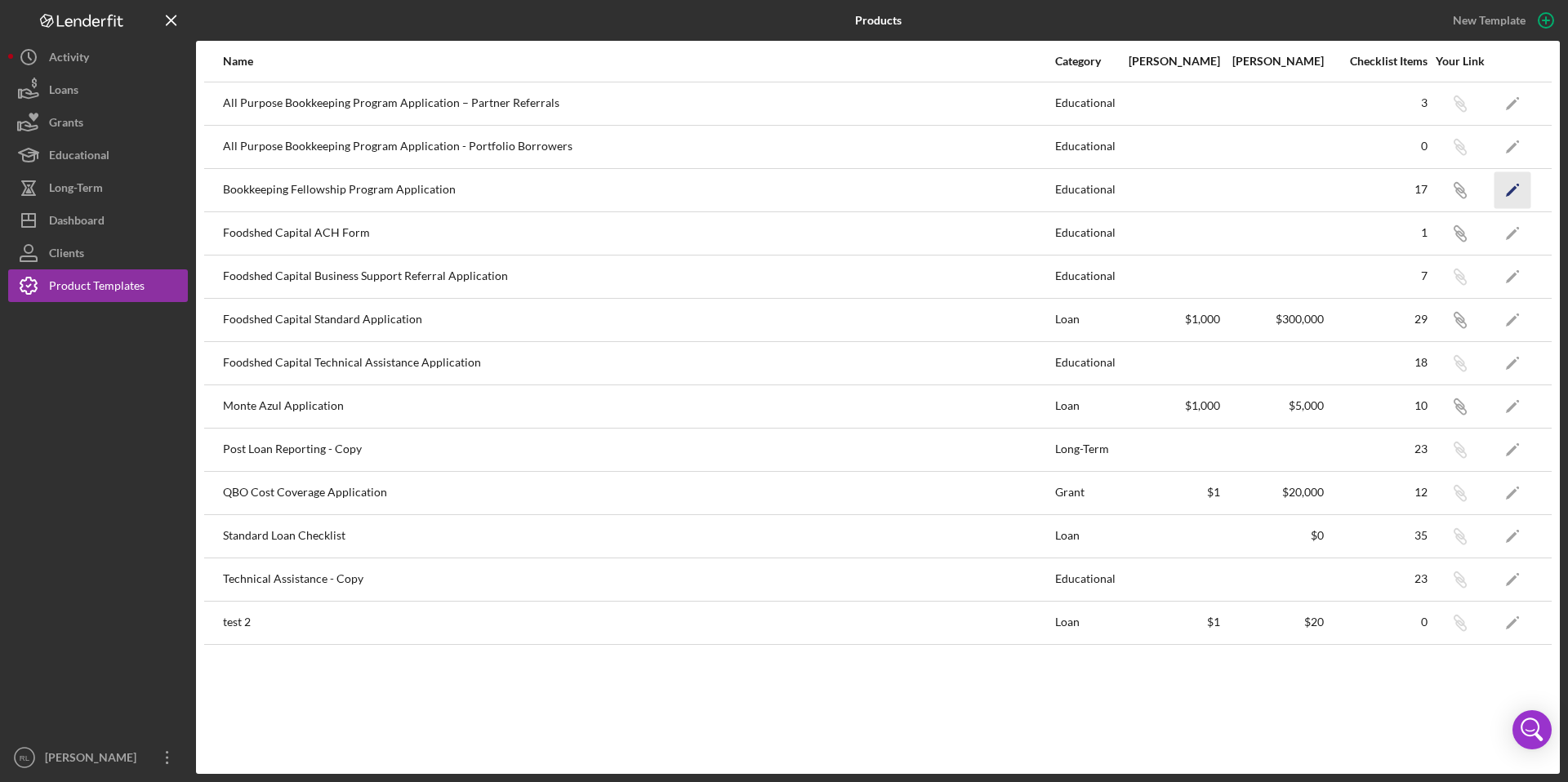
click at [1507, 183] on icon "Icon/Edit" at bounding box center [1513, 189] width 37 height 37
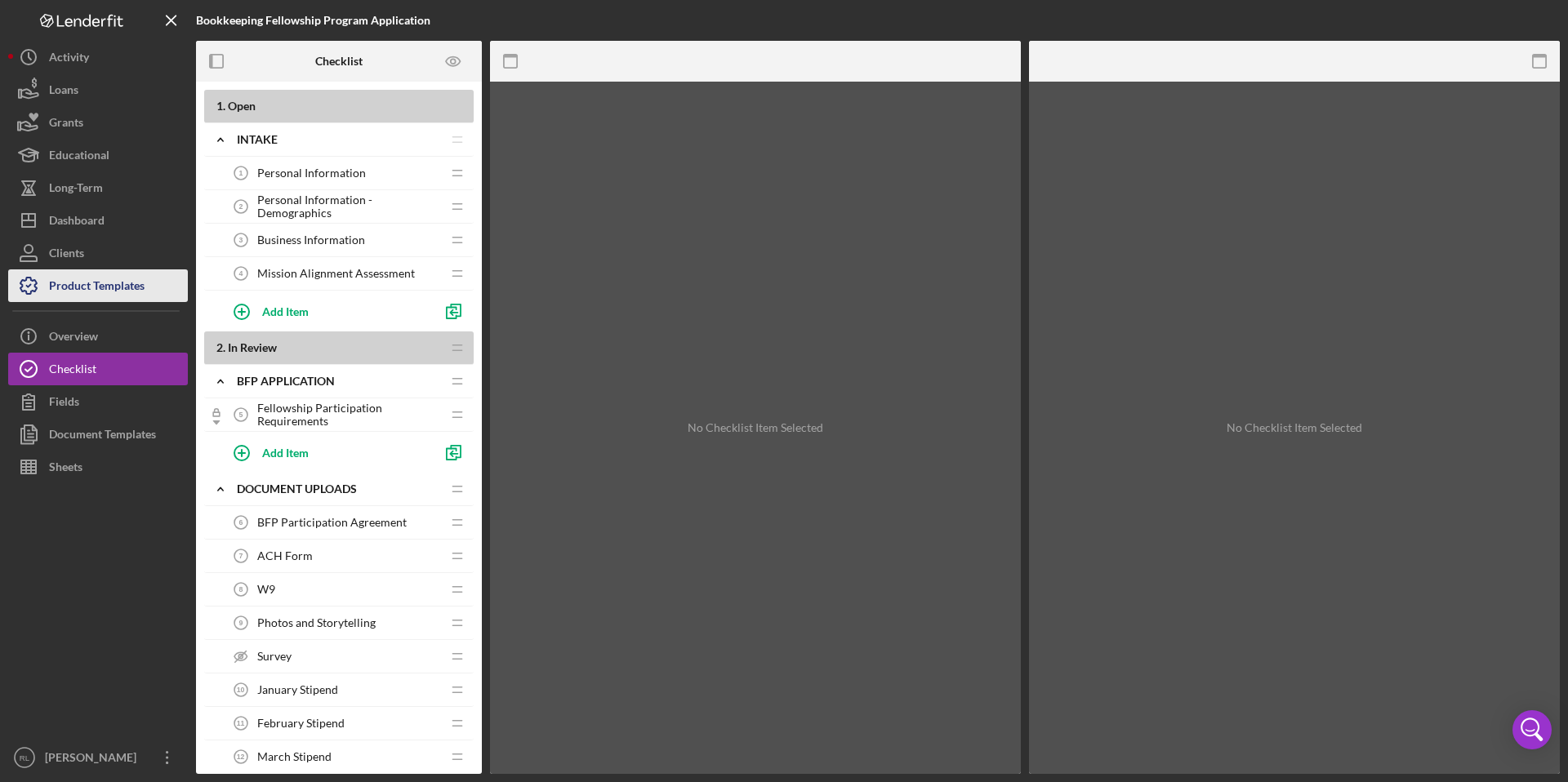
click at [57, 285] on div "Product Templates" at bounding box center [96, 288] width 95 height 37
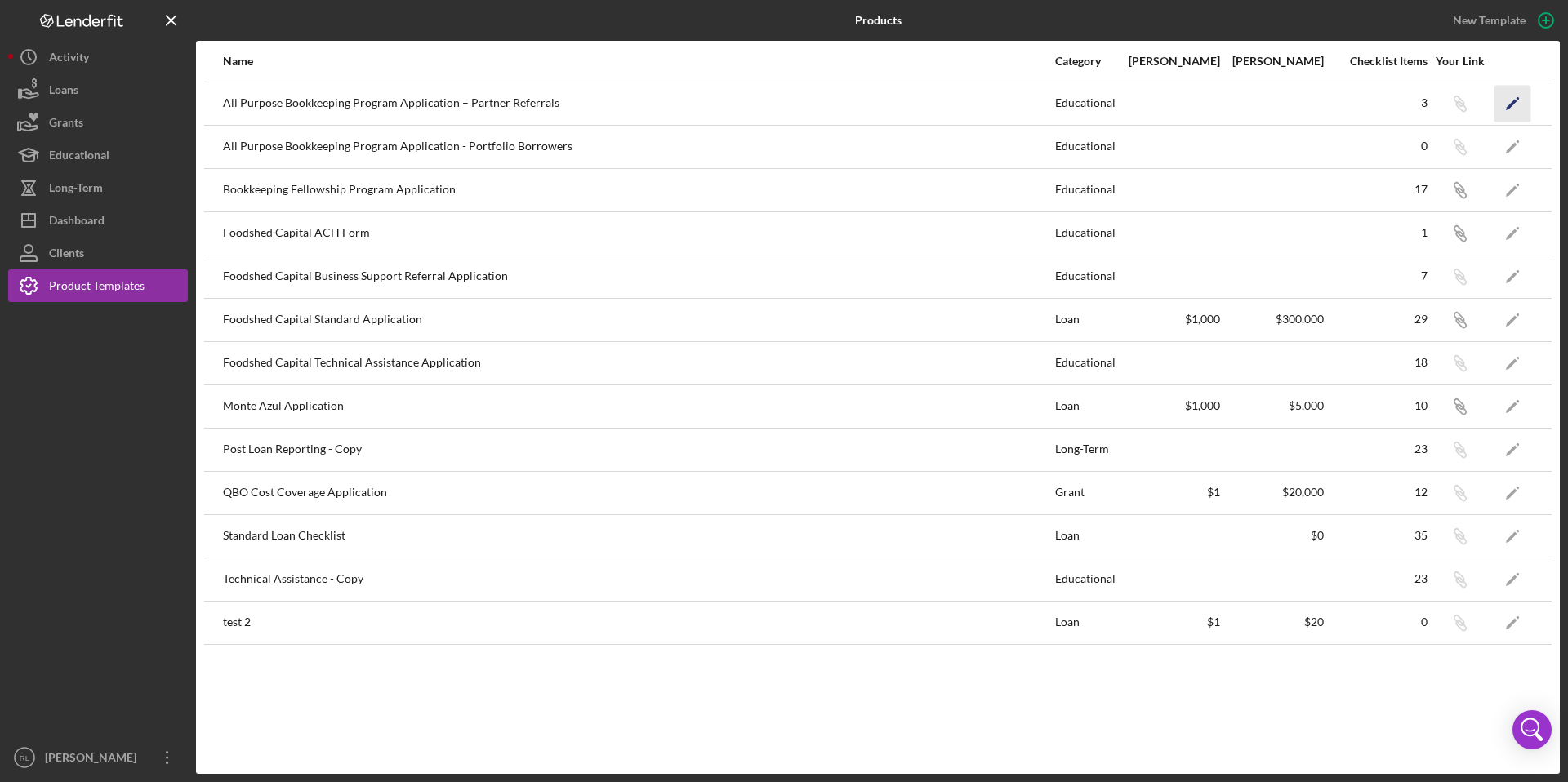
click at [1507, 108] on polygon "button" at bounding box center [1511, 104] width 11 height 11
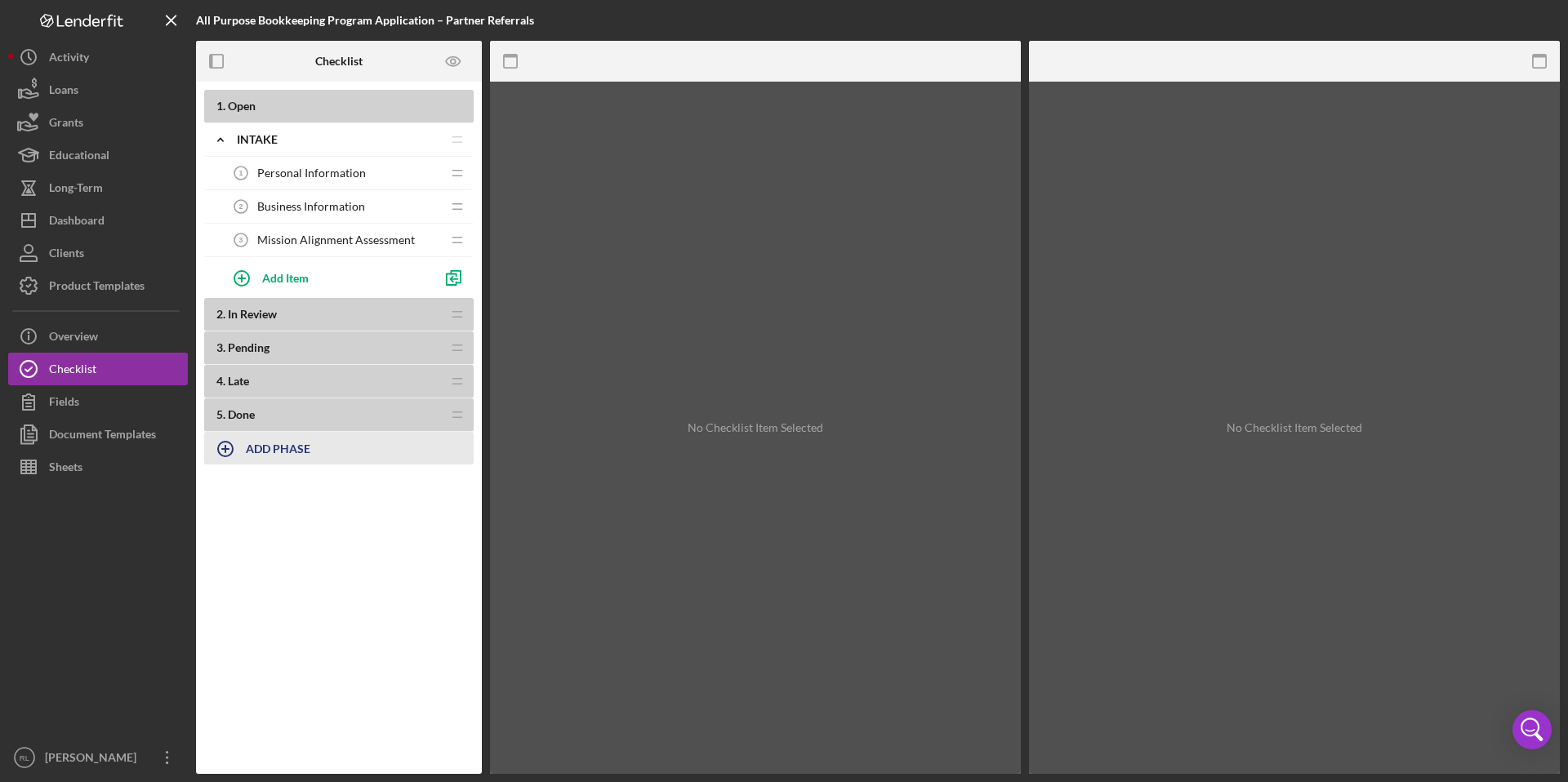
click at [274, 449] on b "ADD PHASE" at bounding box center [279, 449] width 65 height 14
click at [359, 452] on div "Phase Title Required" at bounding box center [339, 464] width 270 height 49
click at [353, 467] on input "Phase Title" at bounding box center [339, 459] width 269 height 39
type input "Program Application"
click at [223, 490] on div "Add" at bounding box center [223, 493] width 21 height 24
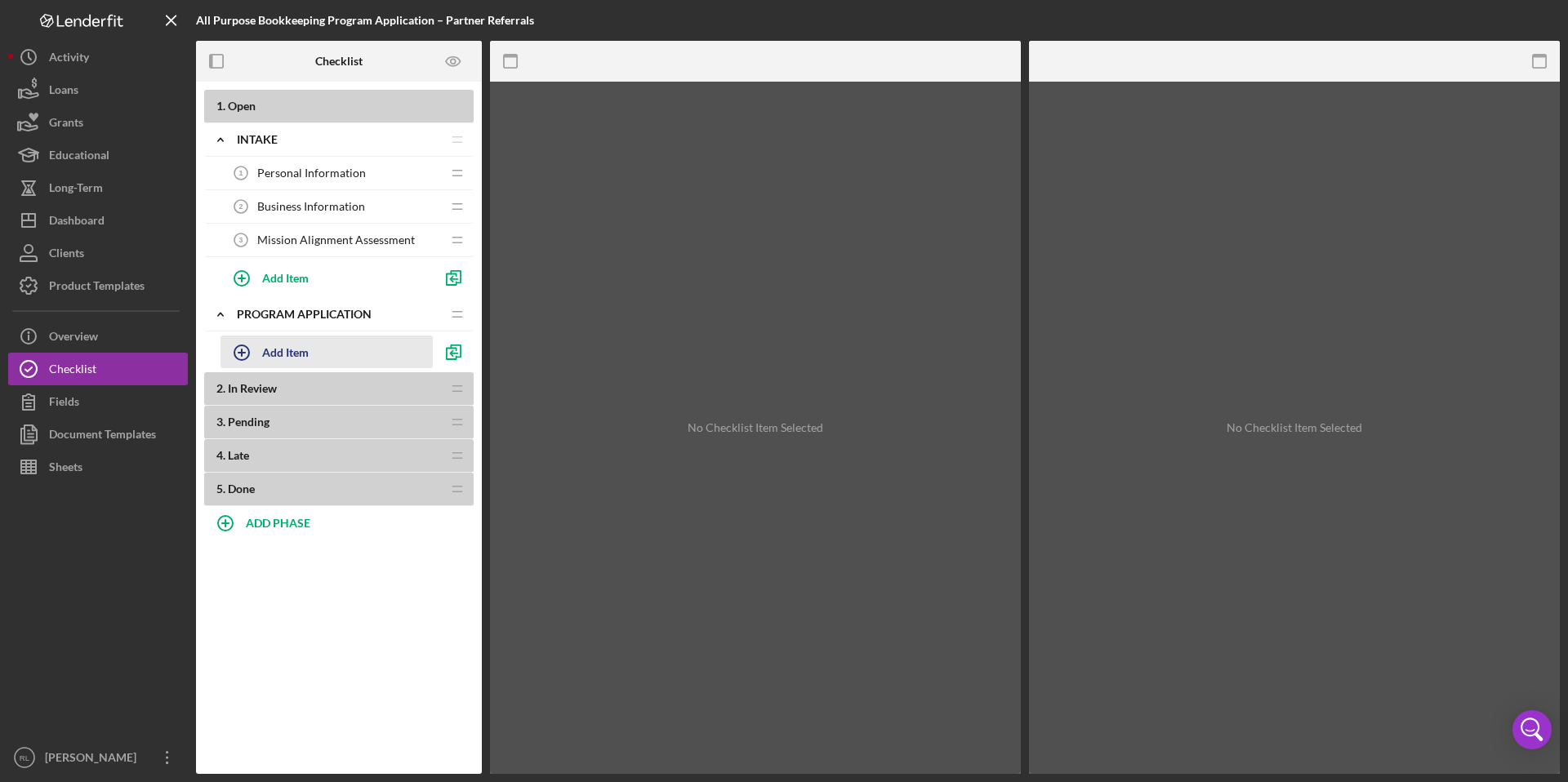
click at [290, 355] on div "Add Item" at bounding box center [285, 352] width 46 height 31
click at [444, 278] on icon "button" at bounding box center [454, 278] width 37 height 37
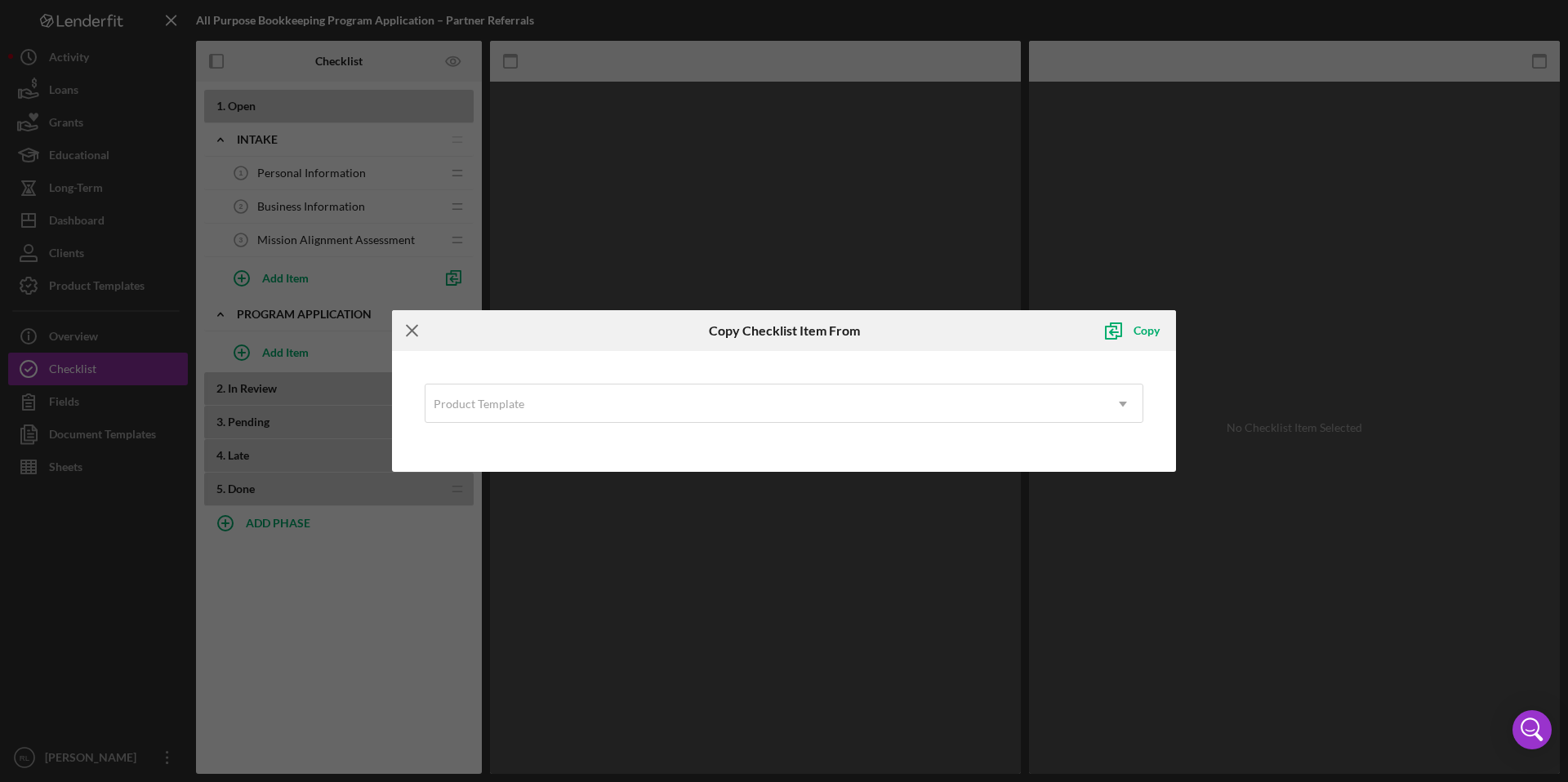
click at [413, 331] on icon "Icon/Menu Close" at bounding box center [412, 331] width 41 height 41
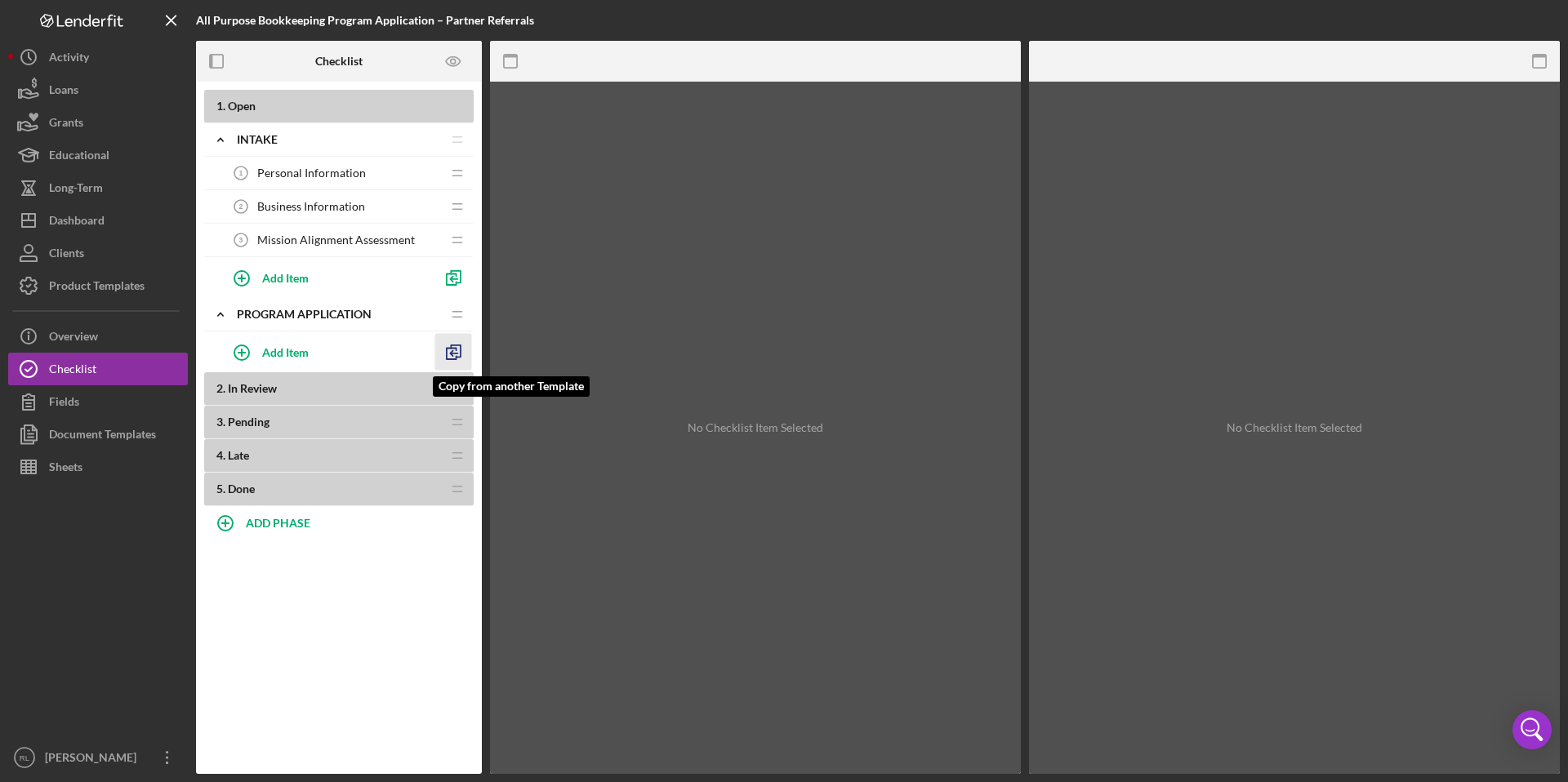
click at [457, 348] on polyline "button" at bounding box center [451, 353] width 10 height 11
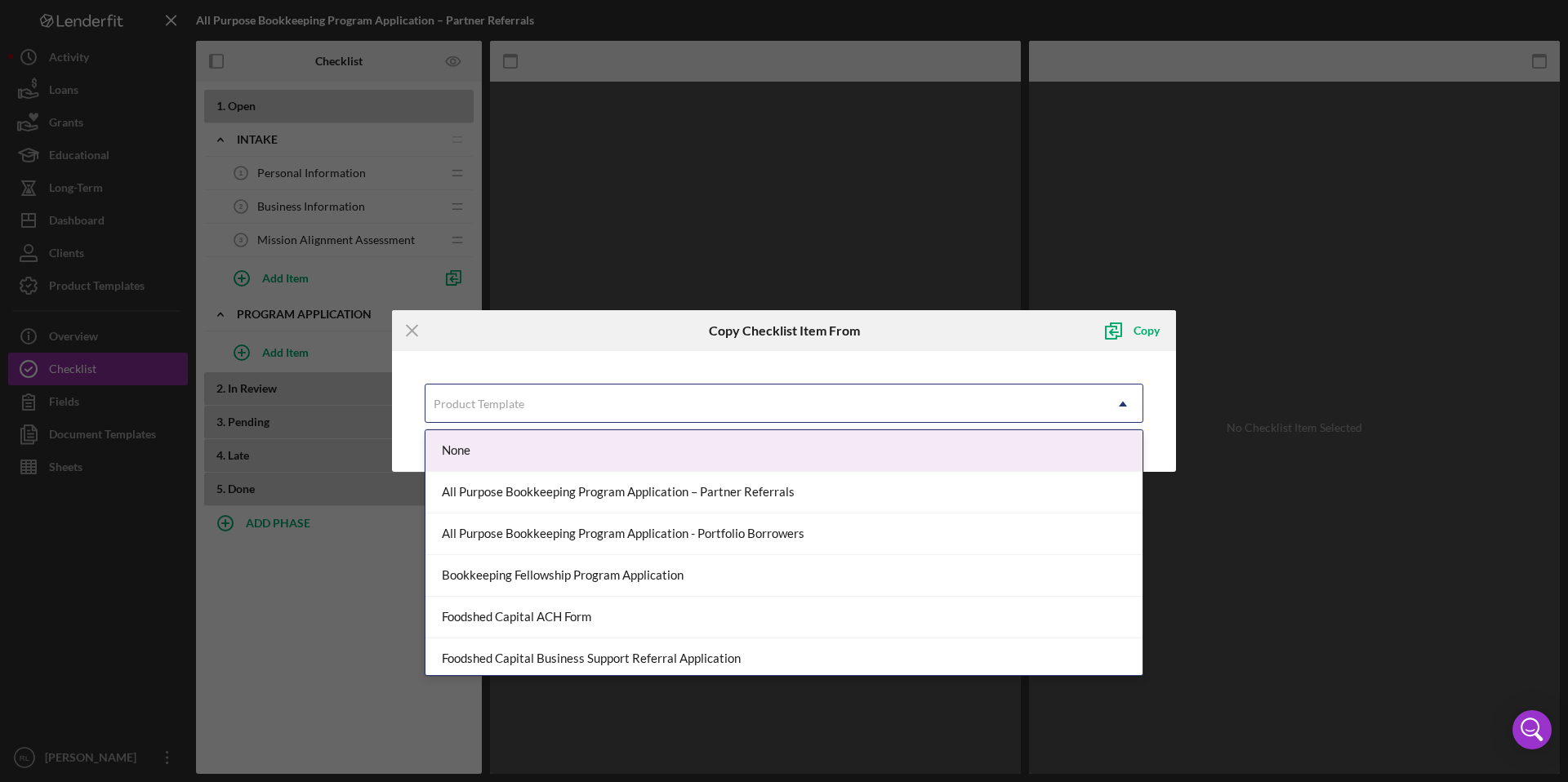
click at [996, 412] on div "Product Template" at bounding box center [764, 404] width 677 height 38
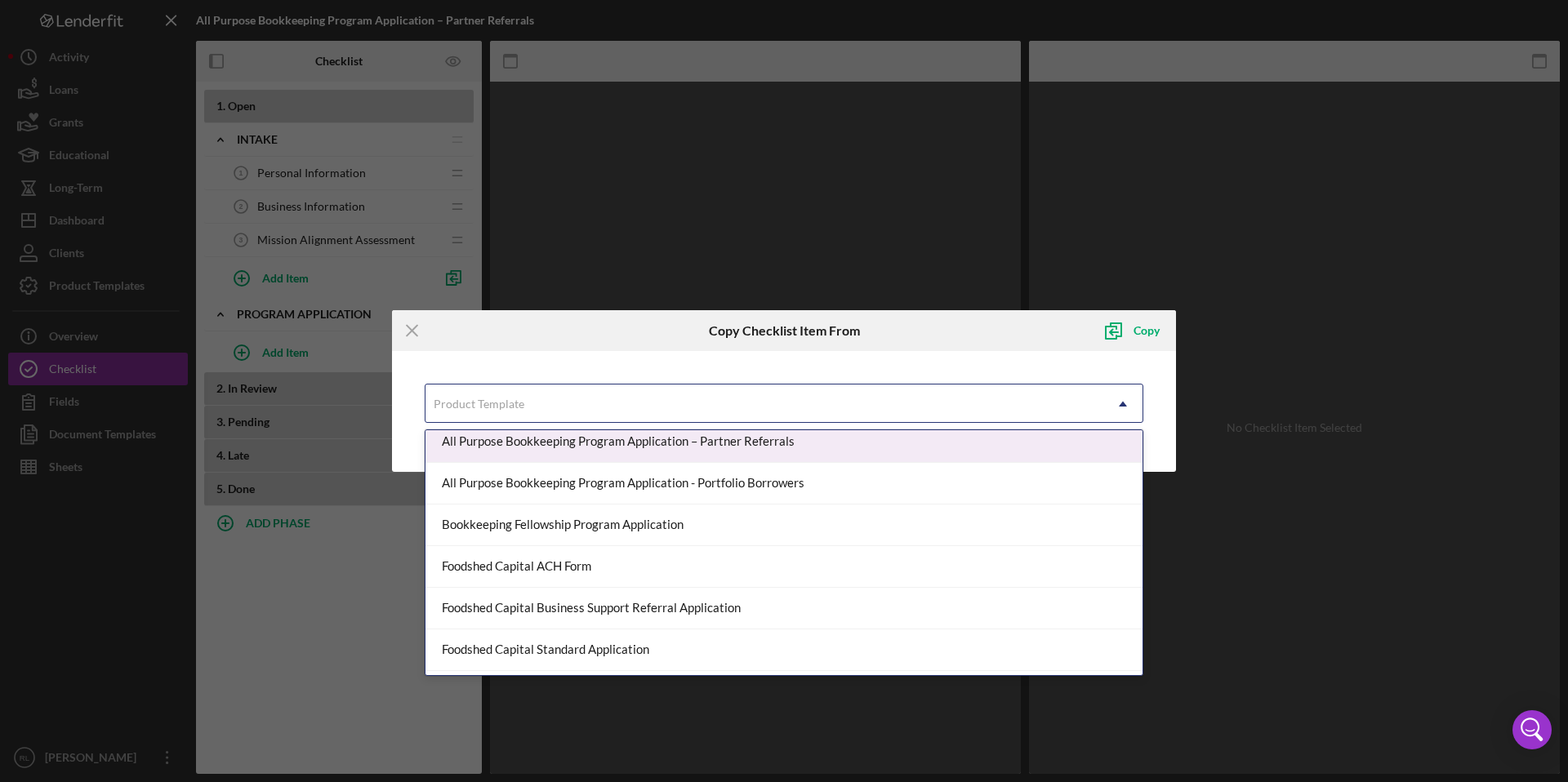
scroll to position [51, 0]
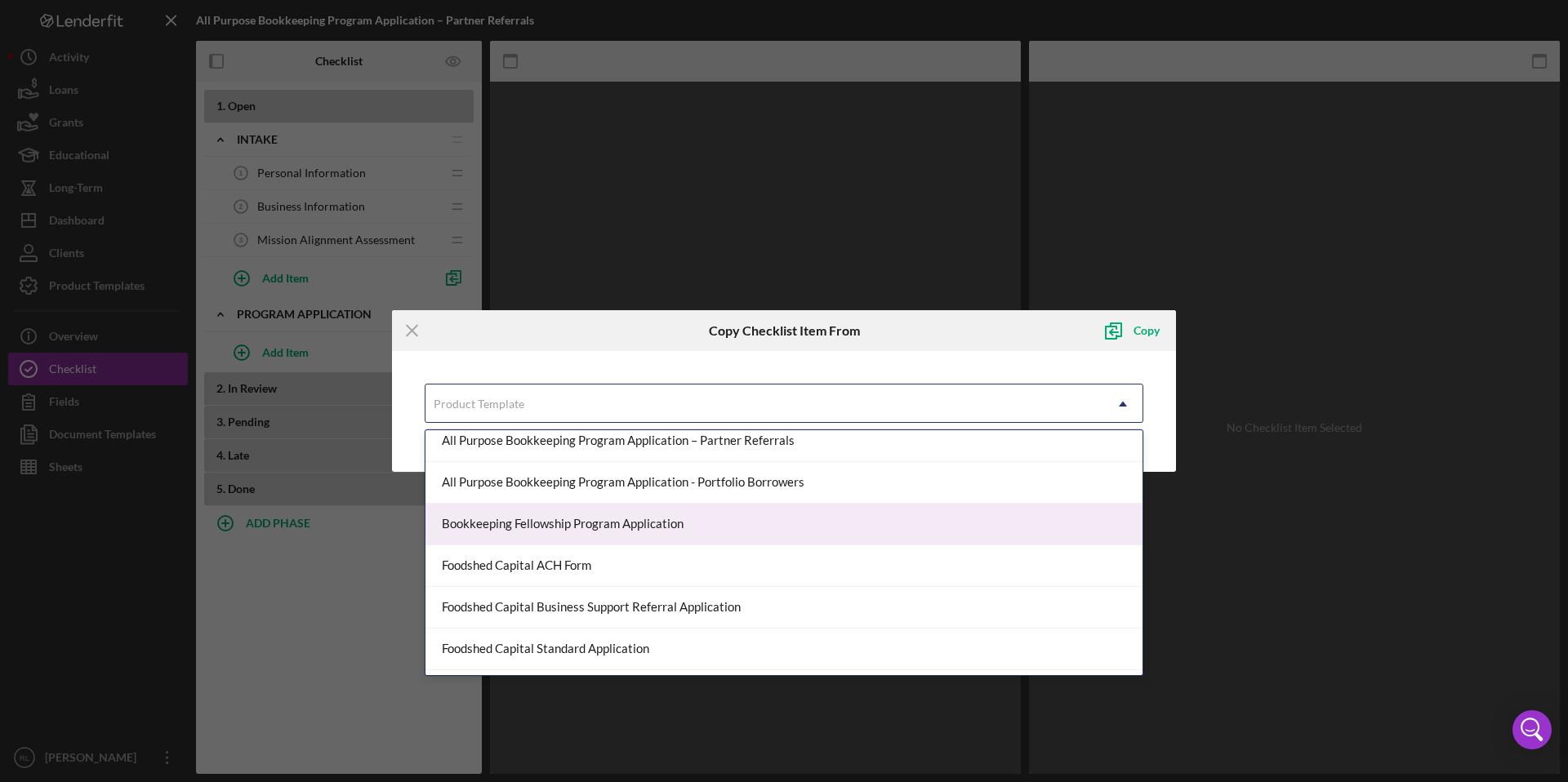
click at [987, 514] on div "Bookkeeping Fellowship Program Application" at bounding box center [783, 525] width 717 height 42
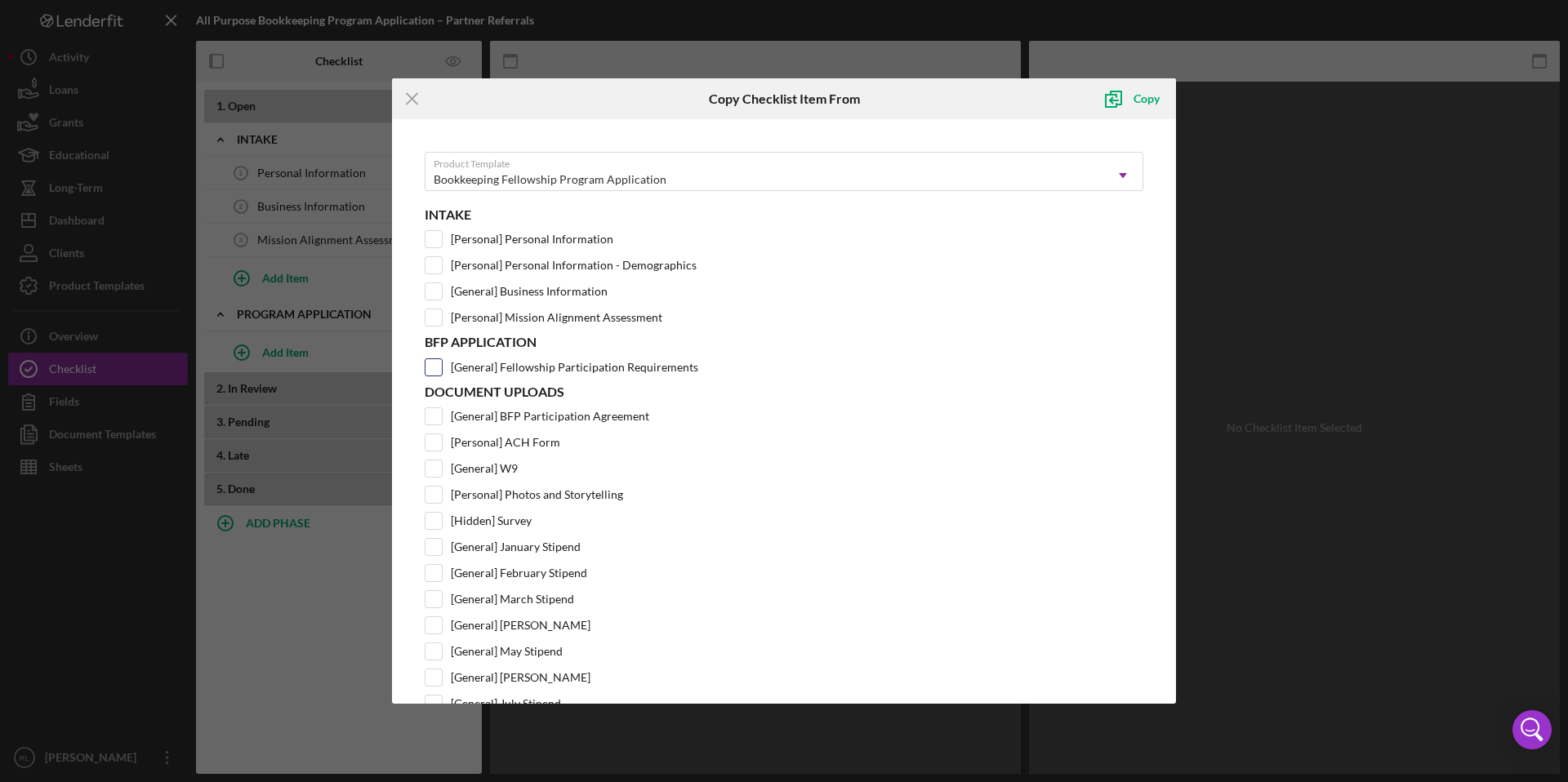
click at [437, 360] on input "[General] Fellowship Participation Requirements" at bounding box center [433, 367] width 17 height 17
checkbox input "true"
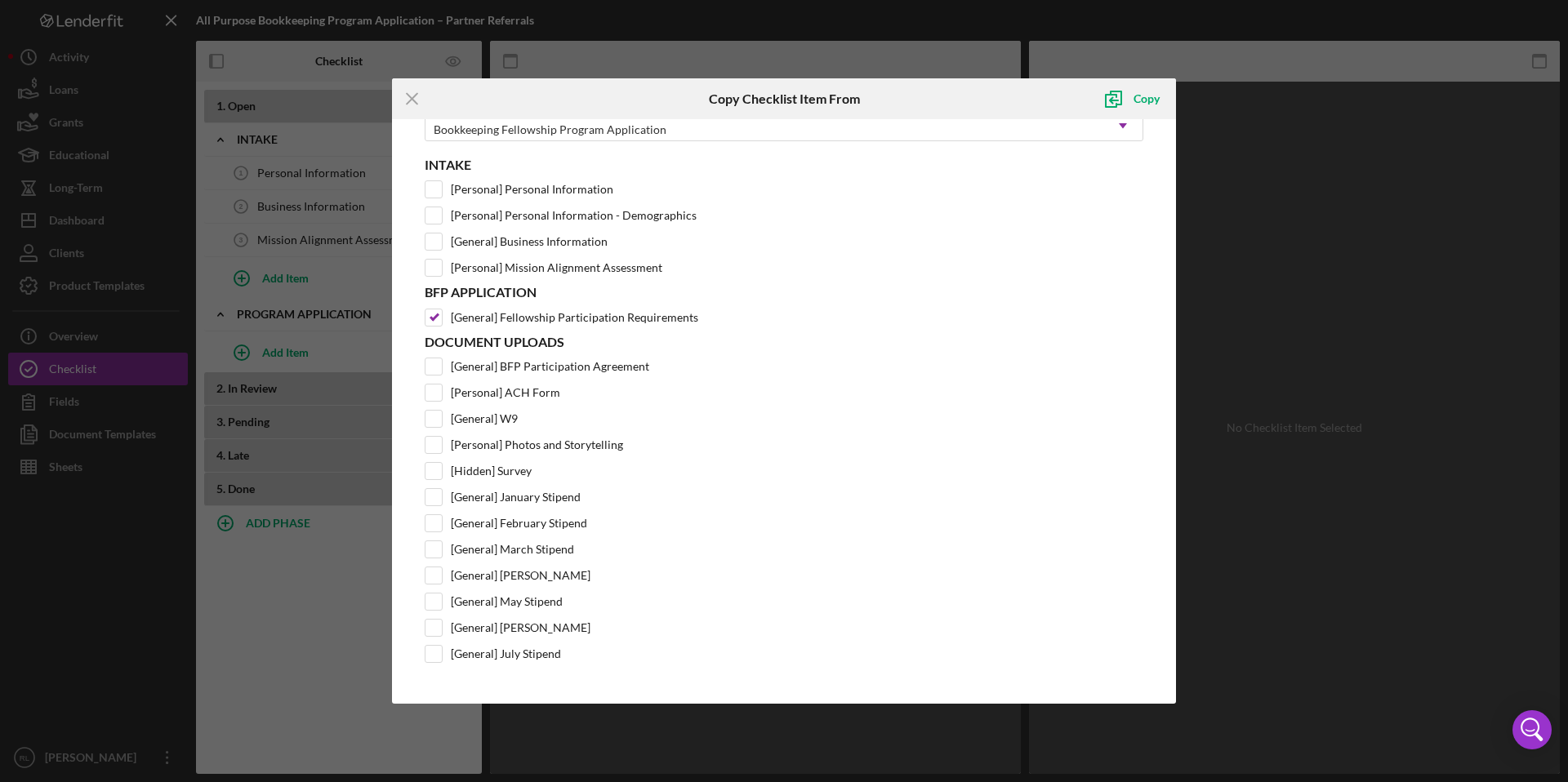
scroll to position [0, 0]
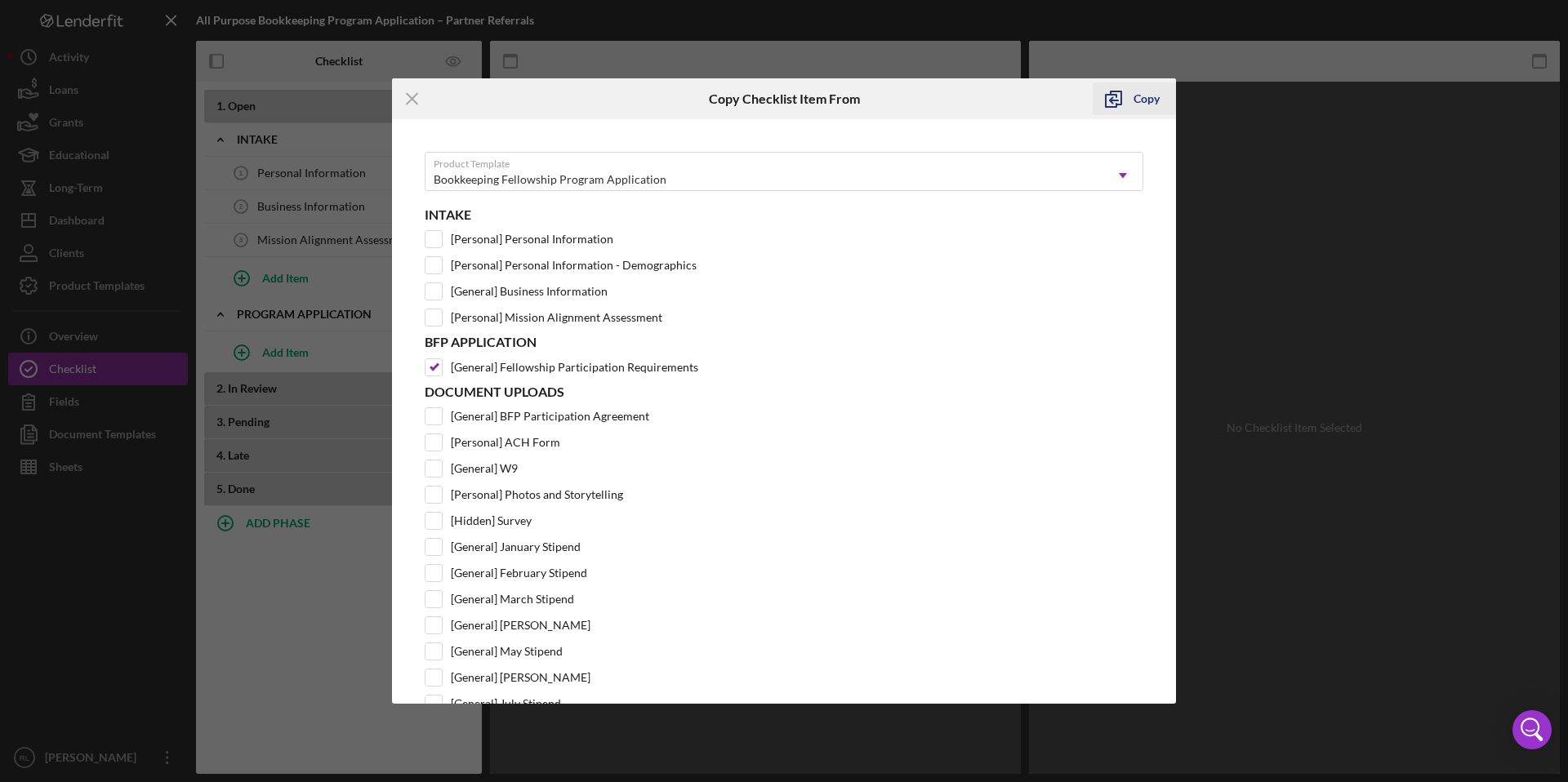
click at [1138, 107] on div "Copy" at bounding box center [1147, 98] width 26 height 32
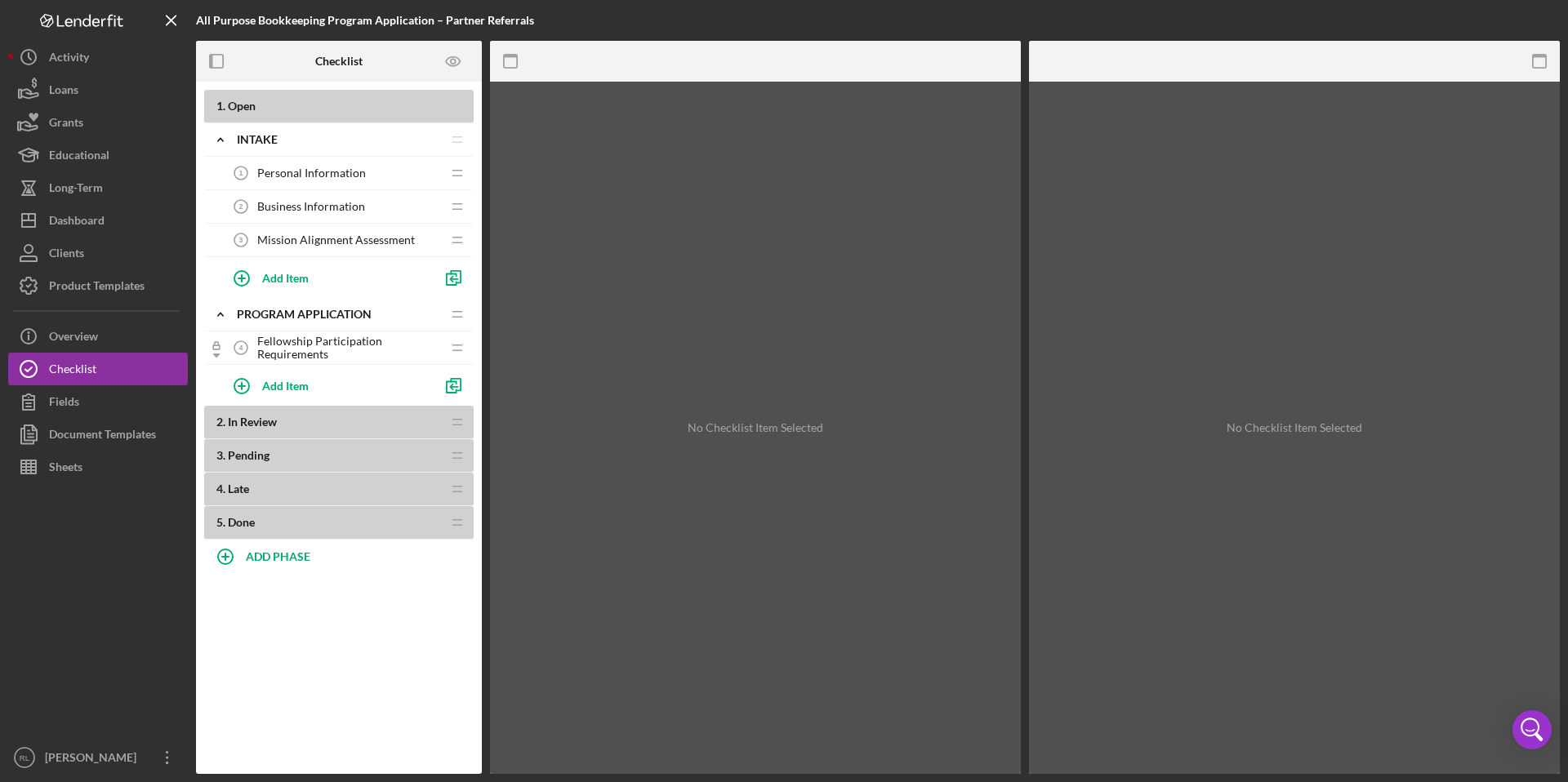
click at [374, 340] on span "Fellowship Participation Requirements" at bounding box center [349, 348] width 183 height 26
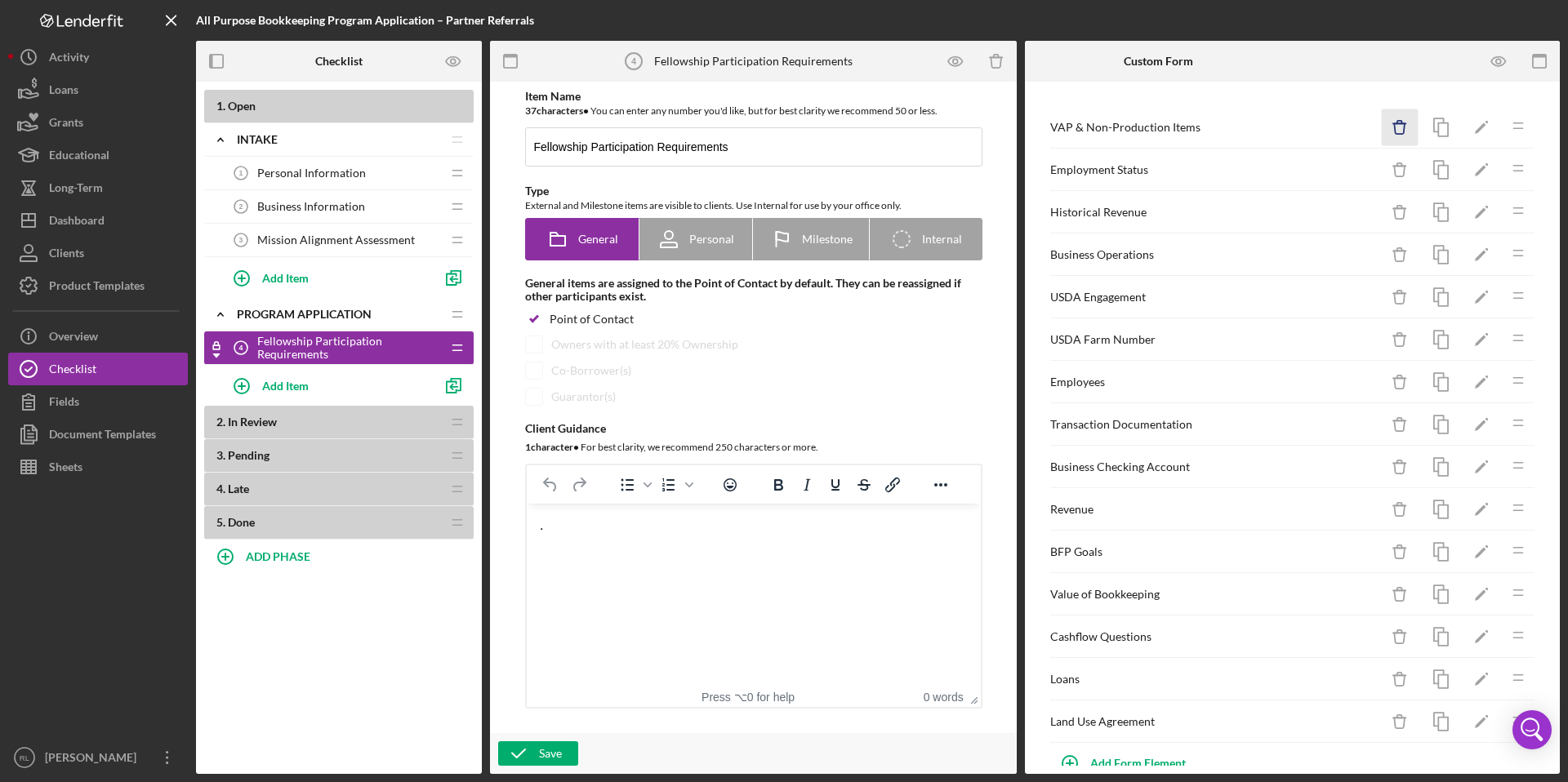
click at [1401, 124] on icon "Icon/Delete" at bounding box center [1400, 127] width 37 height 37
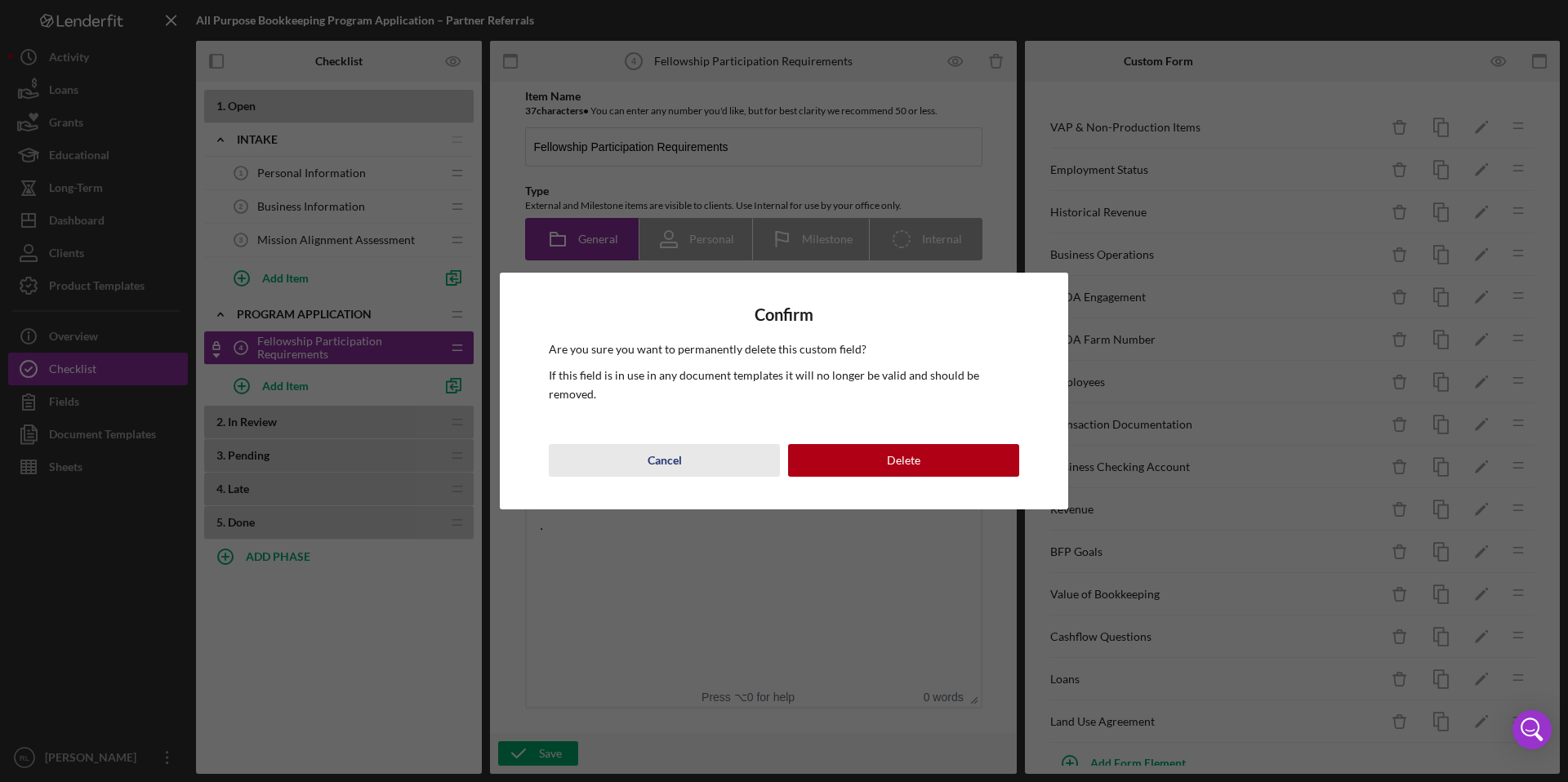
click at [652, 460] on div "Cancel" at bounding box center [664, 460] width 34 height 32
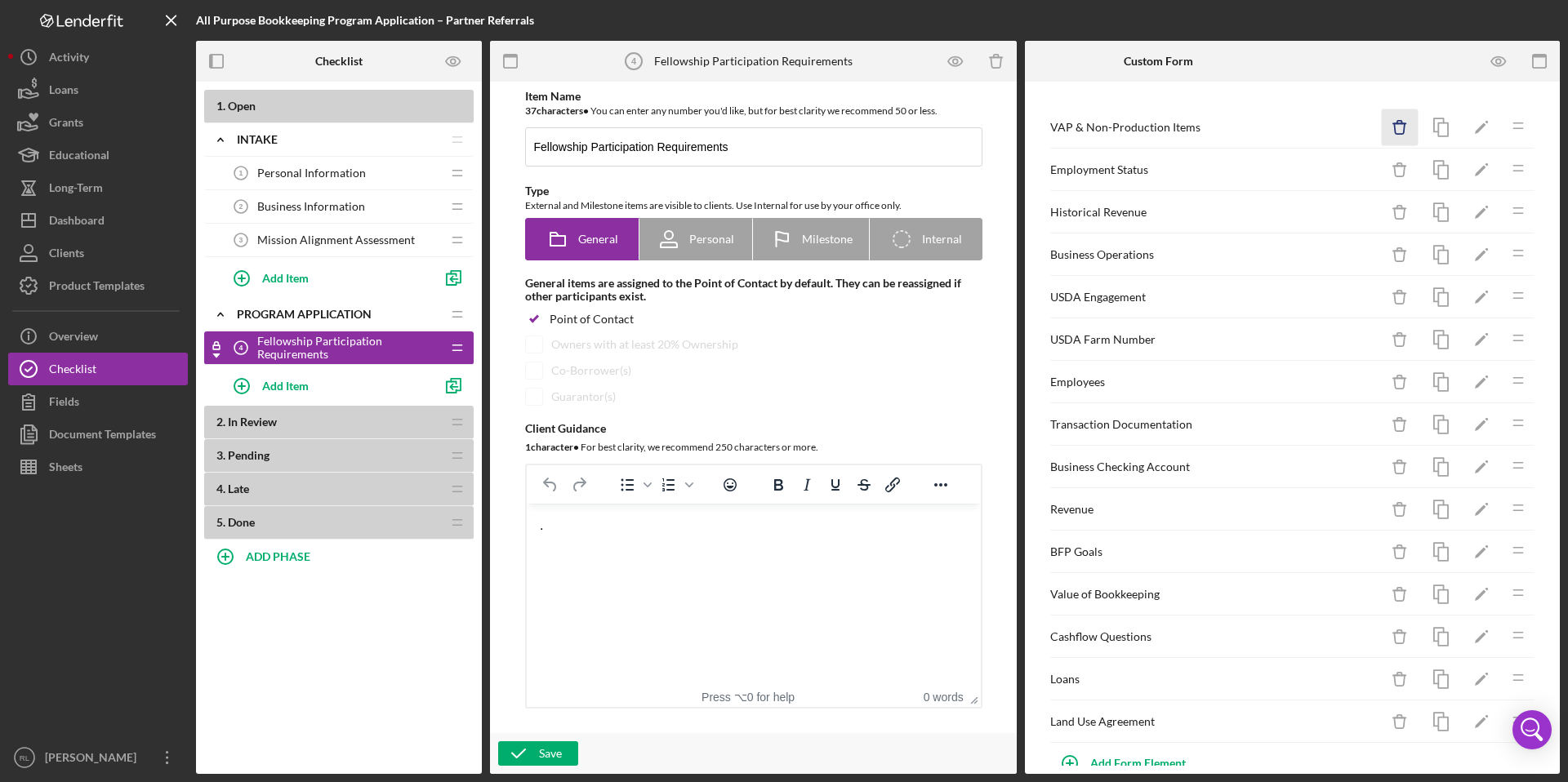
click at [1393, 127] on icon "Icon/Delete" at bounding box center [1400, 127] width 37 height 37
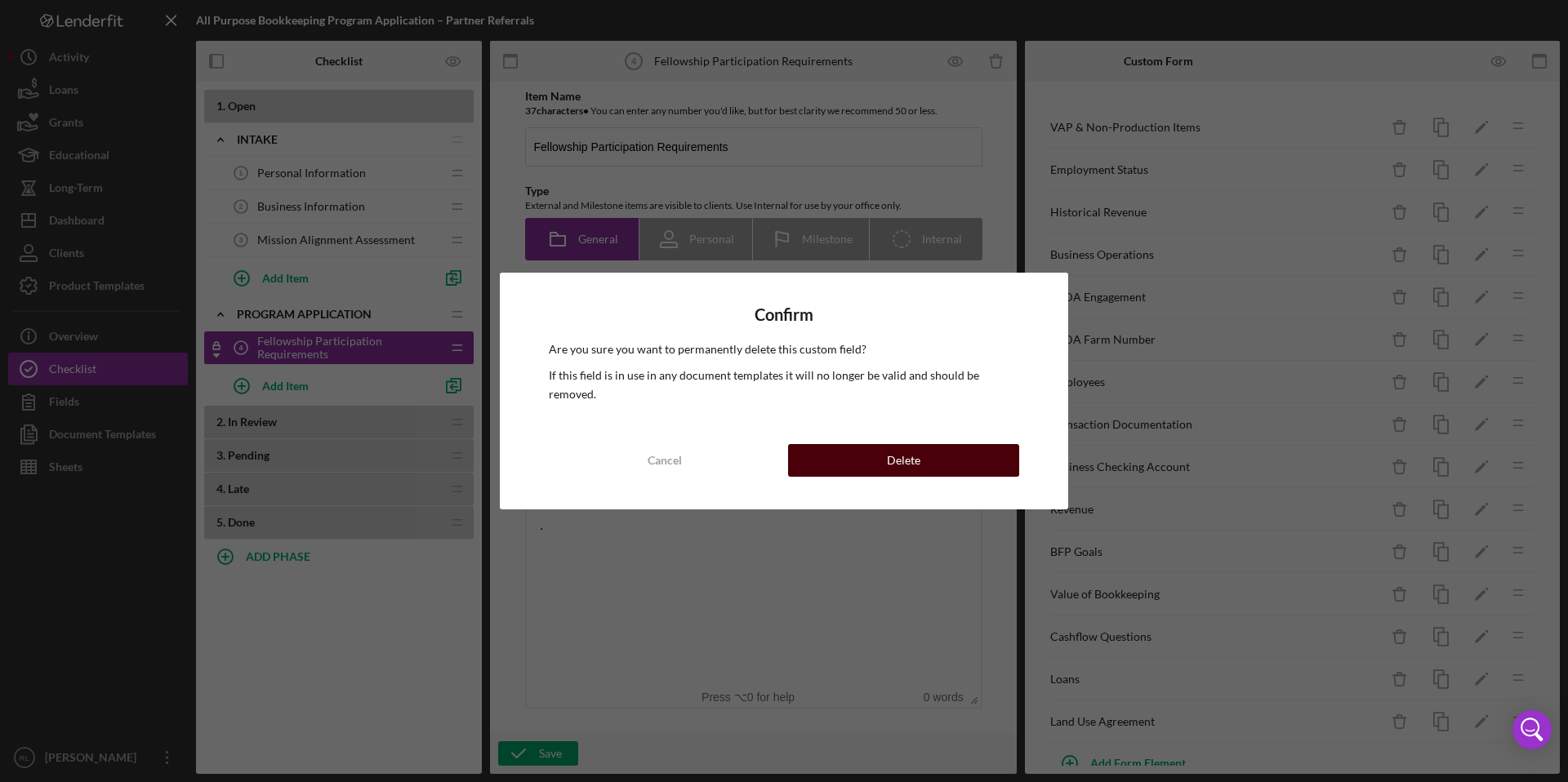
click at [891, 449] on div "Delete" at bounding box center [904, 460] width 33 height 32
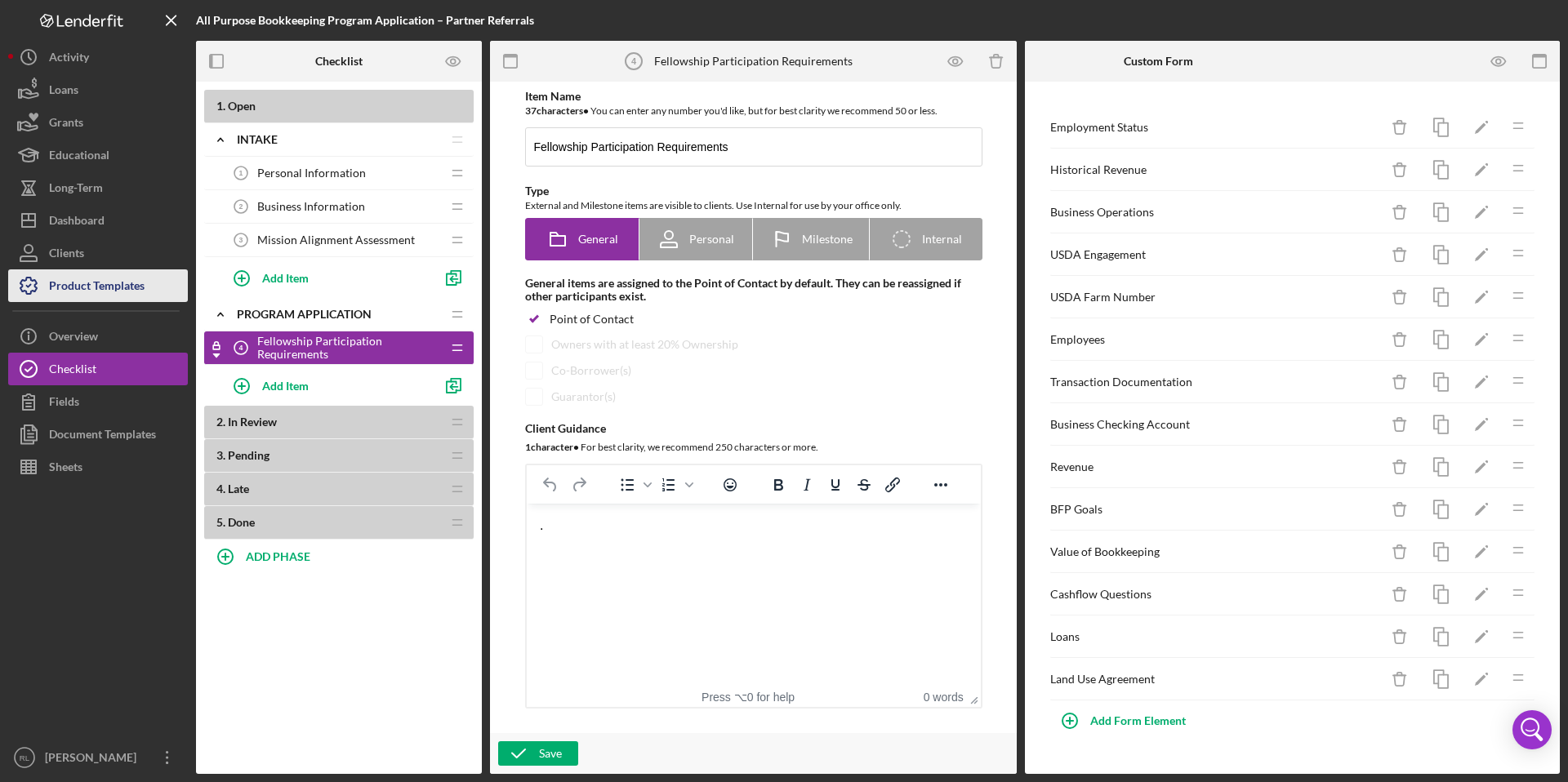
click at [118, 281] on div "Product Templates" at bounding box center [96, 288] width 95 height 37
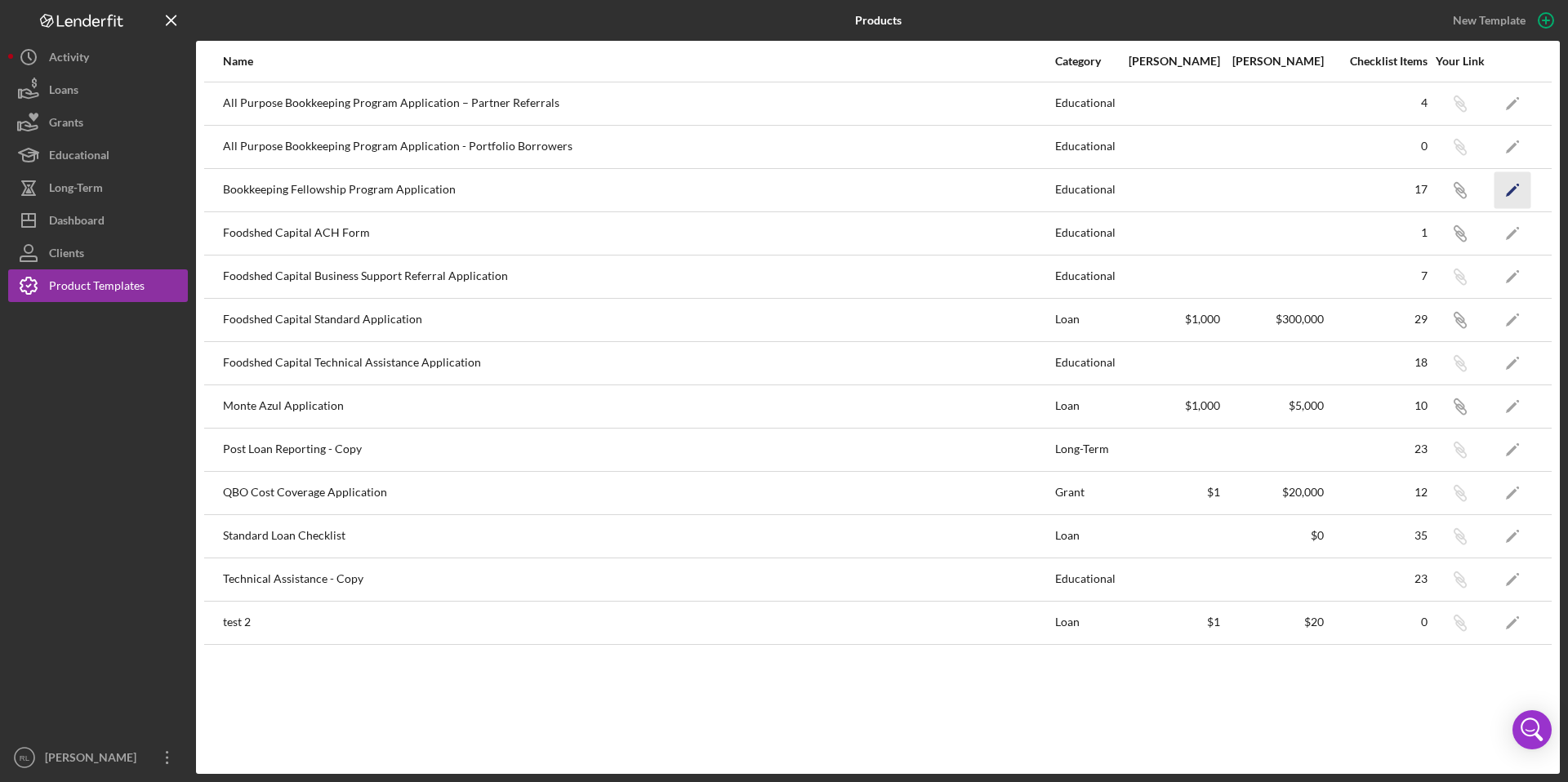
click at [1510, 200] on icon "Icon/Edit" at bounding box center [1513, 189] width 37 height 37
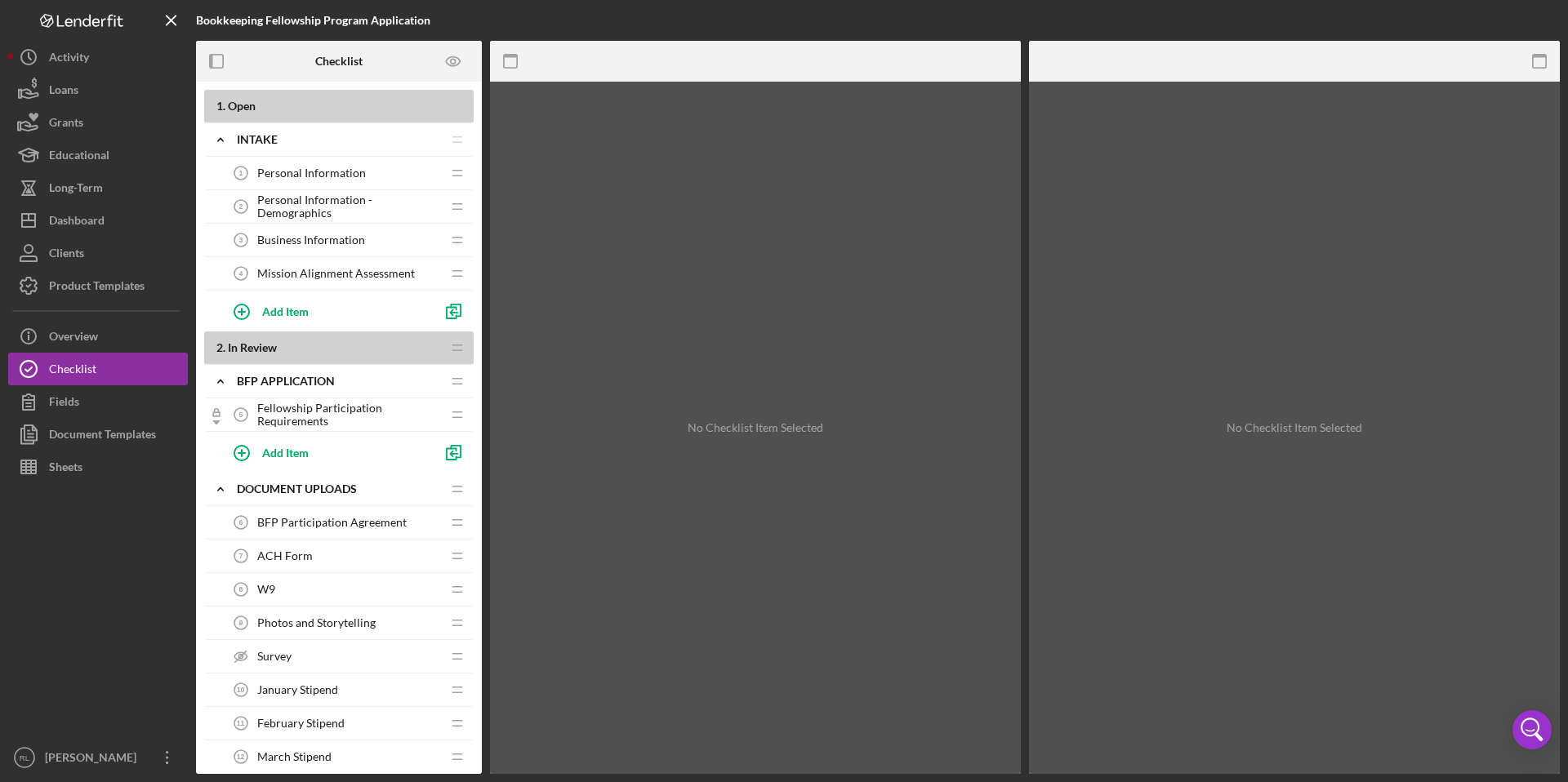
click at [352, 414] on span "Fellowship Participation Requirements" at bounding box center [349, 415] width 183 height 26
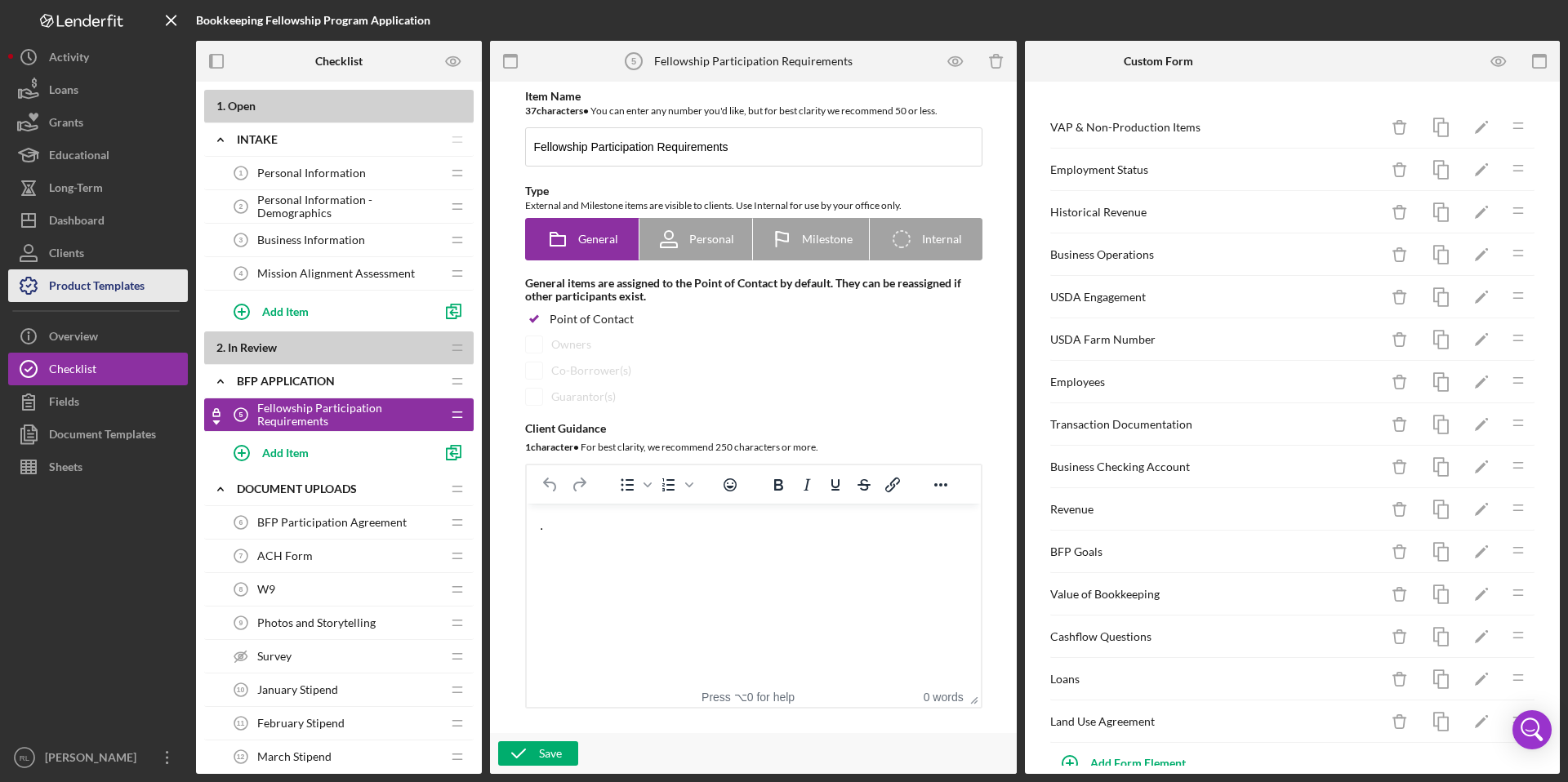
click at [125, 278] on div "Product Templates" at bounding box center [96, 288] width 95 height 37
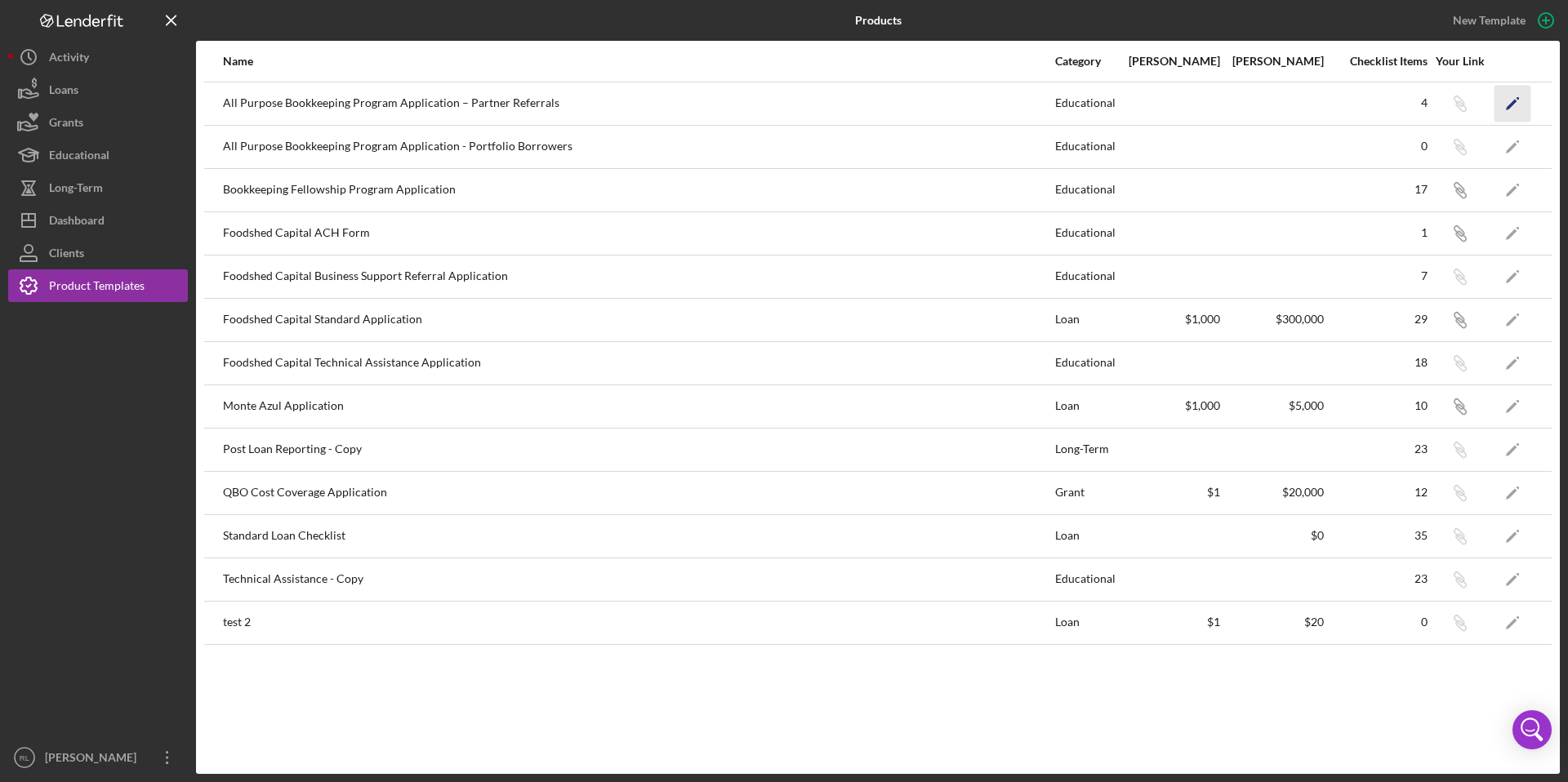
click at [1521, 104] on icon "Icon/Edit" at bounding box center [1513, 103] width 37 height 37
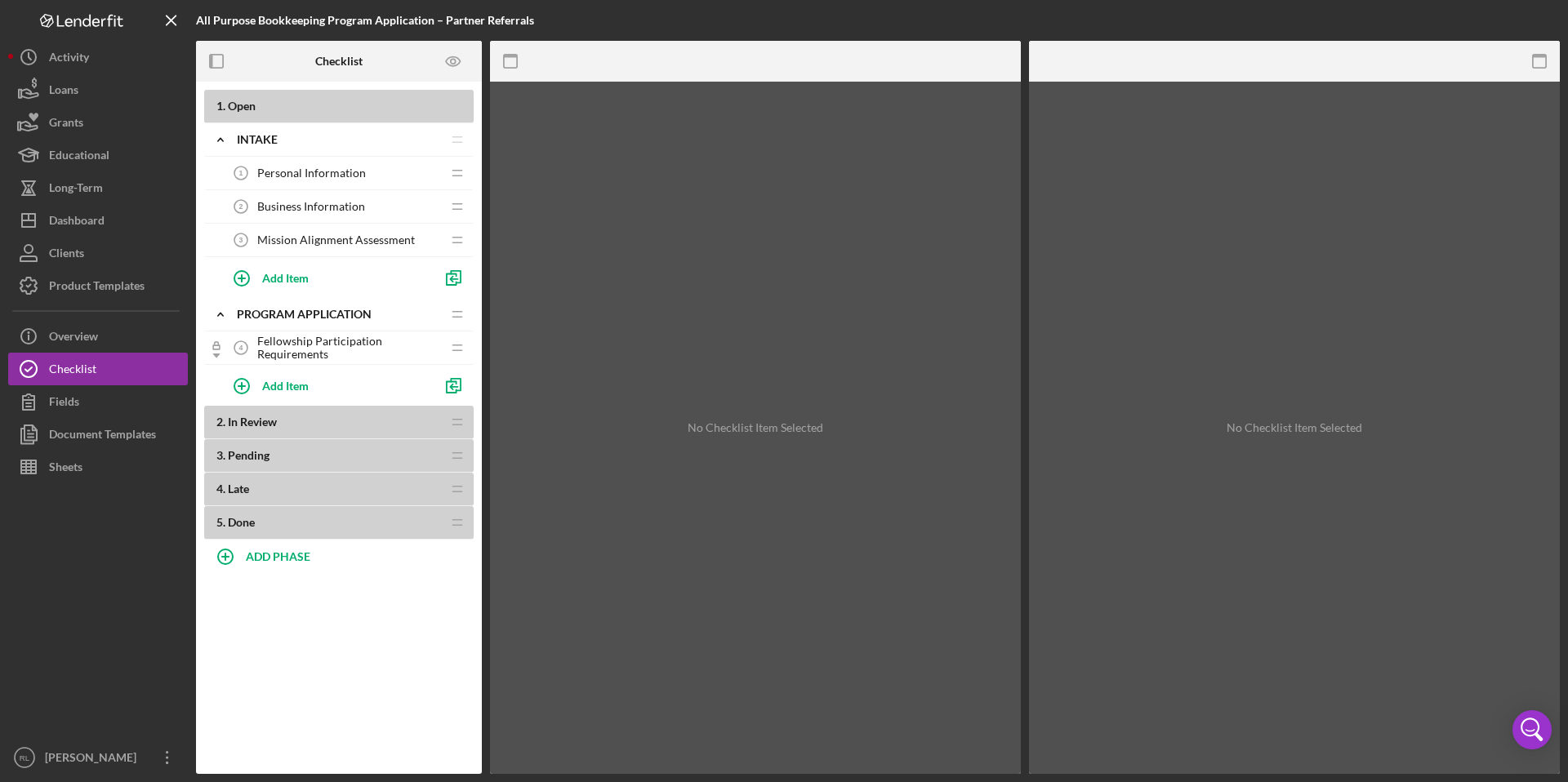
click at [337, 340] on span "Fellowship Participation Requirements" at bounding box center [349, 348] width 183 height 26
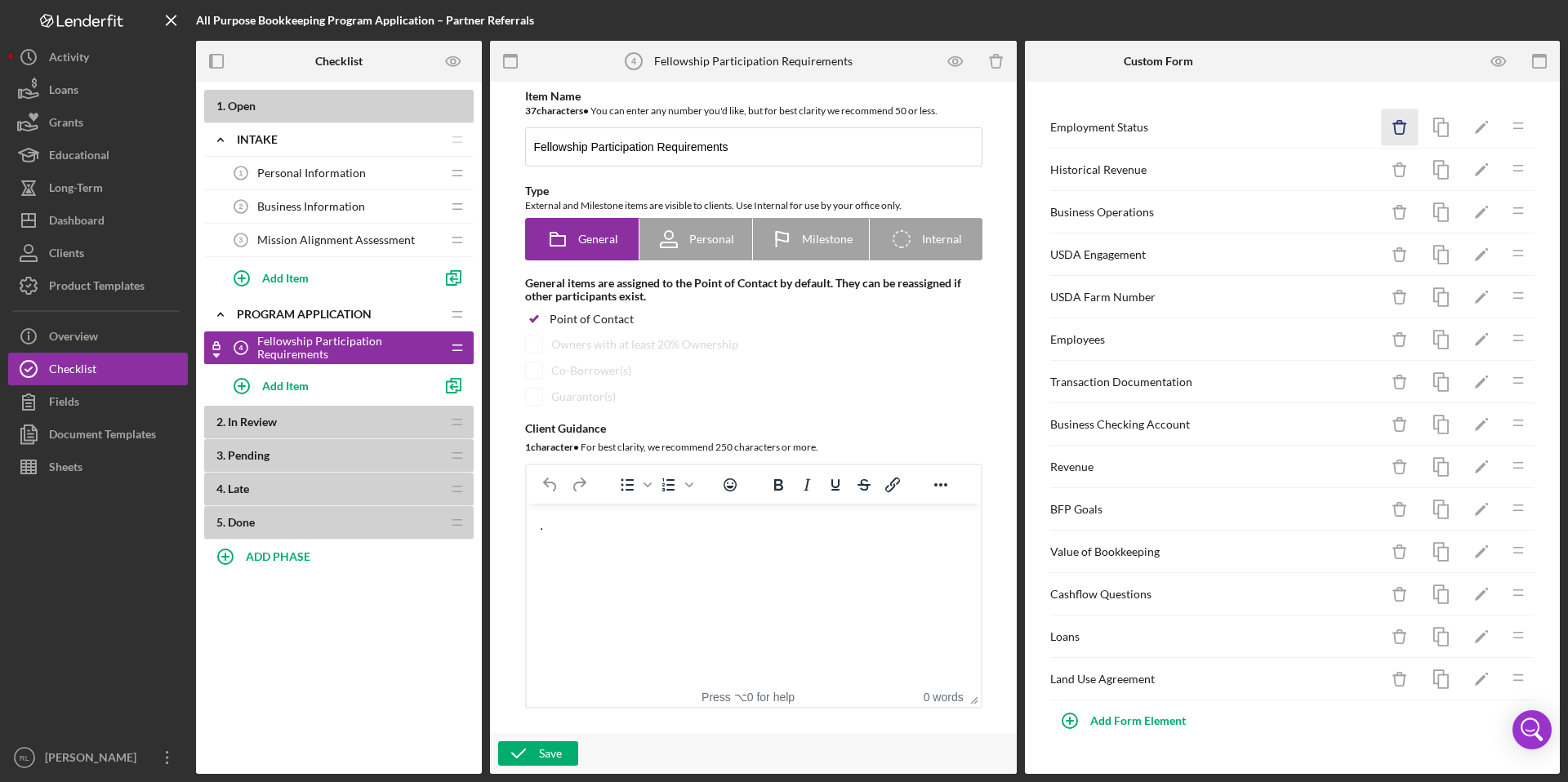
click at [1398, 128] on icon "Icon/Delete" at bounding box center [1400, 127] width 37 height 37
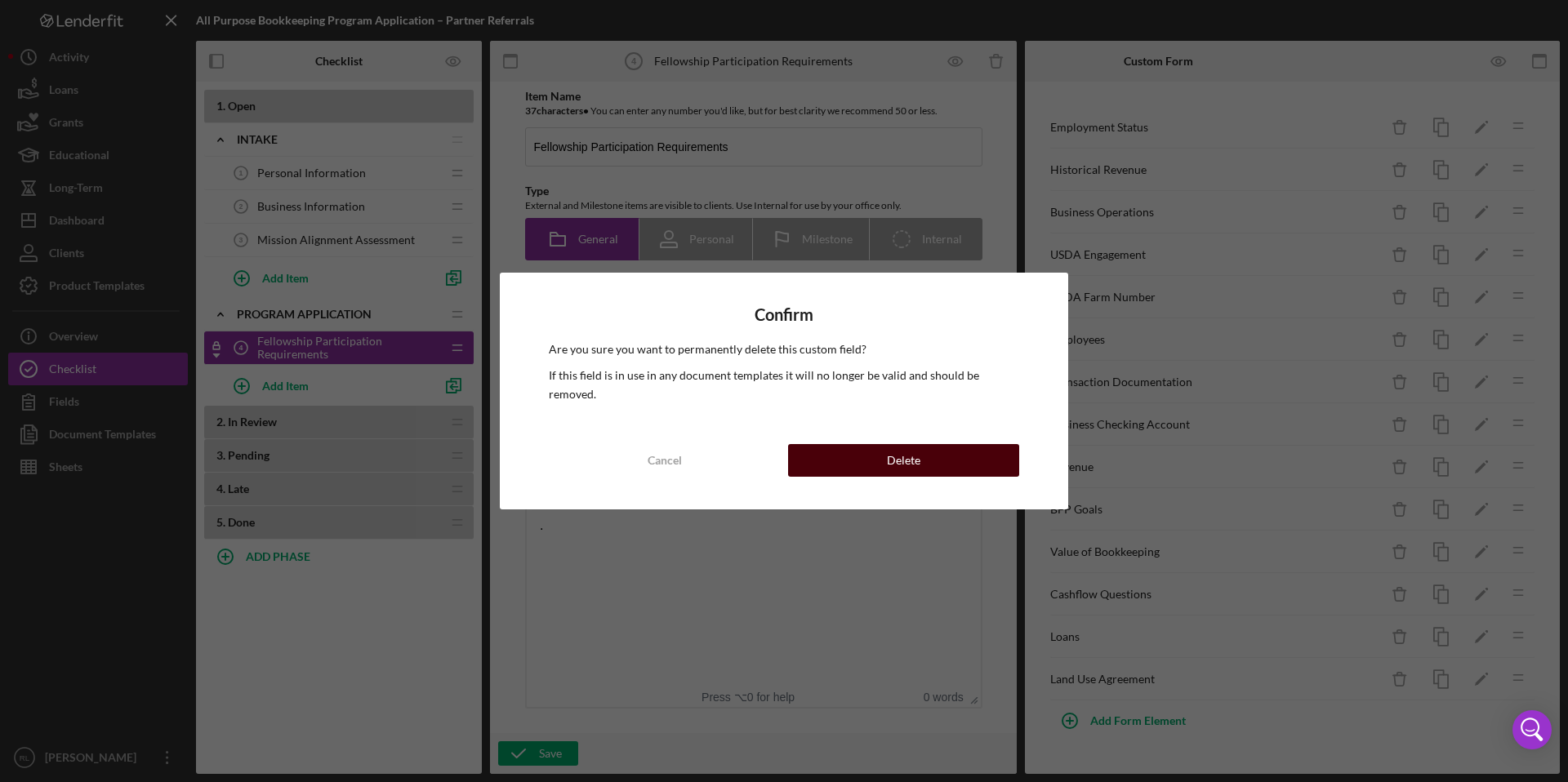
click at [905, 454] on div "Delete" at bounding box center [904, 460] width 33 height 32
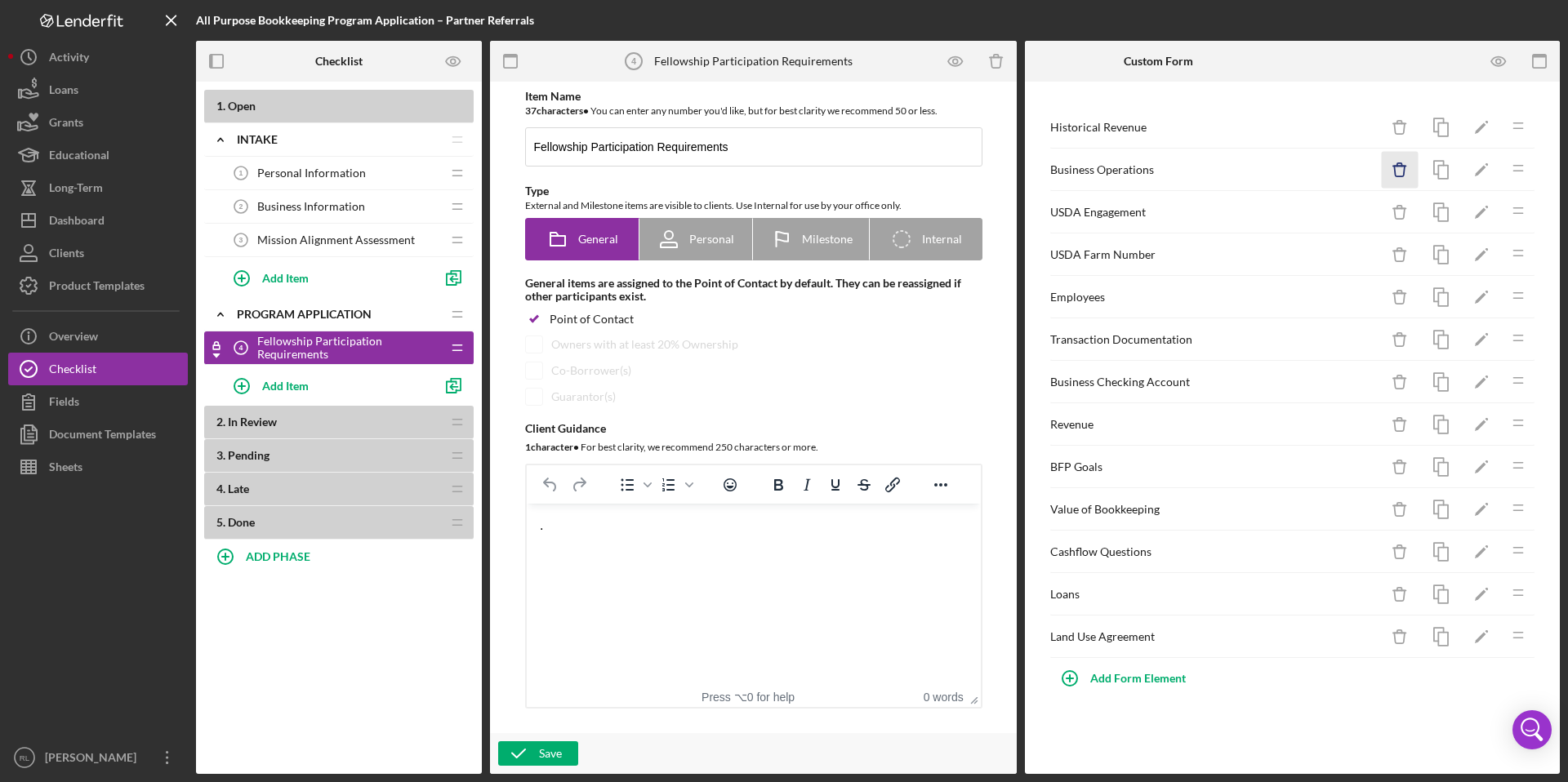
click at [1393, 166] on line "button" at bounding box center [1400, 166] width 12 height 0
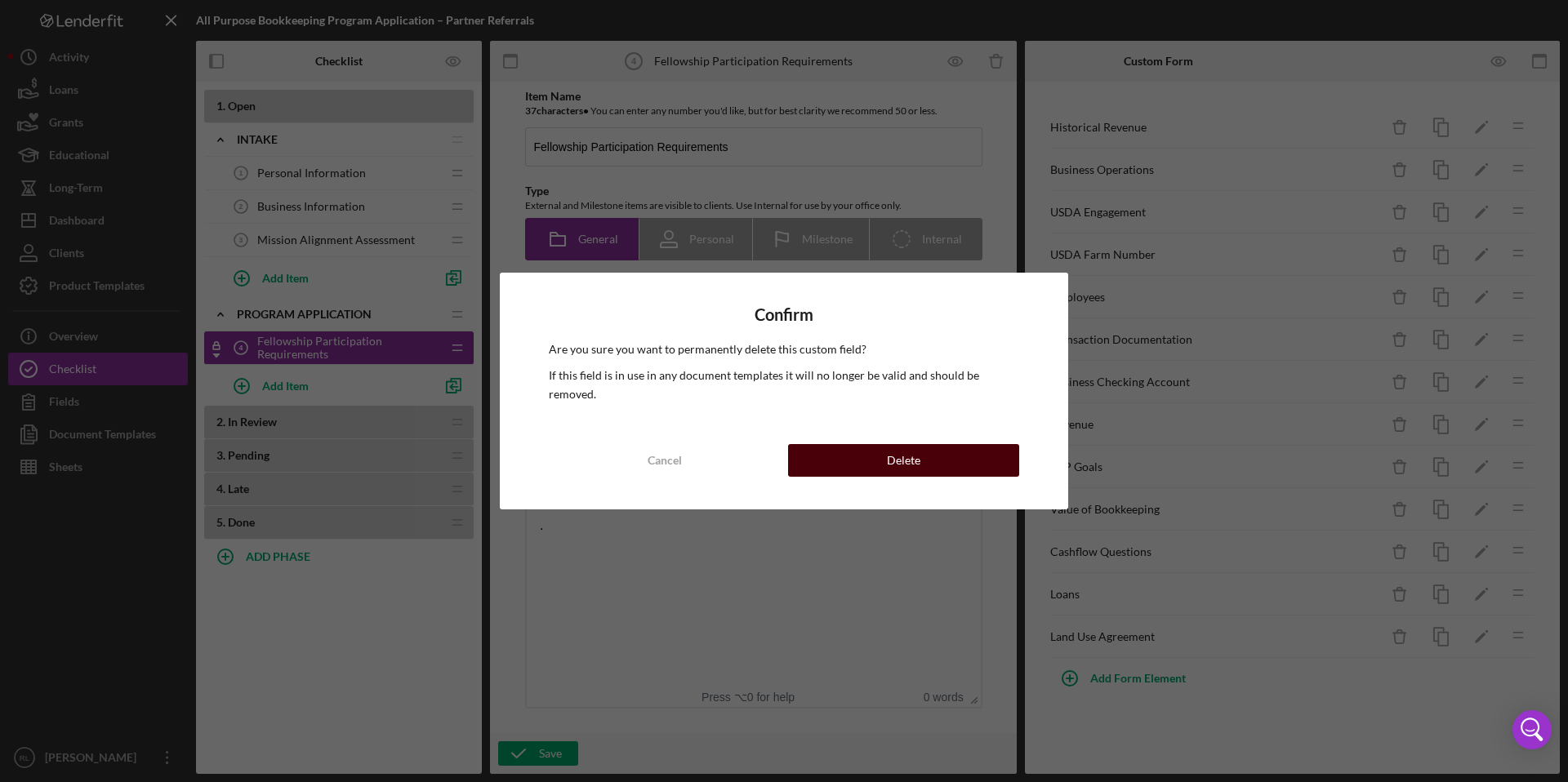
click at [953, 456] on button "Delete" at bounding box center [904, 460] width 231 height 32
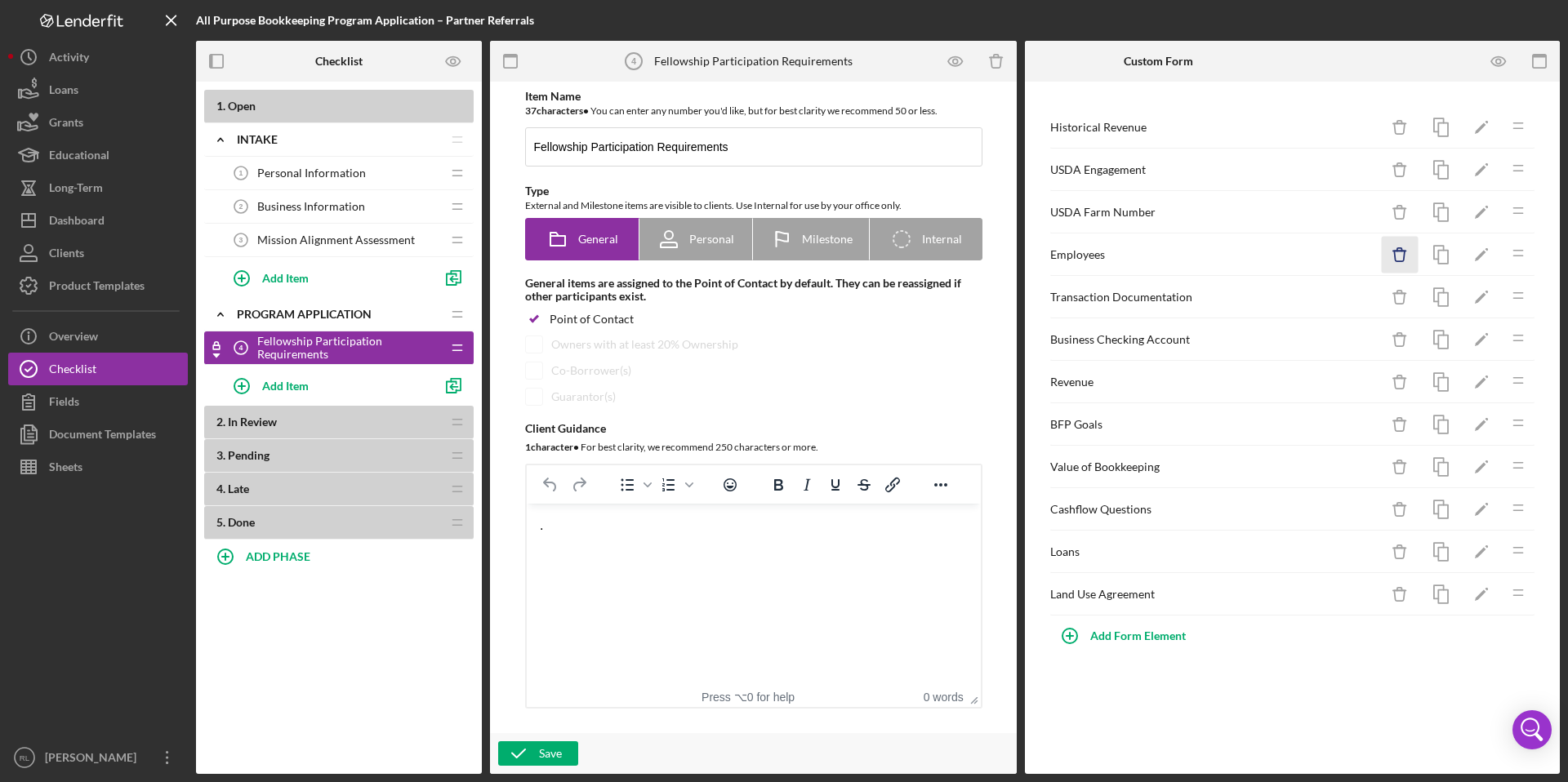
click at [1400, 256] on icon "Icon/Delete" at bounding box center [1400, 255] width 37 height 37
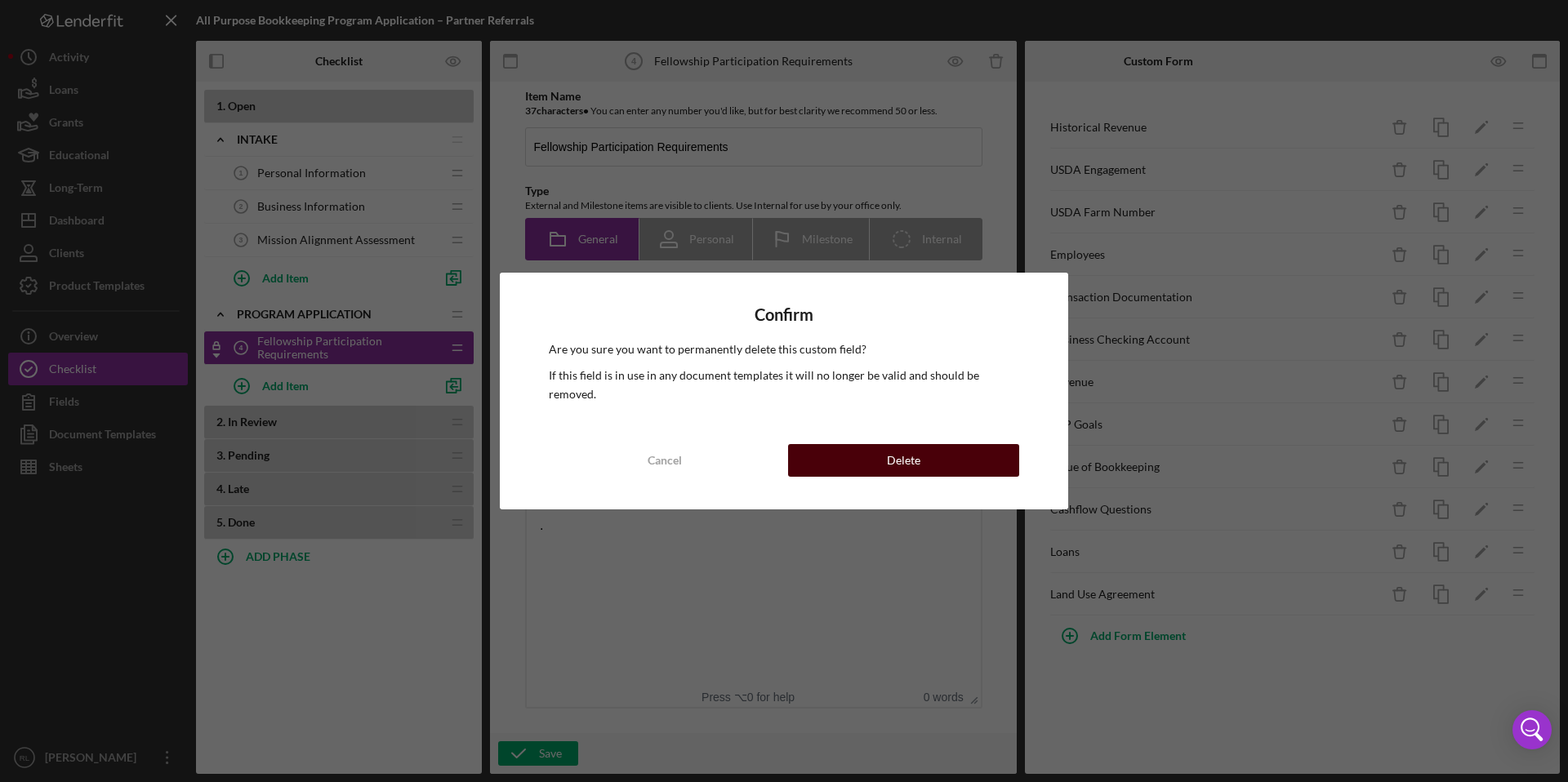
click at [966, 447] on button "Delete" at bounding box center [904, 460] width 231 height 32
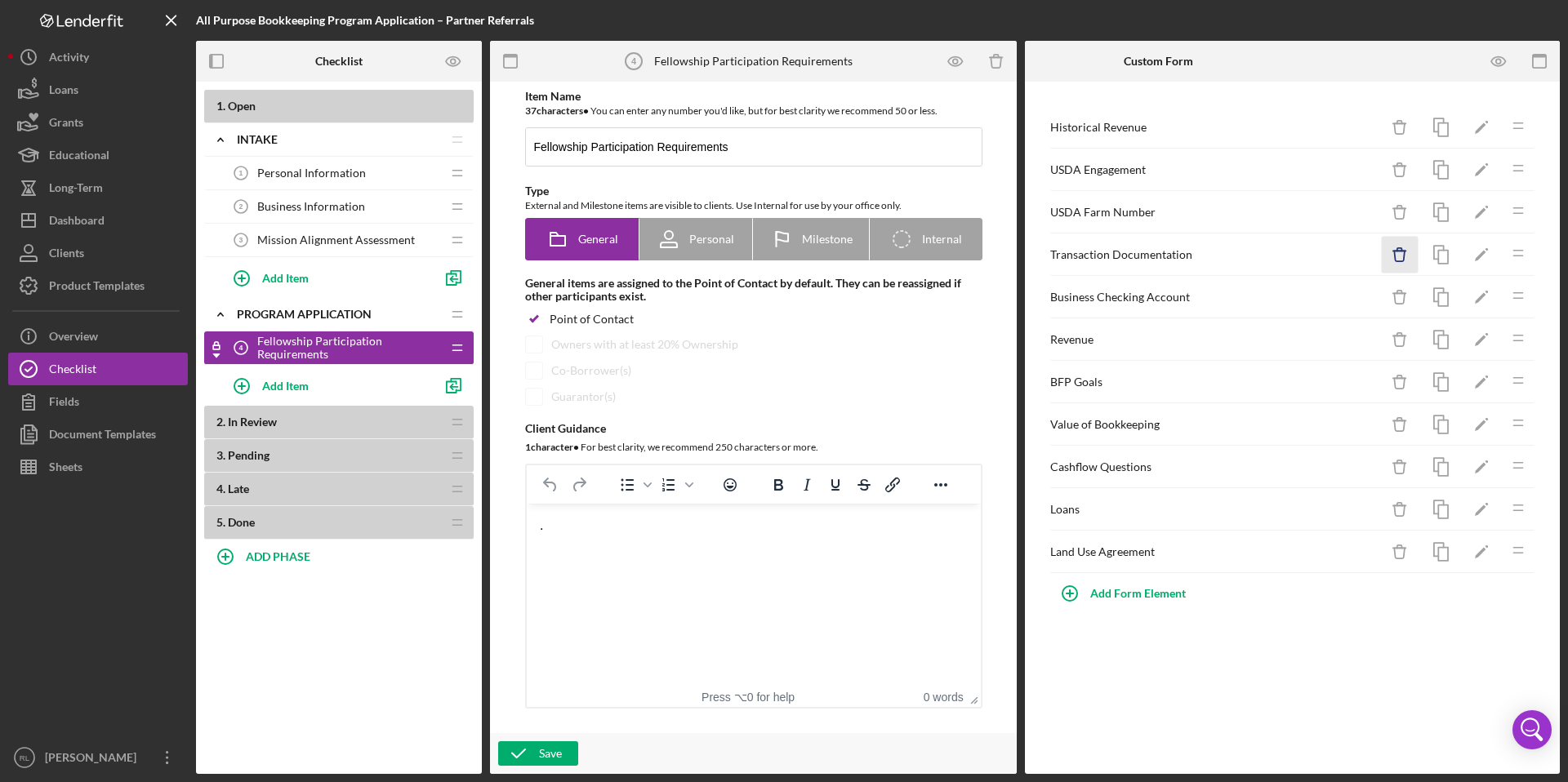
click at [1400, 252] on icon "Icon/Delete" at bounding box center [1400, 255] width 37 height 37
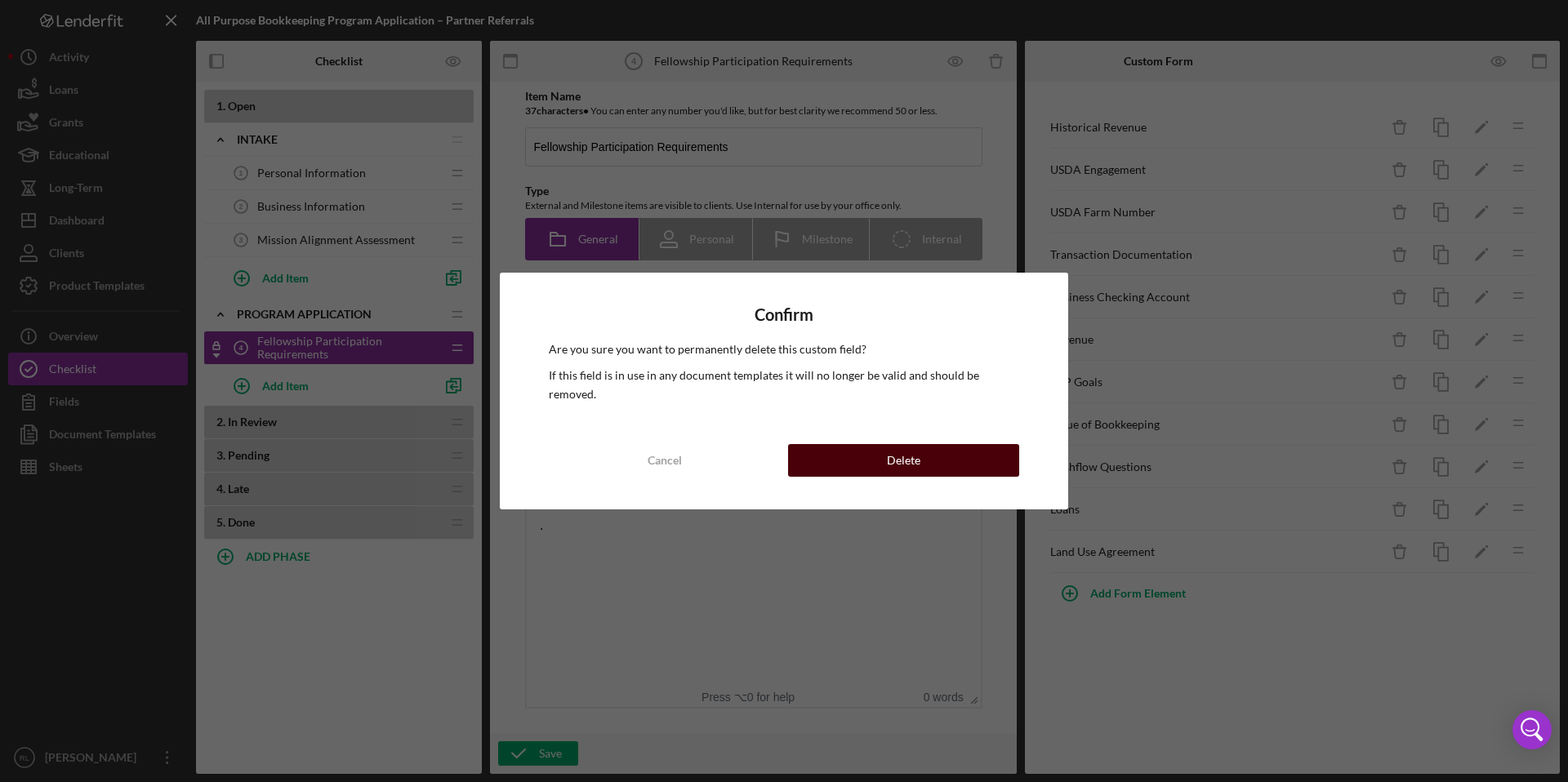
click at [994, 444] on button "Delete" at bounding box center [904, 460] width 231 height 32
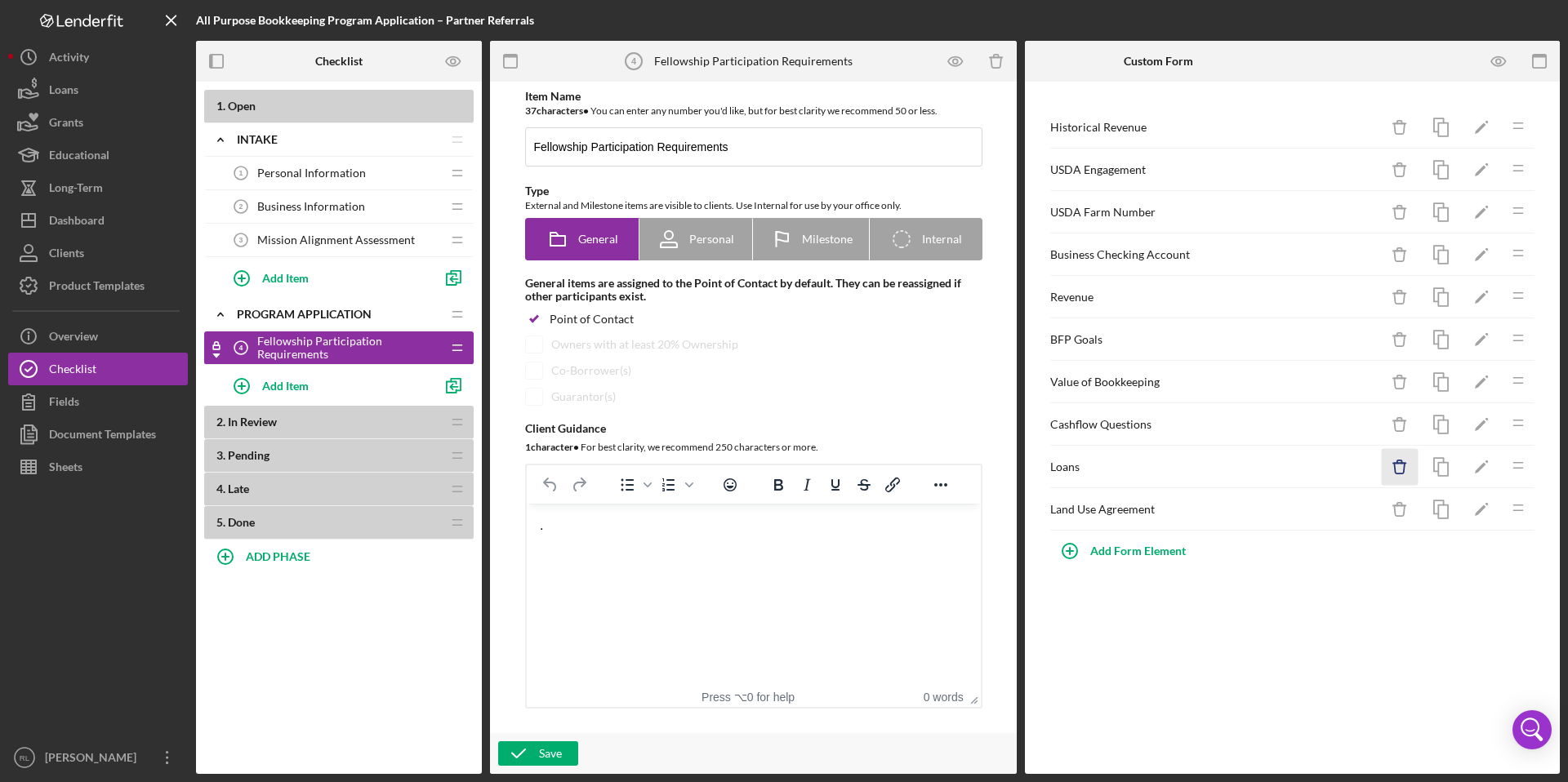
click at [1394, 475] on icon "Icon/Delete" at bounding box center [1400, 468] width 37 height 37
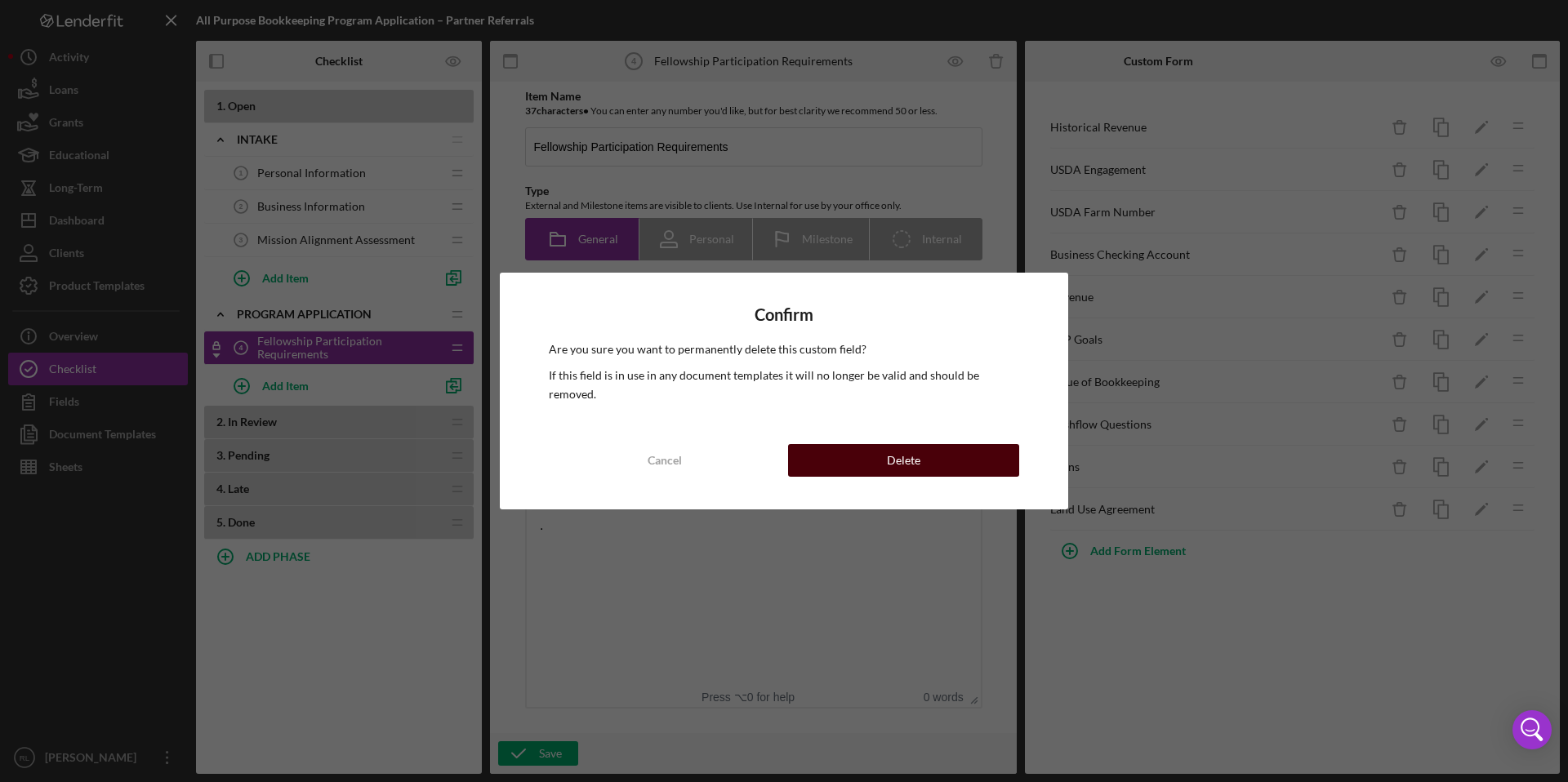
click at [870, 448] on button "Delete" at bounding box center [904, 460] width 231 height 32
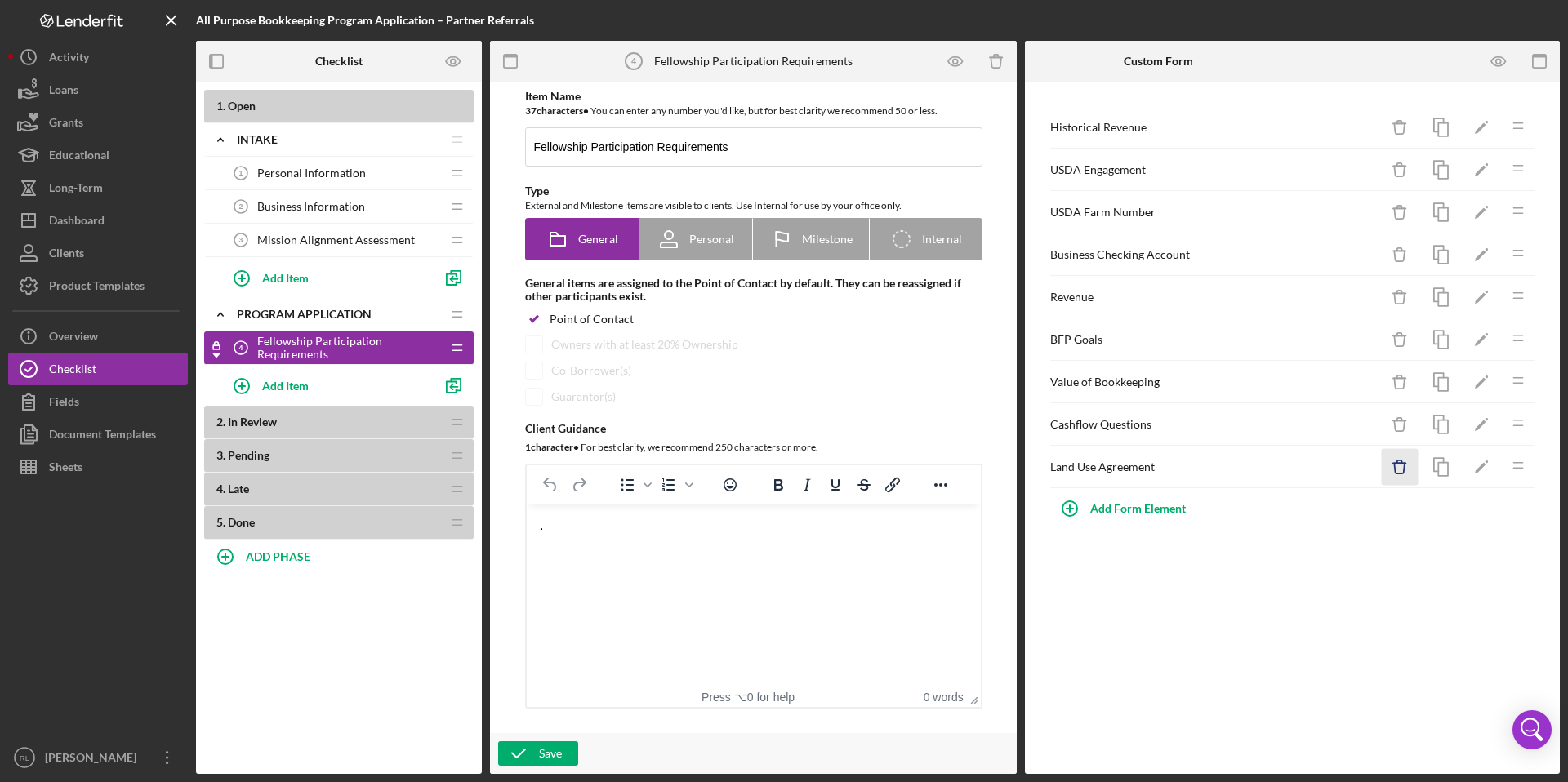
click at [1403, 470] on icon "Icon/Delete" at bounding box center [1400, 468] width 37 height 37
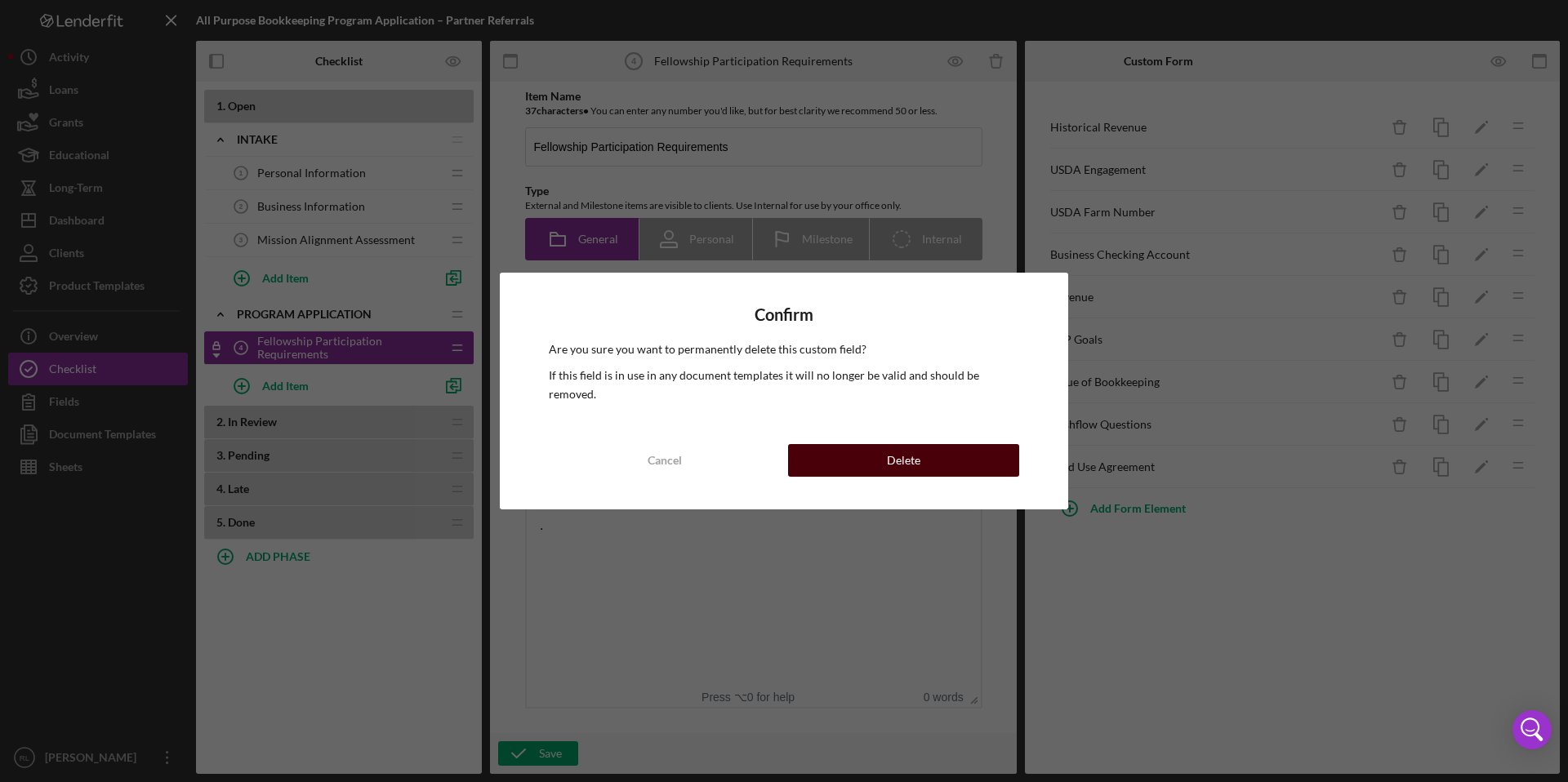
click at [938, 452] on button "Delete" at bounding box center [904, 460] width 231 height 32
